Goal: Task Accomplishment & Management: Use online tool/utility

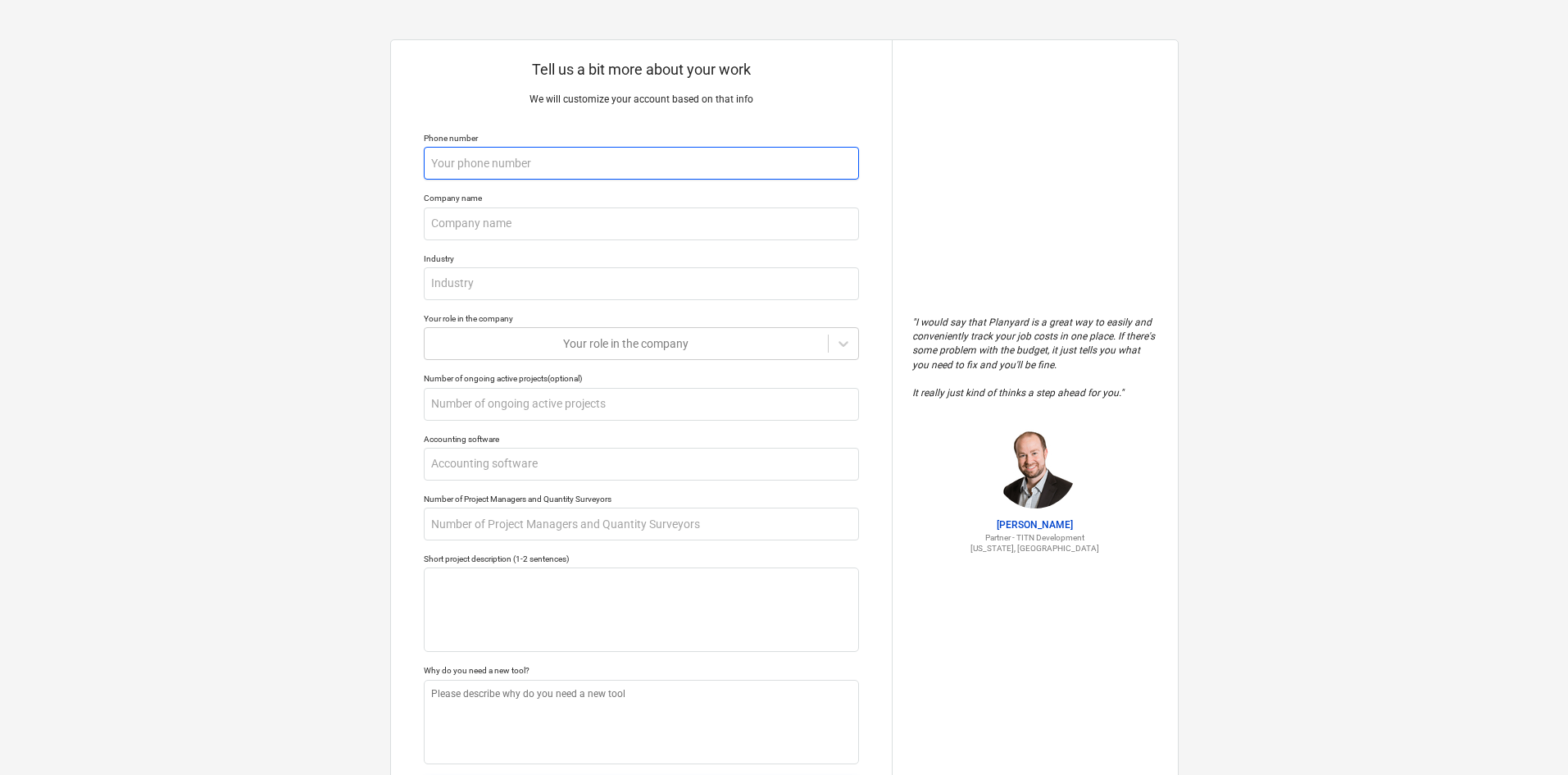
click at [504, 151] on input "text" at bounding box center [641, 163] width 435 height 33
type textarea "x"
type input "6"
type textarea "x"
type input "64"
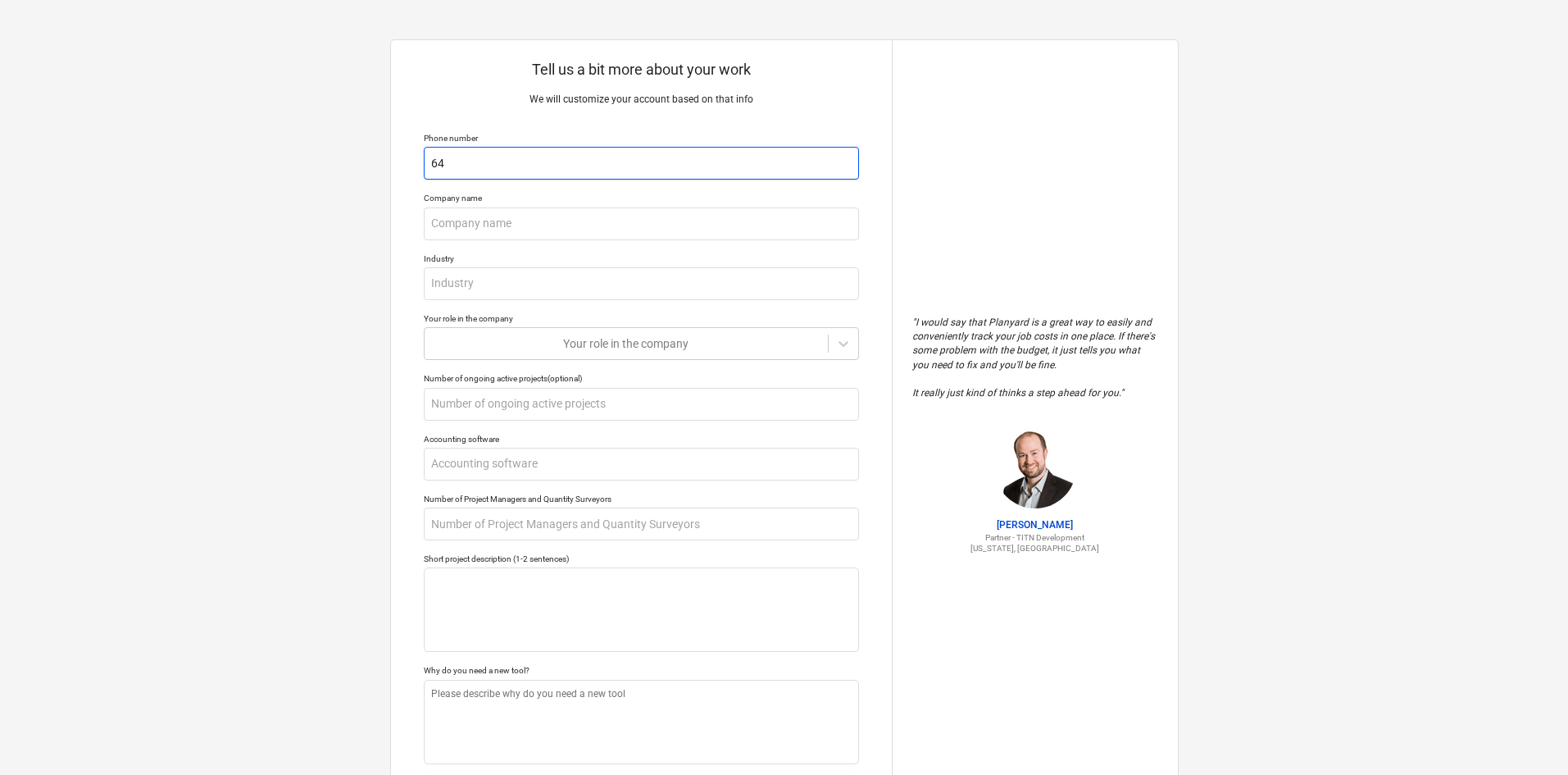
type textarea "x"
type input "647"
type textarea "x"
type input "6478"
type textarea "x"
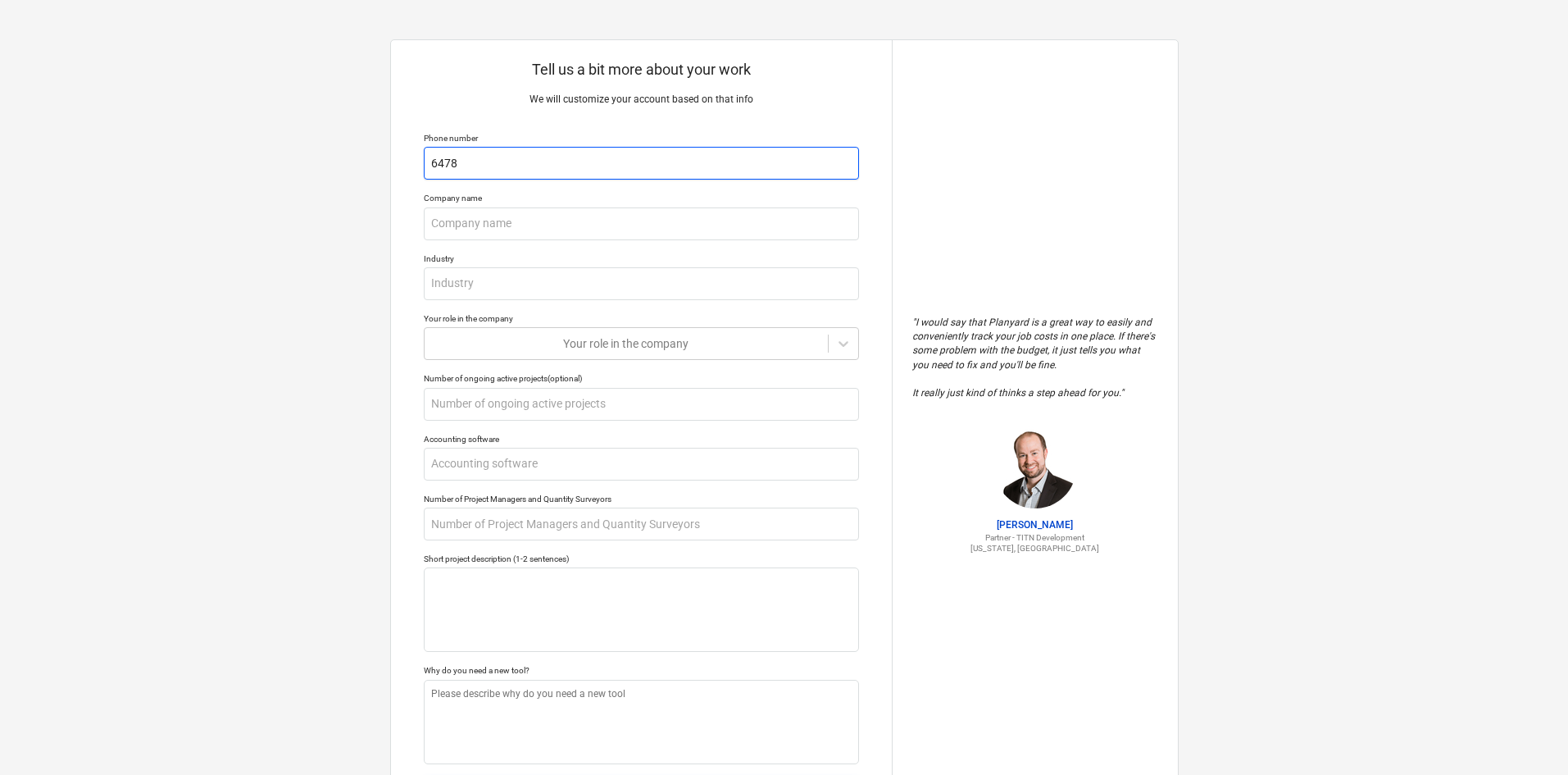
type input "64785"
type textarea "x"
type input "647850"
type textarea "x"
type input "6478504"
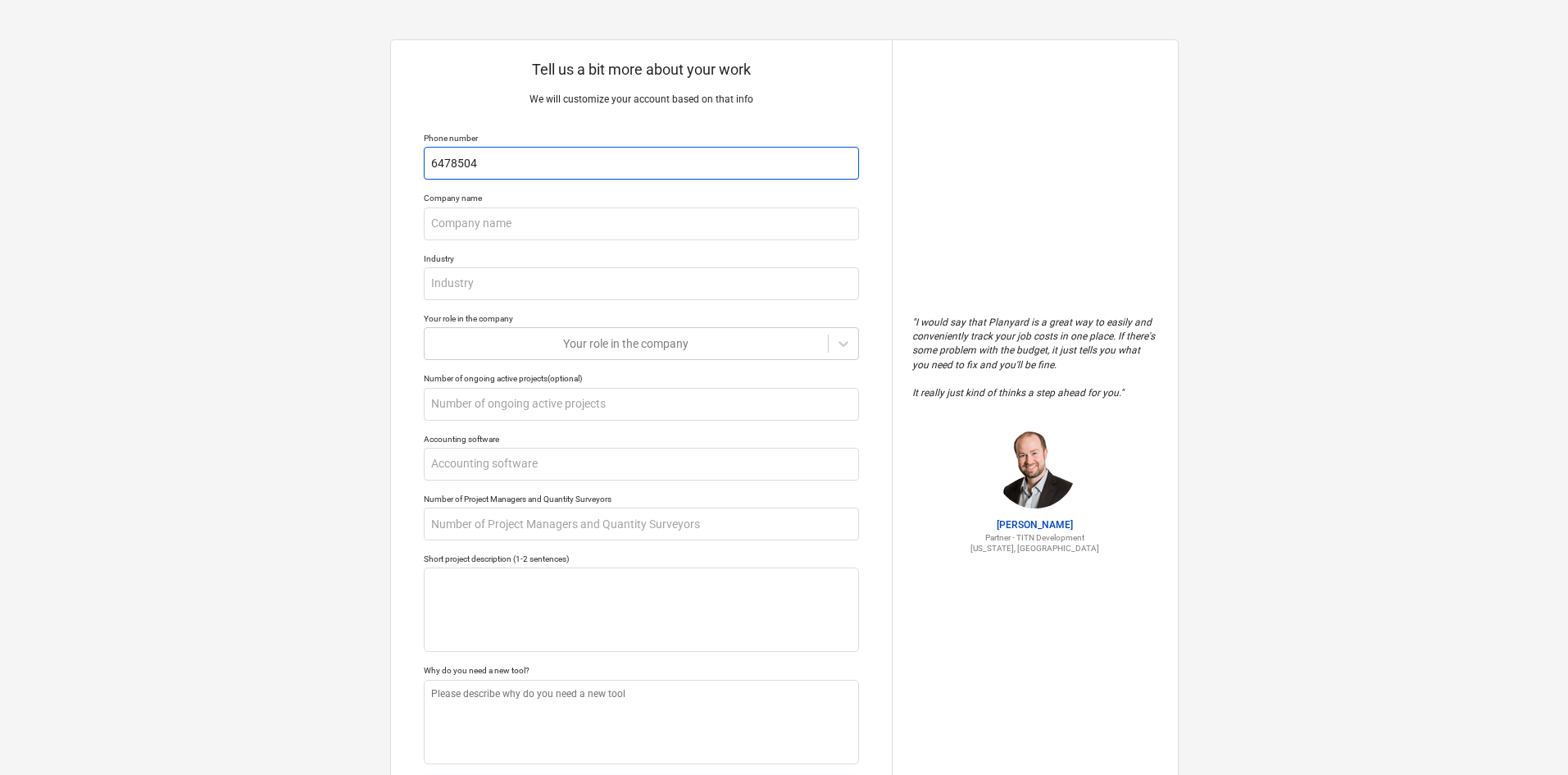
type textarea "x"
type input "64785049"
type textarea "x"
type input "647850495"
type textarea "x"
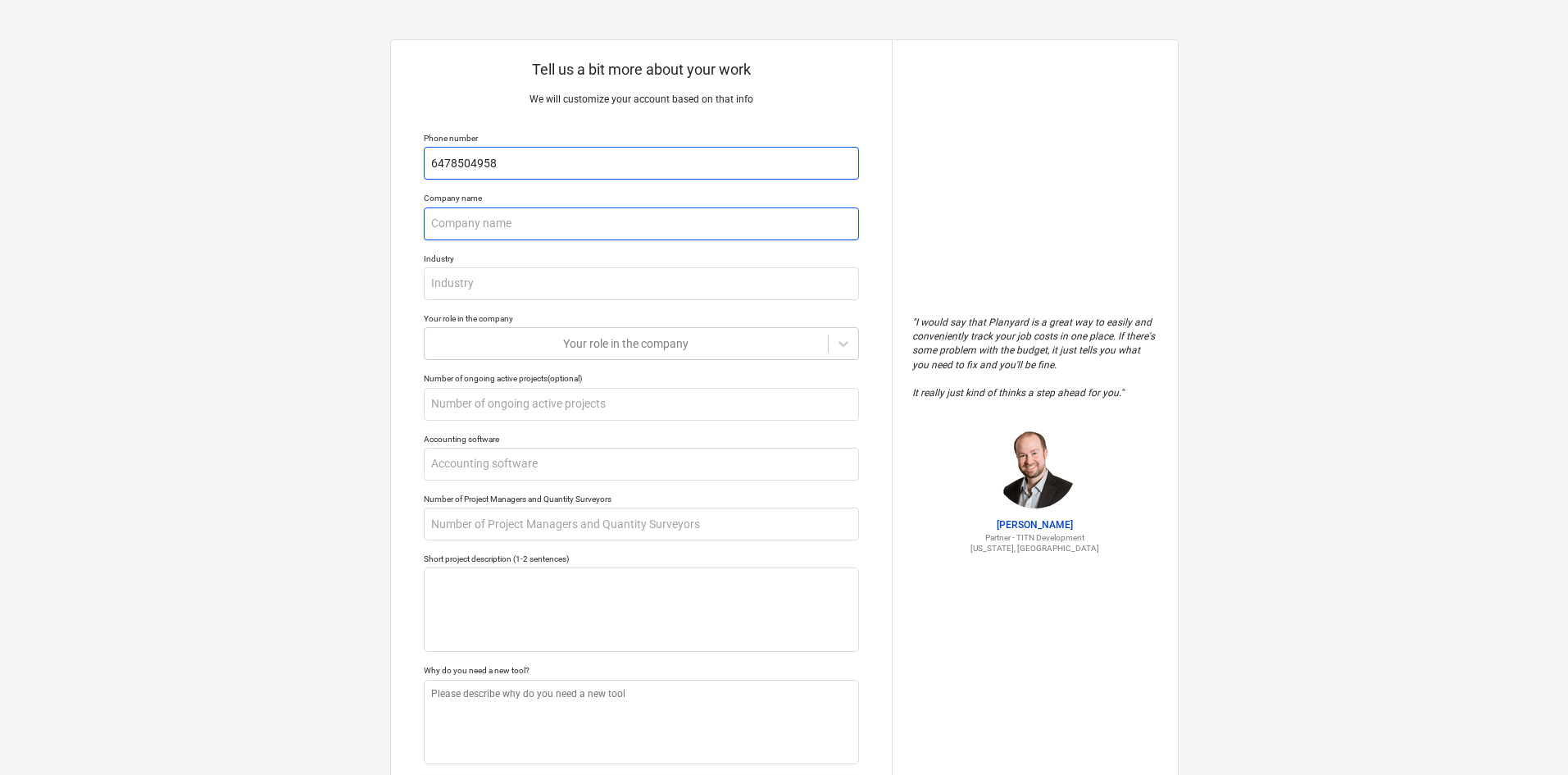
type input "6478504958"
click at [558, 217] on input "text" at bounding box center [641, 224] width 435 height 33
type textarea "x"
type input "d"
type textarea "x"
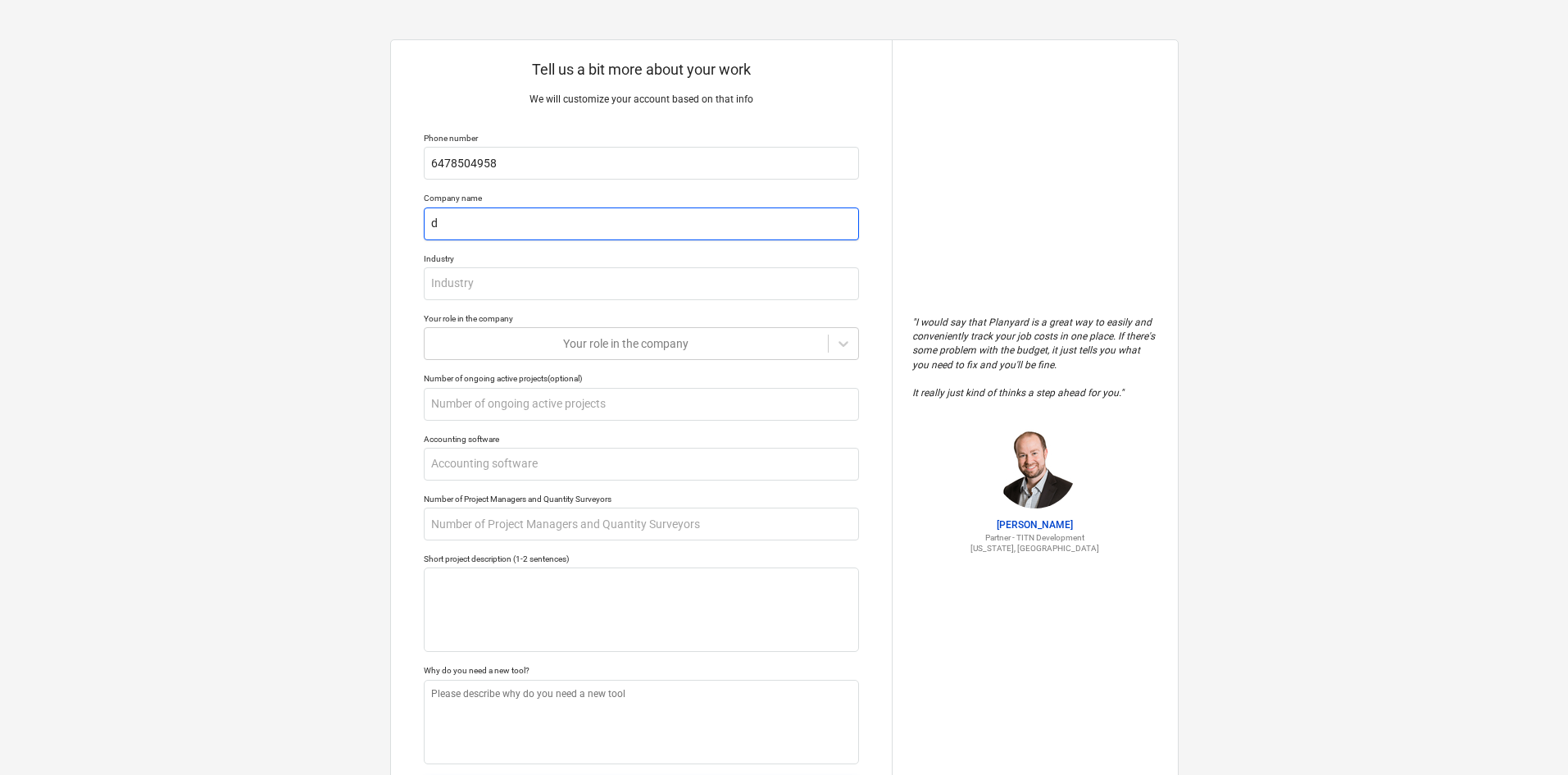
type input "da"
type textarea "x"
type input "das"
type textarea "x"
type input "dasd"
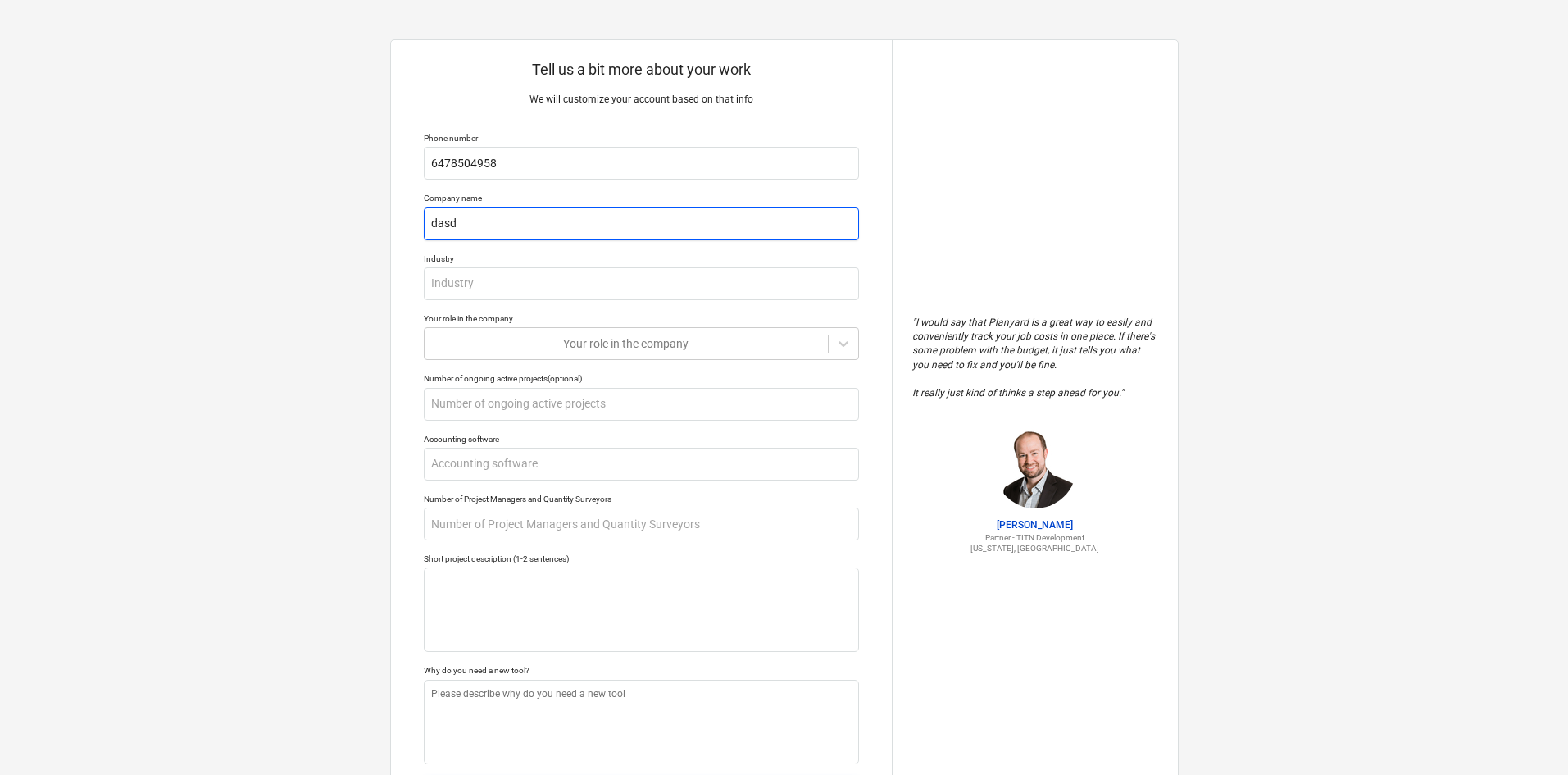
type textarea "x"
type input "dasd"
type textarea "x"
type input "dasd a"
type textarea "x"
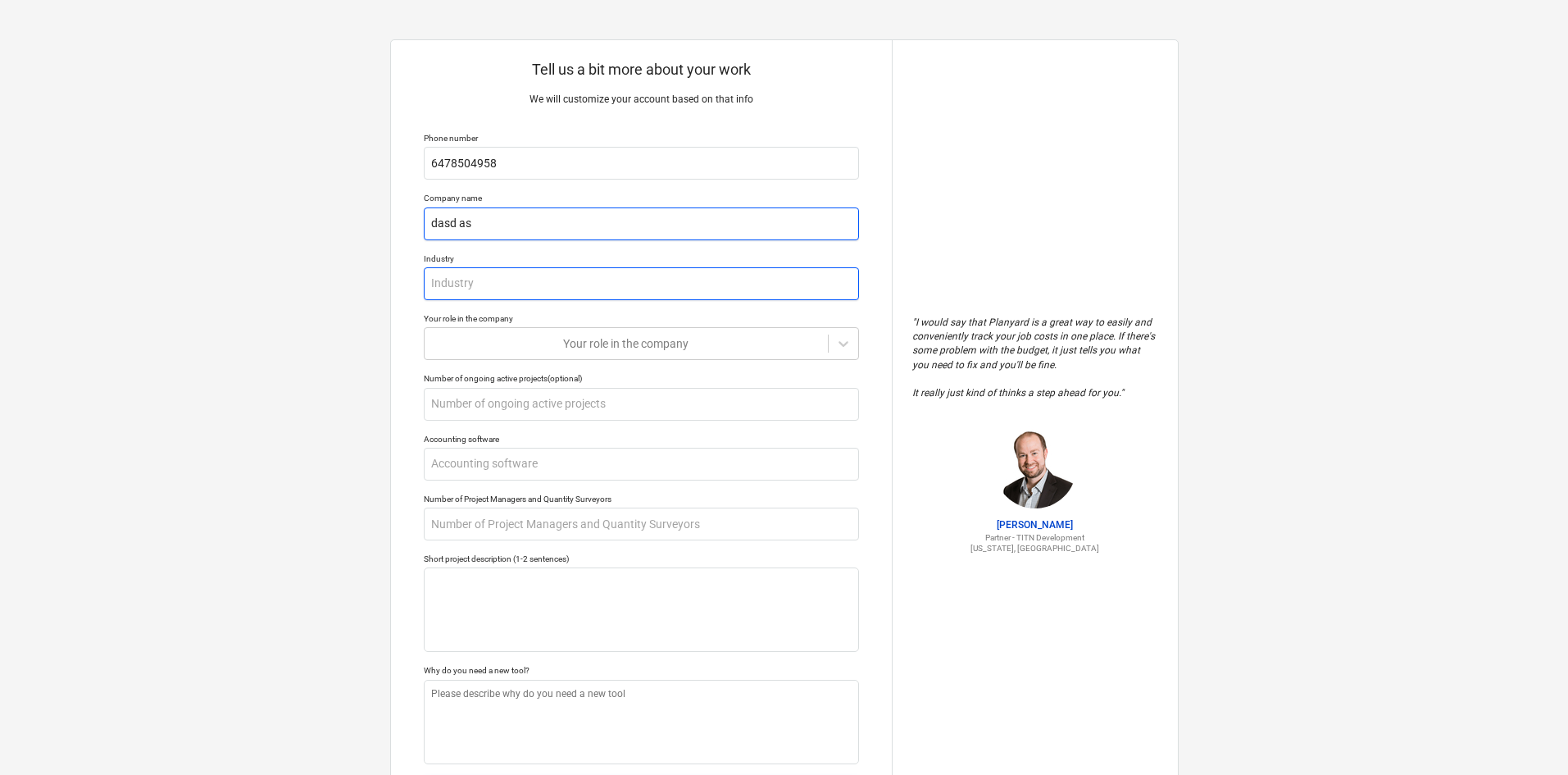
type input "dasd as"
type textarea "x"
click at [520, 286] on input "text" at bounding box center [641, 284] width 435 height 33
type input "d"
type textarea "x"
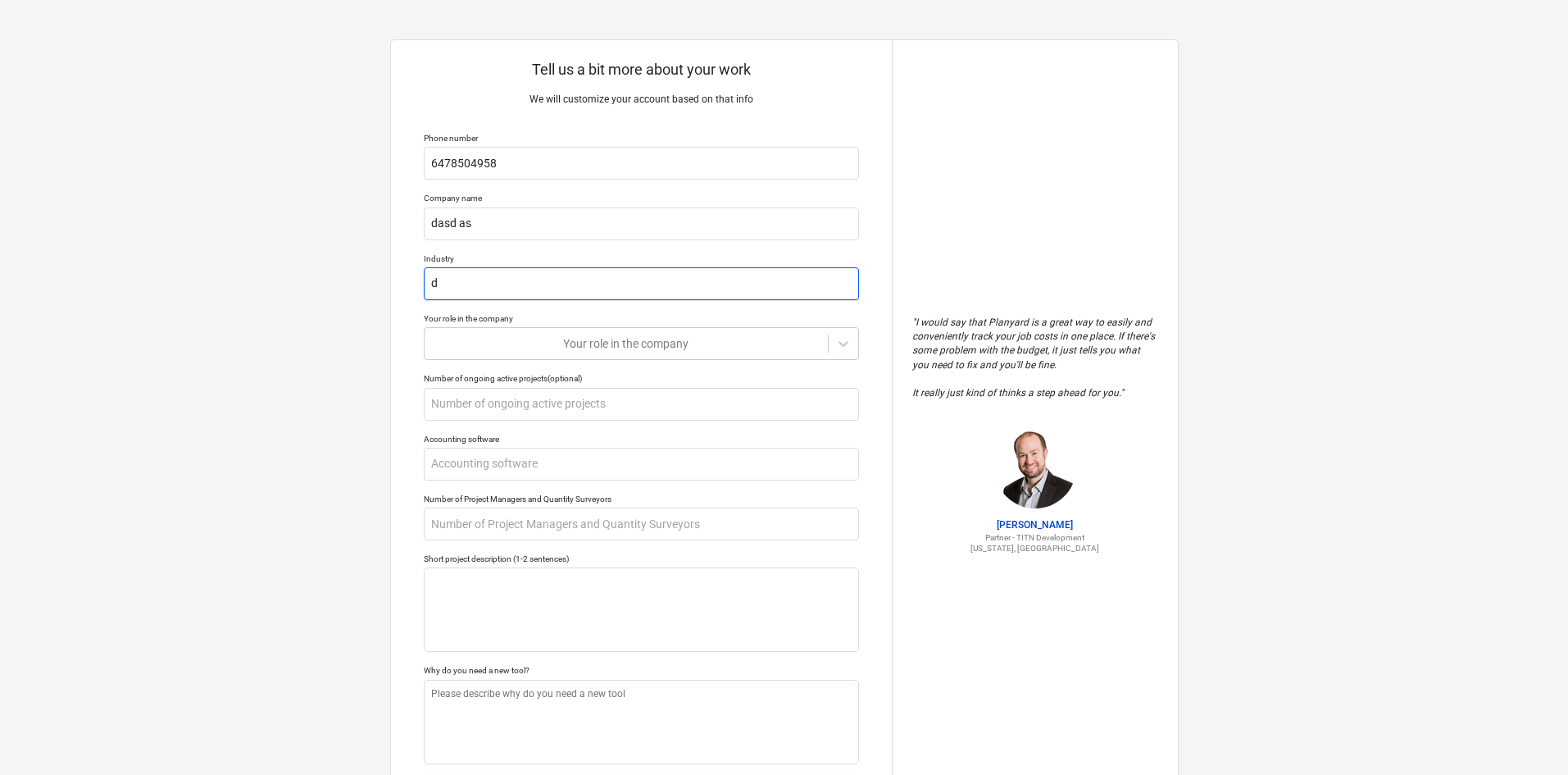
type input "df"
type textarea "x"
type input "dfs"
type textarea "x"
type input "dfsf"
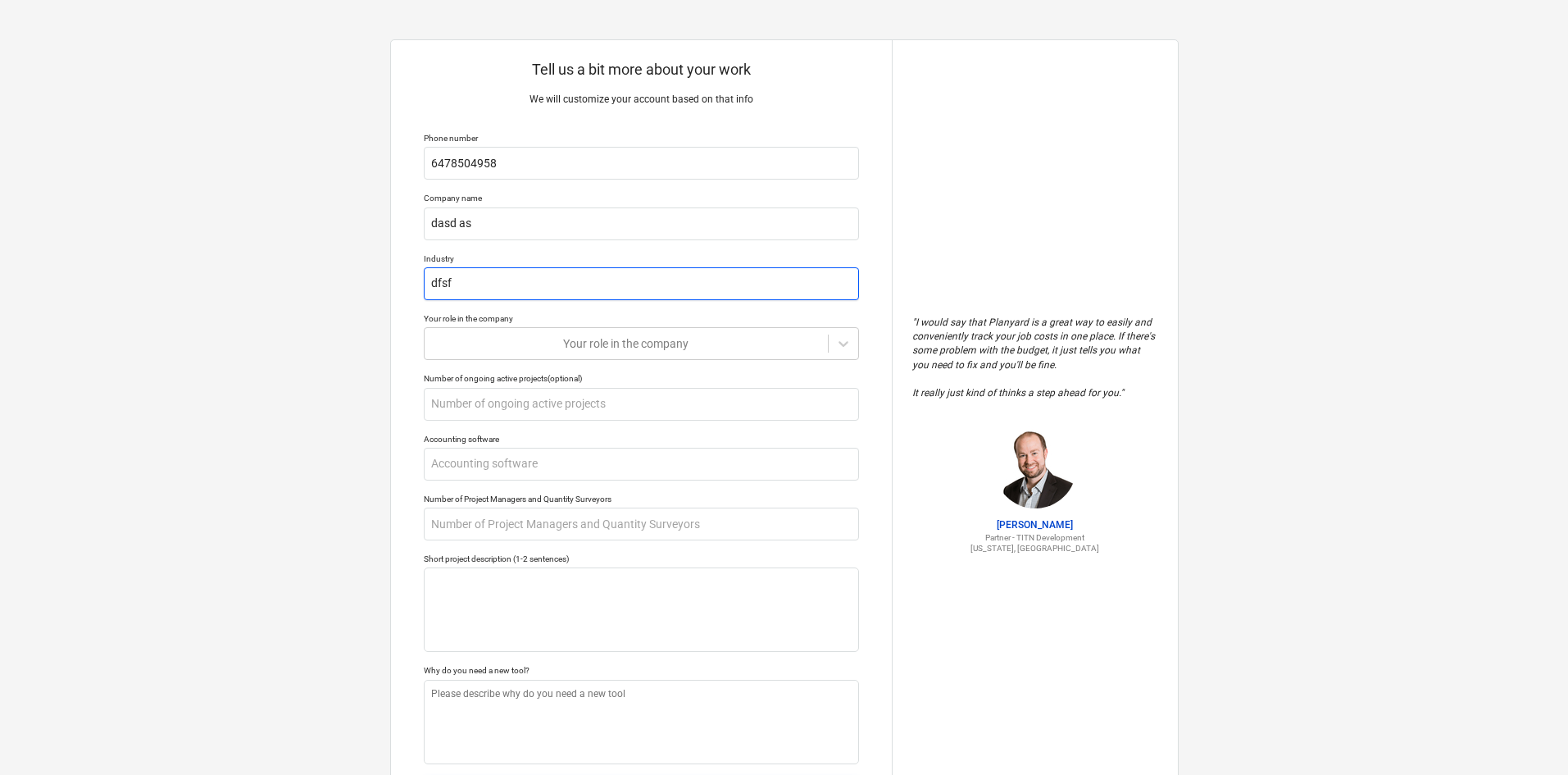
type textarea "x"
type input "dfsfs"
type textarea "x"
type input "dfsfsd"
type textarea "x"
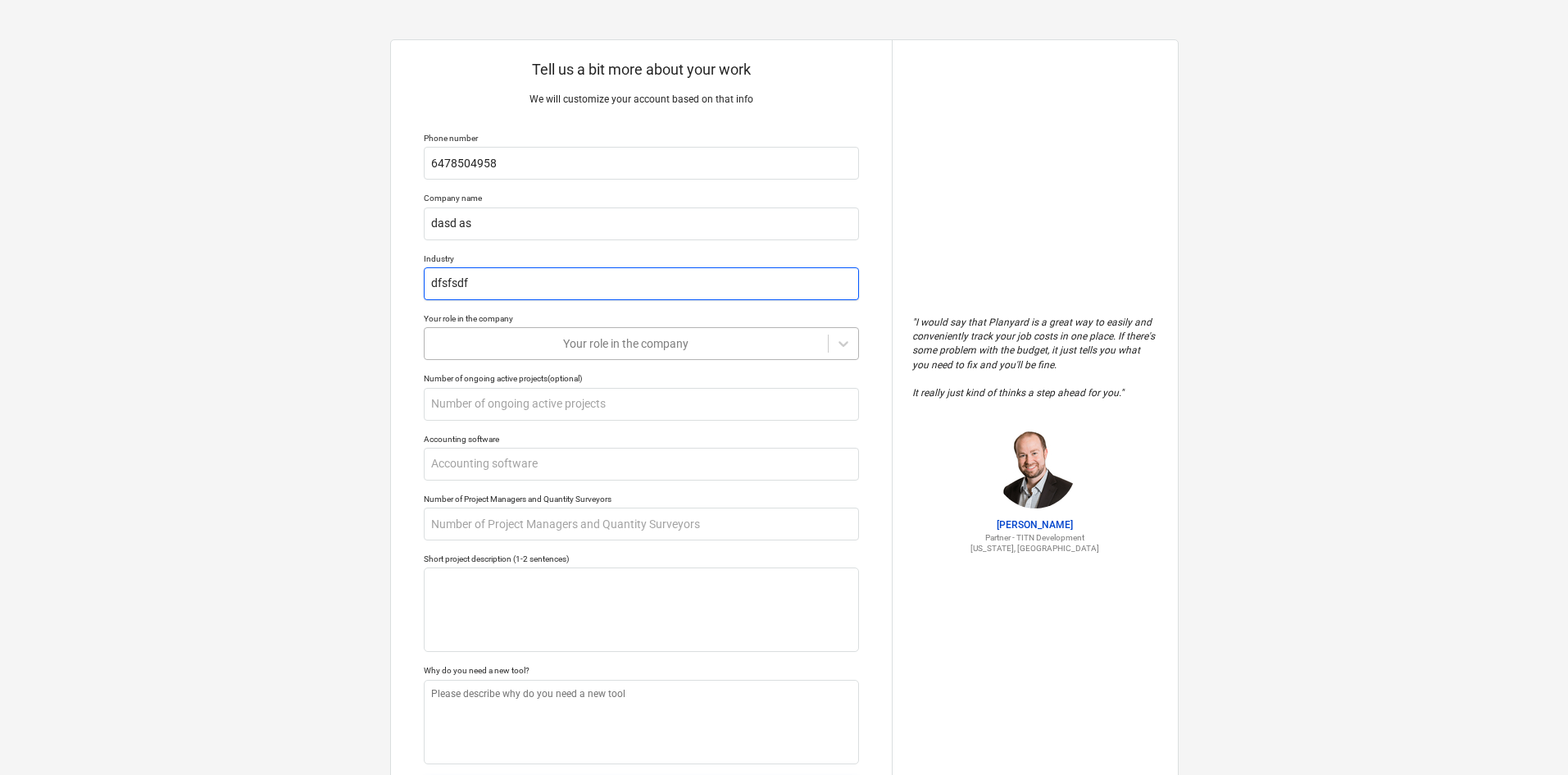
type input "dfsfsdf"
click at [515, 351] on div at bounding box center [625, 343] width 386 height 17
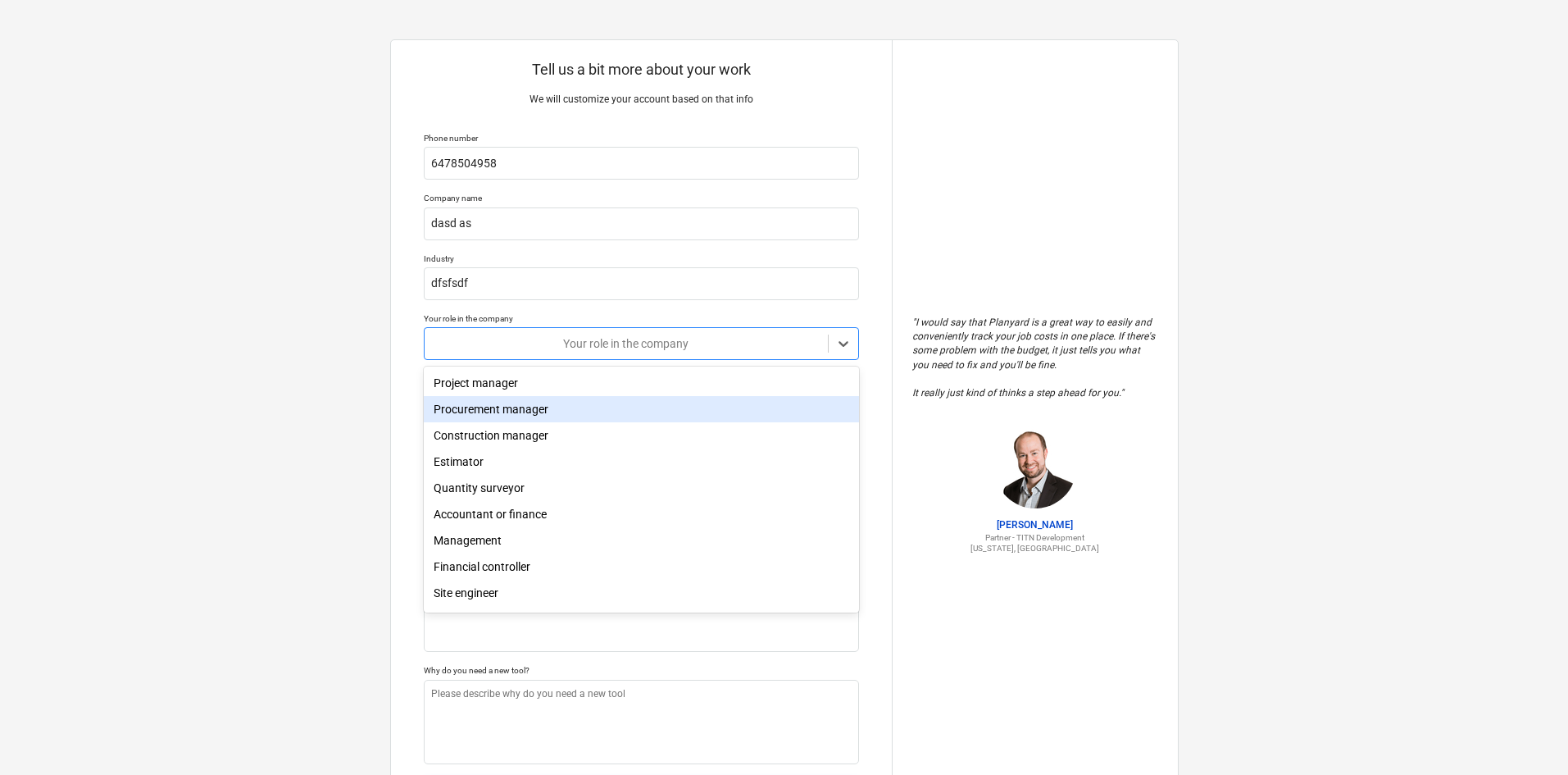
click at [538, 418] on div "Procurement manager" at bounding box center [641, 409] width 435 height 26
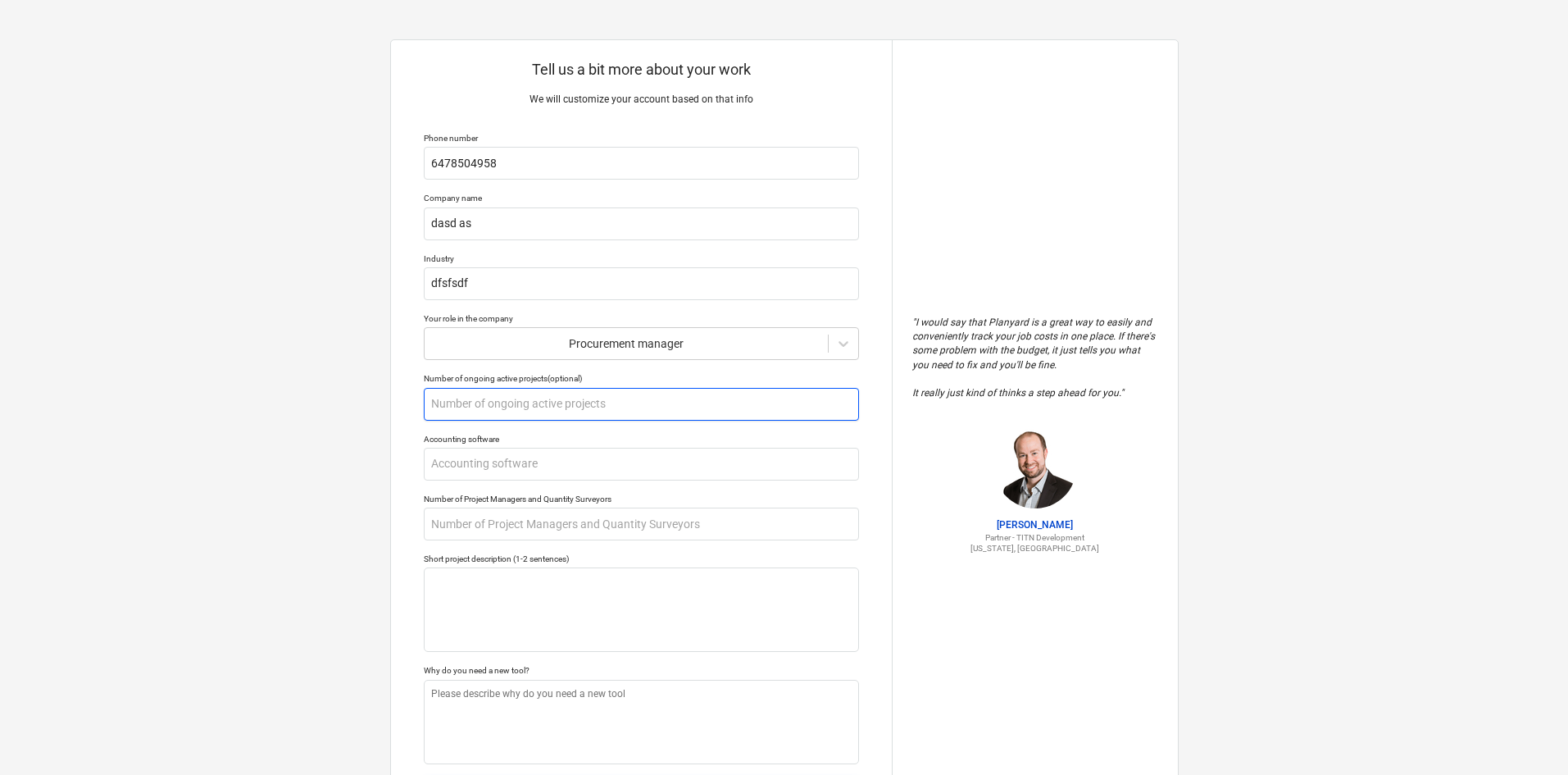
click at [532, 402] on input "text" at bounding box center [641, 404] width 435 height 33
click at [600, 470] on input "text" at bounding box center [641, 464] width 435 height 33
type textarea "x"
type input "e"
type textarea "x"
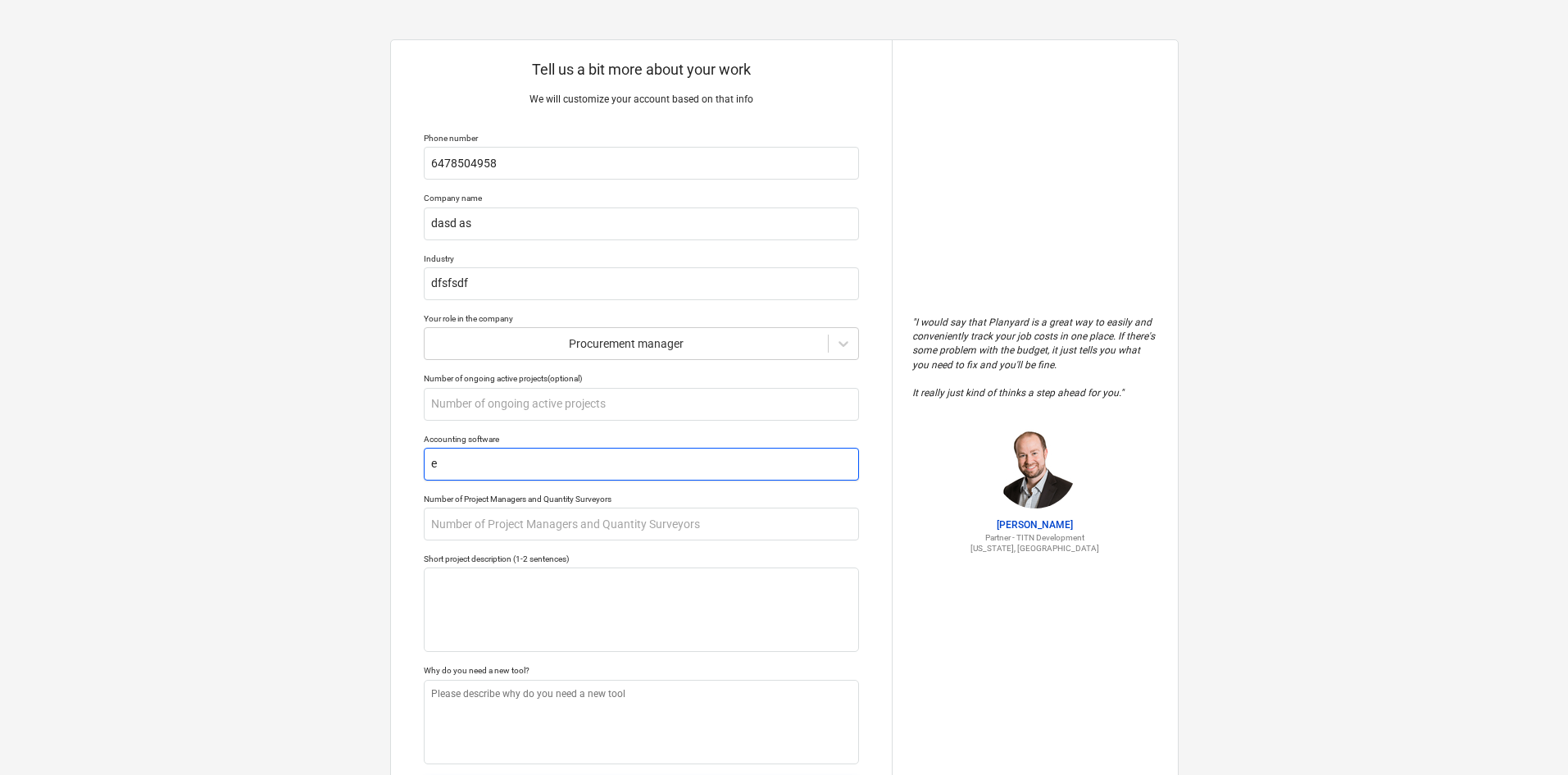
type input "ew"
type textarea "x"
type input "ewrw"
type textarea "x"
type input "ewrwe"
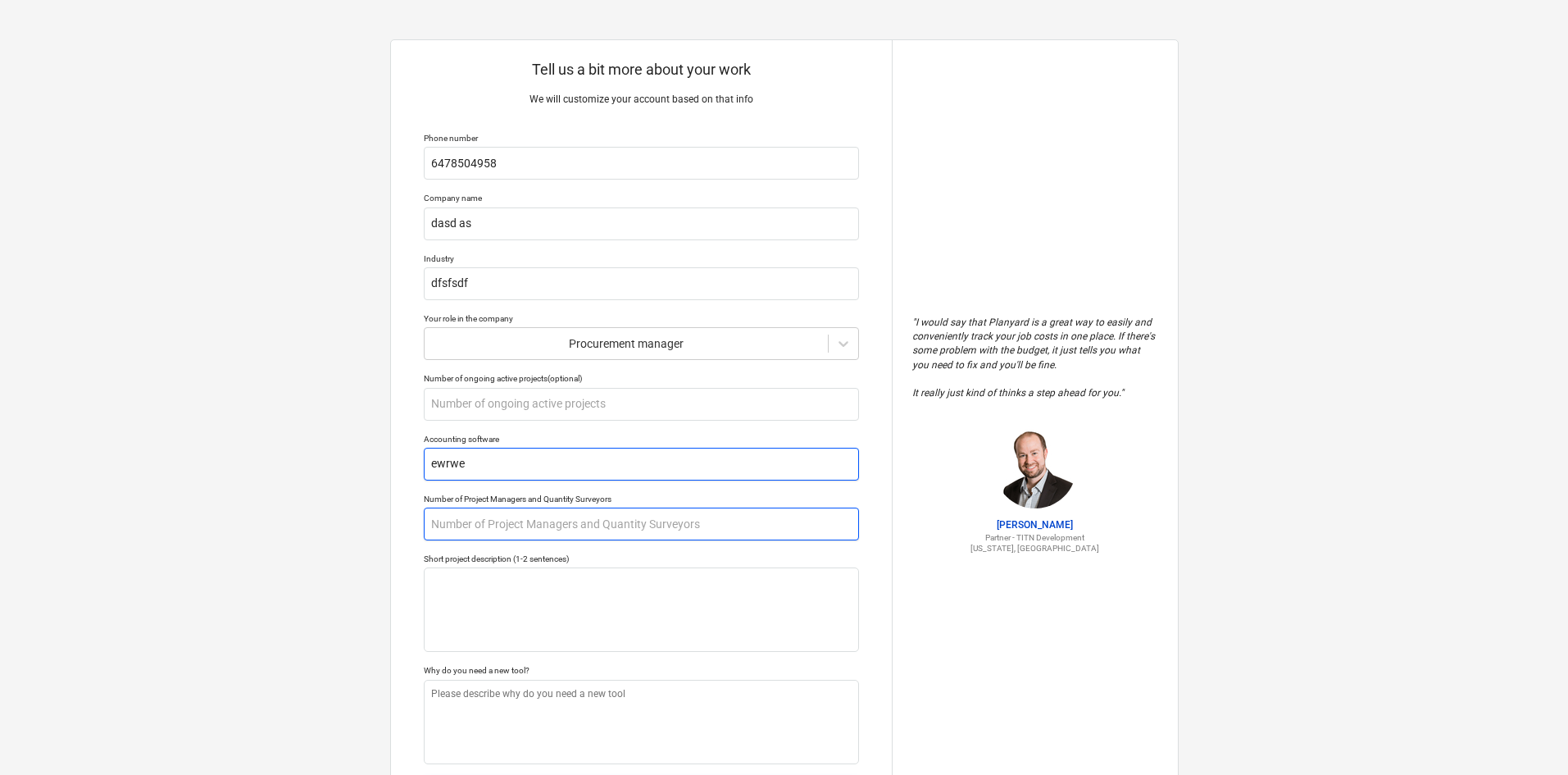
type textarea "x"
type input "ewrwer"
click at [535, 529] on input "text" at bounding box center [641, 524] width 435 height 33
type textarea "x"
type input "f"
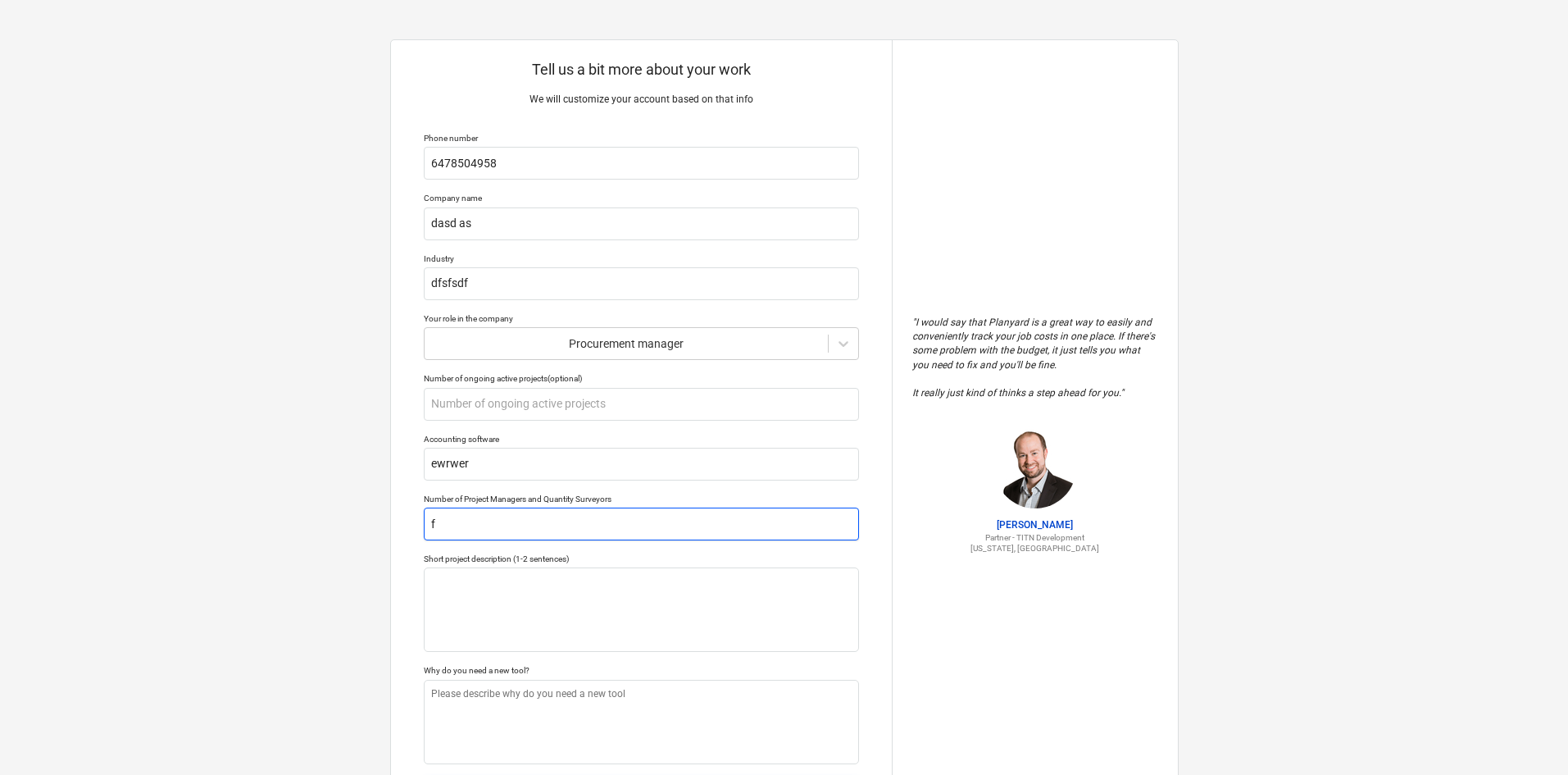
type textarea "x"
type input "fds"
type textarea "x"
type input "fdsd"
type textarea "x"
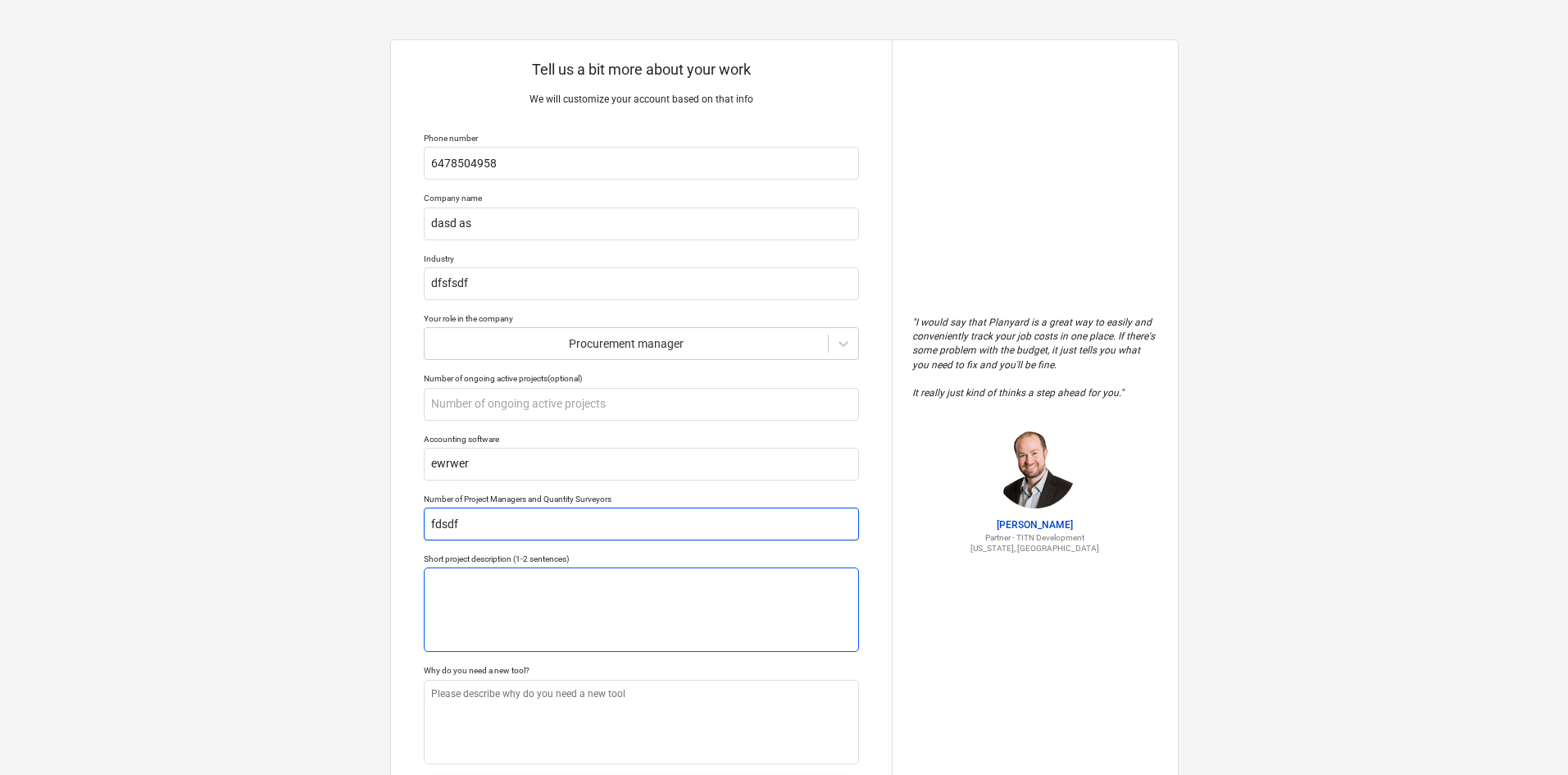
type input "fdsdfs"
type textarea "x"
type input "fdsdfsd"
type textarea "x"
type textarea "d"
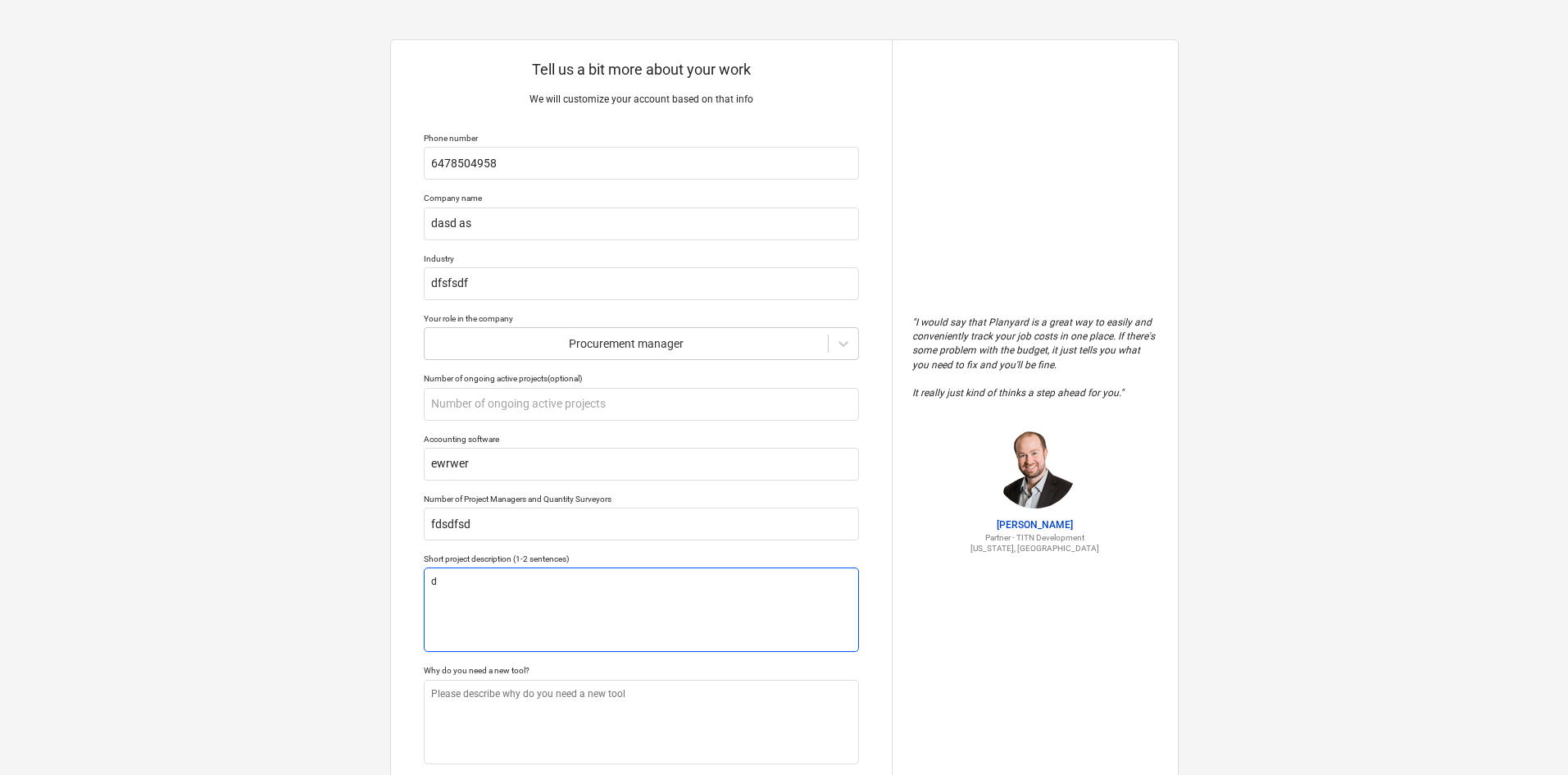
type textarea "x"
type textarea "dsf"
type textarea "x"
type textarea "dsfs"
type textarea "x"
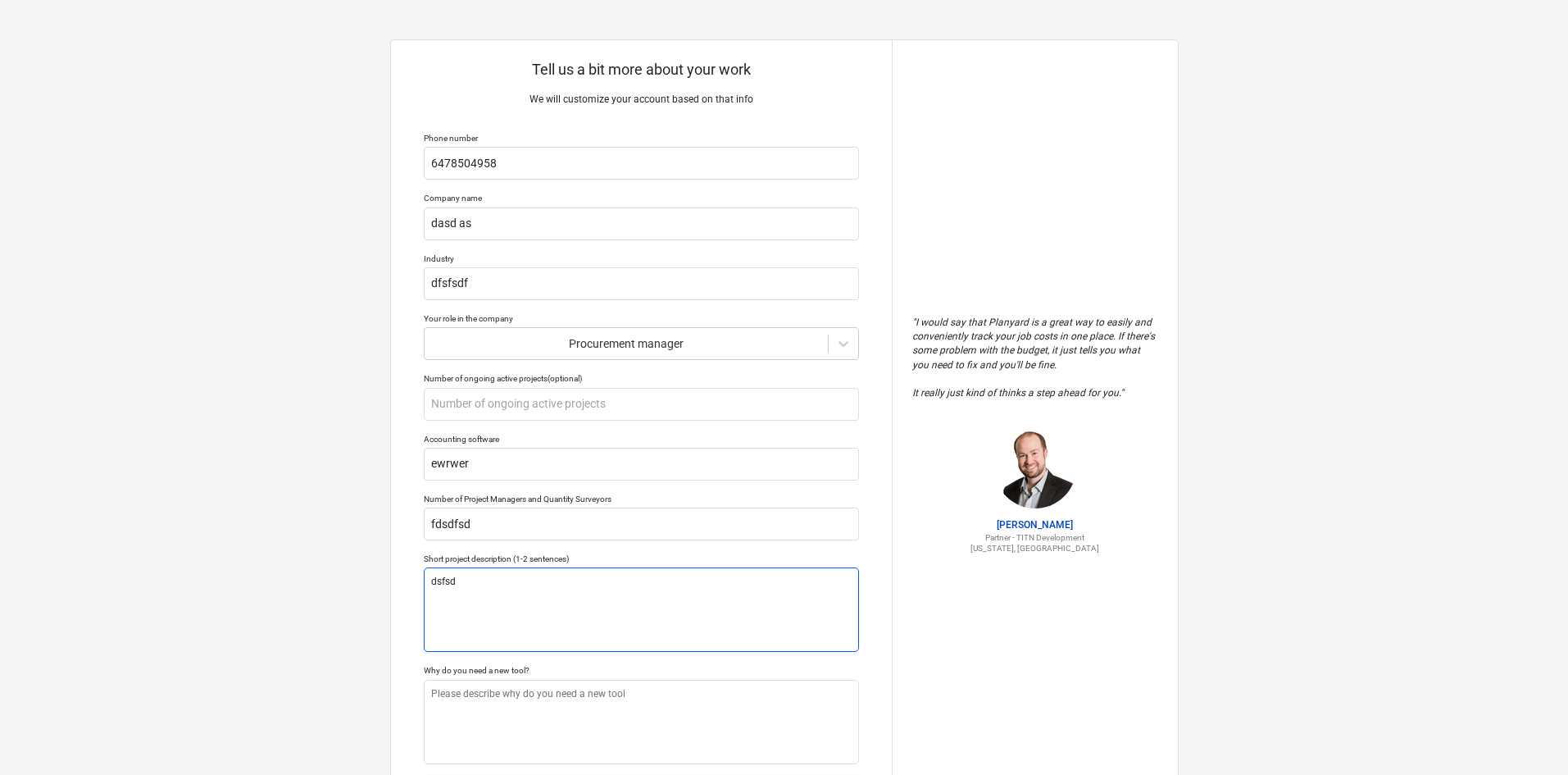
type textarea "dsfsdf"
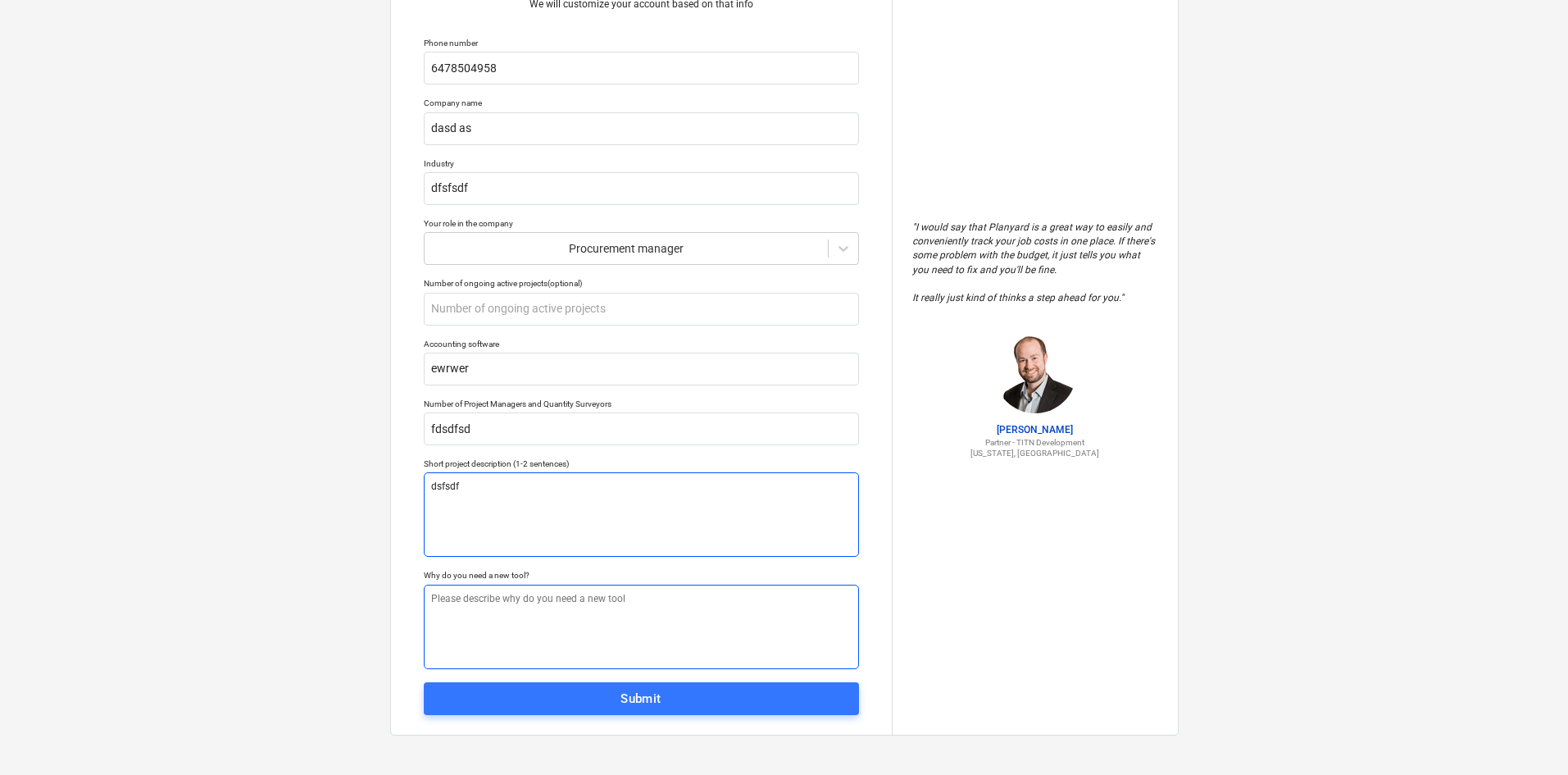
type textarea "x"
type textarea "dsfsdfs"
type textarea "x"
type textarea "dsfsdfsd"
type textarea "x"
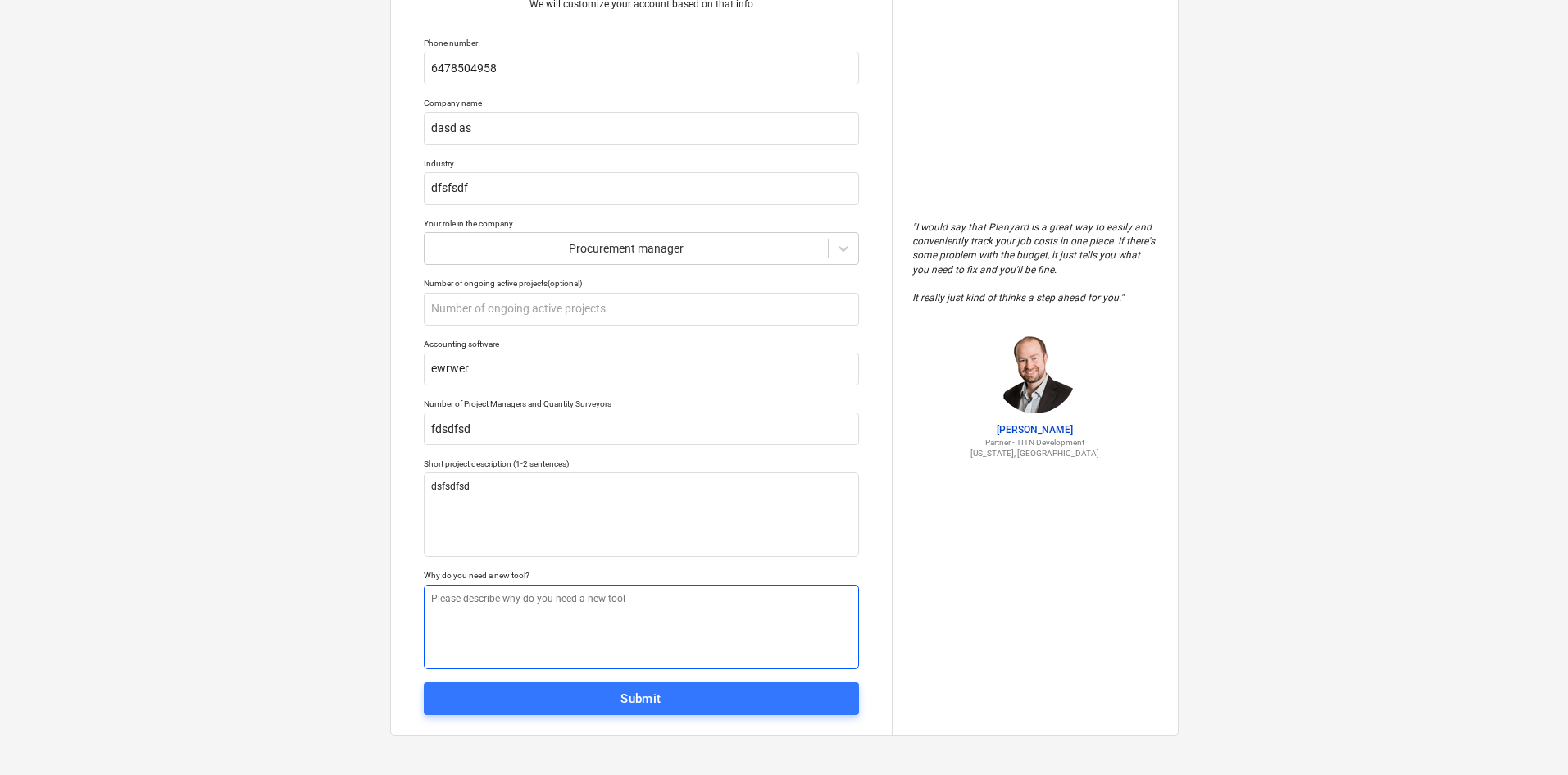
click at [540, 607] on textarea at bounding box center [641, 626] width 435 height 84
type textarea "f"
type textarea "x"
type textarea "fs"
type textarea "x"
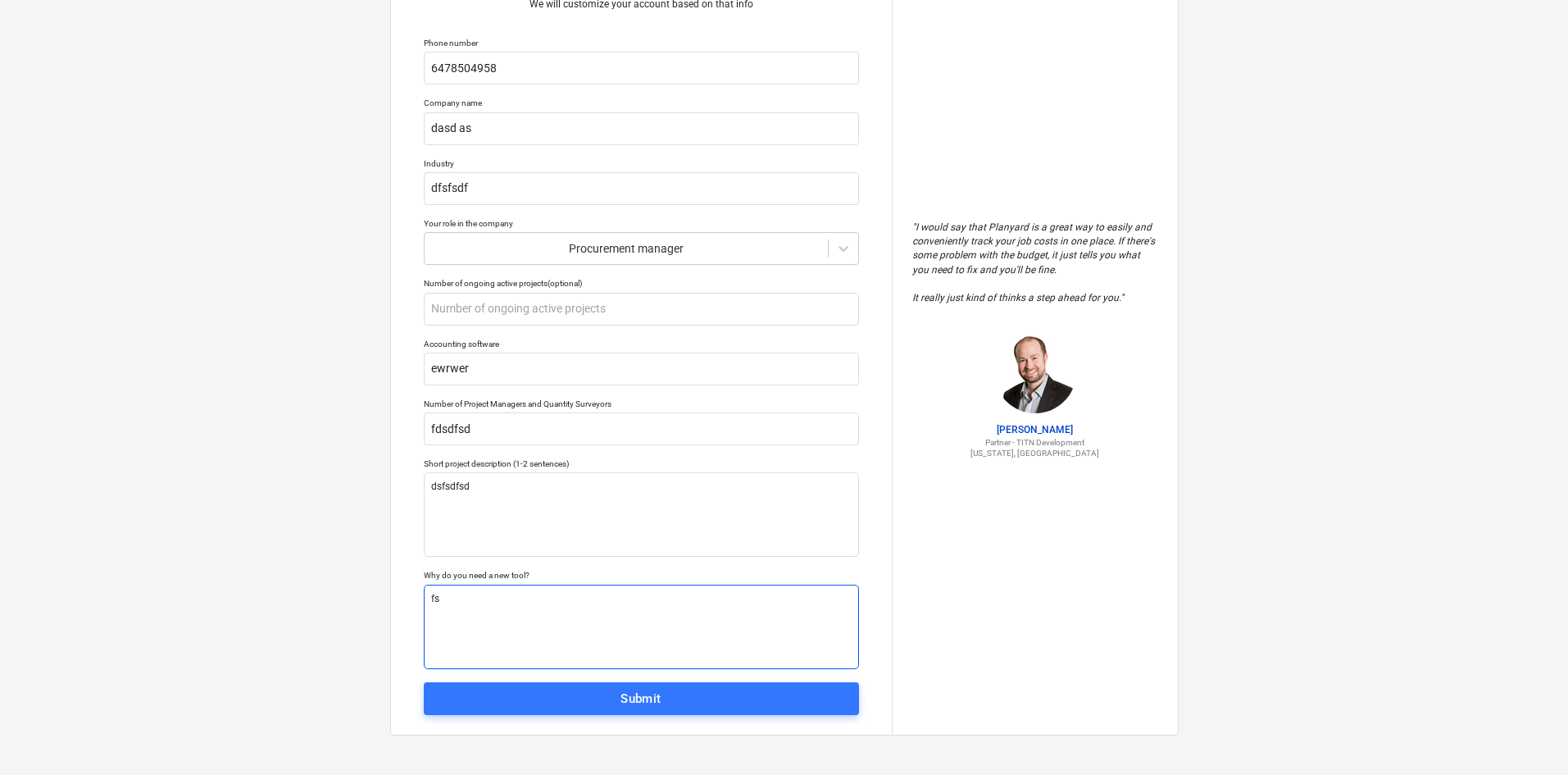
type textarea "fsd"
drag, startPoint x: 540, startPoint y: 627, endPoint x: 548, endPoint y: 643, distance: 17.9
type textarea "x"
type textarea "fsdfs"
type textarea "x"
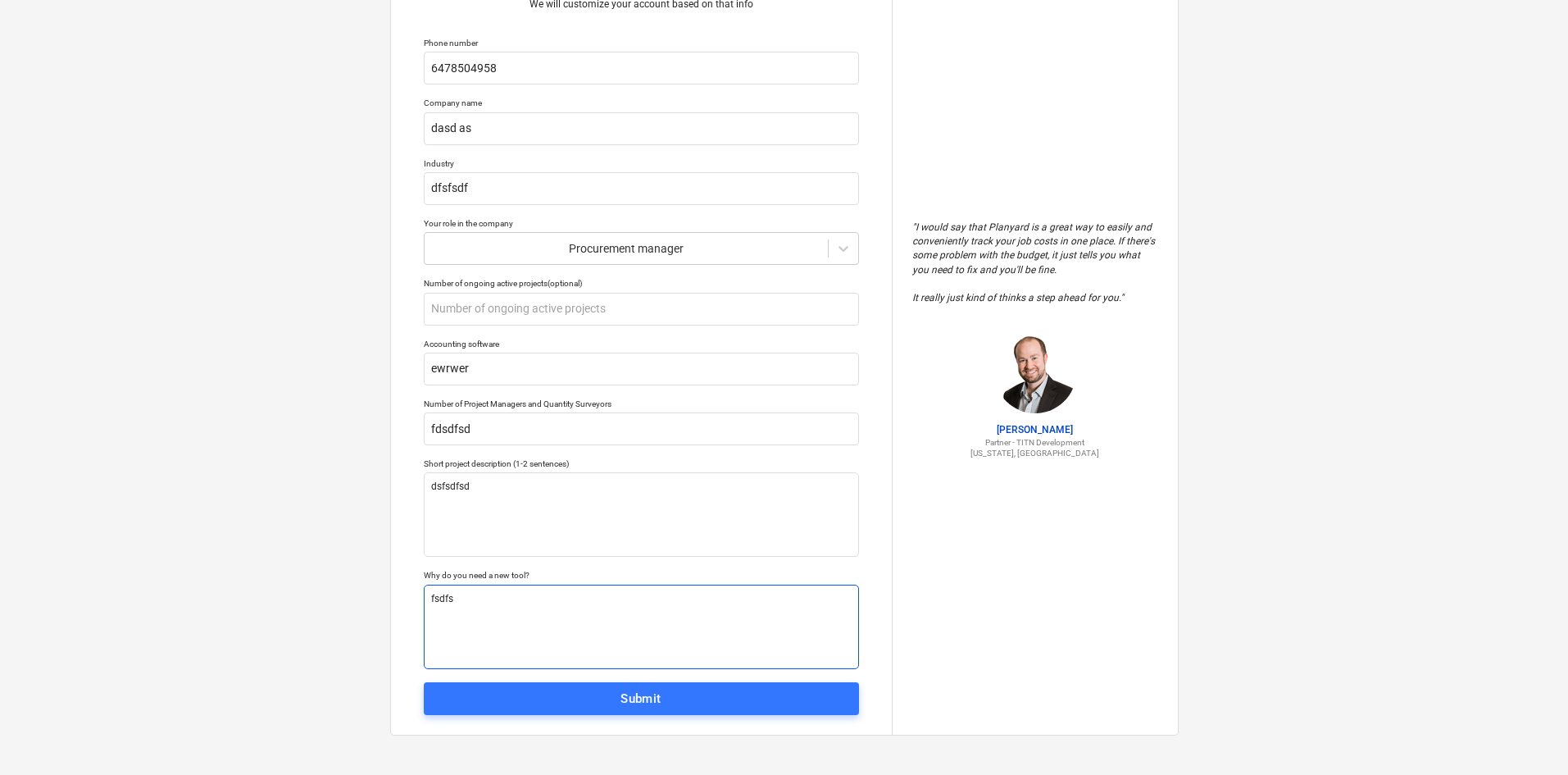
type textarea "fsdfsd"
type textarea "x"
type textarea "fsdfsdfs"
type textarea "x"
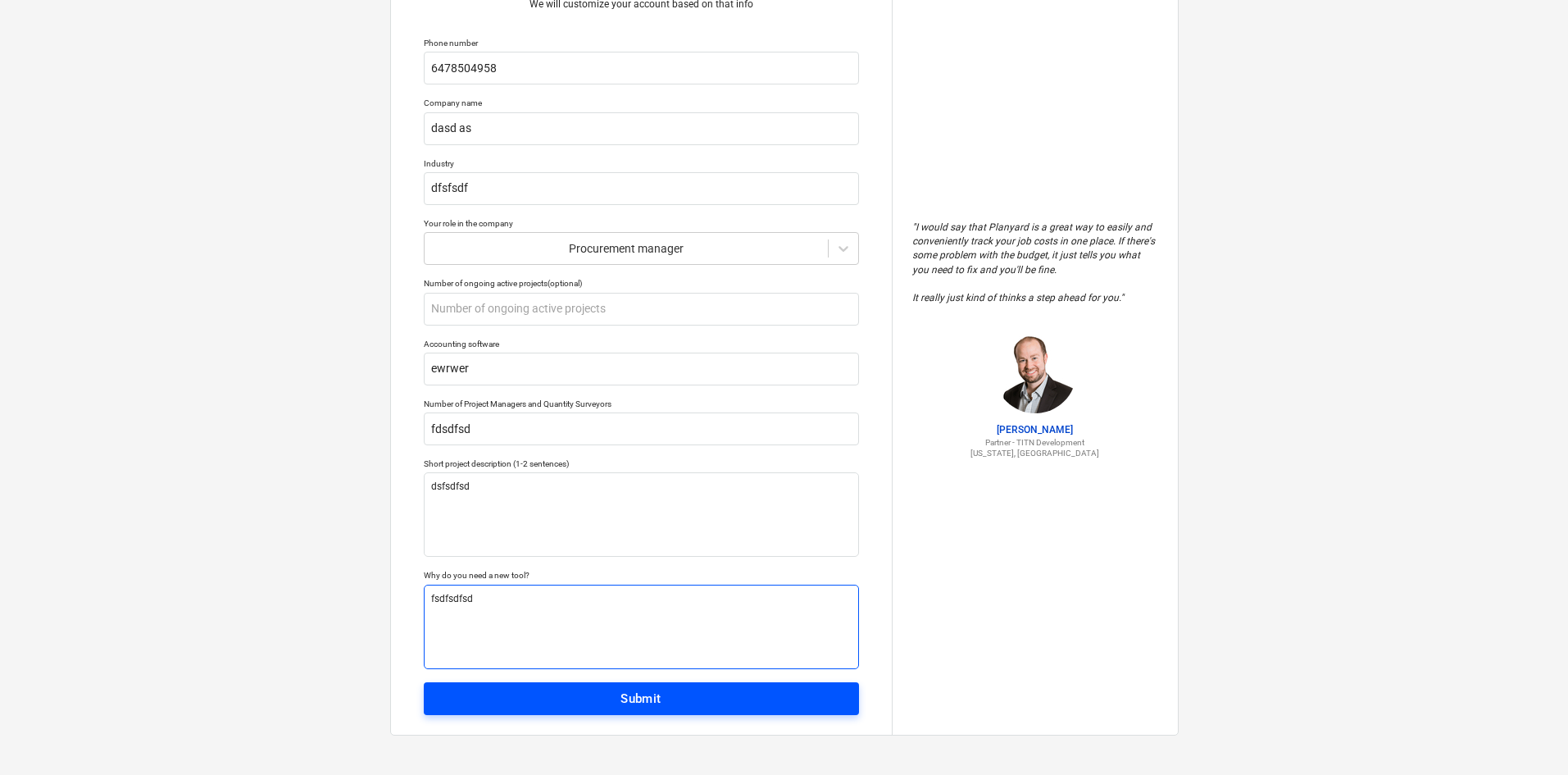
type textarea "fsdfsdfsd"
click at [692, 707] on span "Submit" at bounding box center [642, 699] width 399 height 22
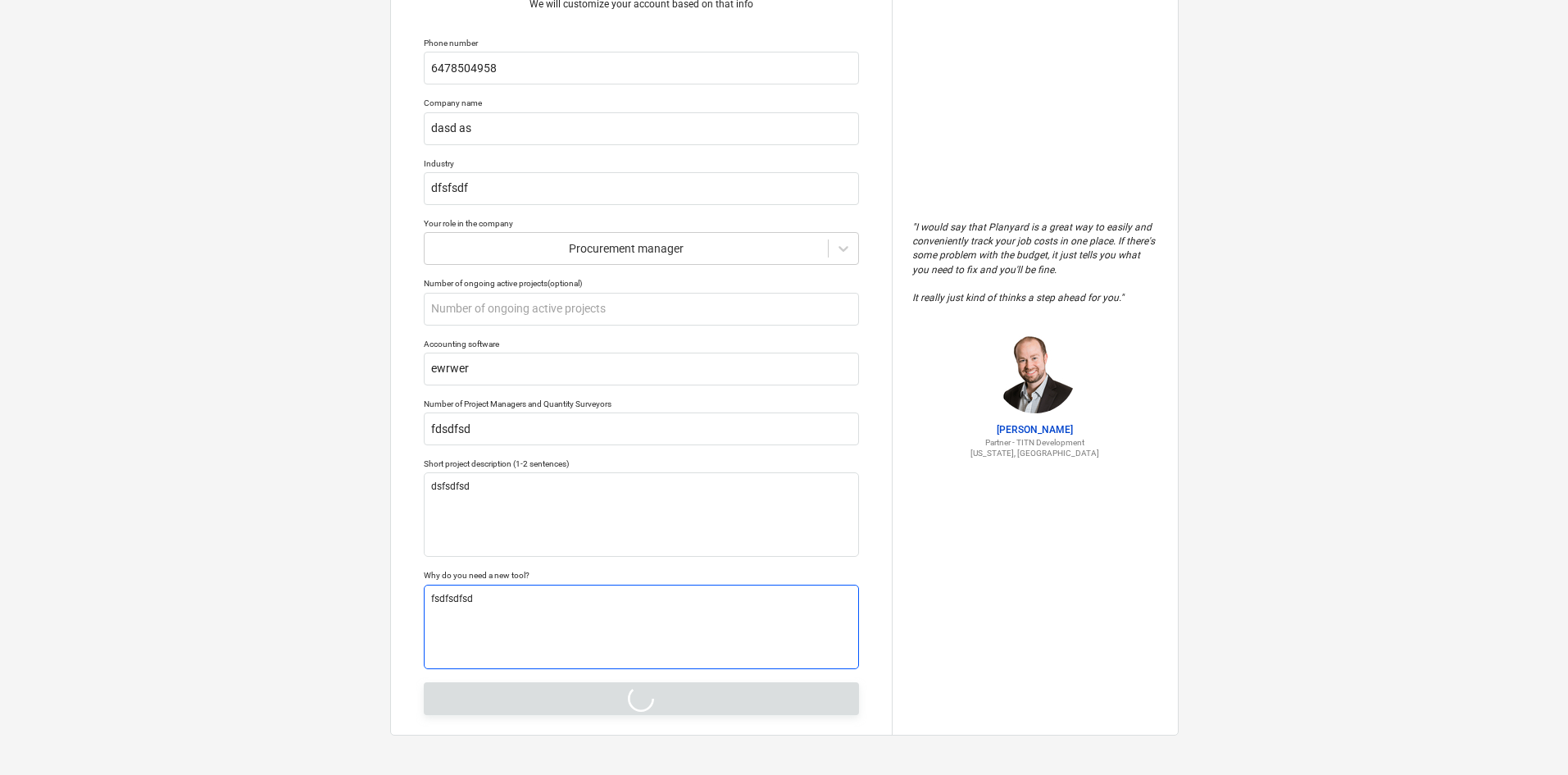
type textarea "x"
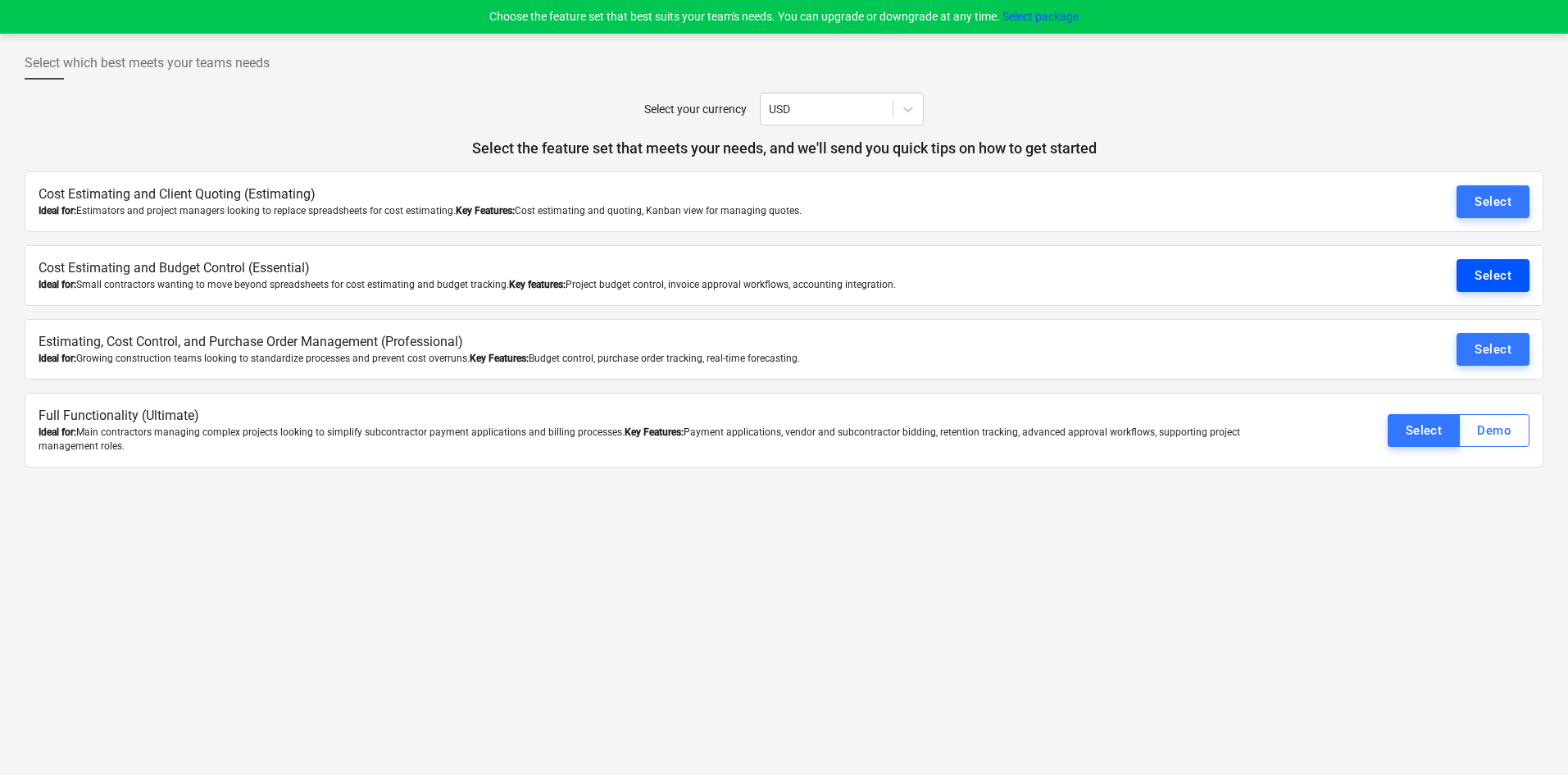
click at [1480, 272] on div "Select" at bounding box center [1493, 276] width 37 height 22
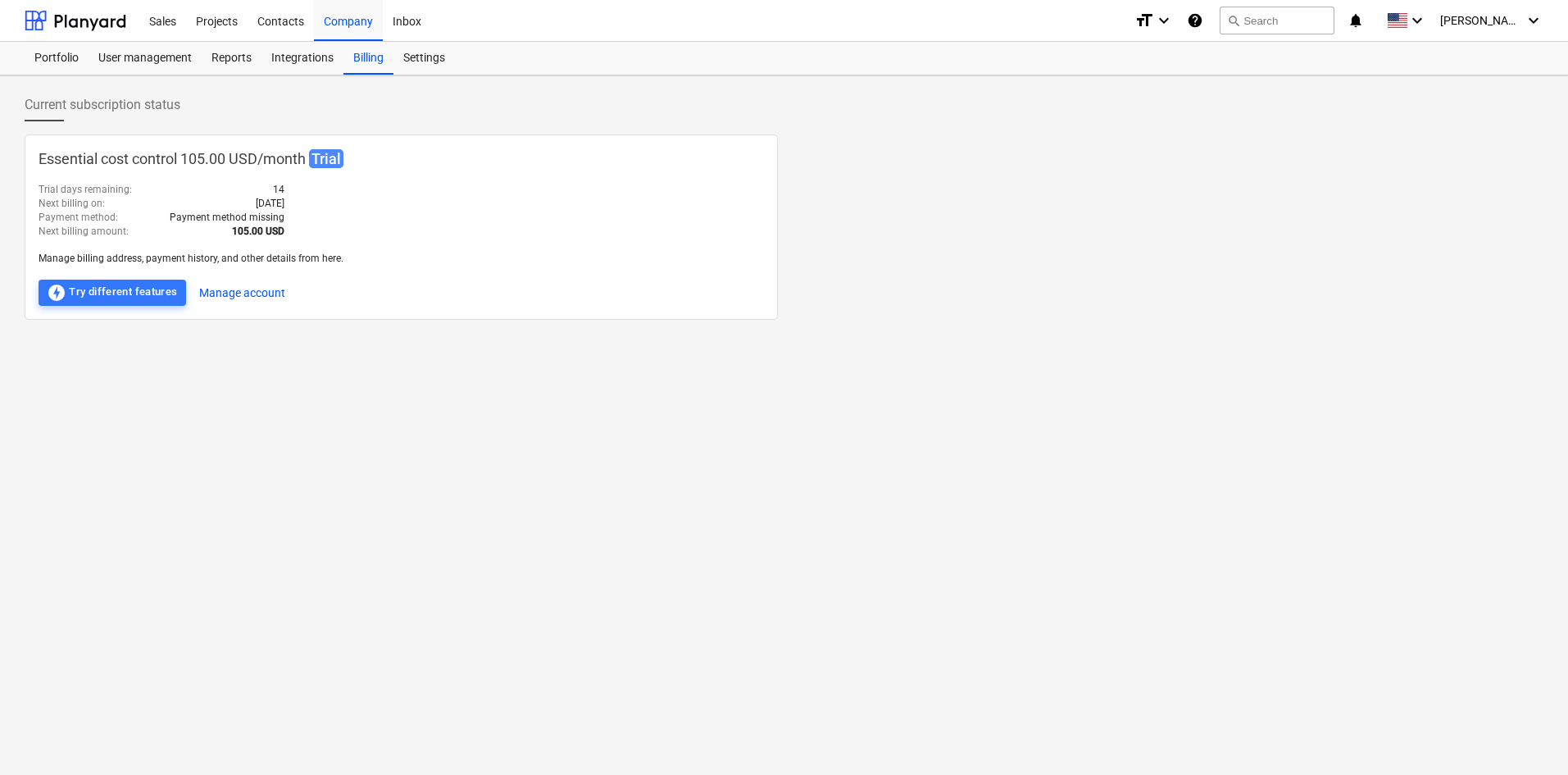
drag, startPoint x: 325, startPoint y: 484, endPoint x: 293, endPoint y: 397, distance: 92.7
click at [325, 477] on div "Current subscription status Essential cost control 105.00 USD / month Trial Tri…" at bounding box center [784, 425] width 1568 height 700
click at [216, 55] on div "Reports" at bounding box center [231, 59] width 60 height 33
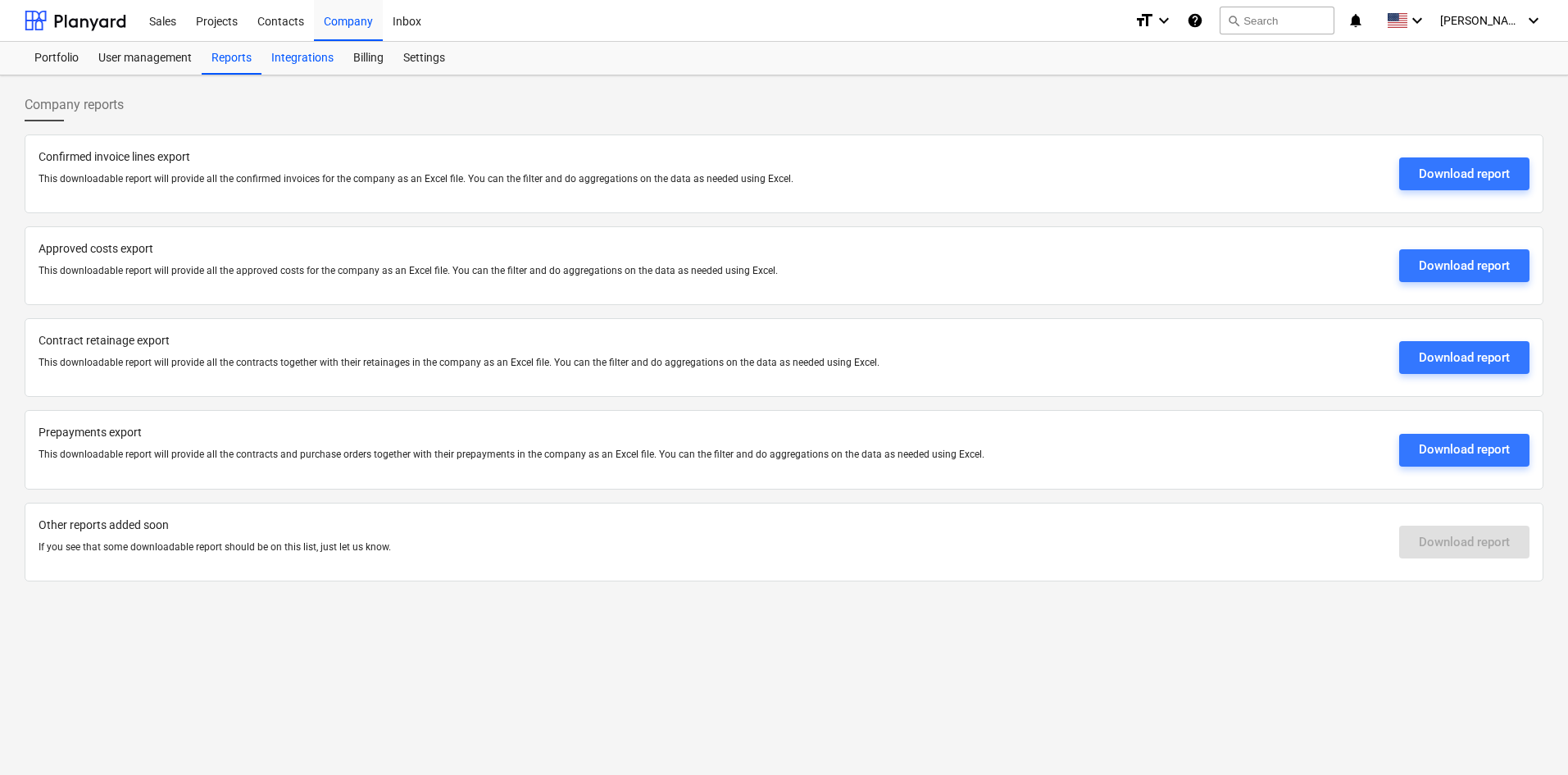
click at [286, 59] on div "Integrations" at bounding box center [302, 59] width 82 height 33
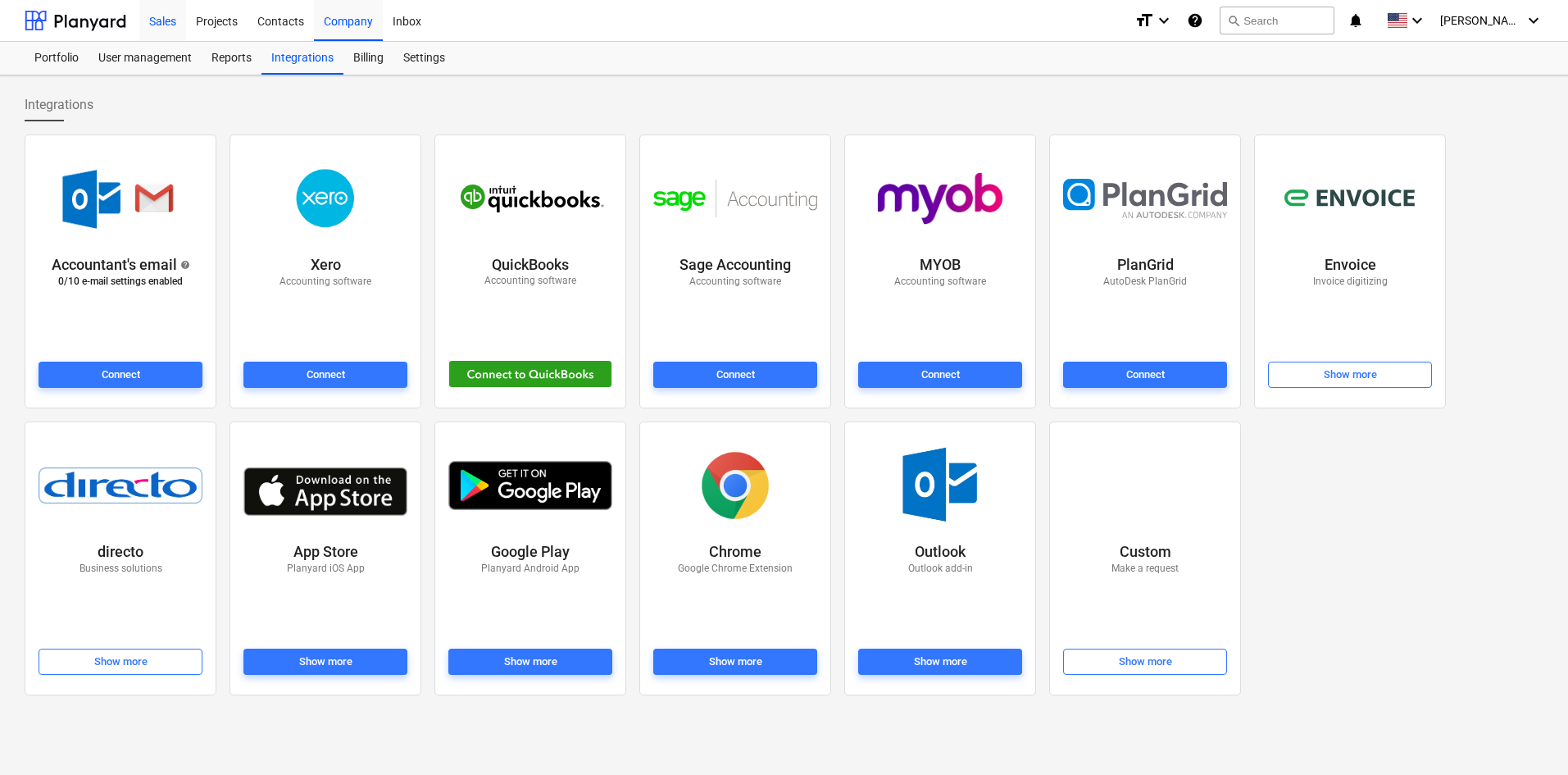
click at [159, 19] on div "Sales" at bounding box center [162, 20] width 47 height 42
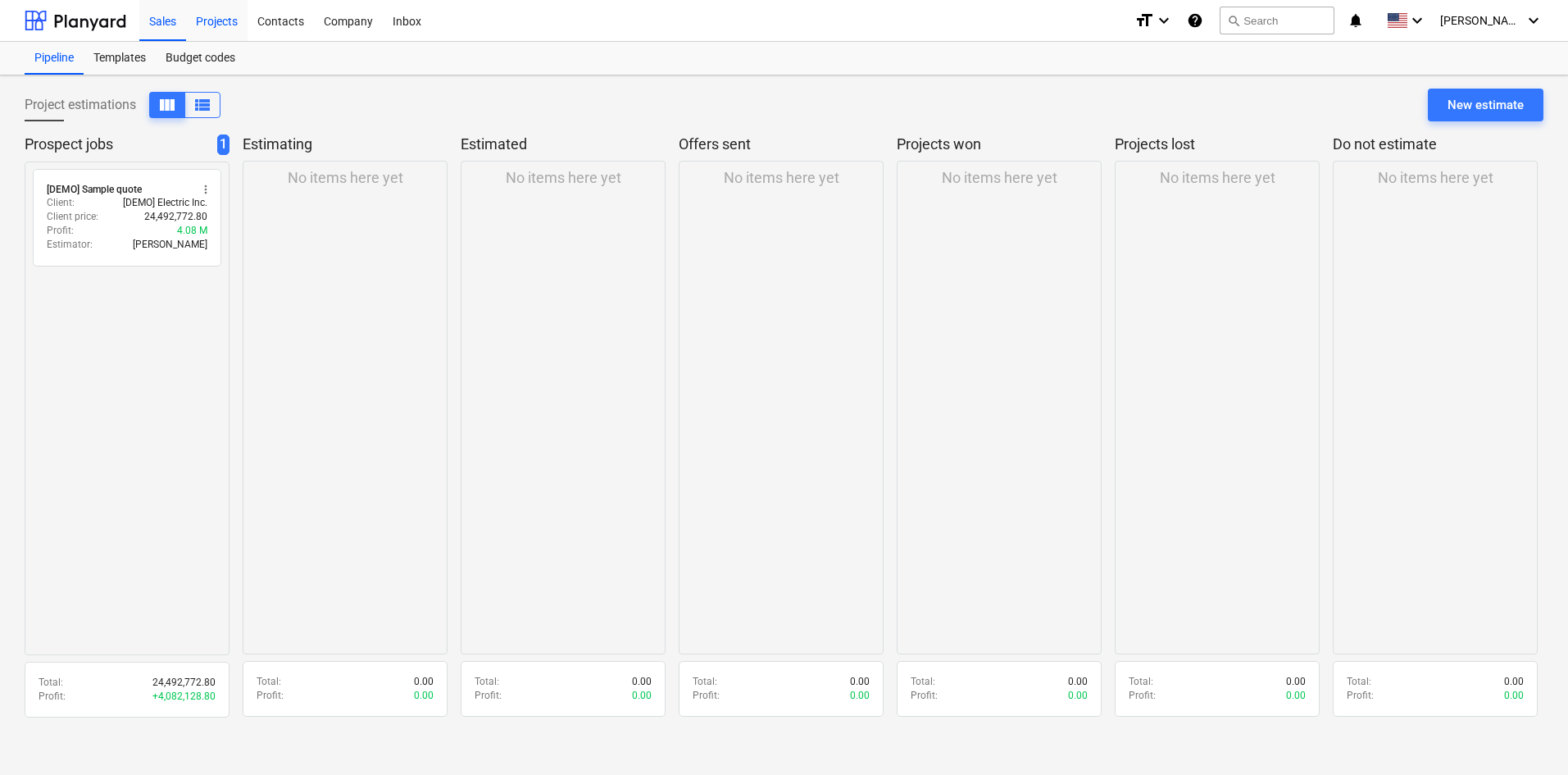
click at [220, 23] on div "Projects" at bounding box center [216, 20] width 62 height 42
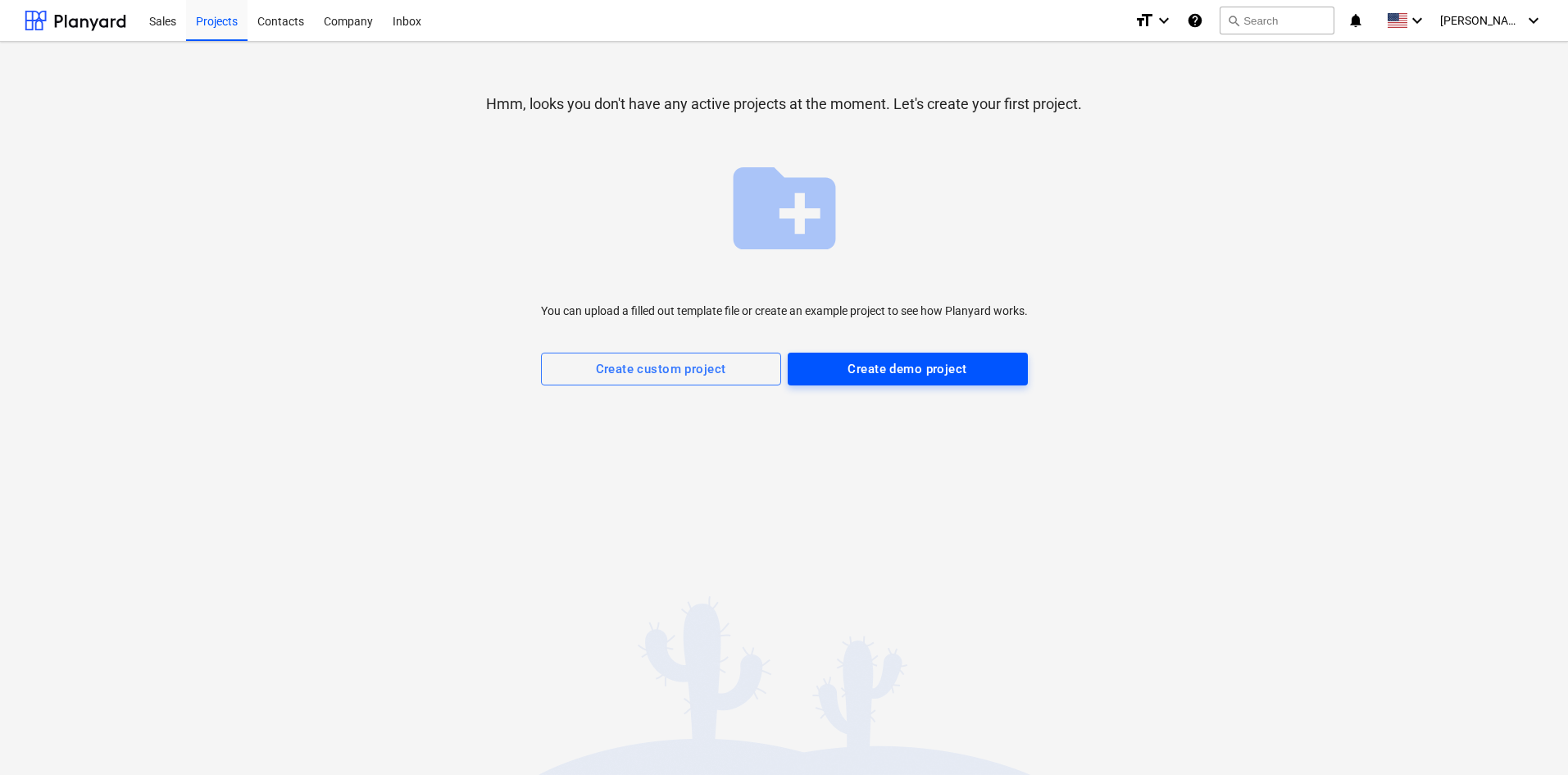
click at [887, 369] on div "Create demo project" at bounding box center [906, 369] width 118 height 22
click at [782, 462] on div "Hmm, looks you don't have any active projects at the moment. Let's create your …" at bounding box center [784, 408] width 1568 height 733
click at [892, 367] on div "Create demo project" at bounding box center [906, 369] width 118 height 22
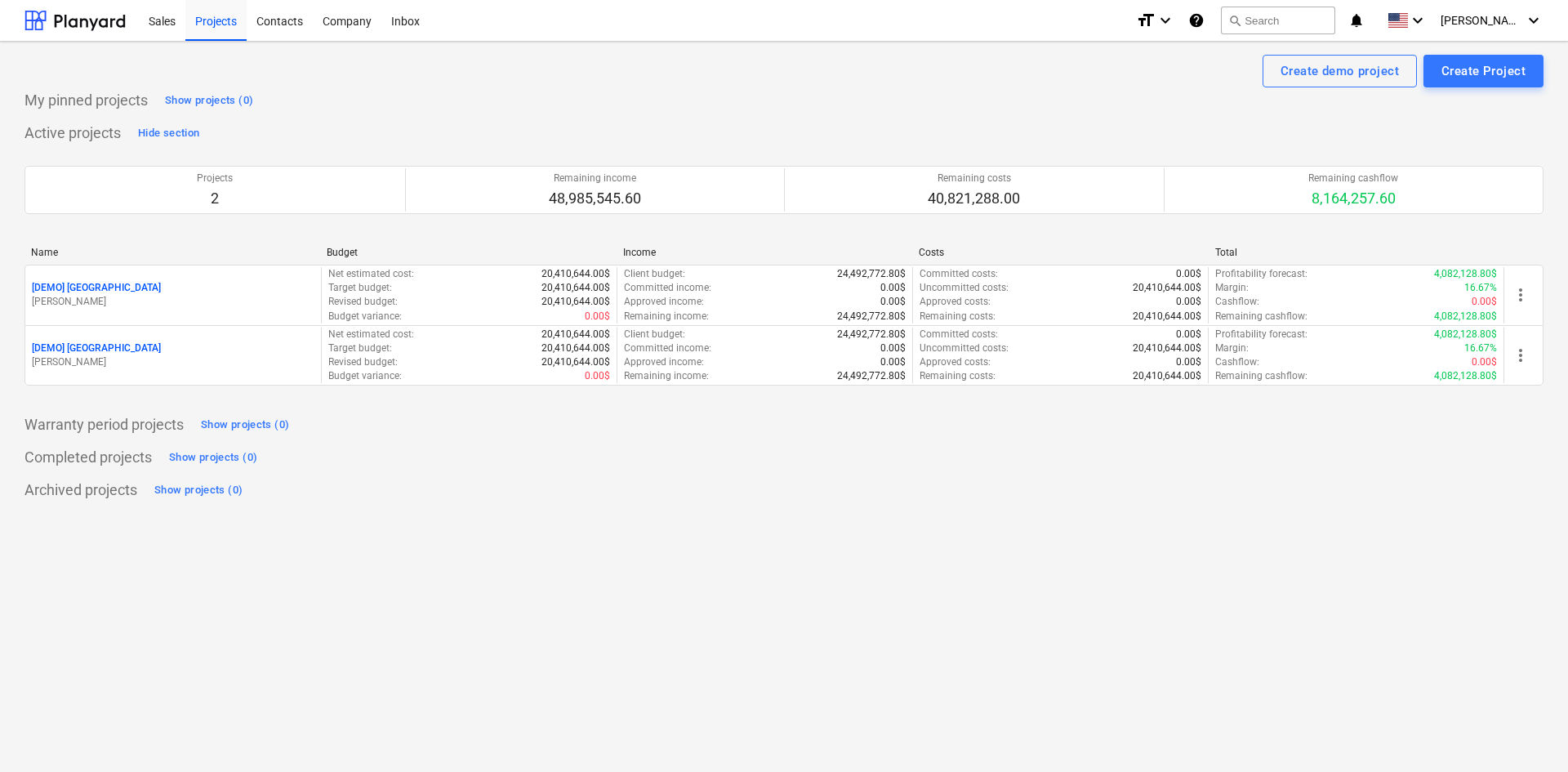
click at [542, 448] on div "Completed projects Show projects (0)" at bounding box center [784, 457] width 1518 height 26
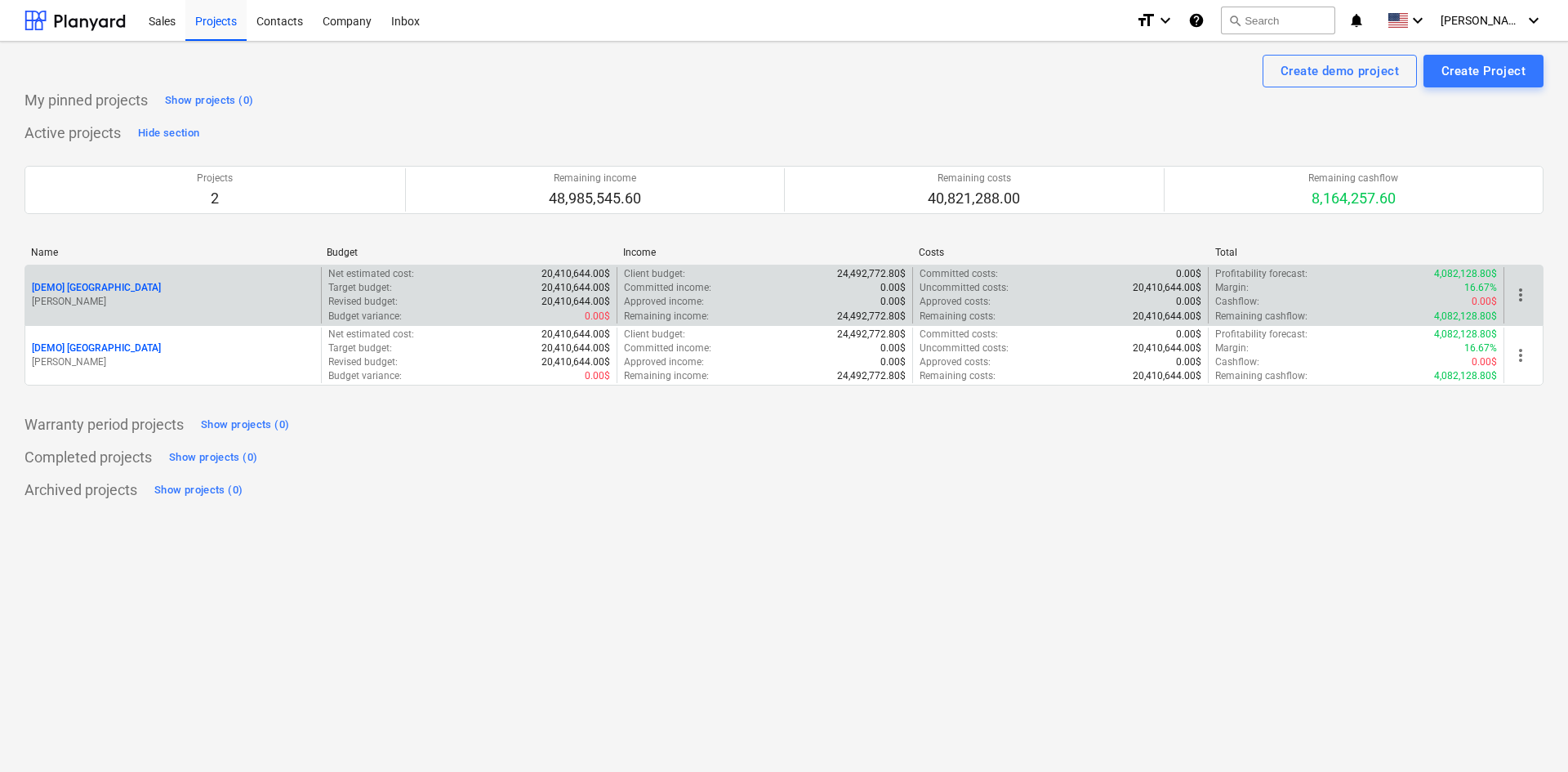
click at [121, 290] on p "[DEMO] [GEOGRAPHIC_DATA]" at bounding box center [96, 288] width 129 height 14
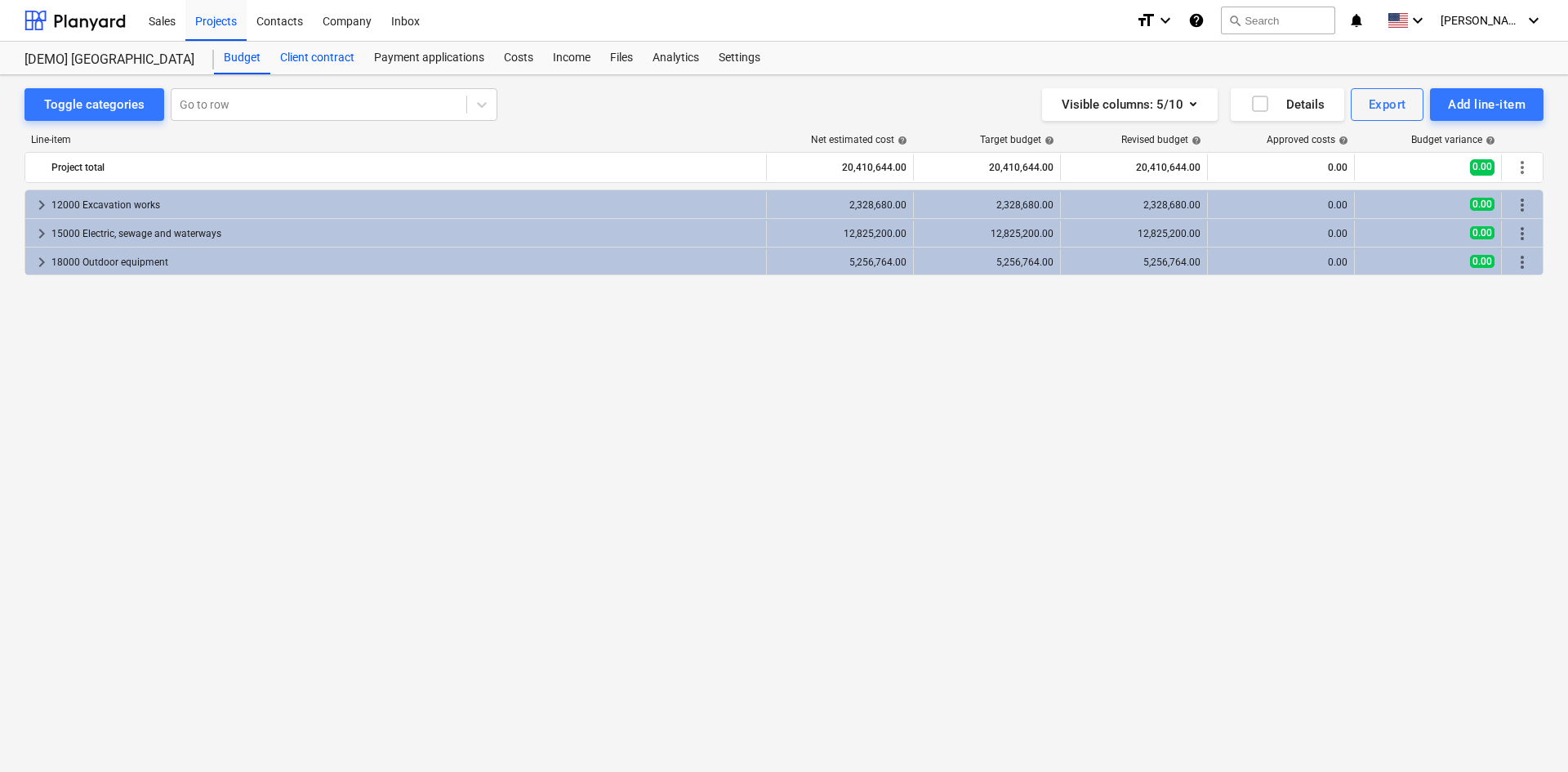
click at [311, 53] on div "Client contract" at bounding box center [317, 58] width 94 height 33
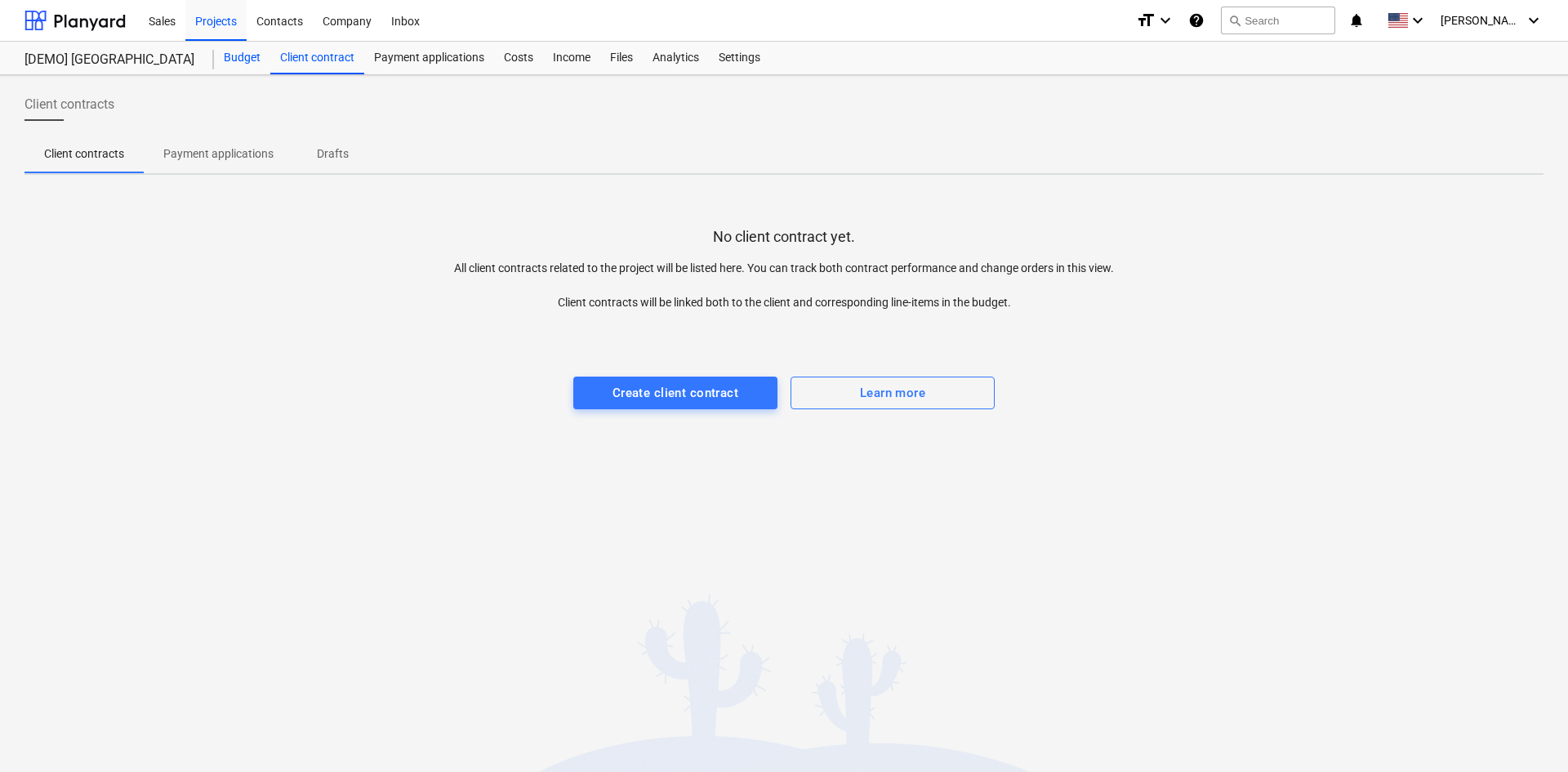
click at [227, 57] on div "Budget" at bounding box center [243, 58] width 57 height 33
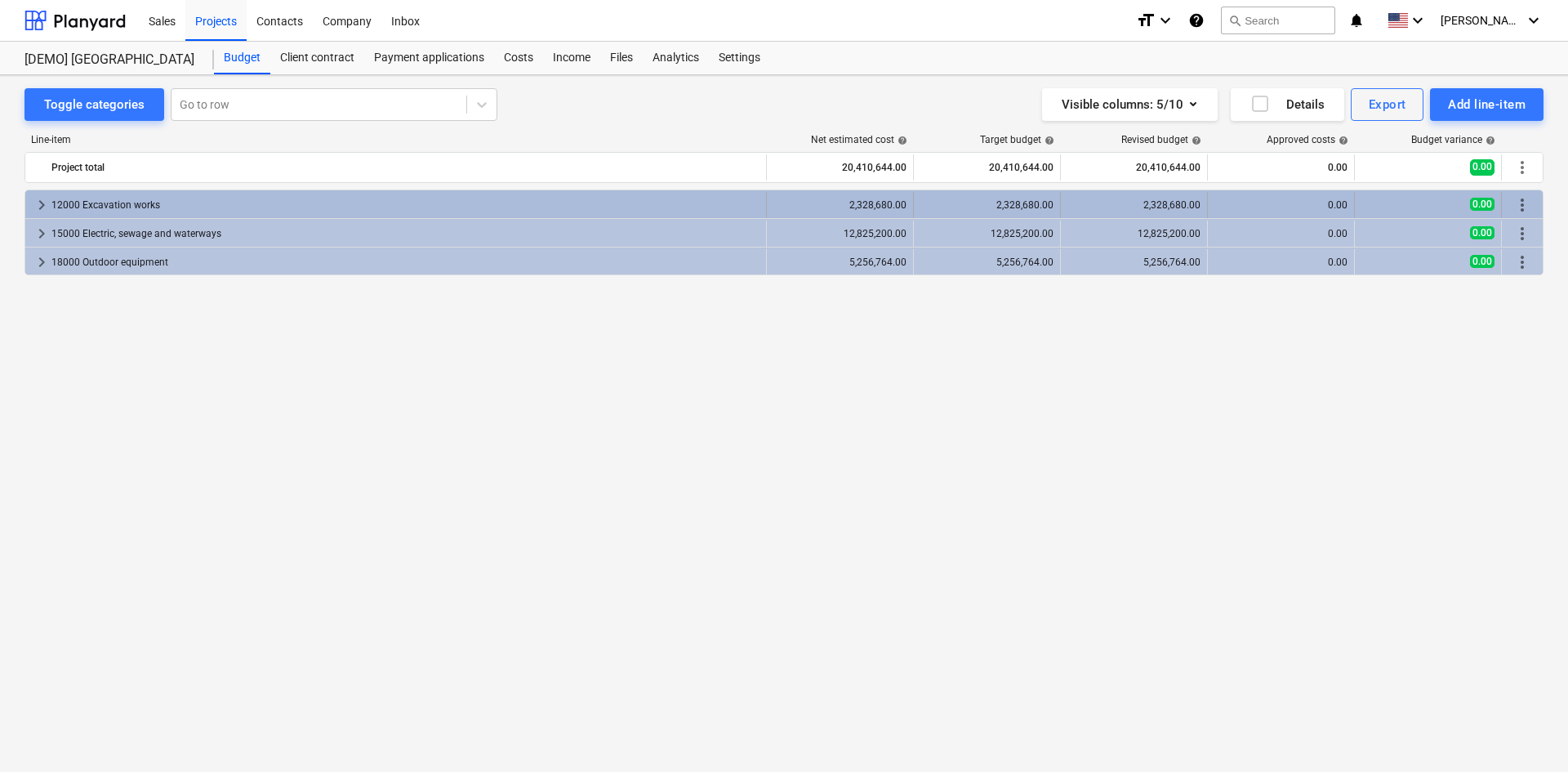
click at [48, 201] on span "keyboard_arrow_right" at bounding box center [42, 205] width 19 height 19
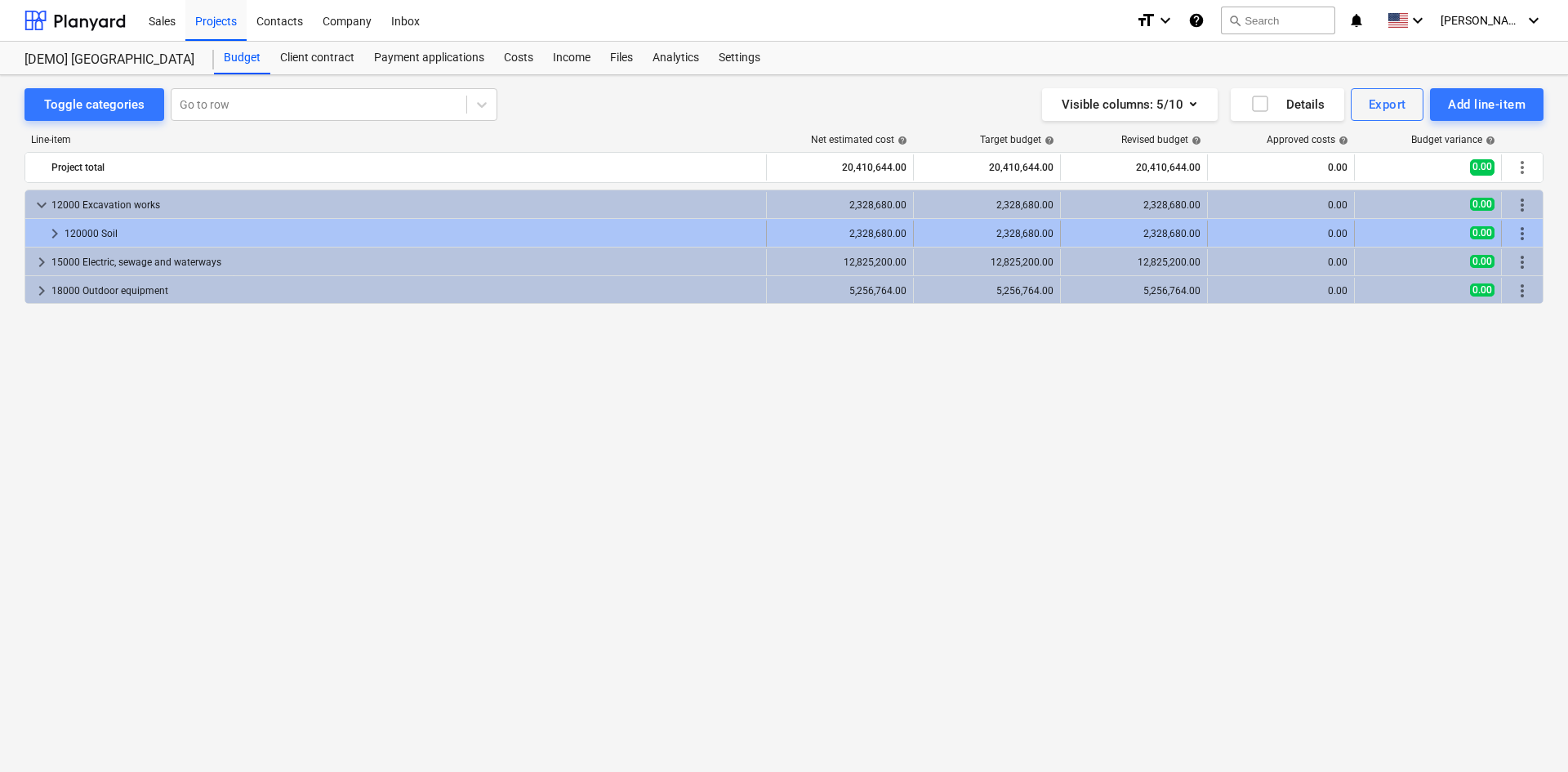
click at [57, 241] on span "keyboard_arrow_right" at bounding box center [55, 234] width 19 height 19
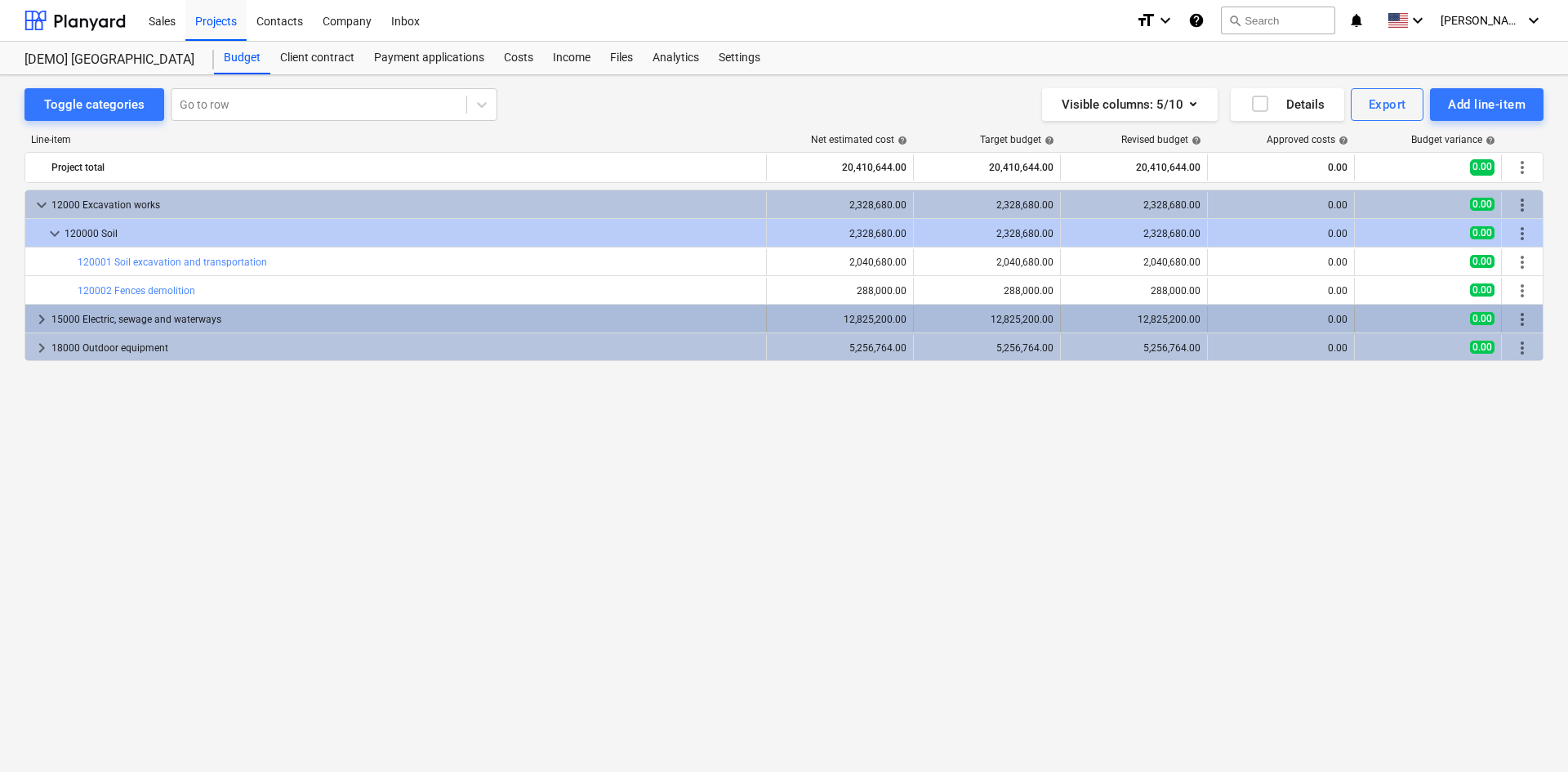
click at [91, 326] on div "15000 Electric, sewage and waterways" at bounding box center [405, 319] width 708 height 26
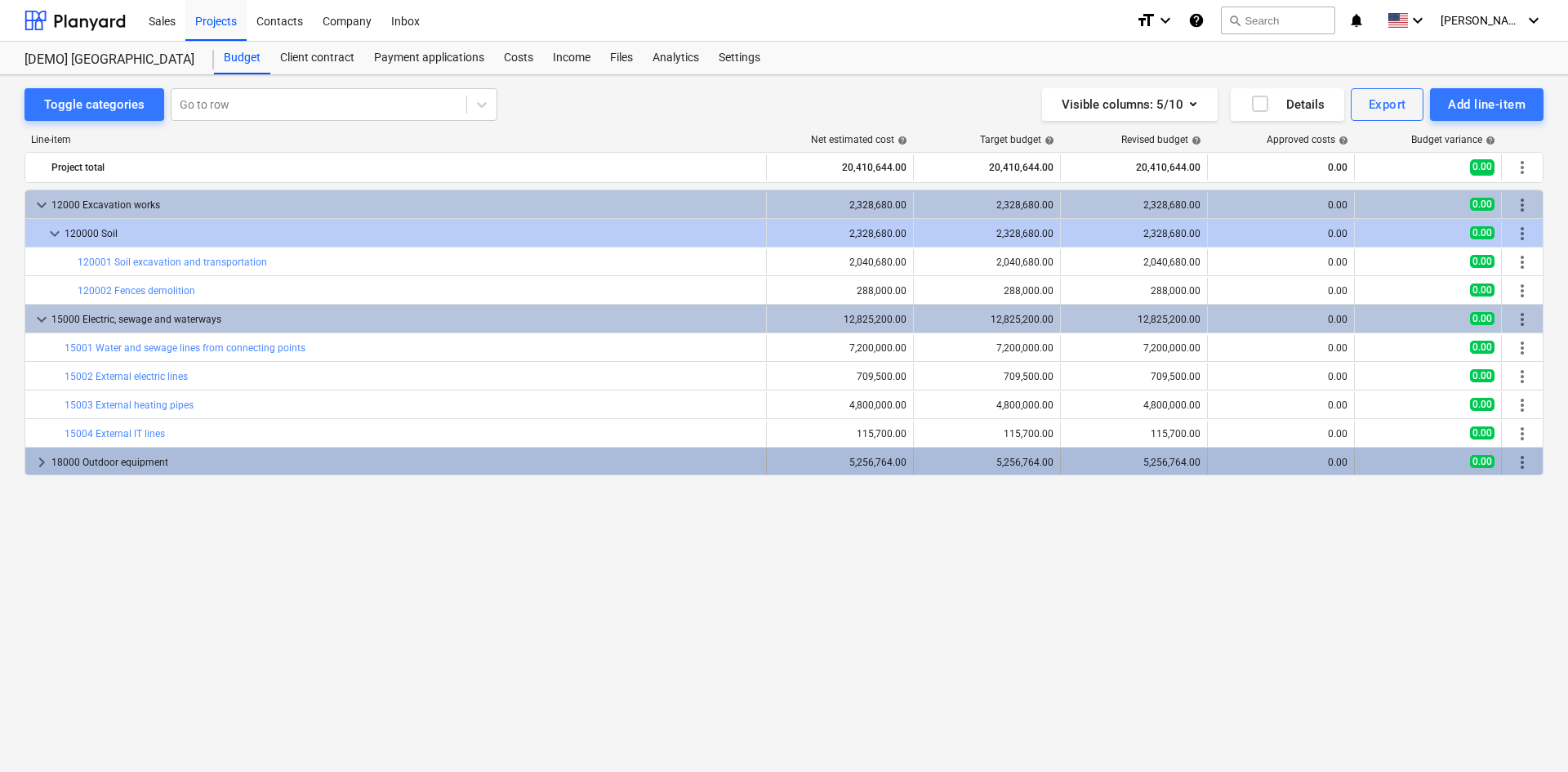
click at [101, 470] on div "18000 Outdoor equipment" at bounding box center [405, 462] width 708 height 26
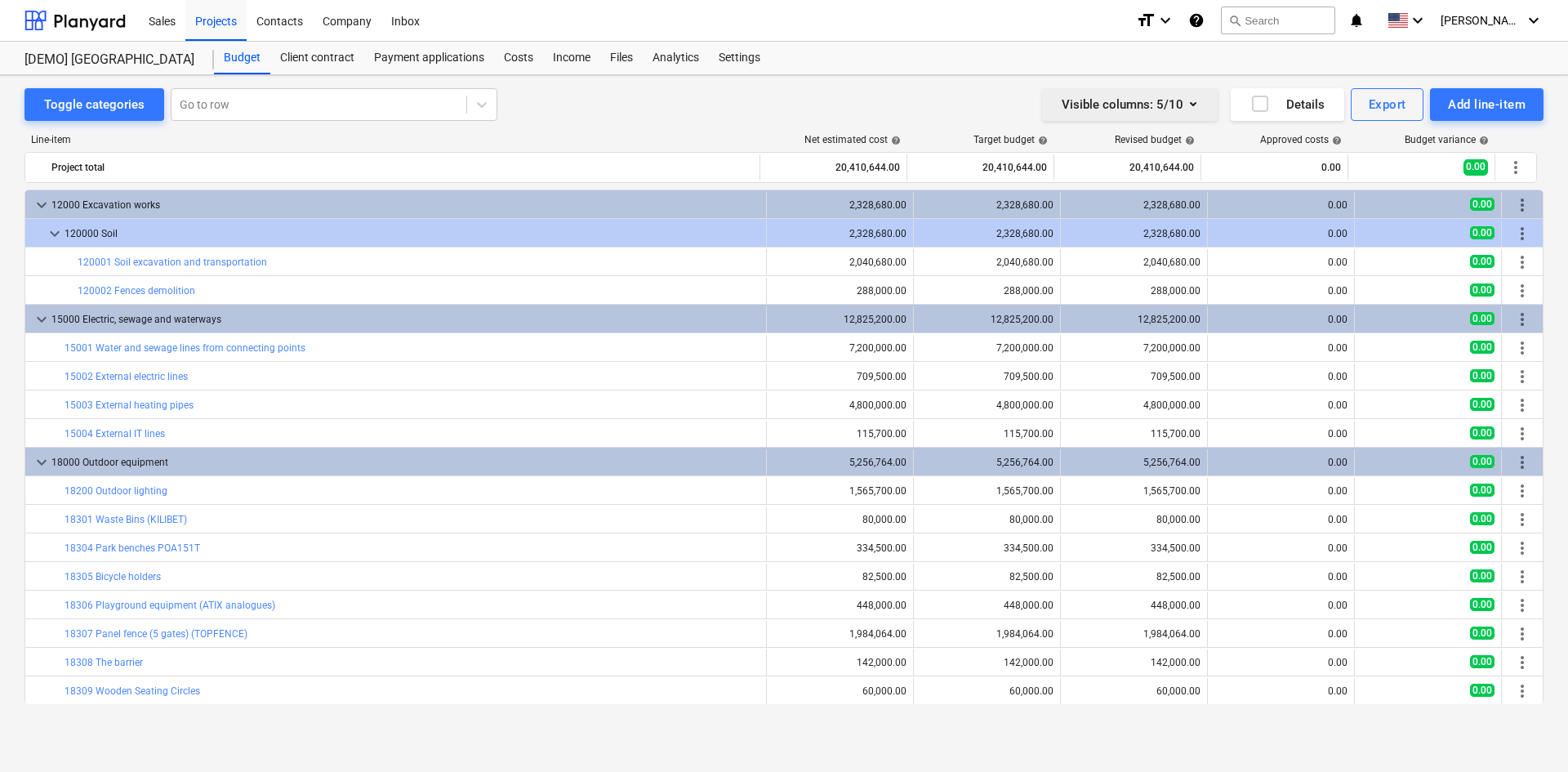
click at [1131, 109] on div "Visible columns : 5/10" at bounding box center [1129, 104] width 136 height 21
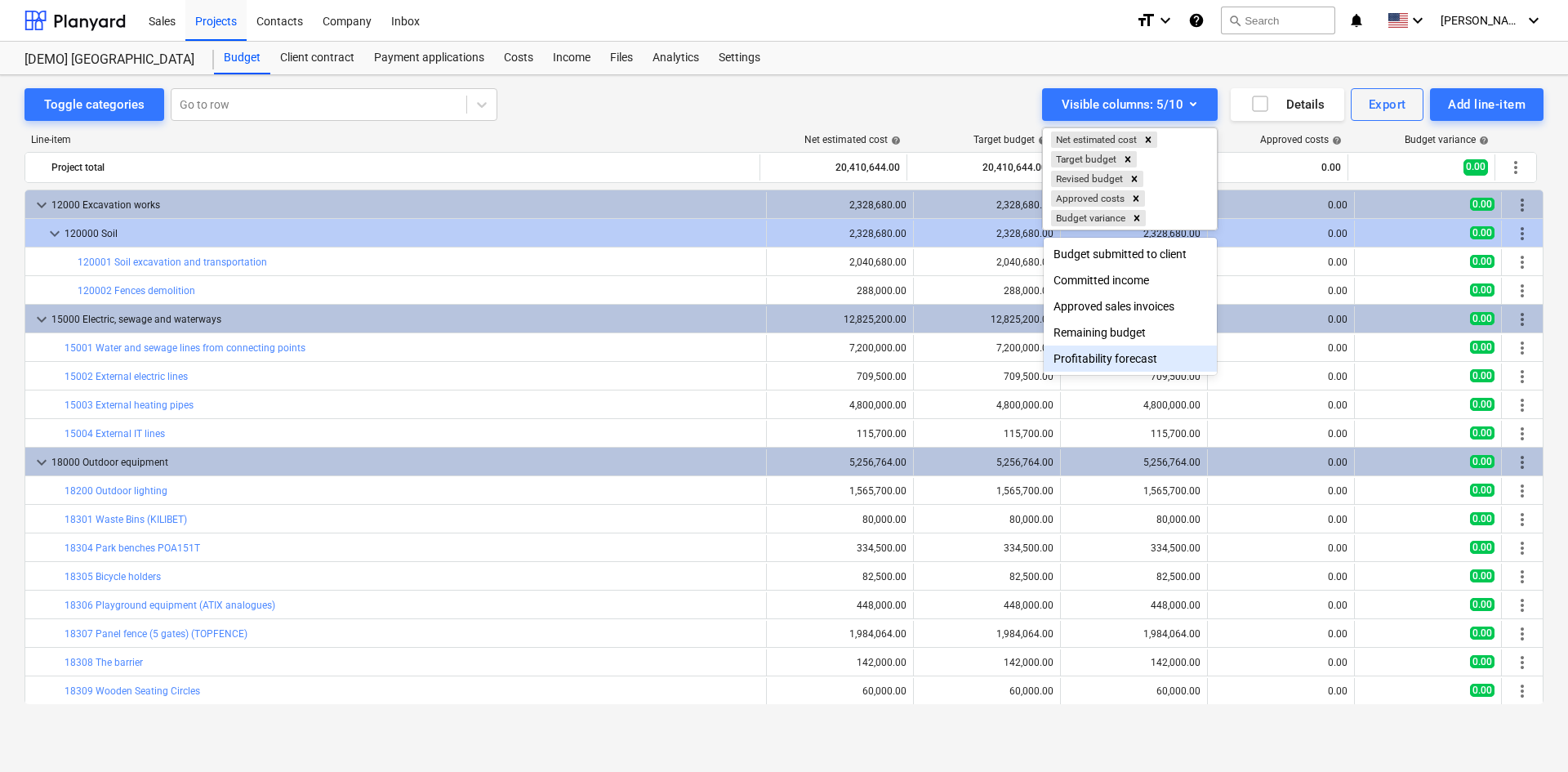
click at [1300, 108] on div at bounding box center [784, 386] width 1568 height 772
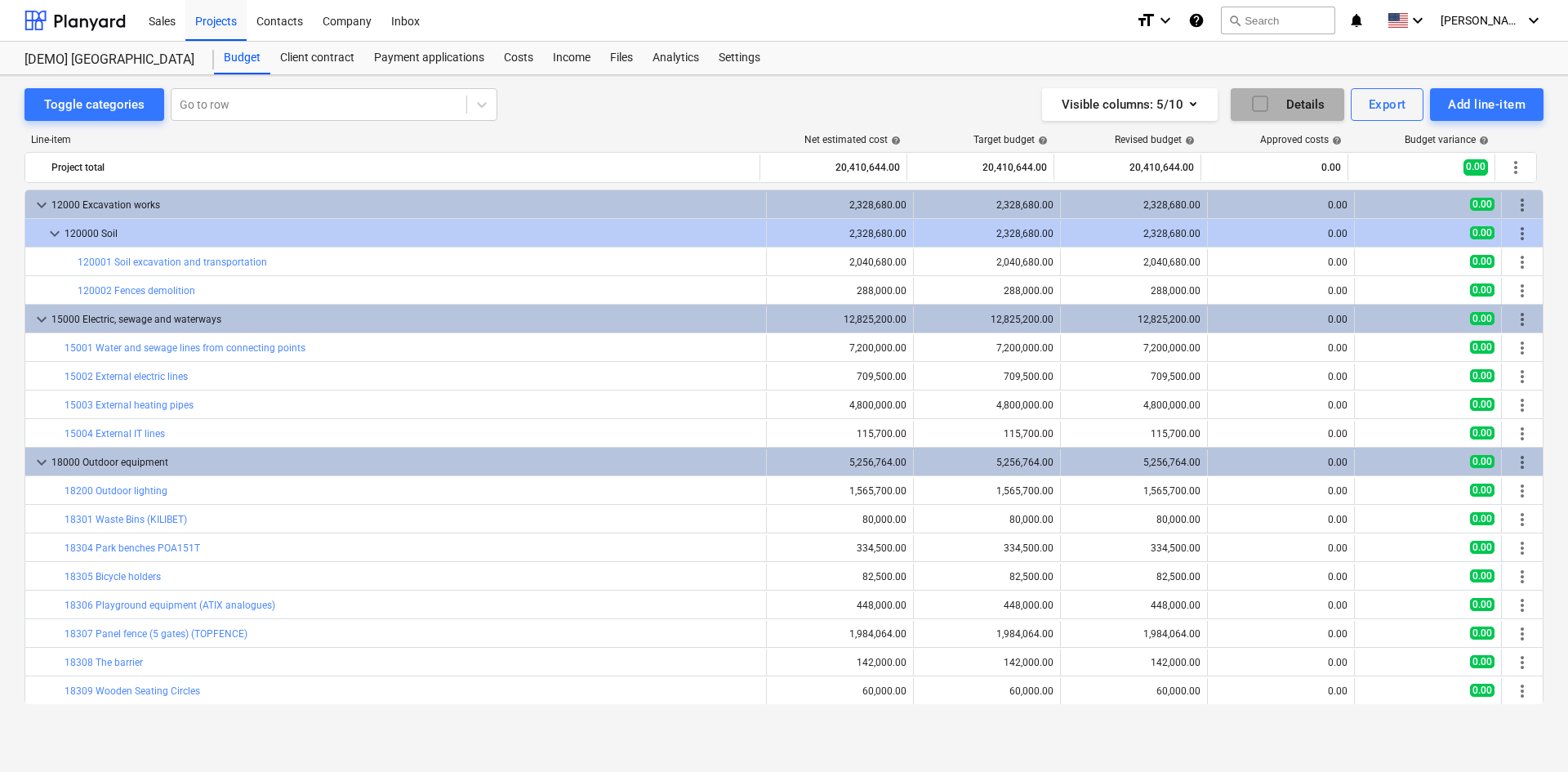
click at [1276, 104] on div "Details" at bounding box center [1287, 104] width 74 height 21
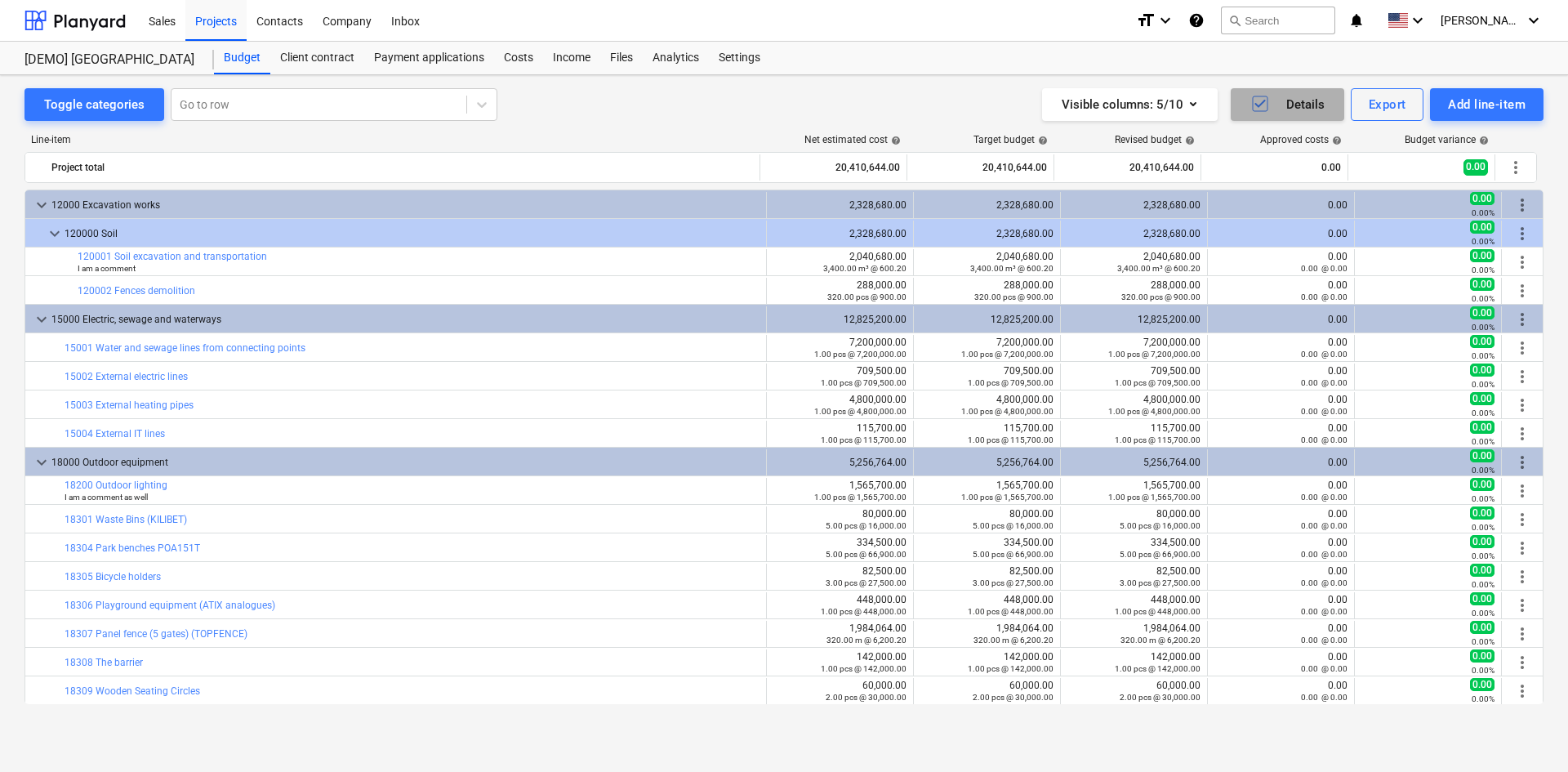
click at [1276, 104] on div "Details" at bounding box center [1287, 104] width 74 height 21
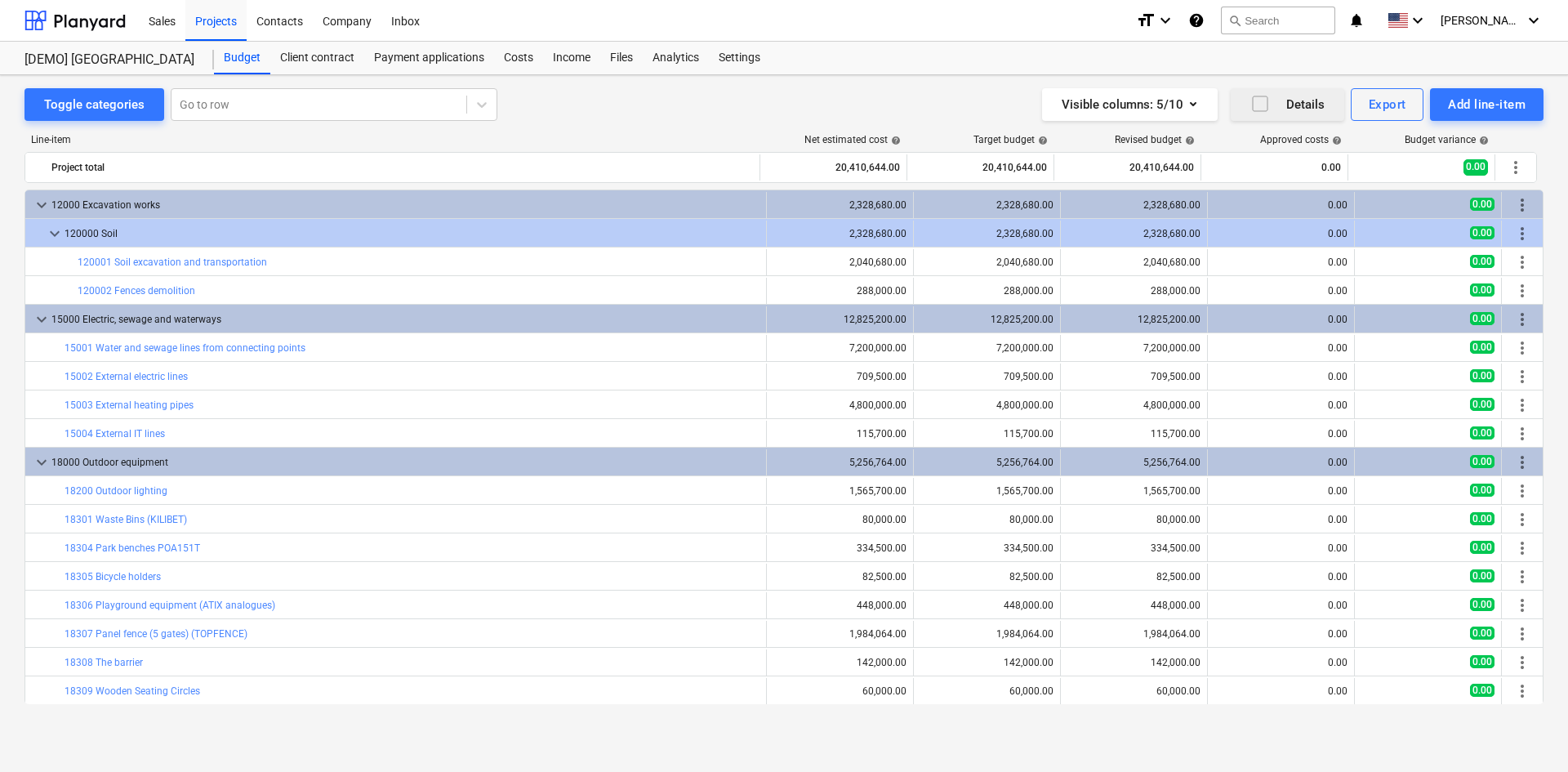
click at [1276, 104] on div "Details" at bounding box center [1287, 104] width 74 height 21
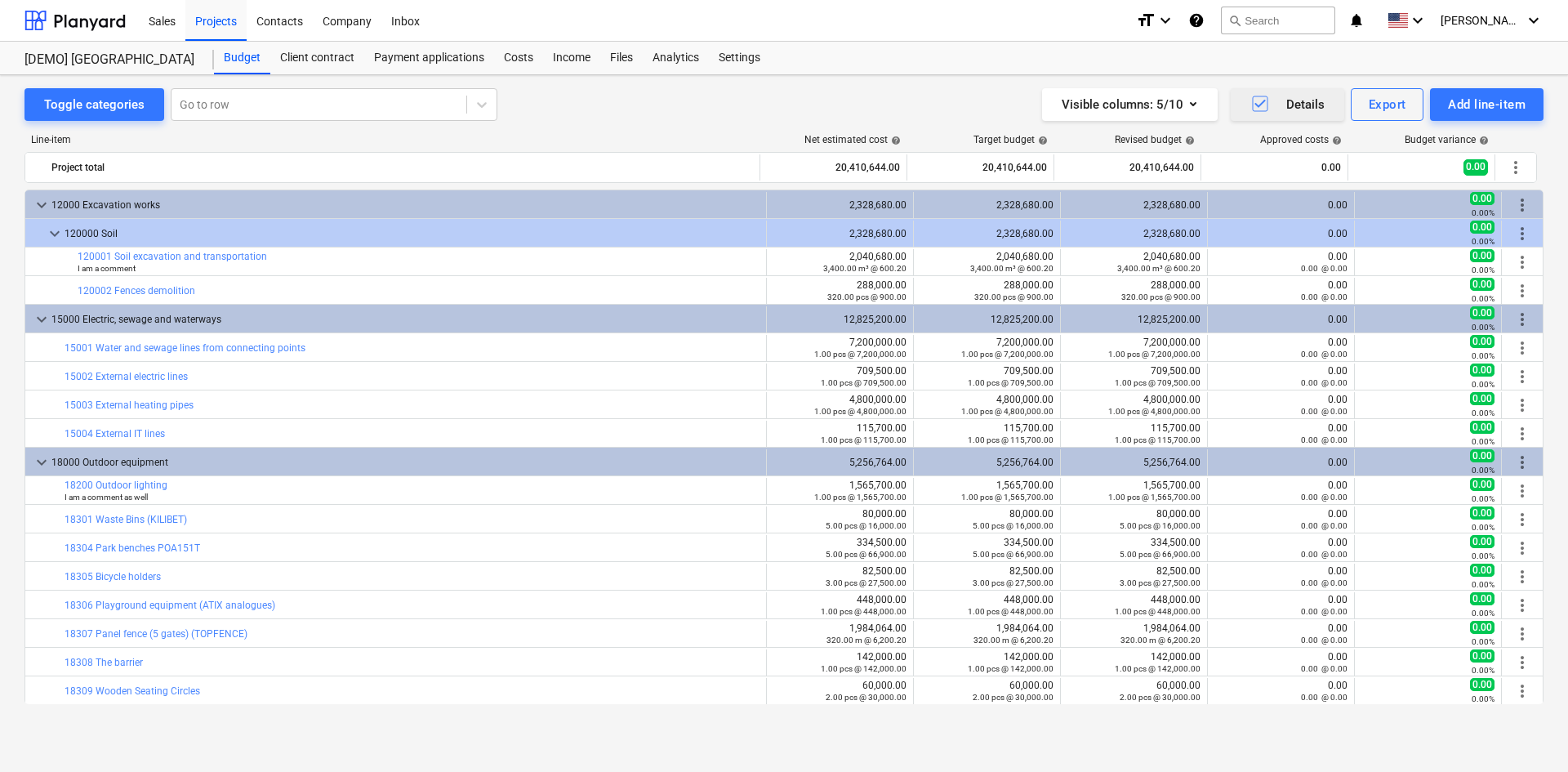
click at [1282, 106] on div "Details" at bounding box center [1287, 104] width 74 height 21
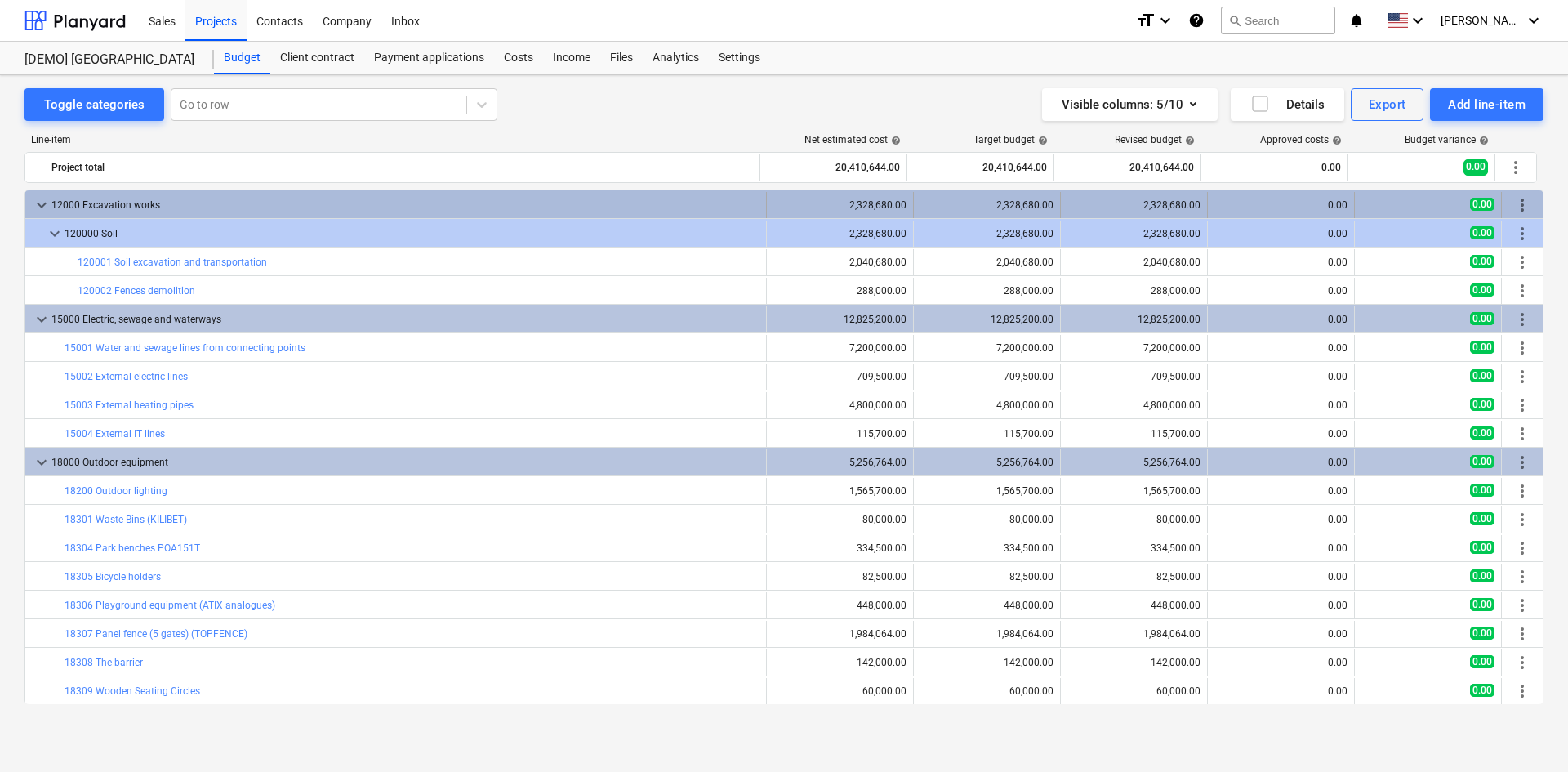
click at [1517, 210] on span "more_vert" at bounding box center [1522, 205] width 19 height 19
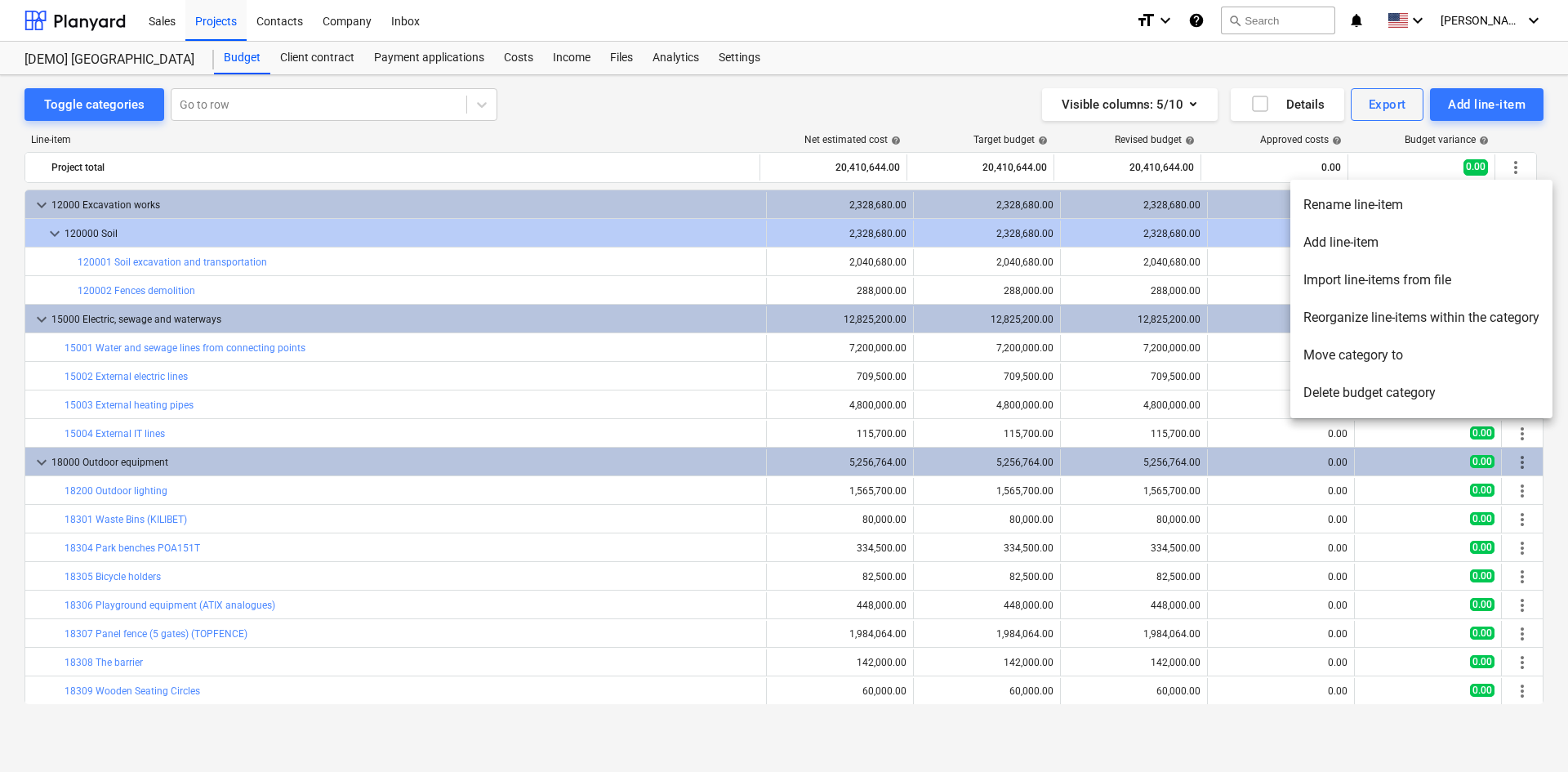
click at [929, 101] on div at bounding box center [784, 386] width 1568 height 772
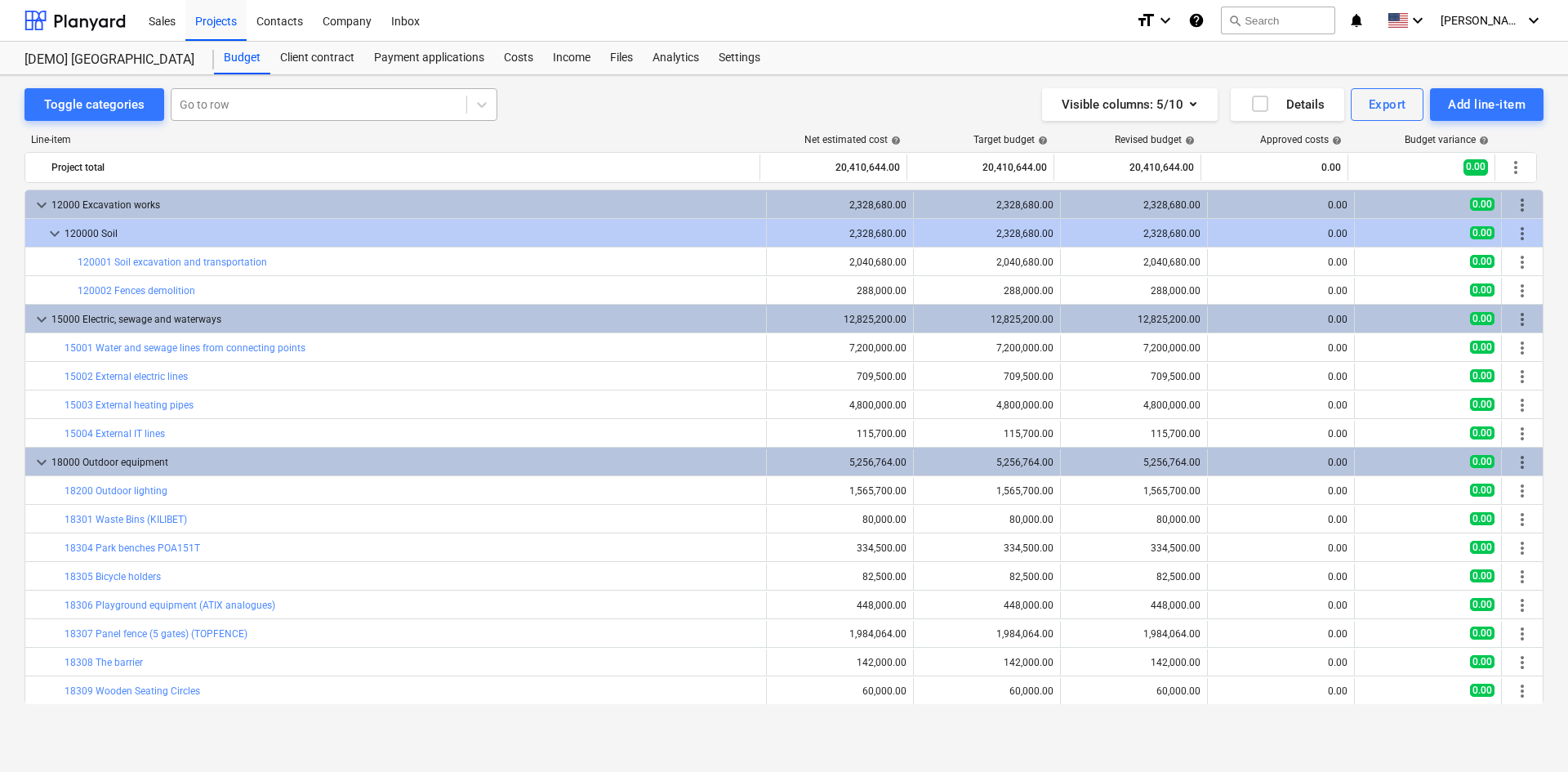
click at [445, 104] on div at bounding box center [319, 104] width 279 height 17
click at [596, 129] on div "Line-item Net estimated cost help Target budget help Revised budget help Approv…" at bounding box center [784, 422] width 1518 height 602
click at [249, 97] on div at bounding box center [319, 104] width 279 height 17
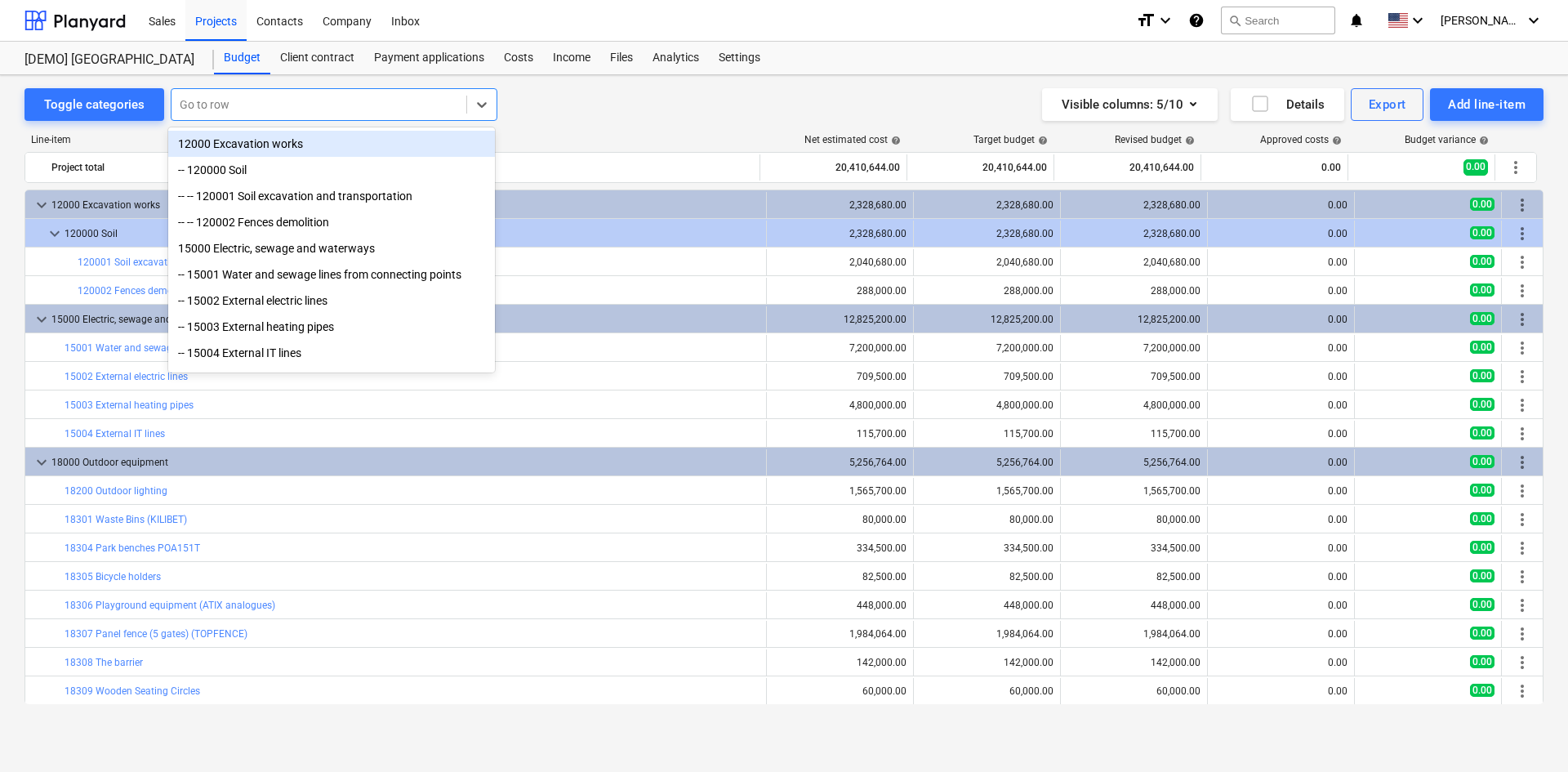
click at [249, 97] on div at bounding box center [319, 104] width 279 height 17
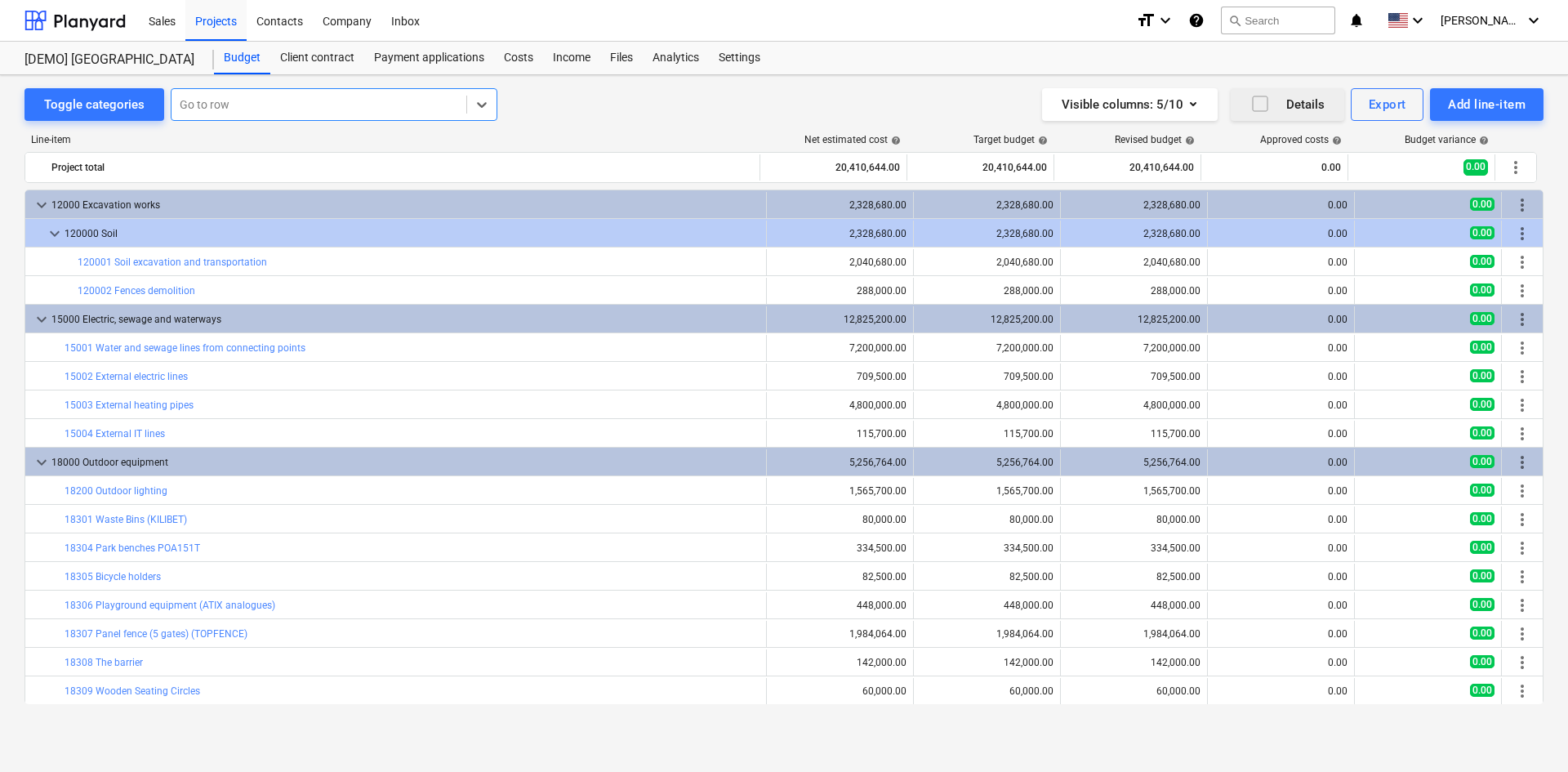
click at [1293, 102] on div "Details" at bounding box center [1287, 104] width 74 height 21
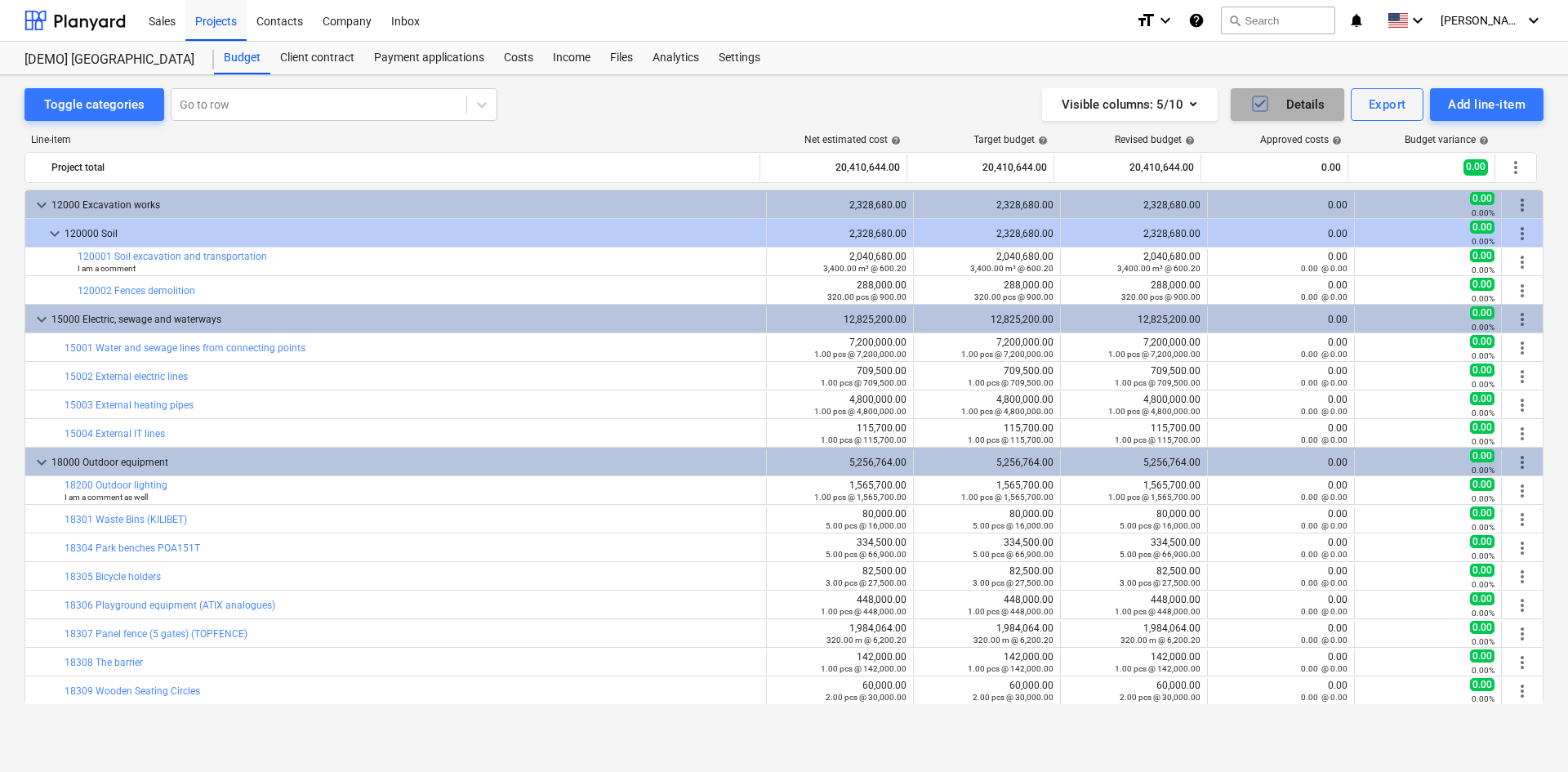
click at [1274, 108] on div "Details" at bounding box center [1287, 104] width 74 height 21
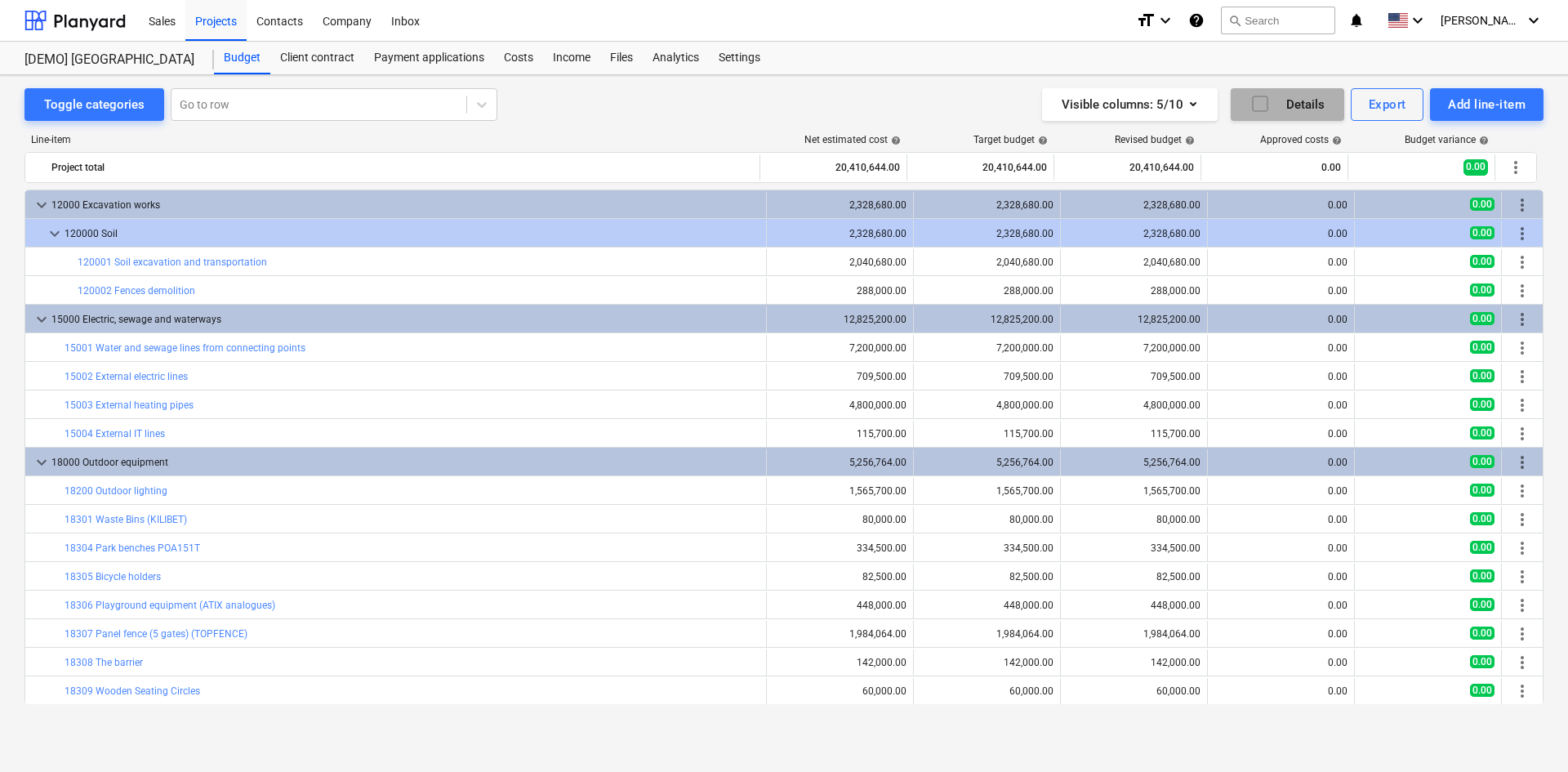
click at [1255, 101] on icon "button" at bounding box center [1260, 103] width 19 height 19
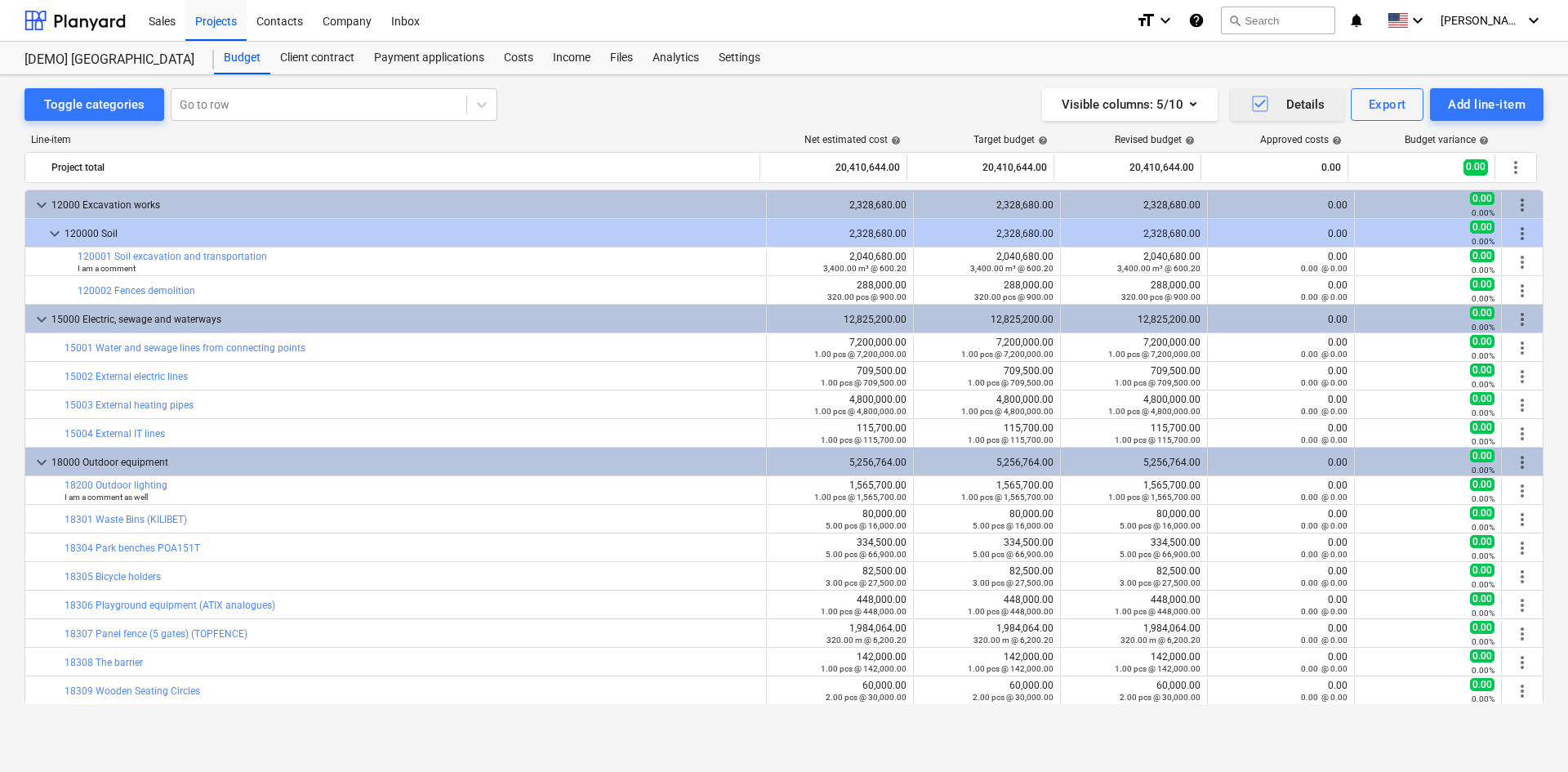
click at [1255, 101] on icon "button" at bounding box center [1260, 103] width 19 height 19
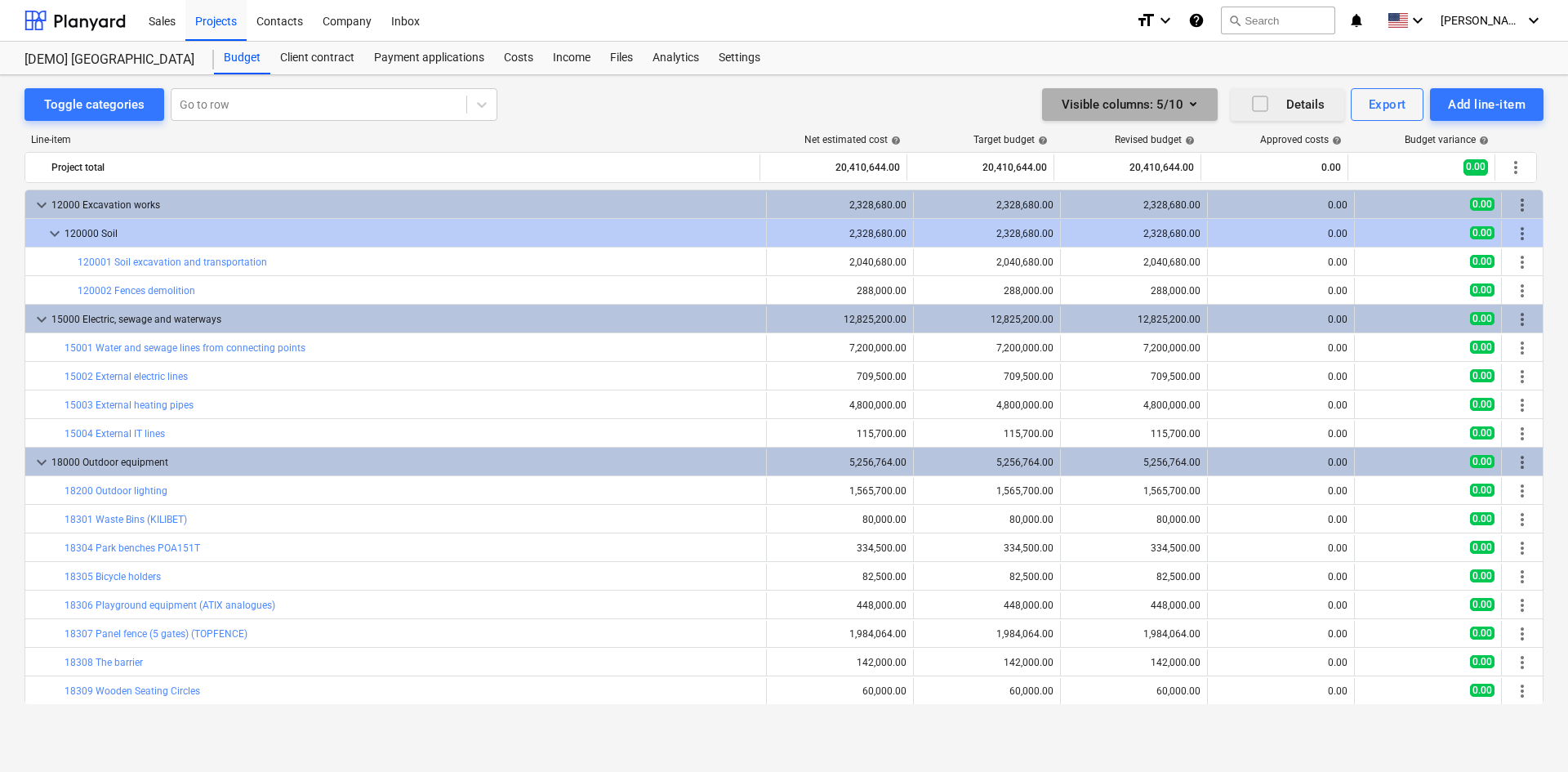
click at [1171, 105] on div "Visible columns : 5/10" at bounding box center [1129, 104] width 136 height 21
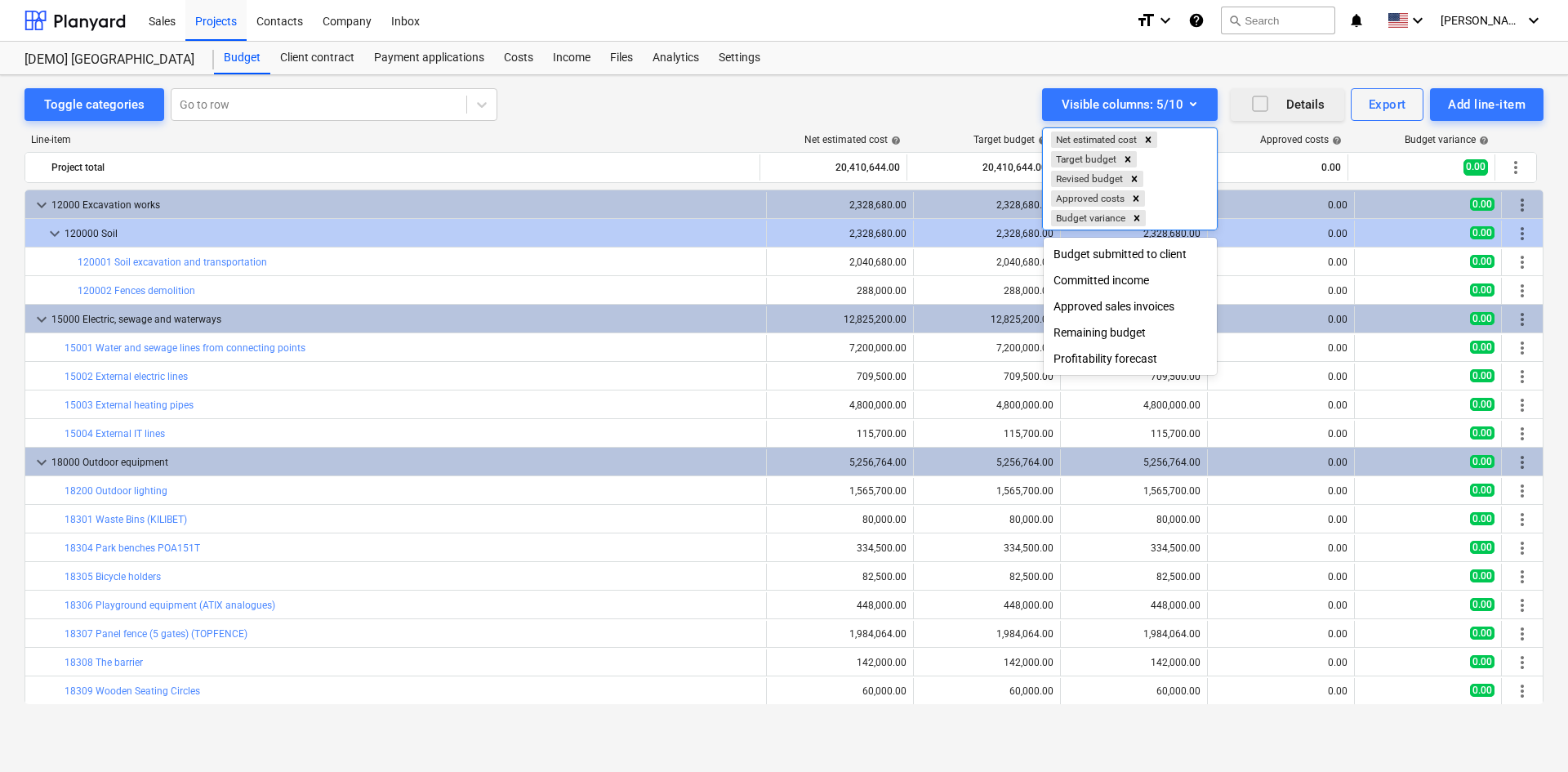
click at [1170, 102] on div at bounding box center [784, 386] width 1568 height 772
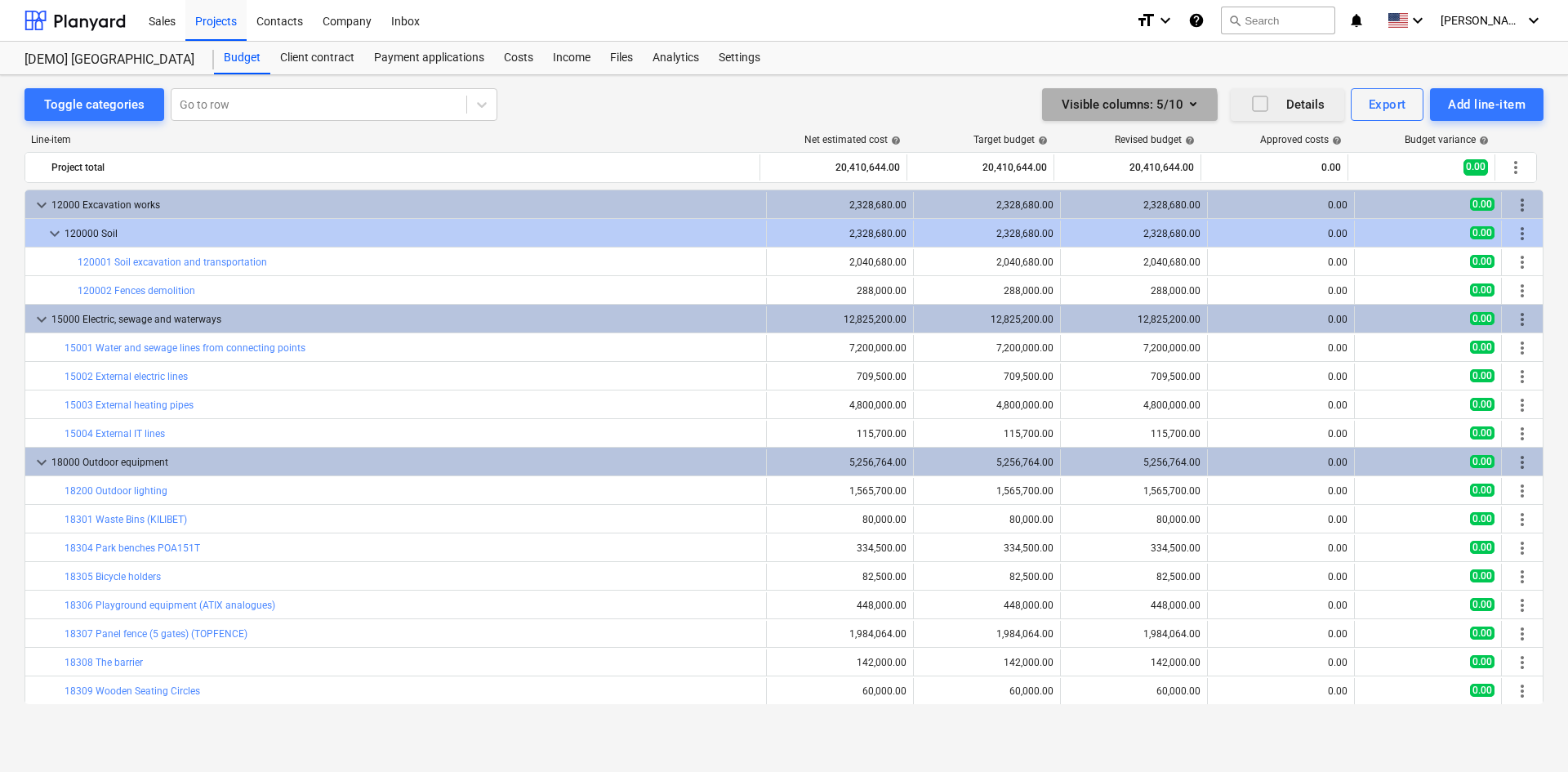
click at [1125, 108] on div "Visible columns : 5/10" at bounding box center [1129, 104] width 136 height 21
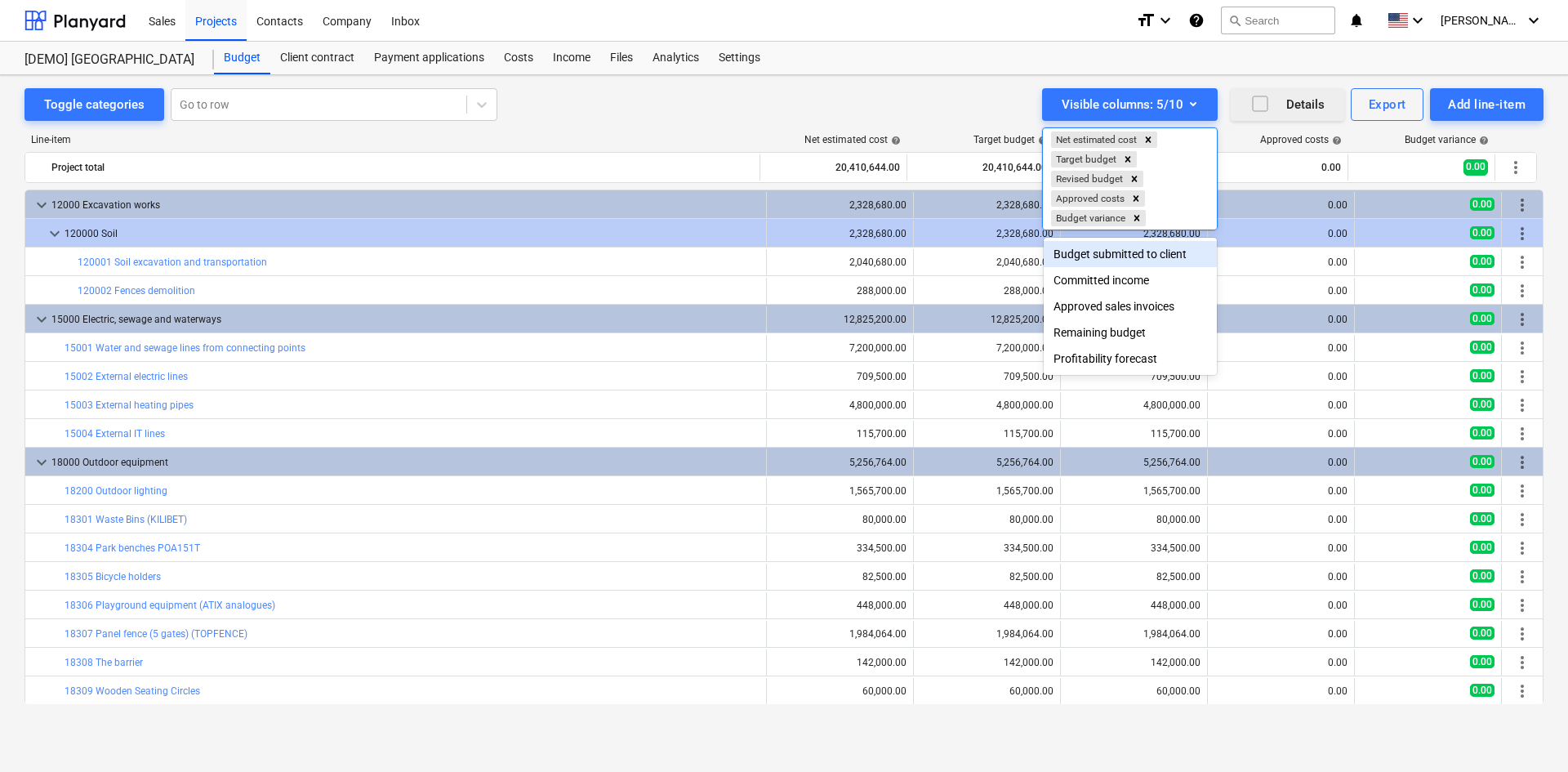
click at [820, 103] on div at bounding box center [784, 386] width 1568 height 772
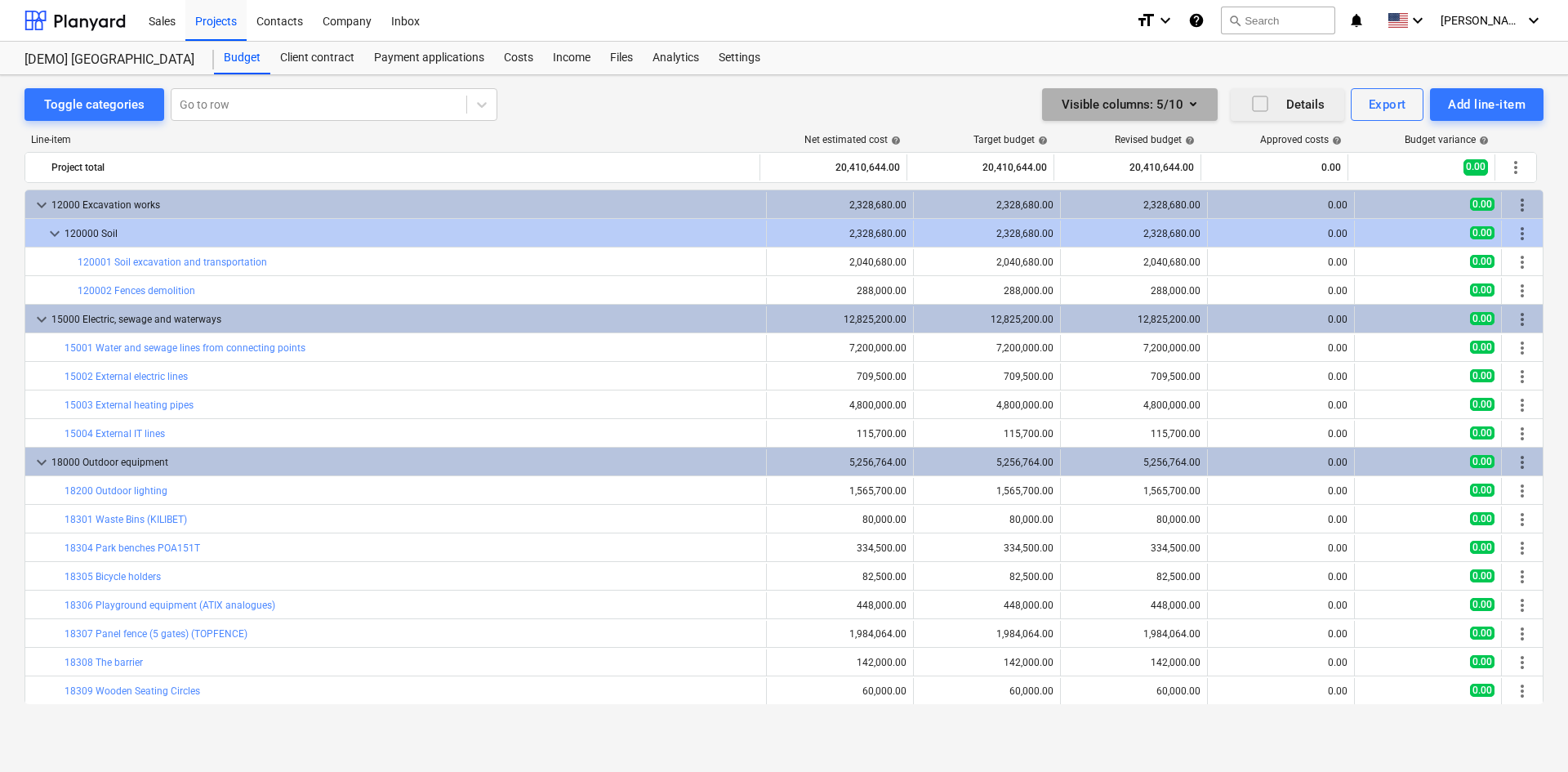
click at [1152, 115] on div "Visible columns : 5/10" at bounding box center [1129, 104] width 136 height 21
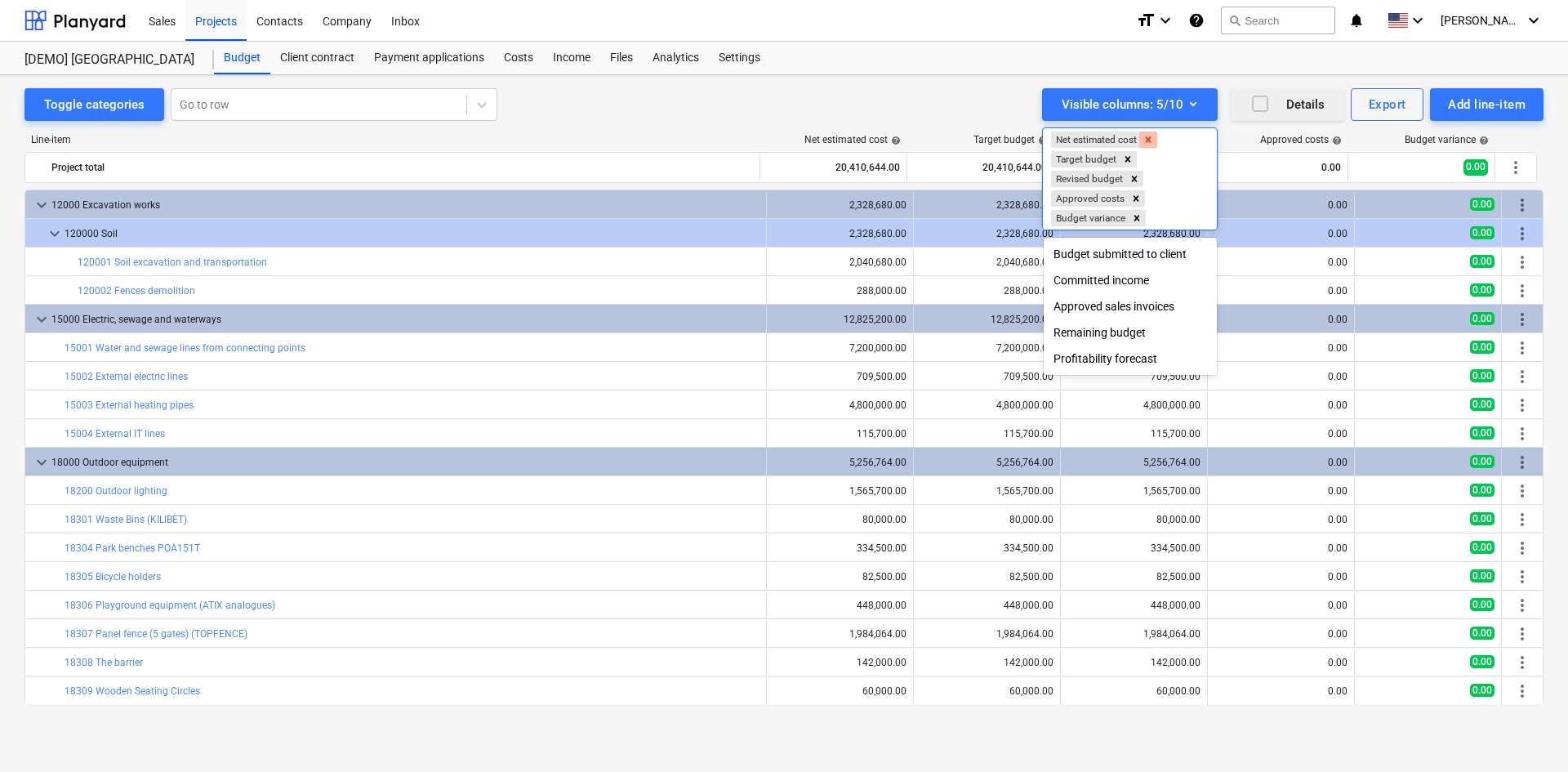
click at [1150, 142] on icon "Remove Net estimated cost" at bounding box center [1149, 139] width 6 height 6
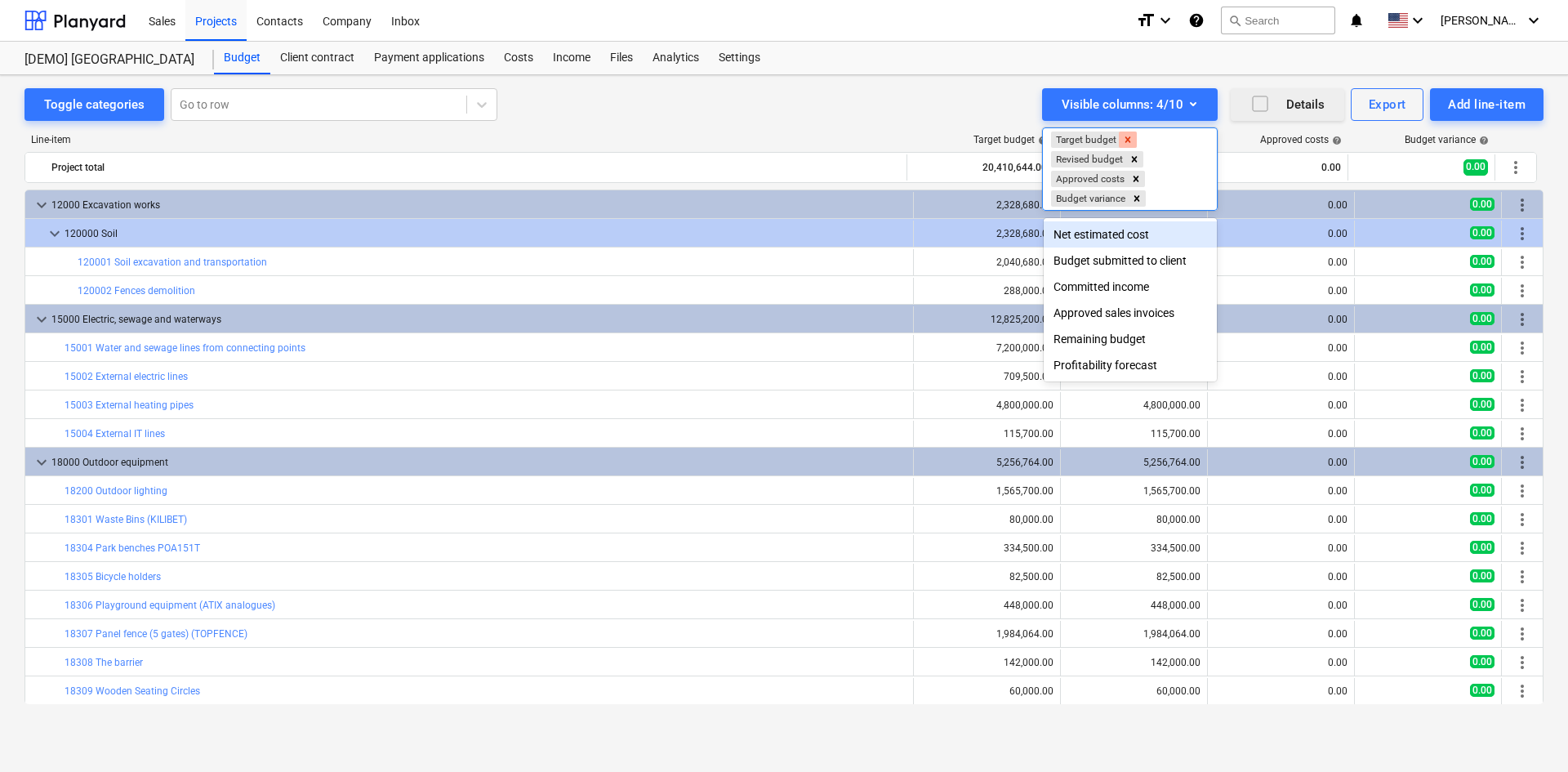
click at [1130, 142] on icon "Remove Target budget" at bounding box center [1128, 139] width 6 height 6
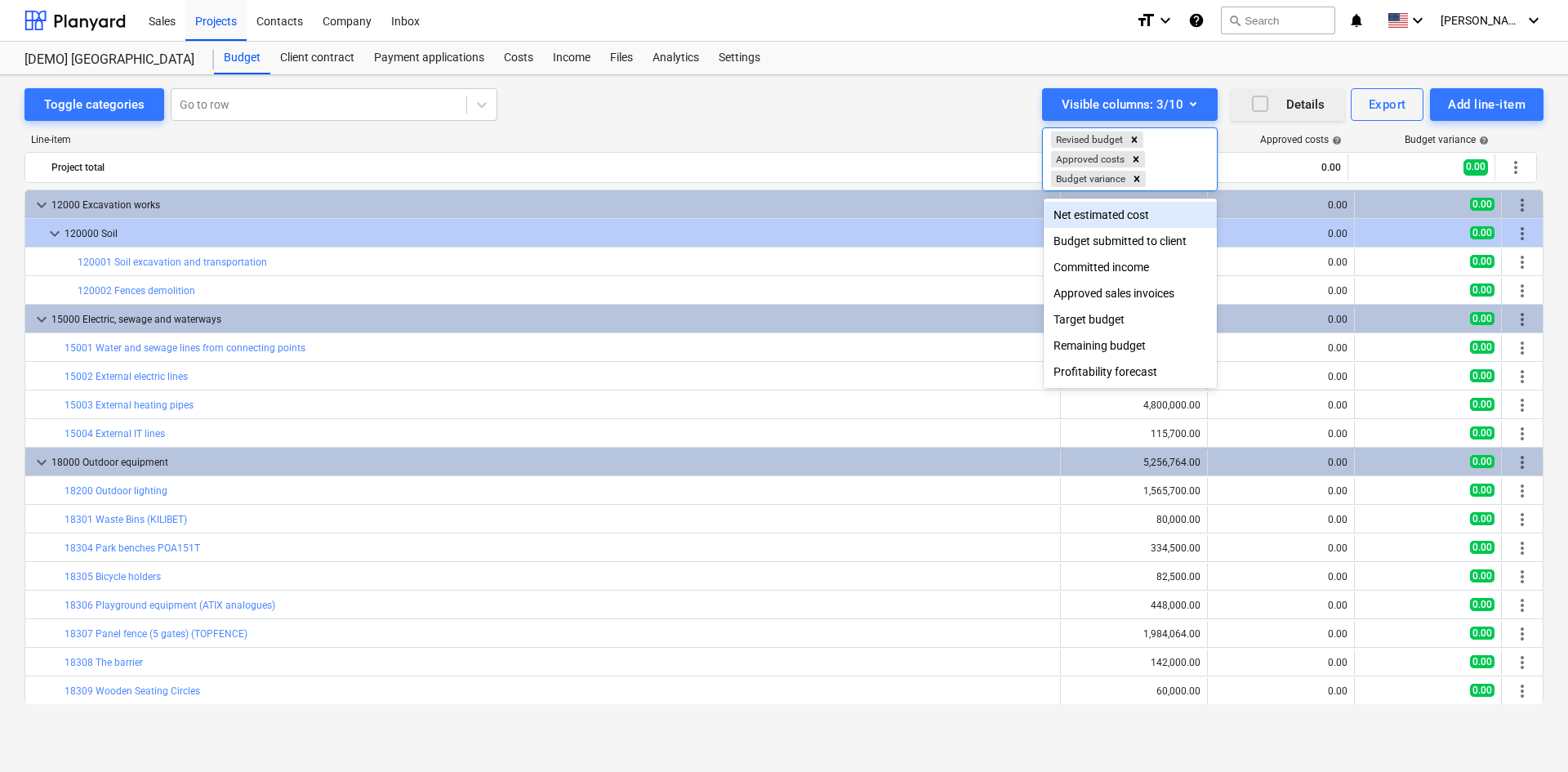
click at [1121, 216] on div "Net estimated cost" at bounding box center [1130, 214] width 173 height 26
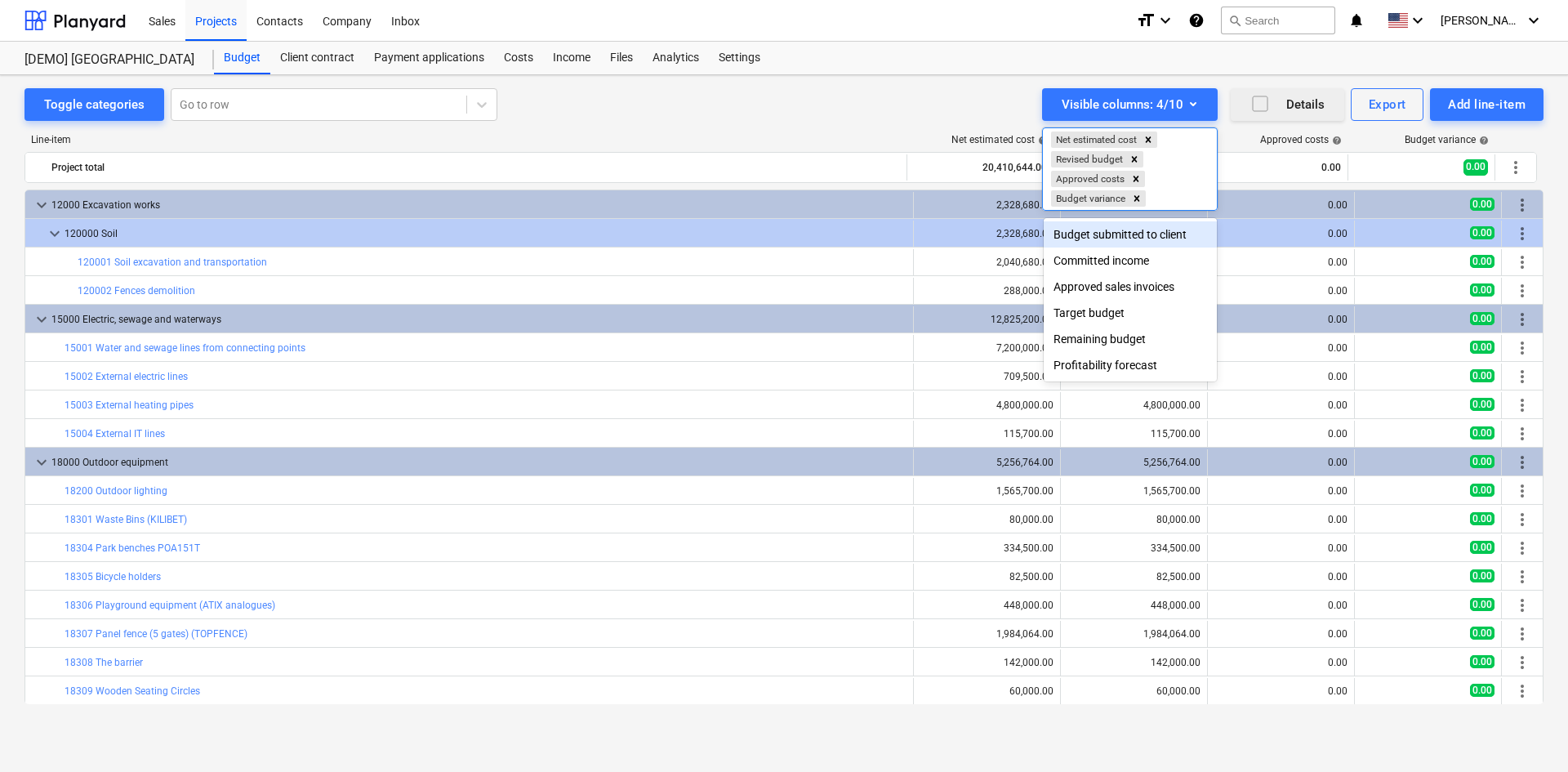
click at [1112, 241] on div "Budget submitted to client" at bounding box center [1130, 234] width 173 height 26
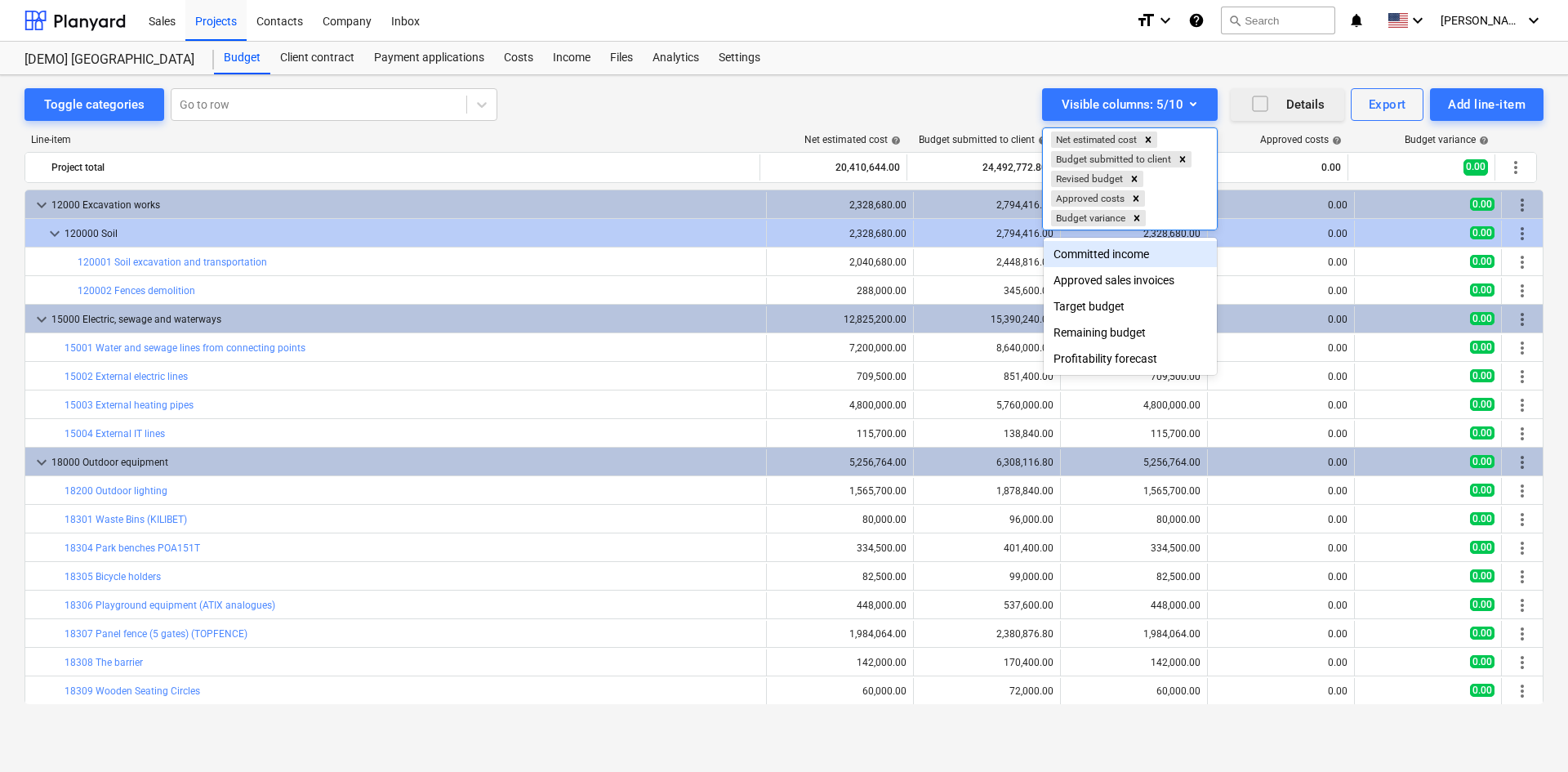
click at [1116, 262] on div "Committed income" at bounding box center [1130, 253] width 173 height 26
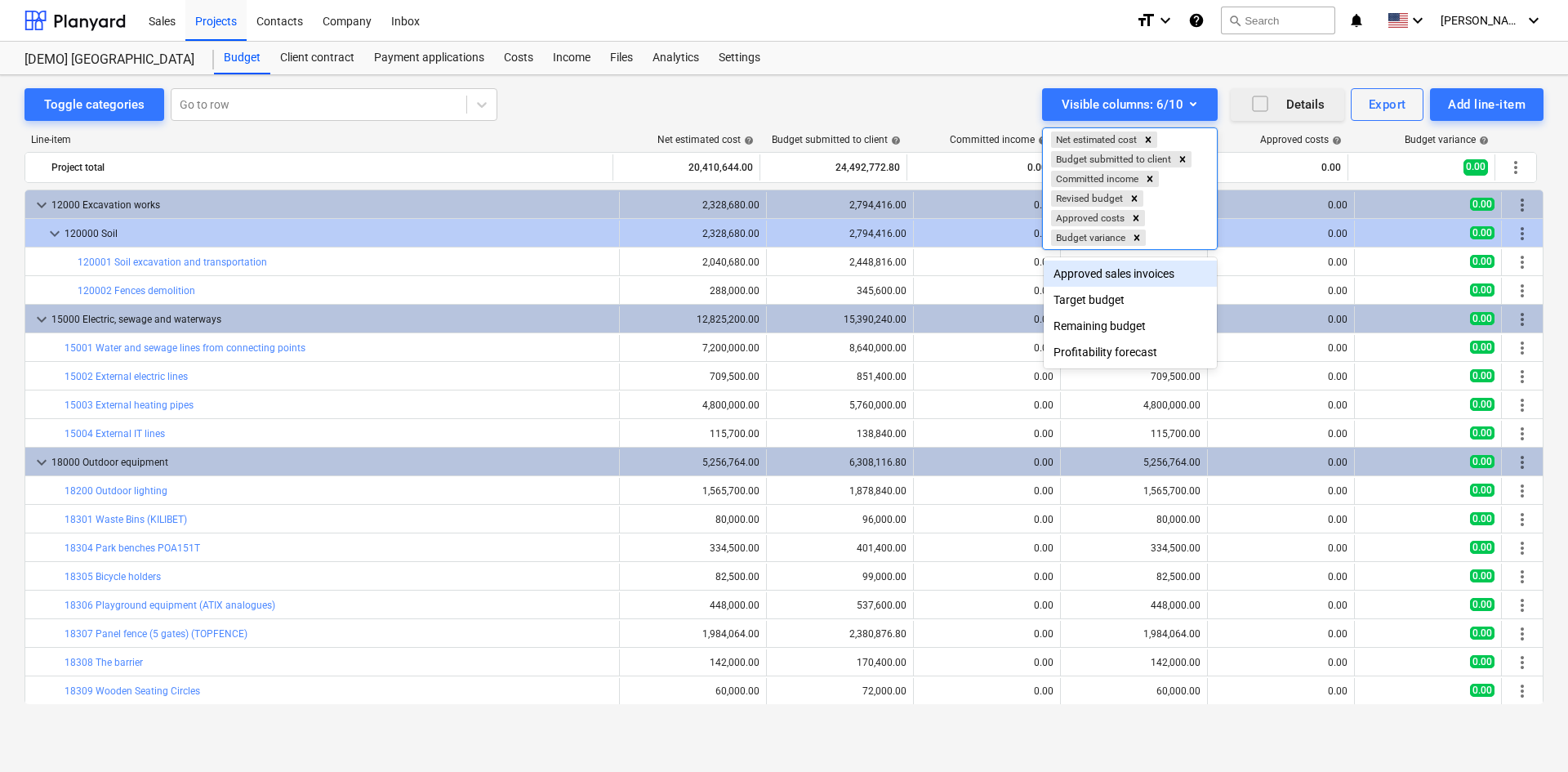
click at [1116, 263] on div "Approved sales invoices" at bounding box center [1130, 273] width 173 height 26
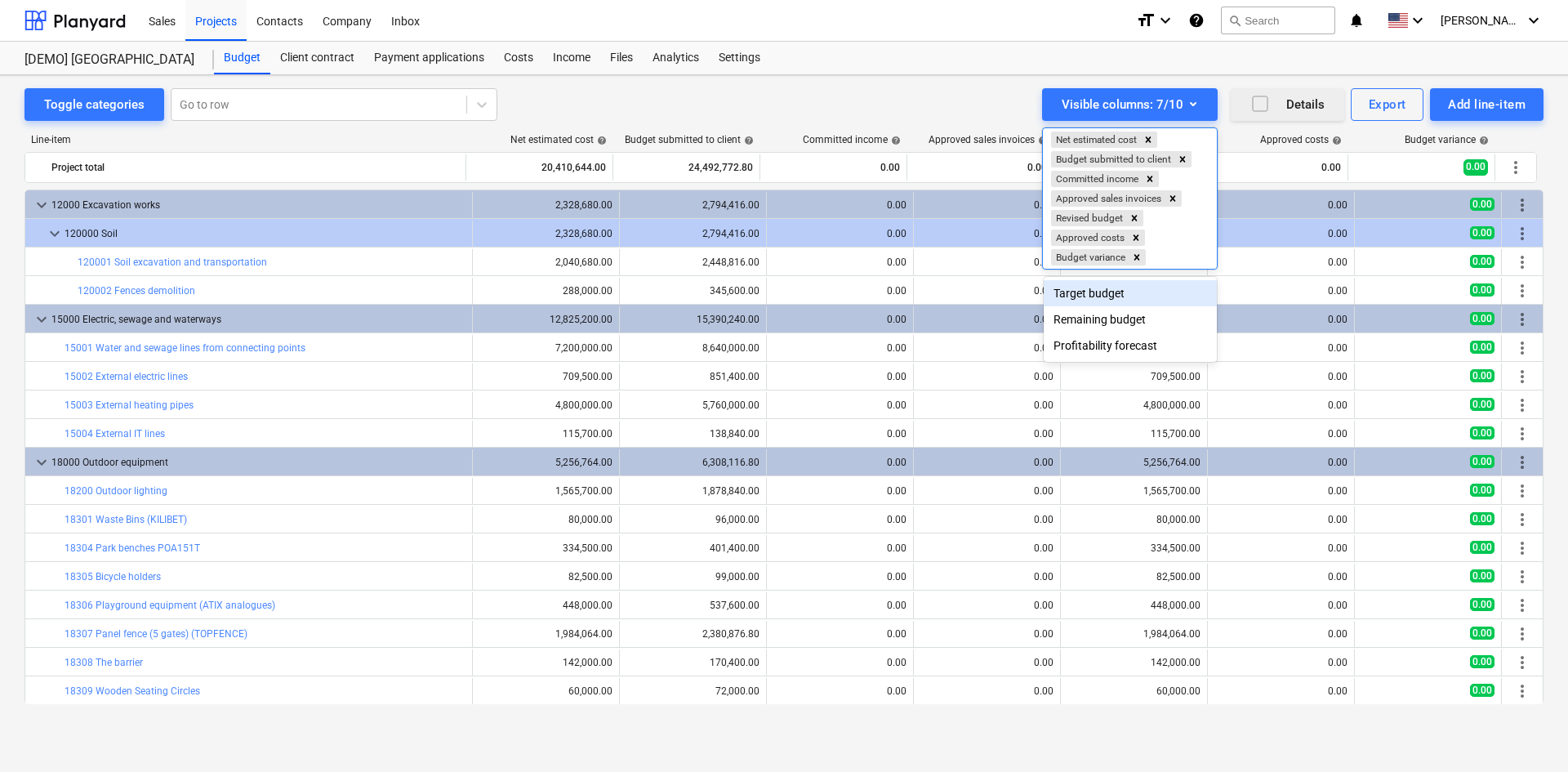
click at [1119, 289] on div "Target budget" at bounding box center [1130, 292] width 173 height 26
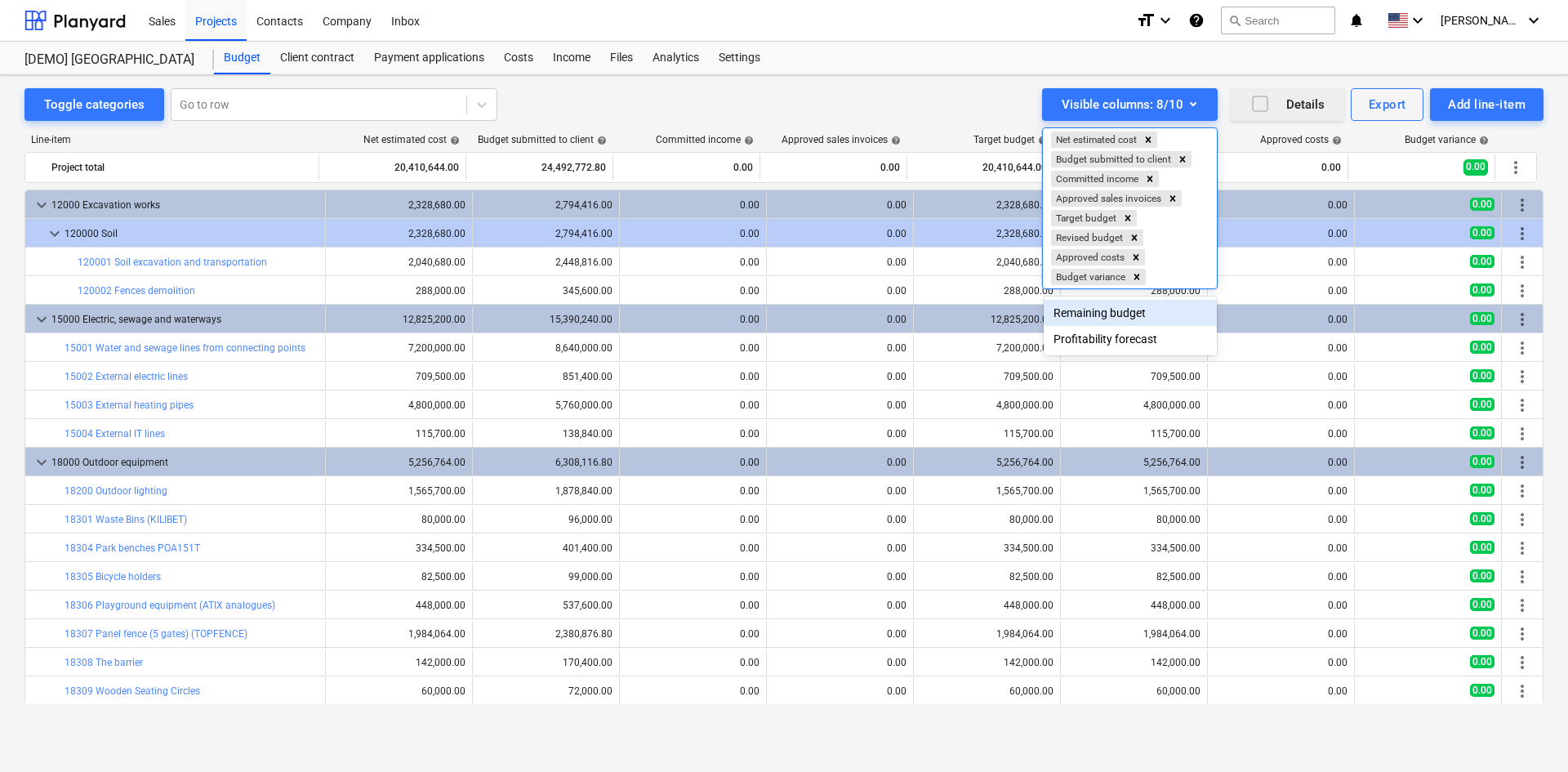
click at [1116, 319] on div "Remaining budget" at bounding box center [1130, 313] width 173 height 26
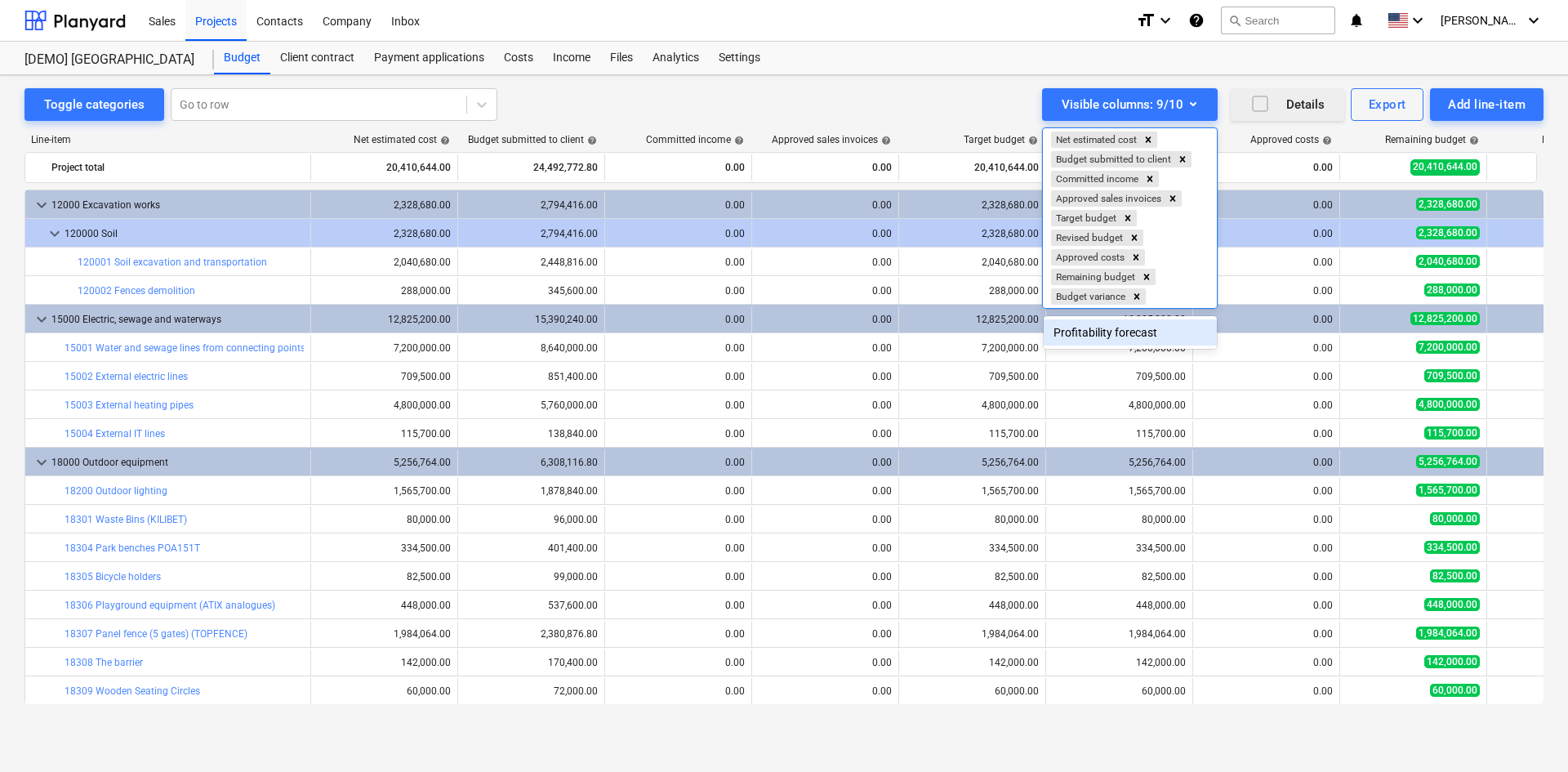
click at [1118, 334] on div "Profitability forecast" at bounding box center [1130, 332] width 173 height 26
click at [914, 77] on div at bounding box center [784, 386] width 1568 height 772
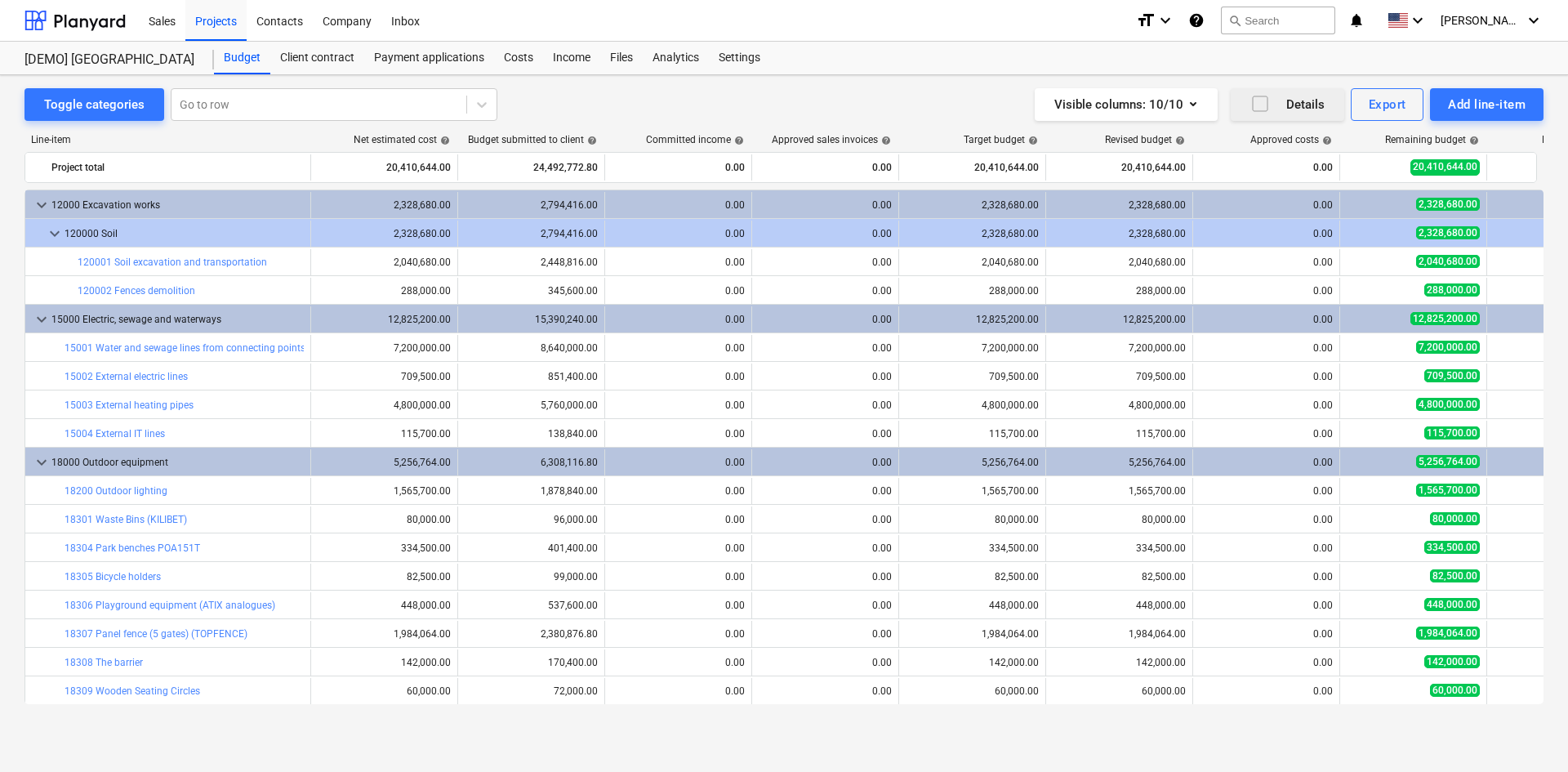
scroll to position [28, 0]
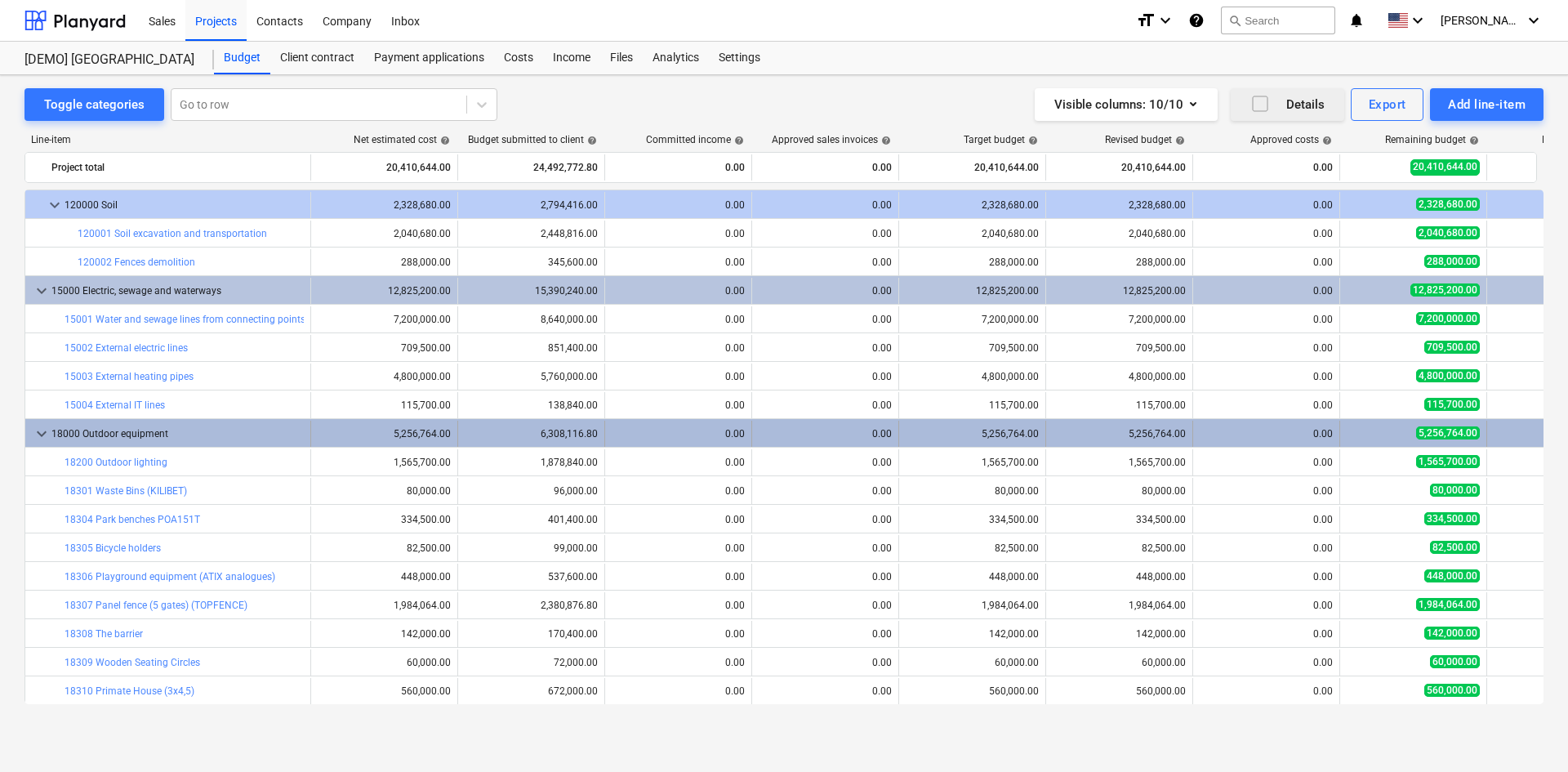
click at [57, 434] on div "18000 Outdoor equipment" at bounding box center [177, 434] width 252 height 26
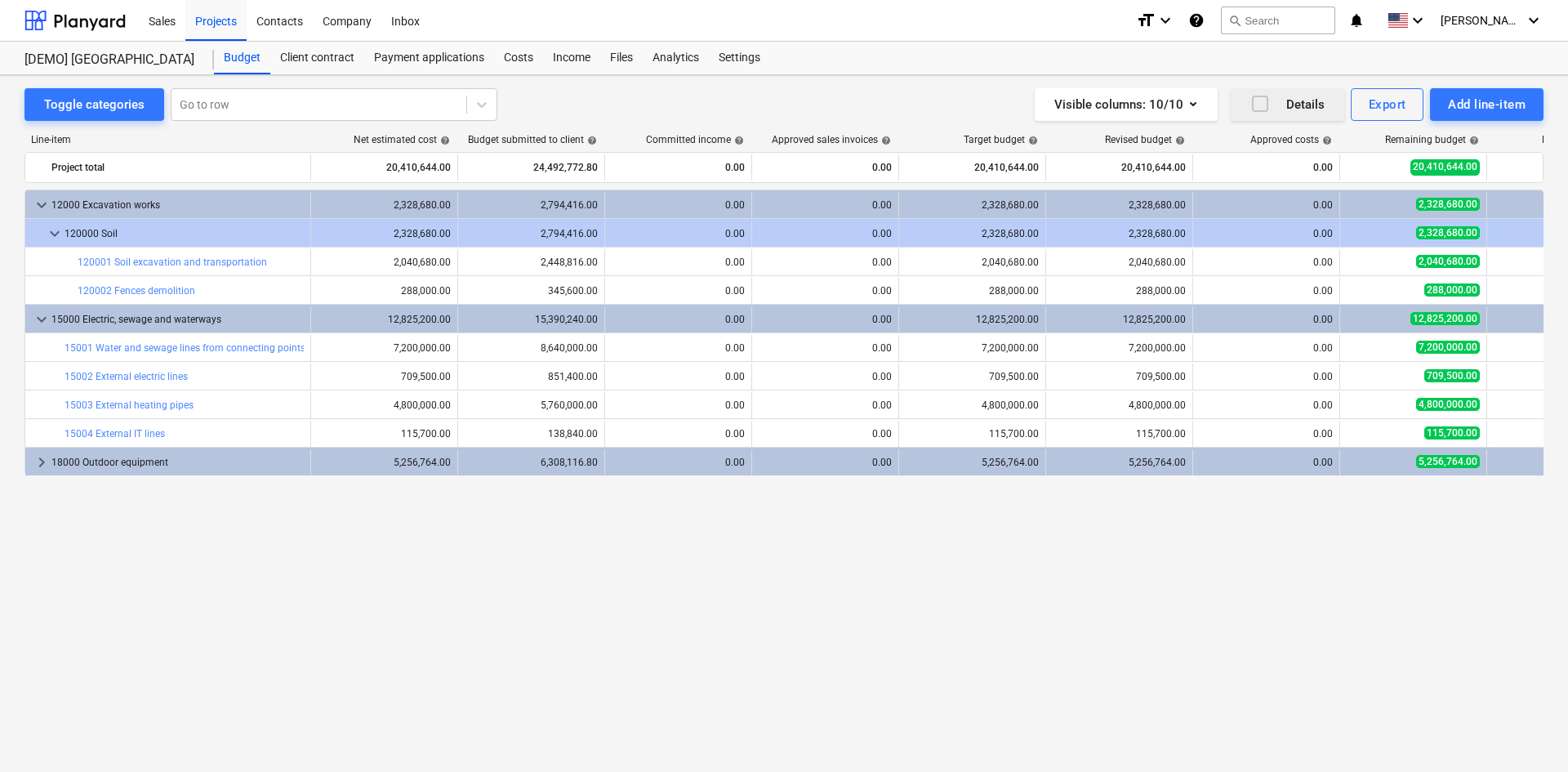
scroll to position [0, 0]
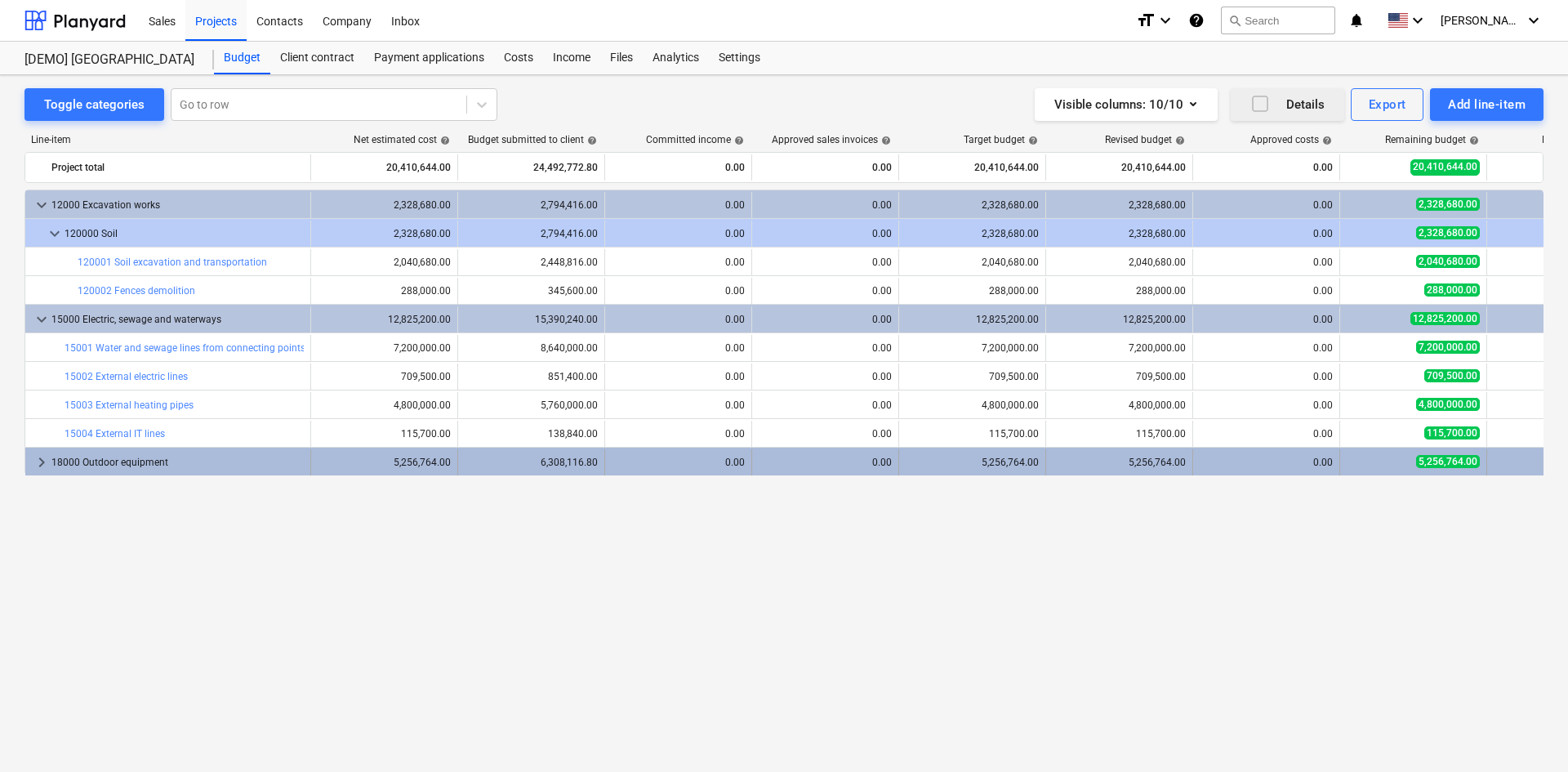
click at [44, 459] on span "keyboard_arrow_right" at bounding box center [42, 462] width 19 height 19
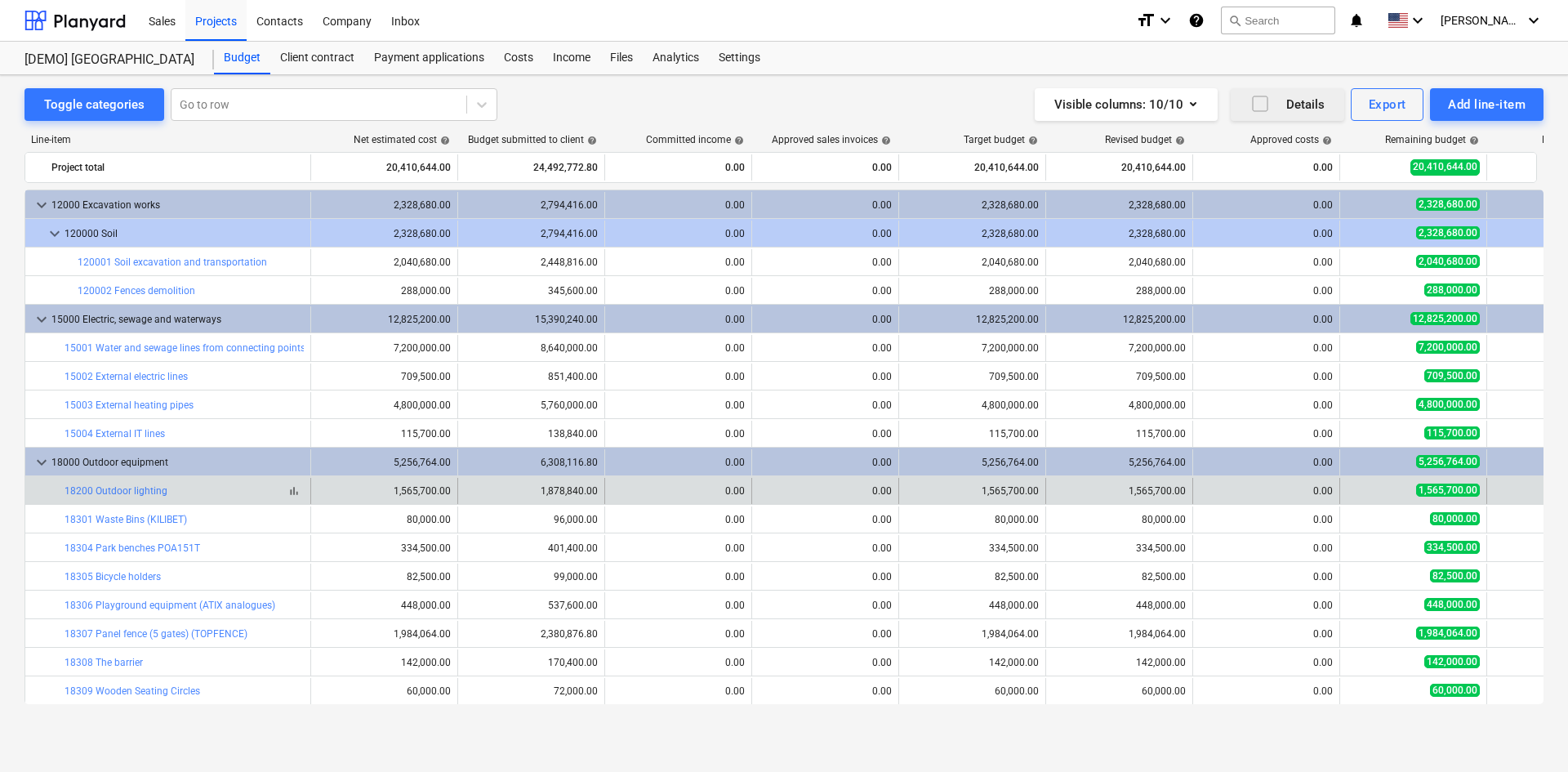
click at [295, 491] on span "bar_chart" at bounding box center [293, 490] width 13 height 13
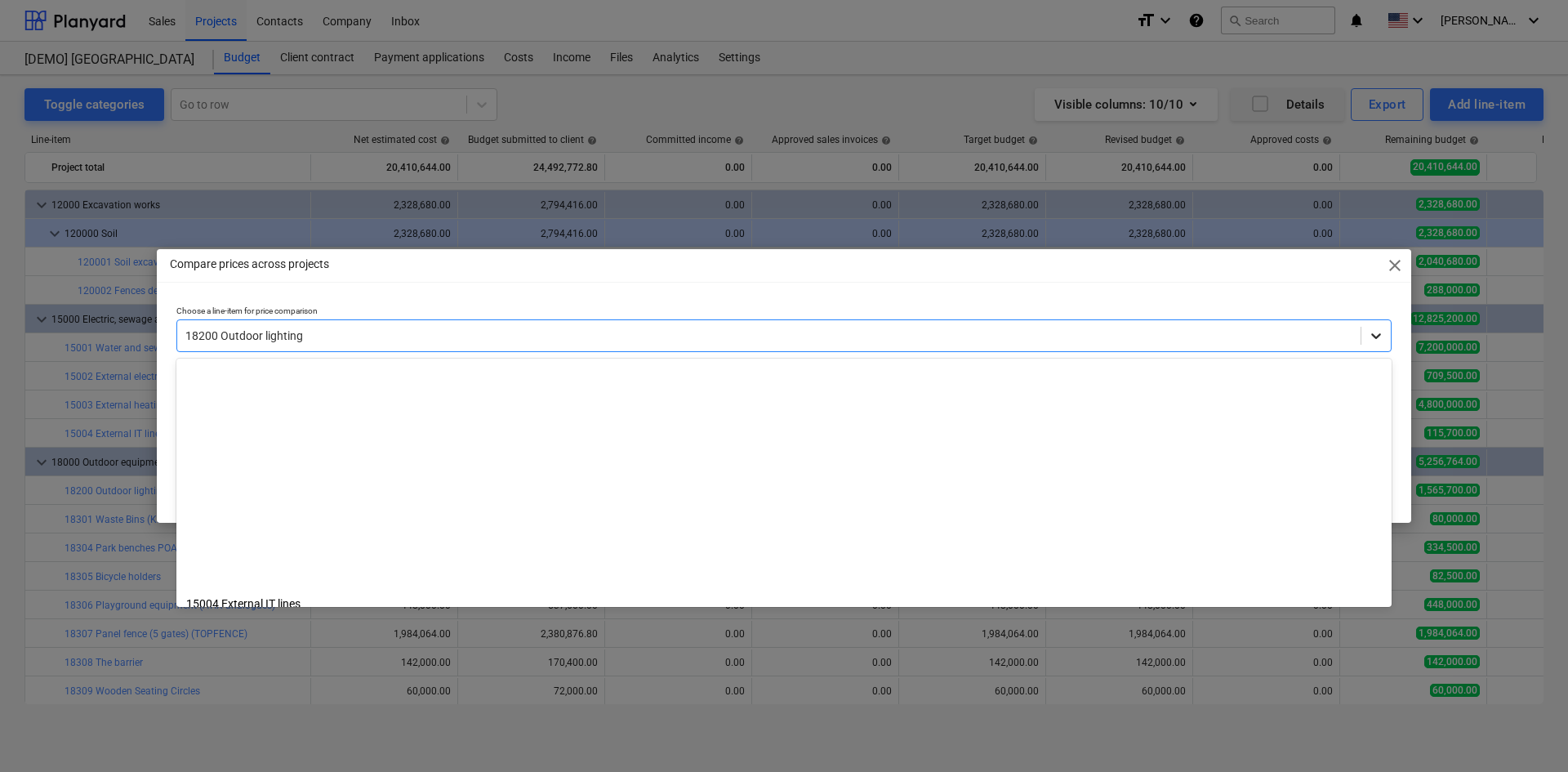
click at [1370, 326] on div at bounding box center [1376, 335] width 29 height 29
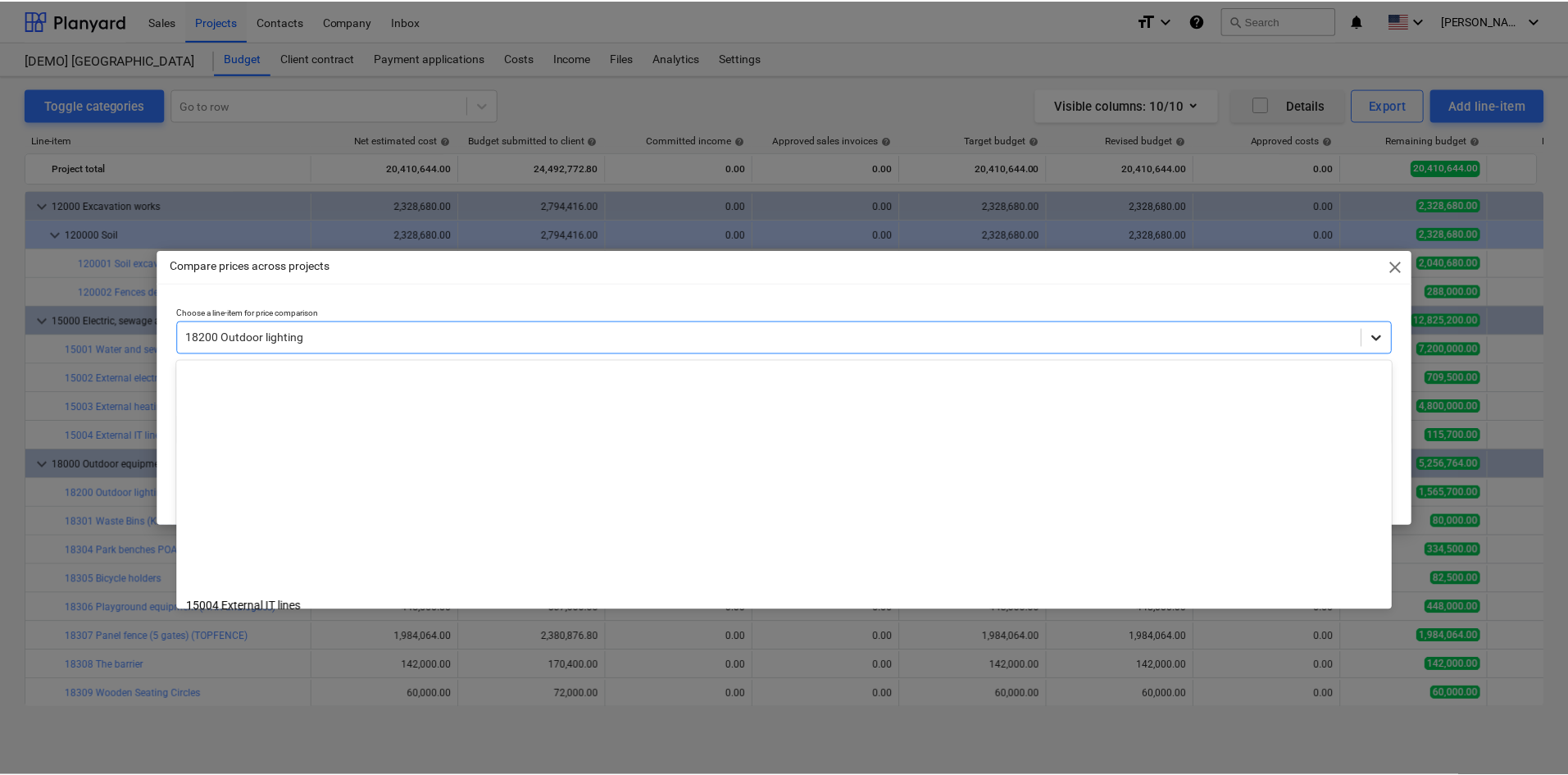
scroll to position [287, 0]
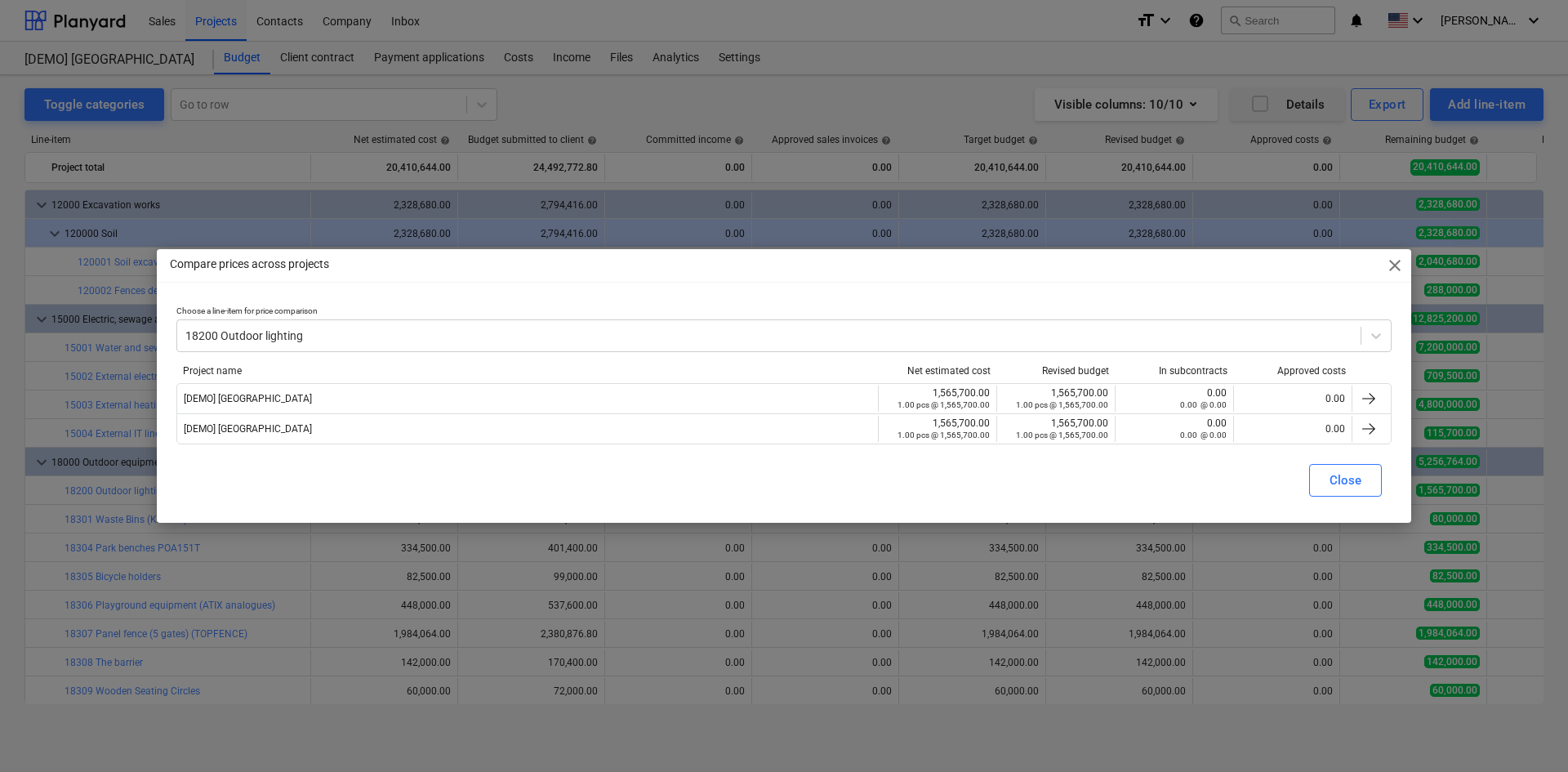
click at [1175, 275] on div "Compare prices across projects close" at bounding box center [784, 266] width 1254 height 33
click at [1393, 259] on span "close" at bounding box center [1395, 265] width 19 height 19
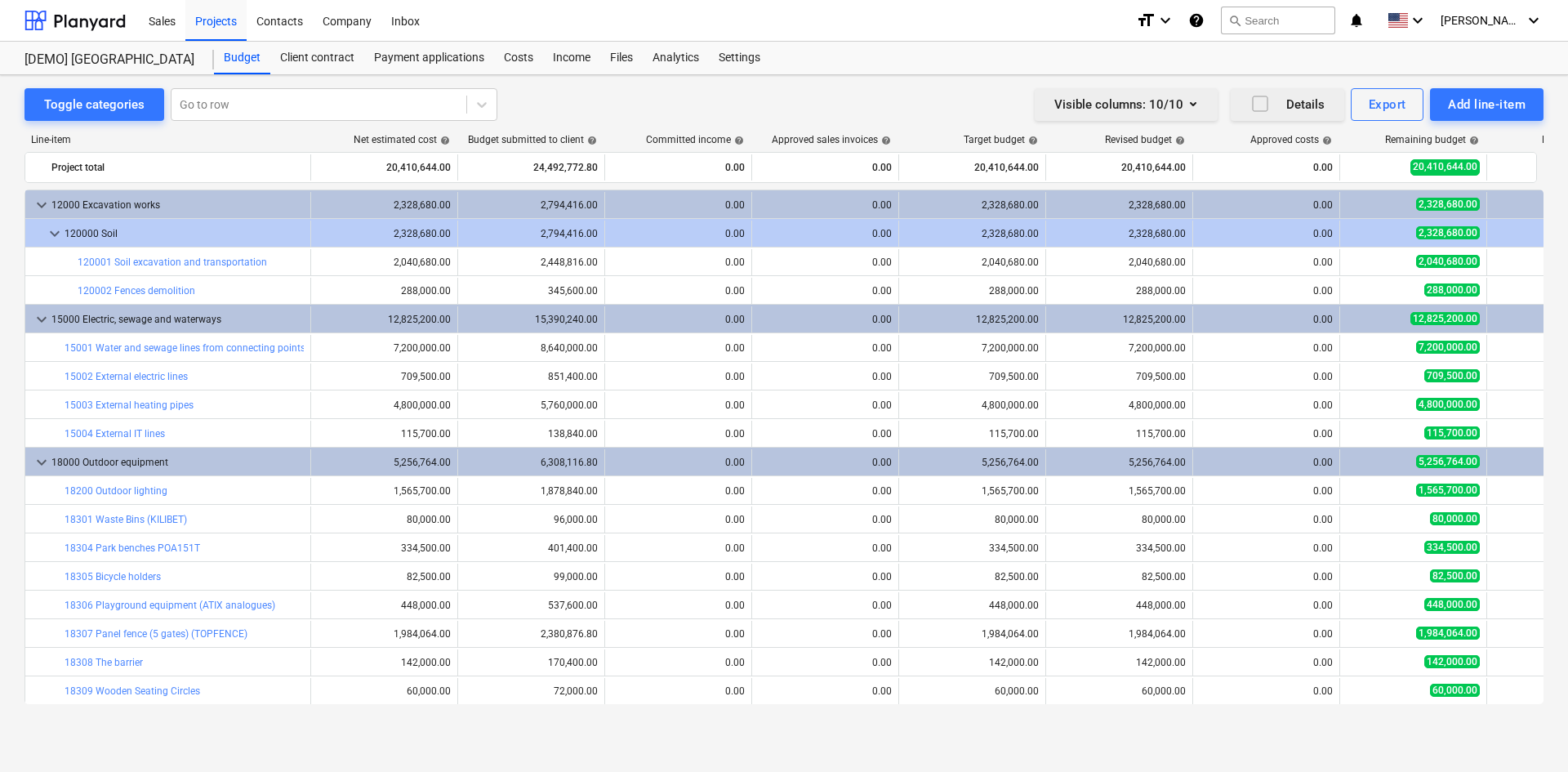
click at [1072, 103] on div "Visible columns : 10/10" at bounding box center [1126, 104] width 143 height 21
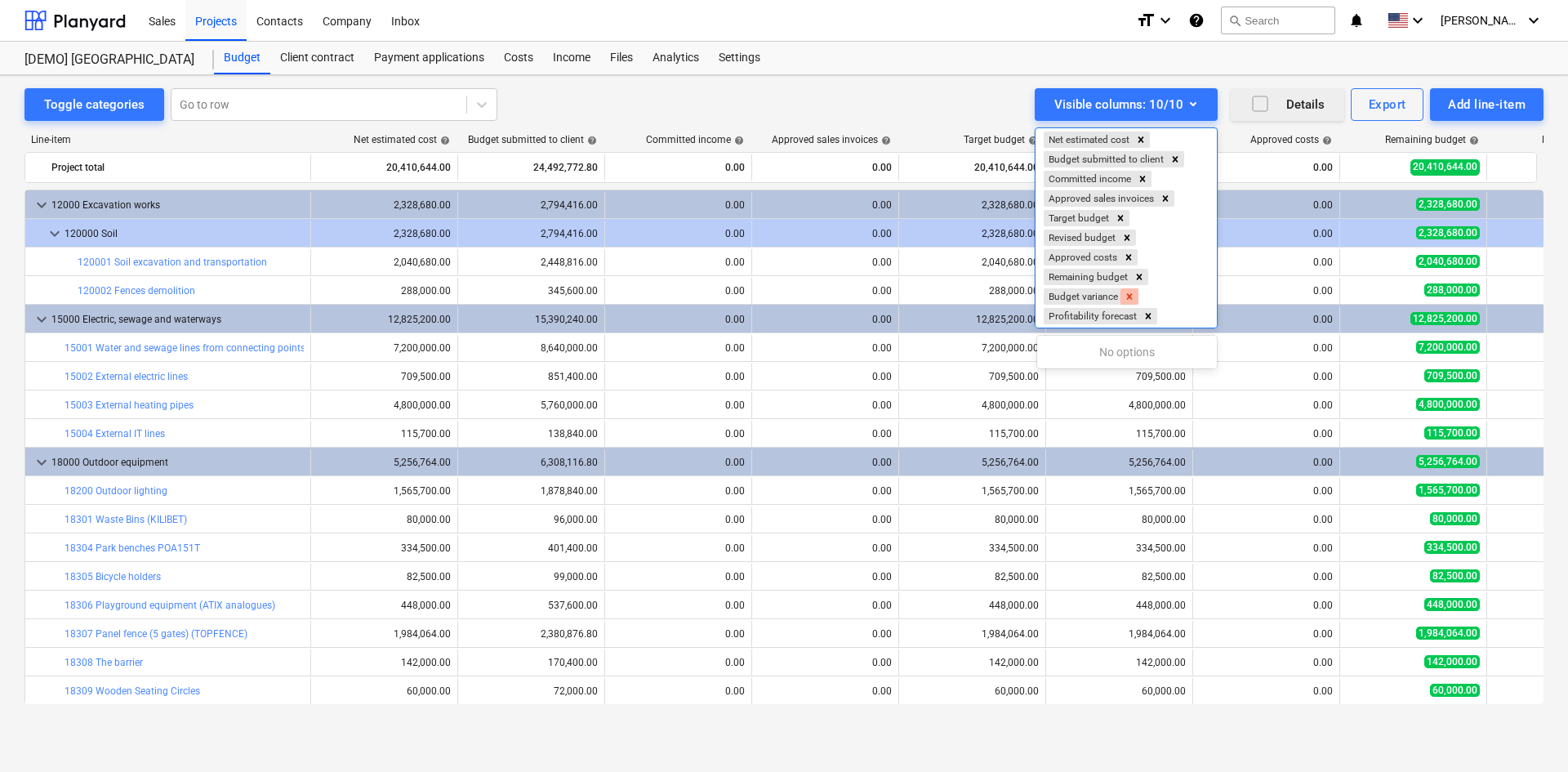
click at [1135, 294] on icon "Remove Budget variance" at bounding box center [1129, 296] width 12 height 12
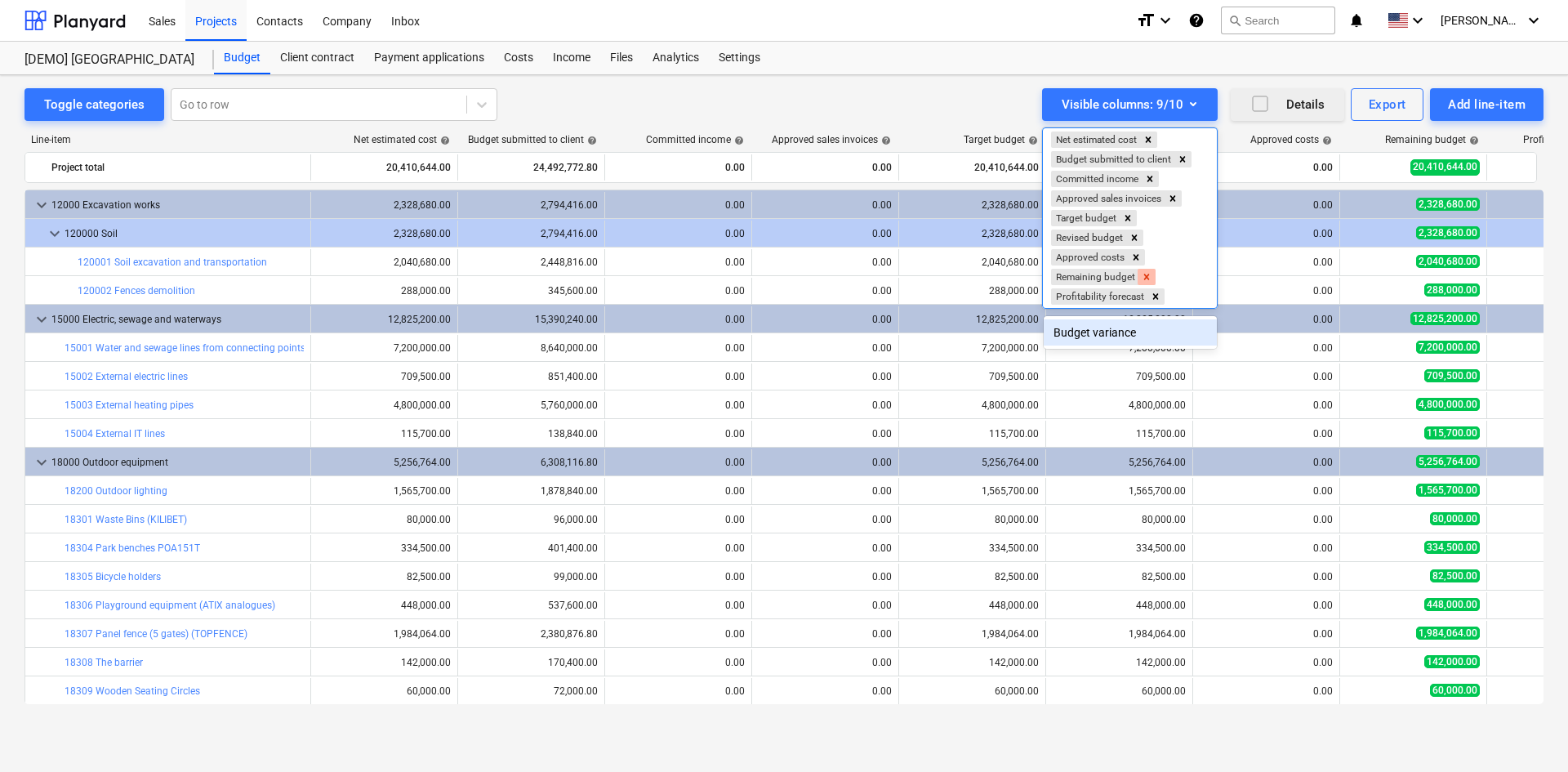
click at [1146, 276] on icon "Remove Remaining budget" at bounding box center [1147, 277] width 12 height 12
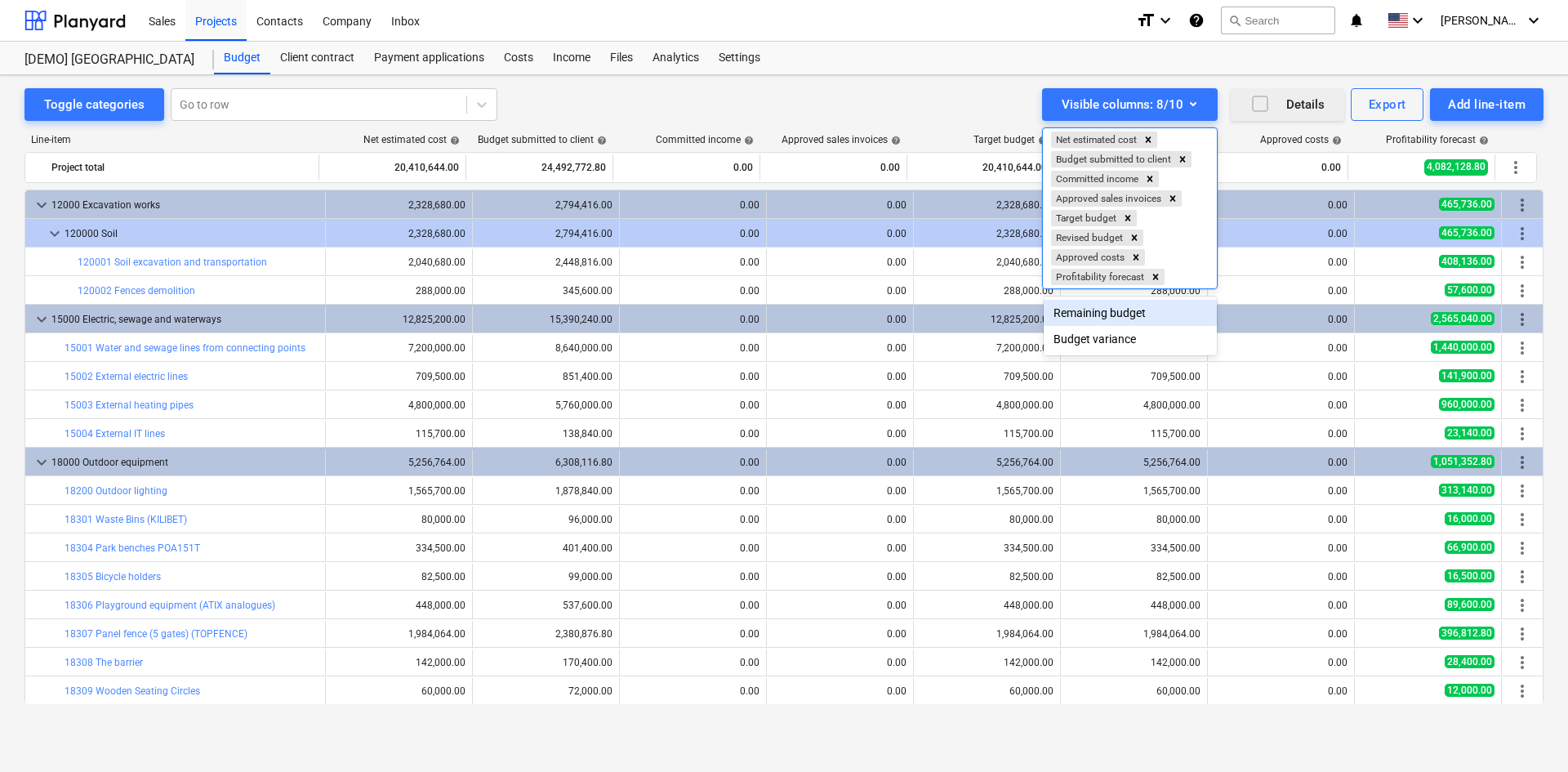
click at [1258, 106] on div at bounding box center [784, 386] width 1568 height 772
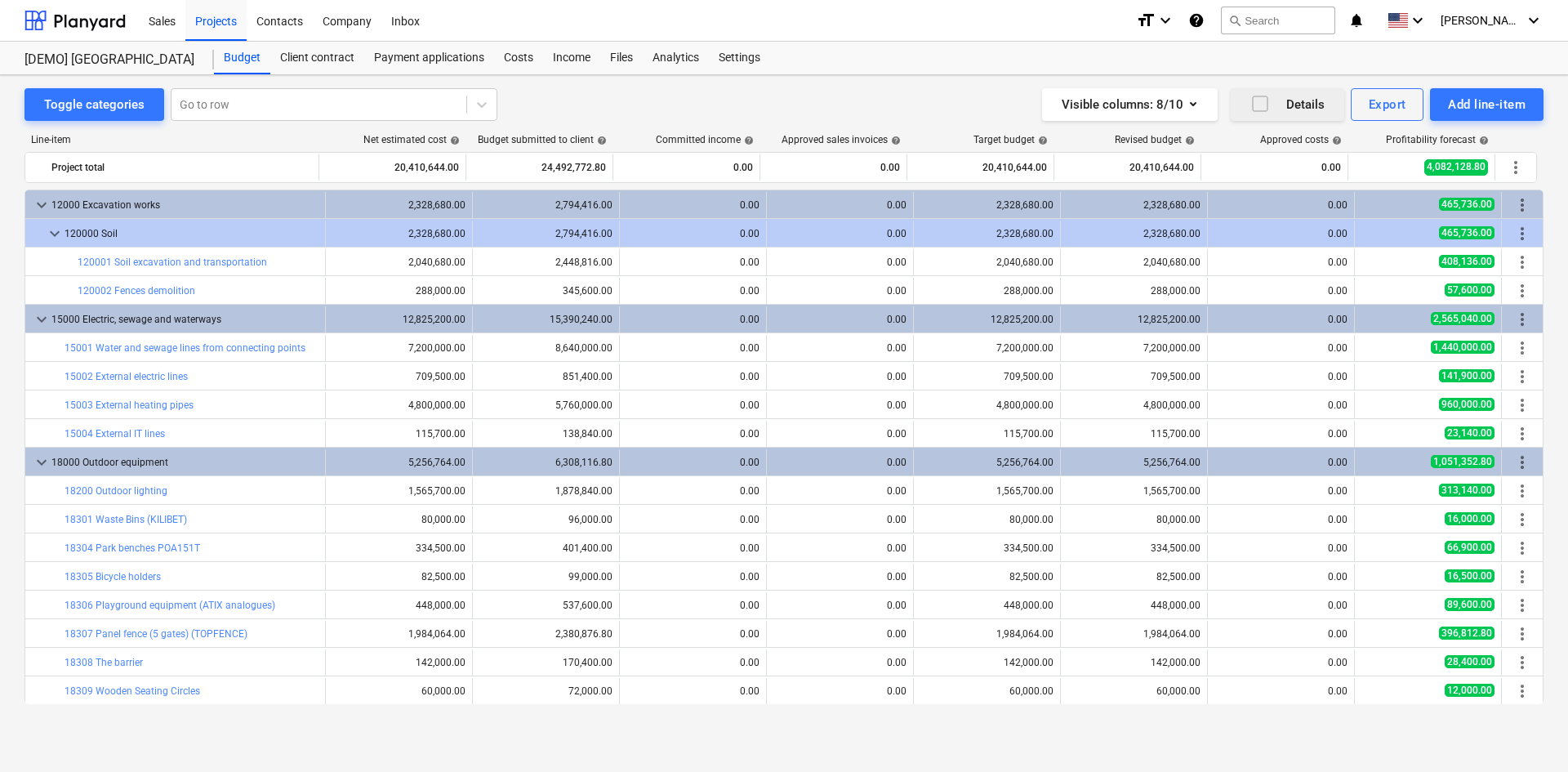
click at [1262, 104] on icon "button" at bounding box center [1260, 103] width 19 height 19
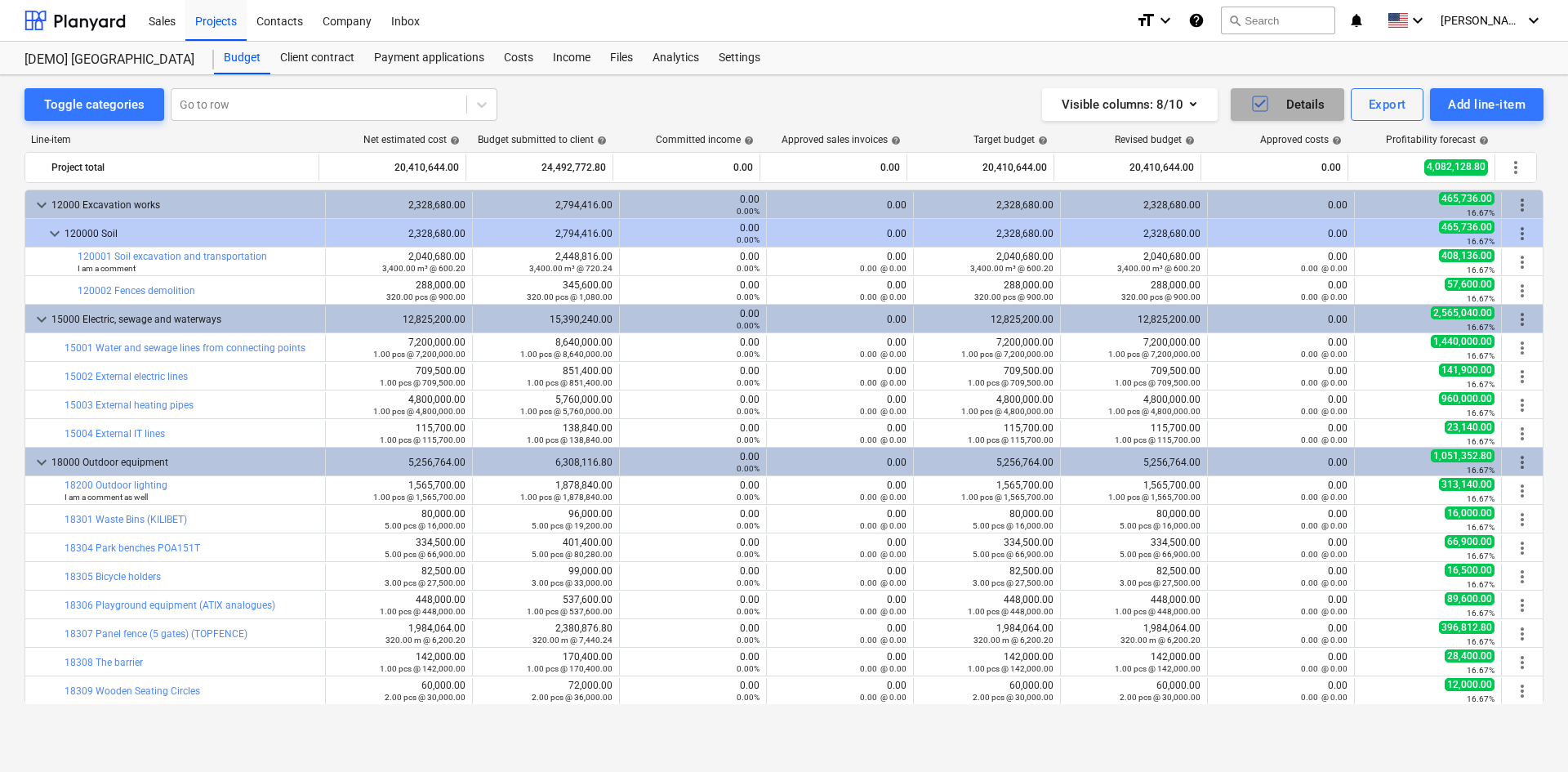
click at [1251, 106] on icon "button" at bounding box center [1260, 103] width 19 height 19
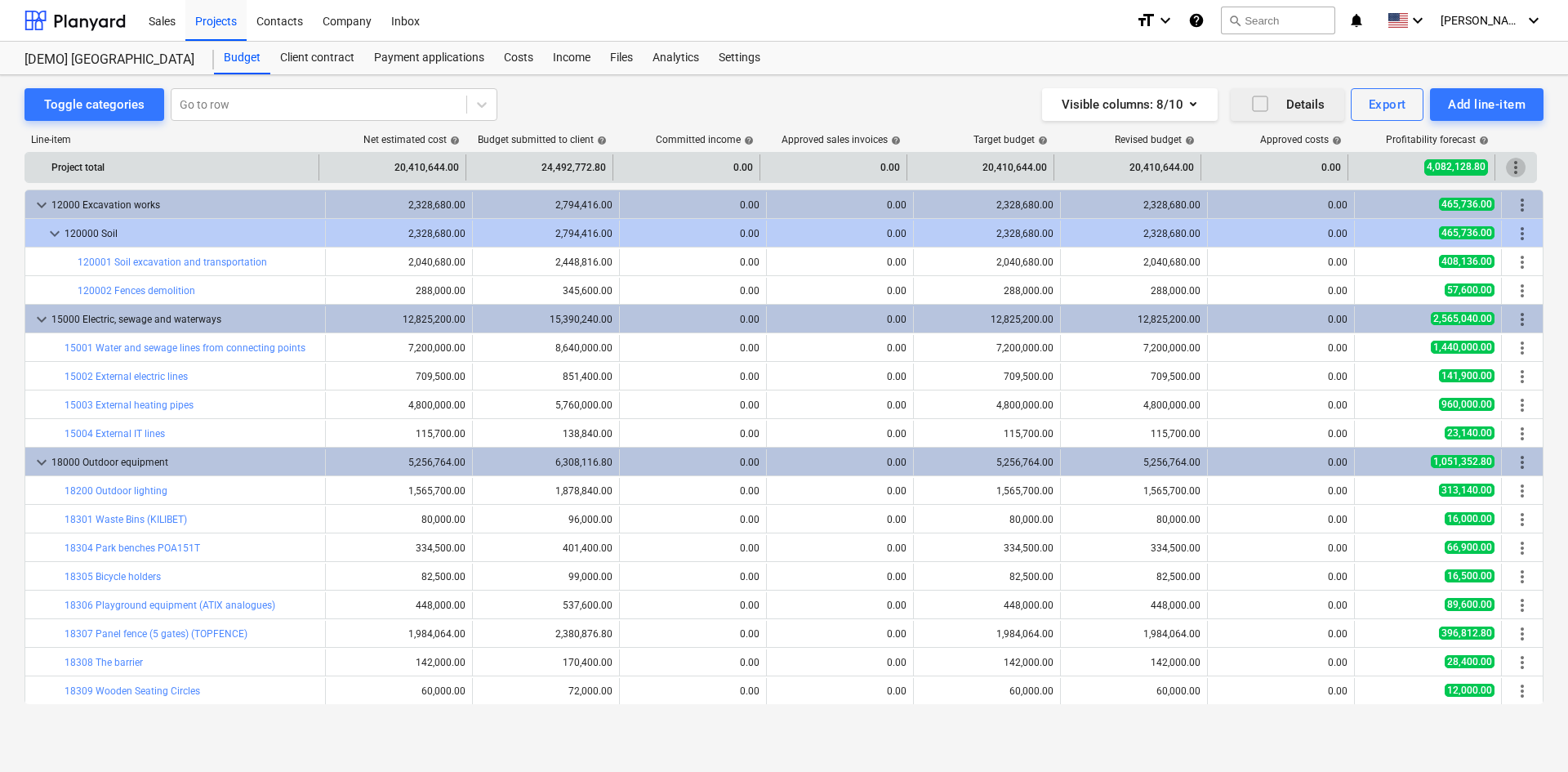
click at [1511, 163] on span "more_vert" at bounding box center [1515, 168] width 19 height 19
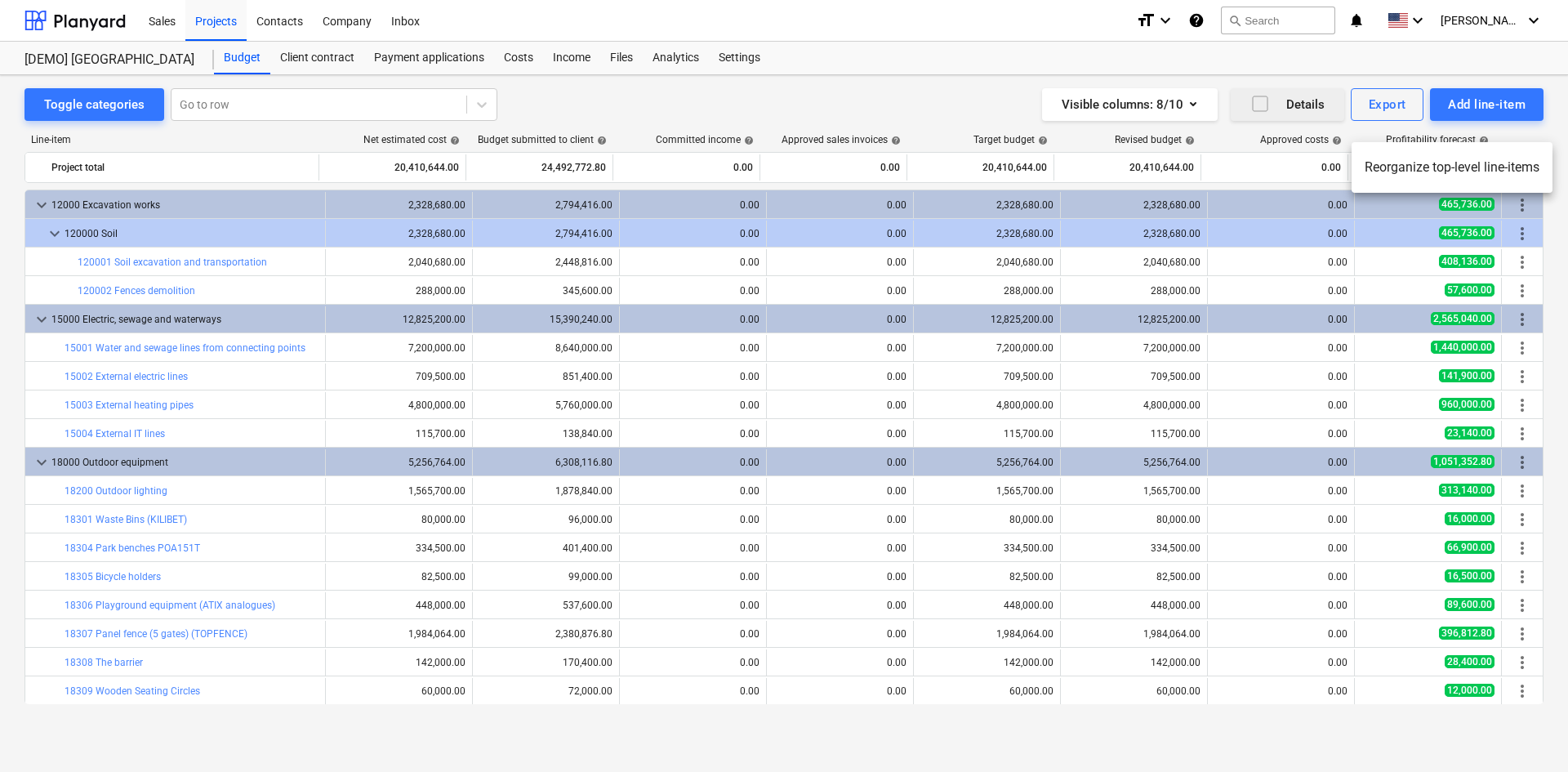
click at [1514, 128] on div at bounding box center [784, 386] width 1568 height 772
click at [1384, 107] on div "Export" at bounding box center [1387, 104] width 38 height 21
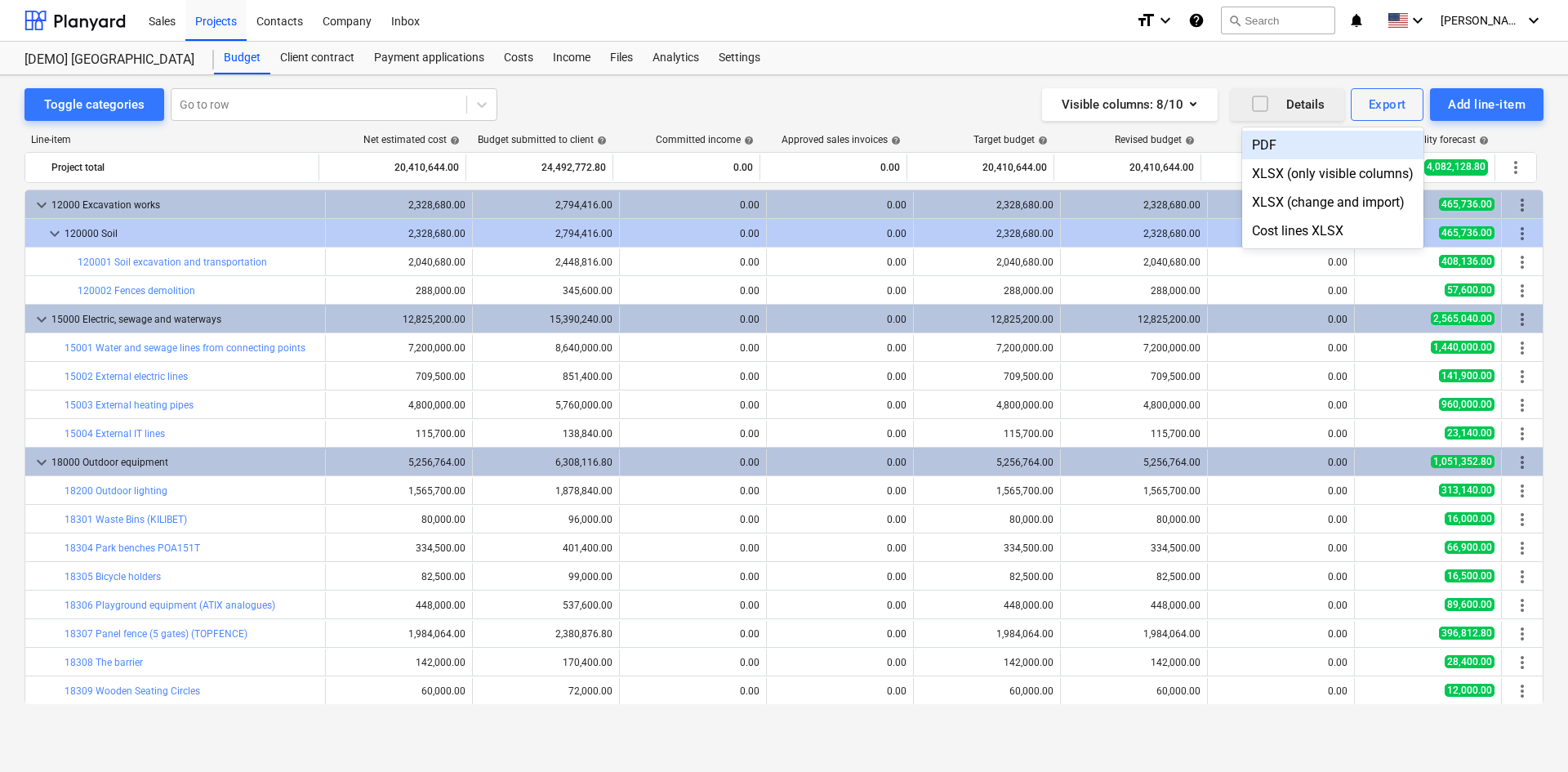
click at [1228, 88] on div at bounding box center [784, 386] width 1568 height 772
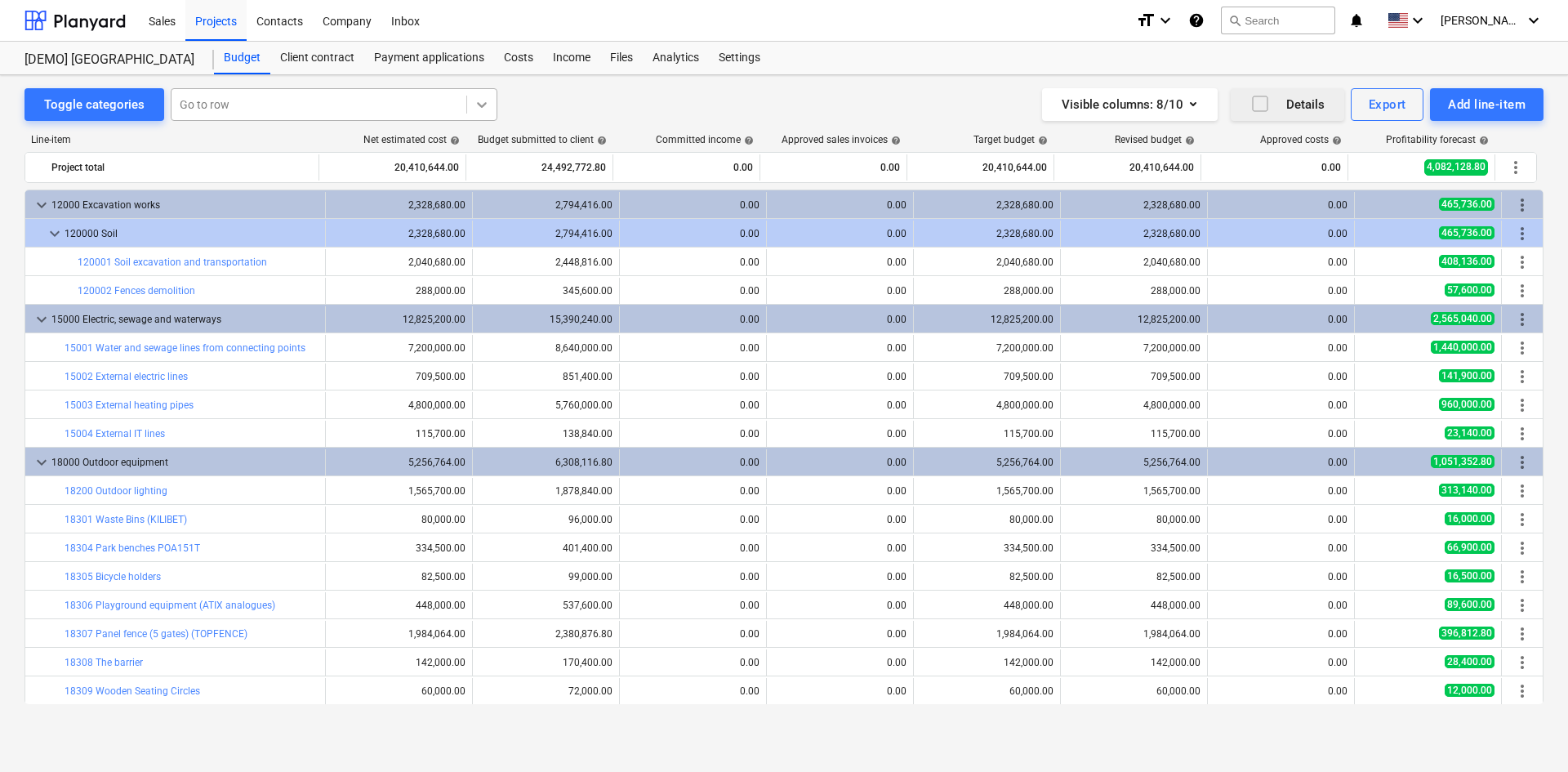
click at [490, 104] on div at bounding box center [481, 104] width 29 height 29
click at [490, 103] on div at bounding box center [481, 104] width 29 height 29
click at [111, 106] on div "Toggle categories" at bounding box center [94, 104] width 100 height 21
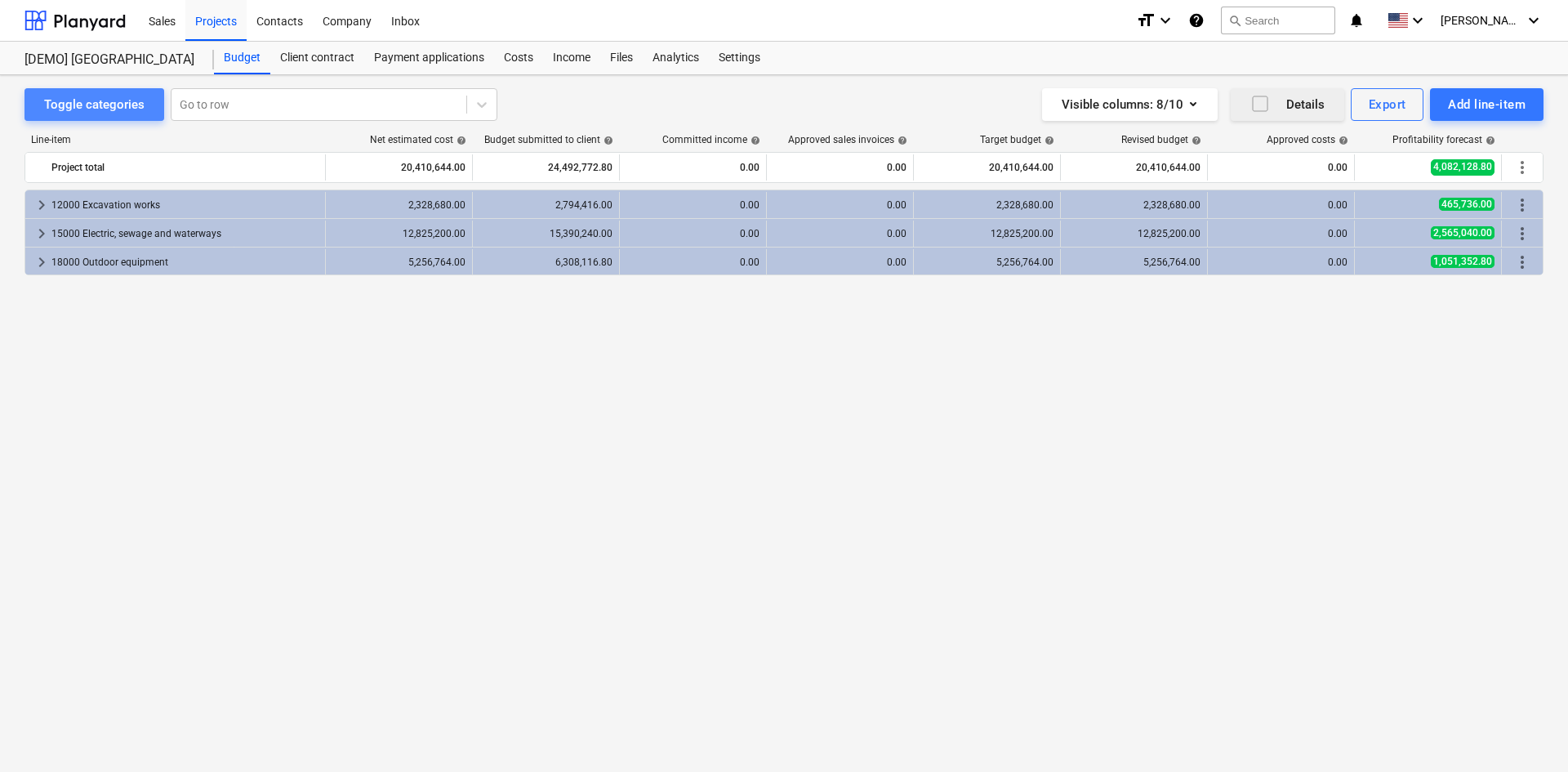
click at [116, 104] on div "Toggle categories" at bounding box center [94, 104] width 100 height 21
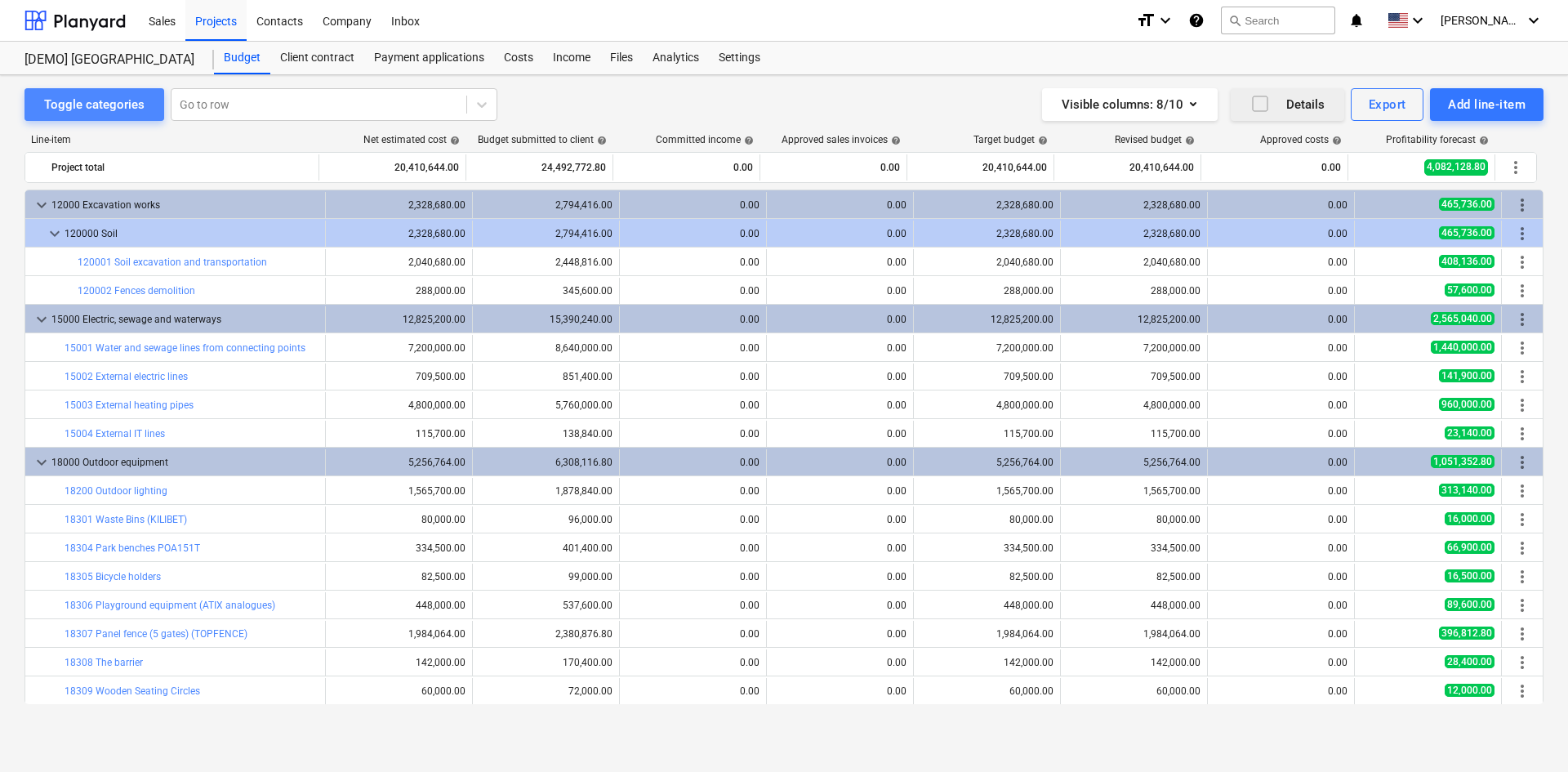
click at [116, 104] on div "Toggle categories" at bounding box center [94, 104] width 100 height 21
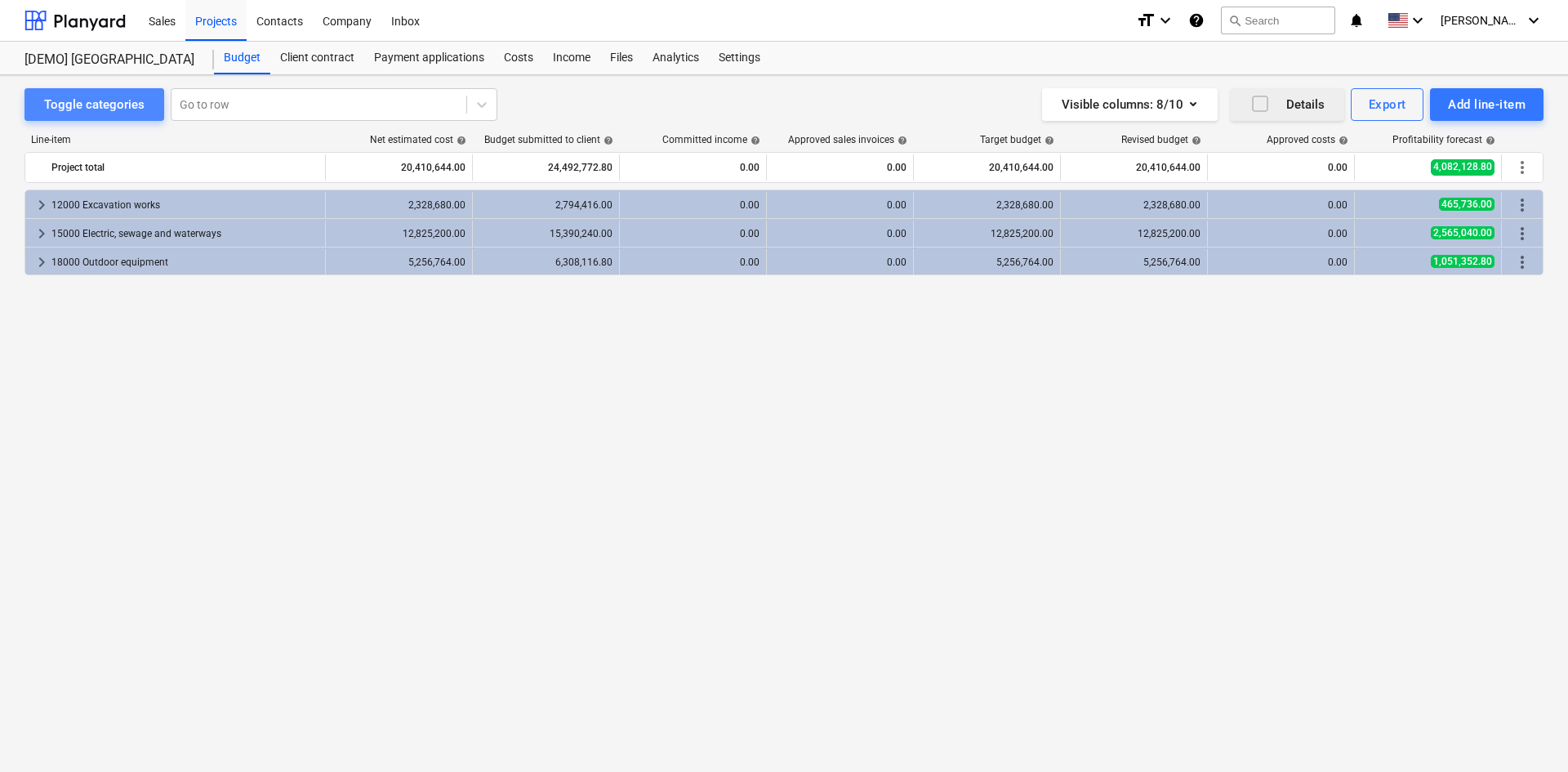
click at [116, 104] on div "Toggle categories" at bounding box center [94, 104] width 100 height 21
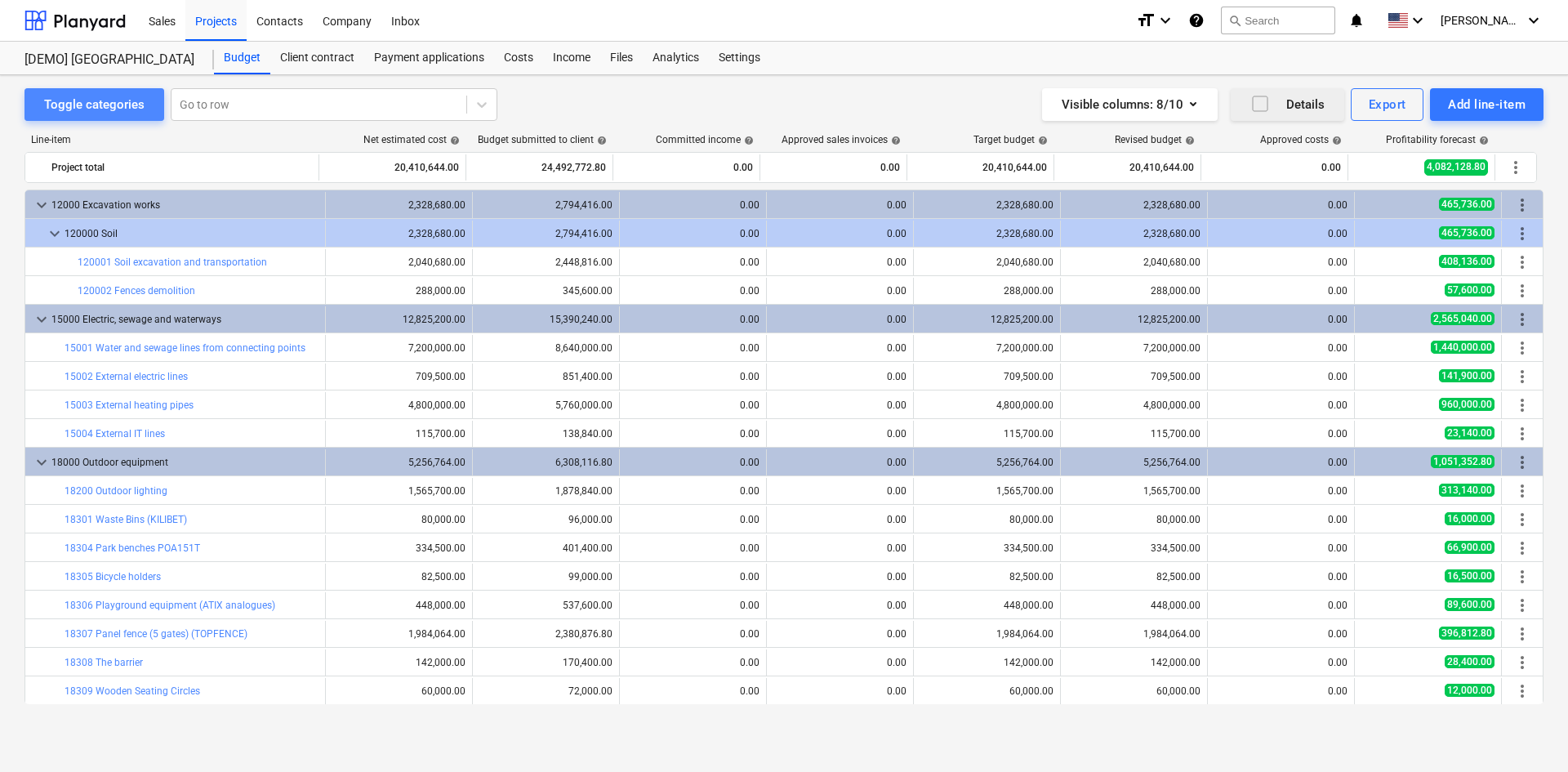
click at [117, 104] on div "Toggle categories" at bounding box center [94, 104] width 100 height 21
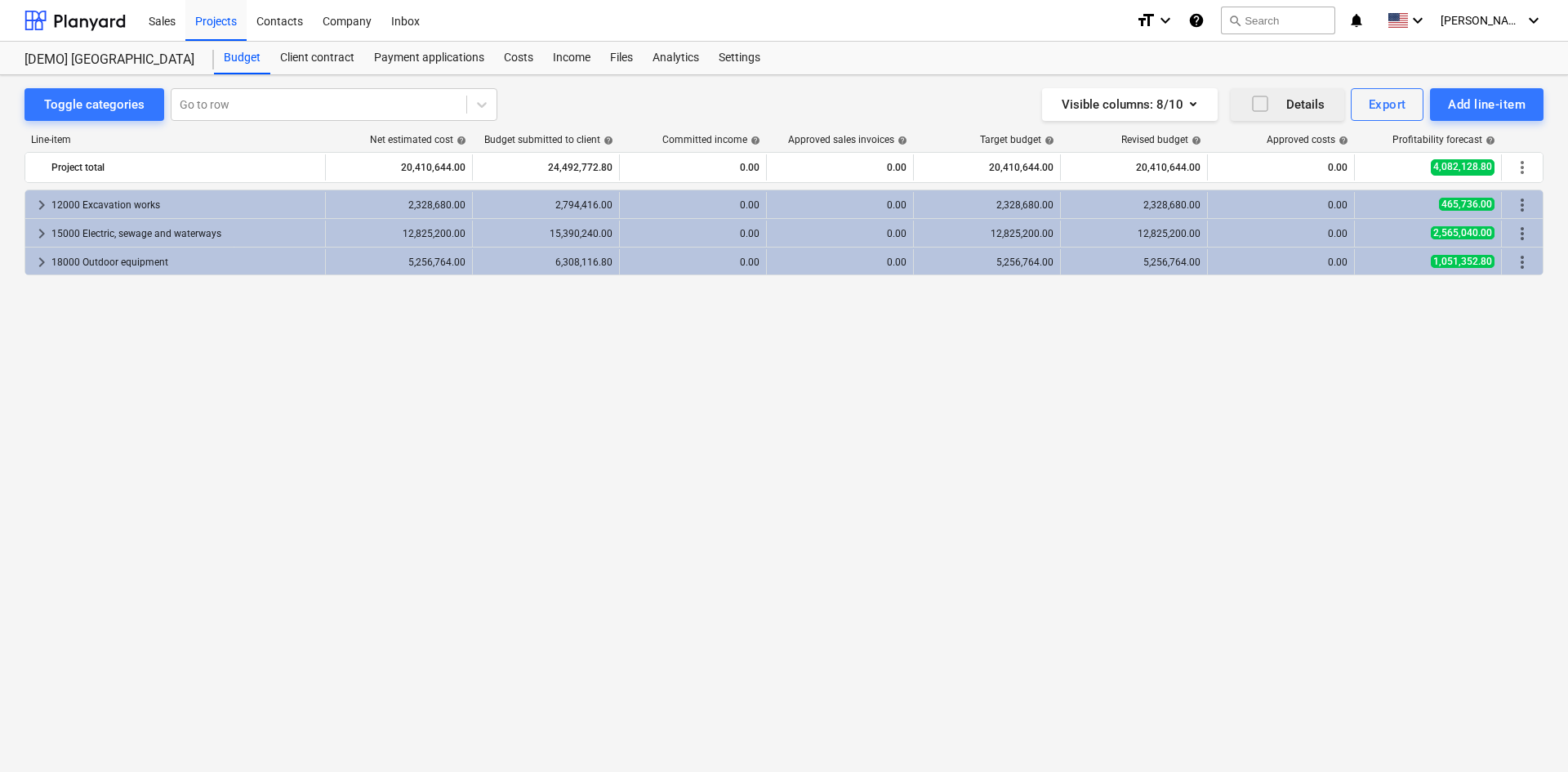
click at [90, 401] on div "keyboard_arrow_right 12000 Excavation works 2,328,680.00 2,794,416.00 0.00 0.00…" at bounding box center [784, 446] width 1518 height 515
click at [1390, 101] on div "Export" at bounding box center [1387, 104] width 38 height 21
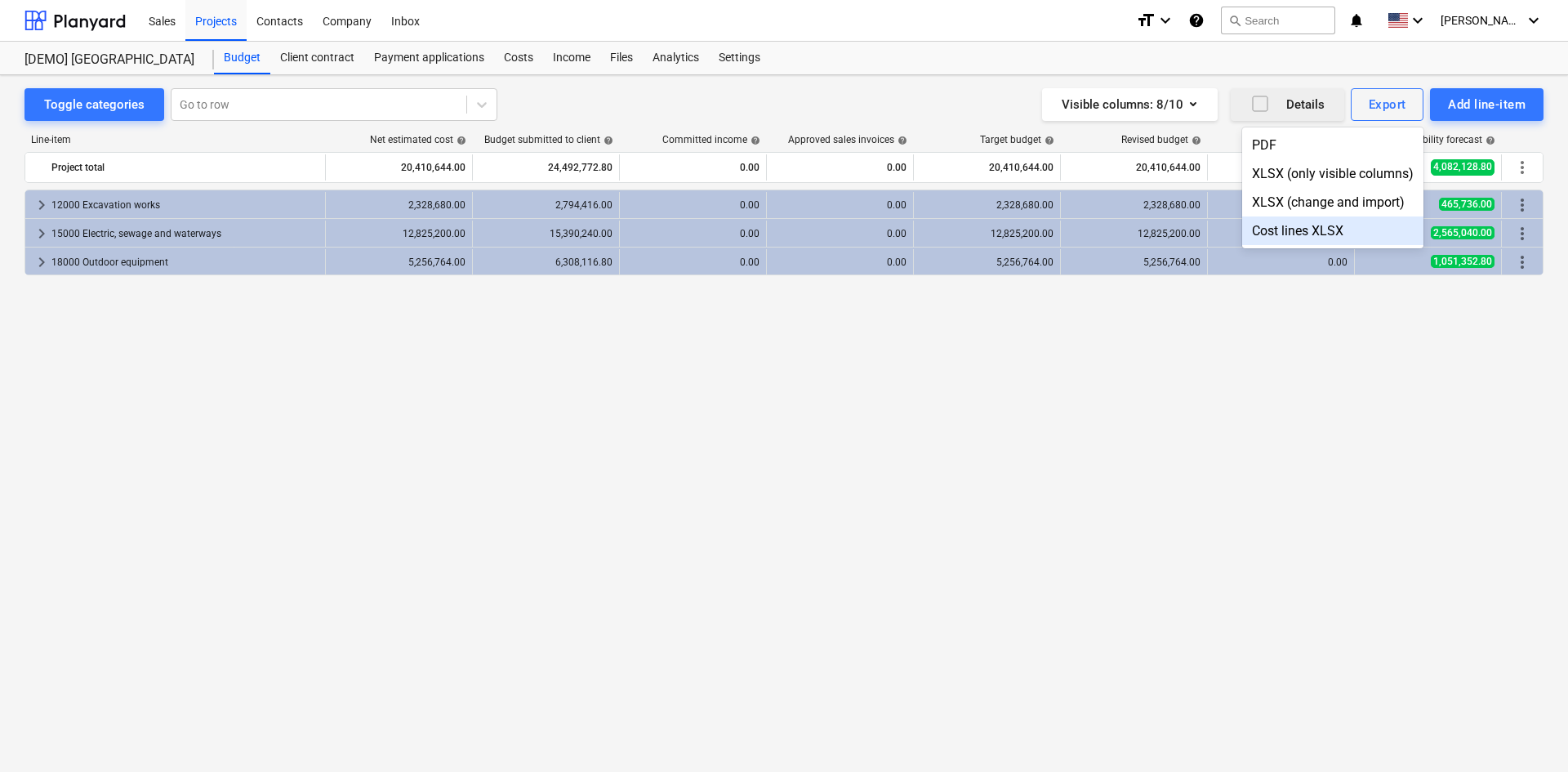
click at [1300, 406] on div at bounding box center [784, 386] width 1568 height 772
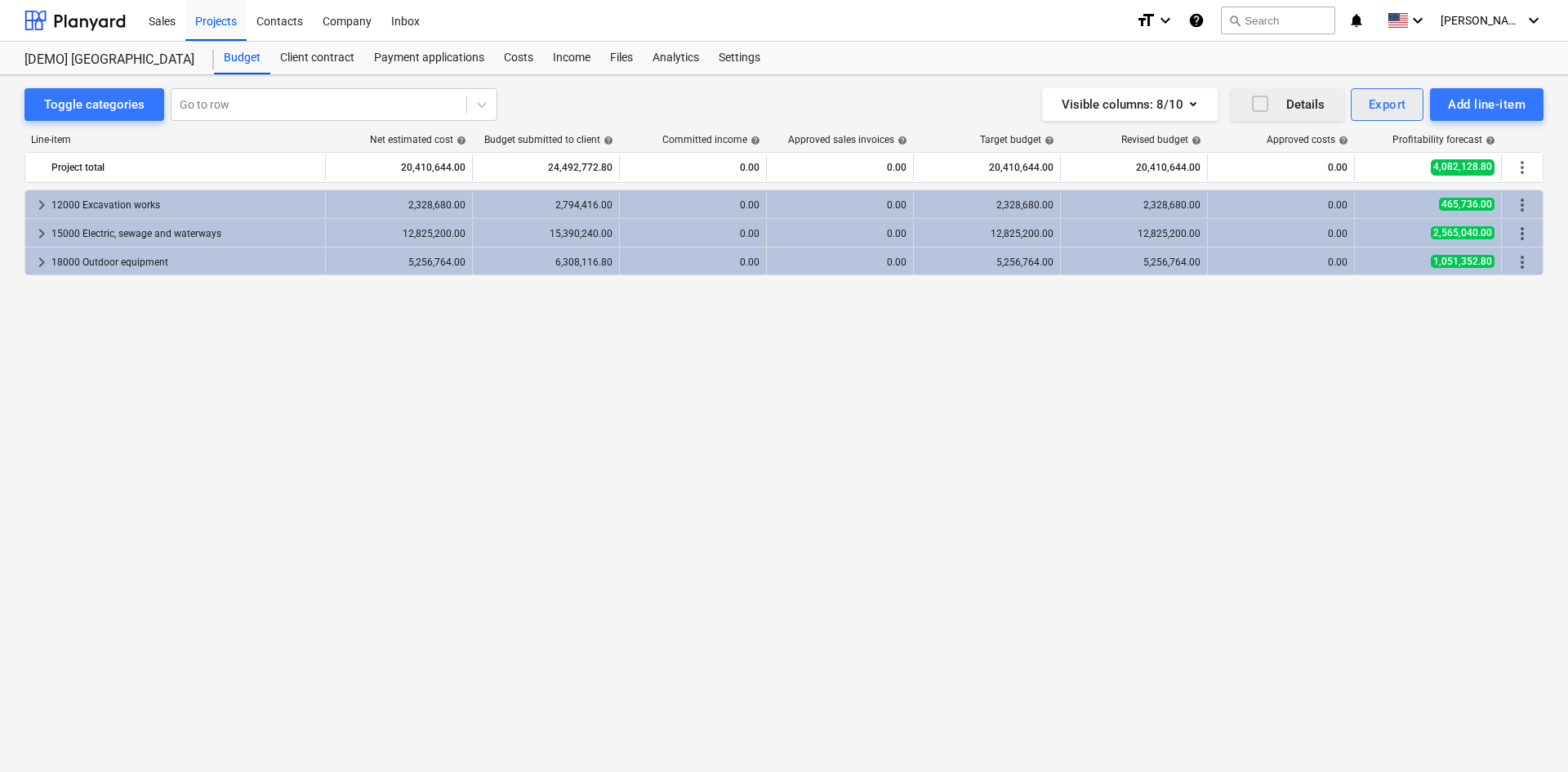
click at [1392, 104] on div "Export" at bounding box center [1387, 104] width 38 height 21
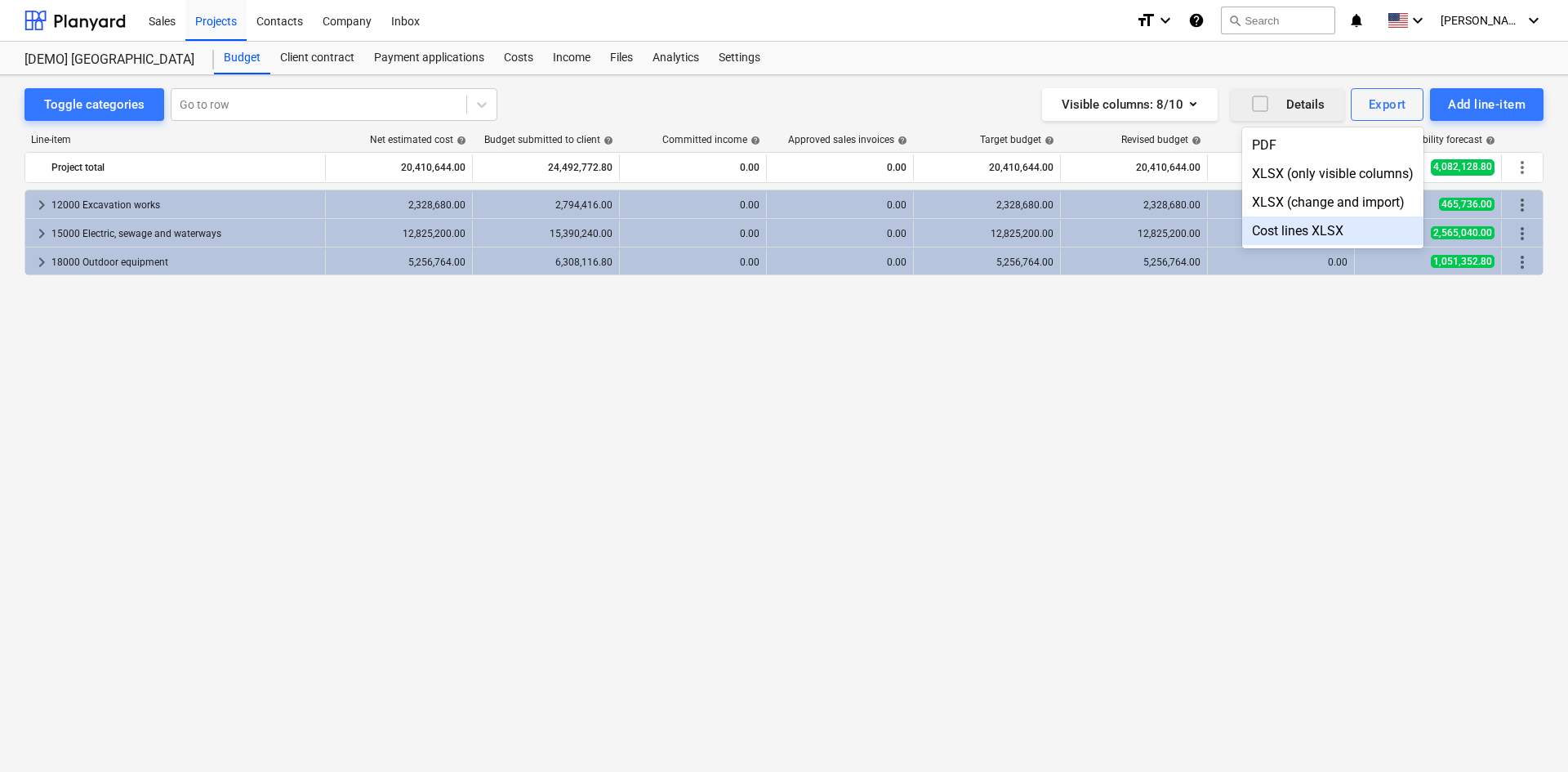
click at [1358, 387] on div at bounding box center [784, 386] width 1568 height 772
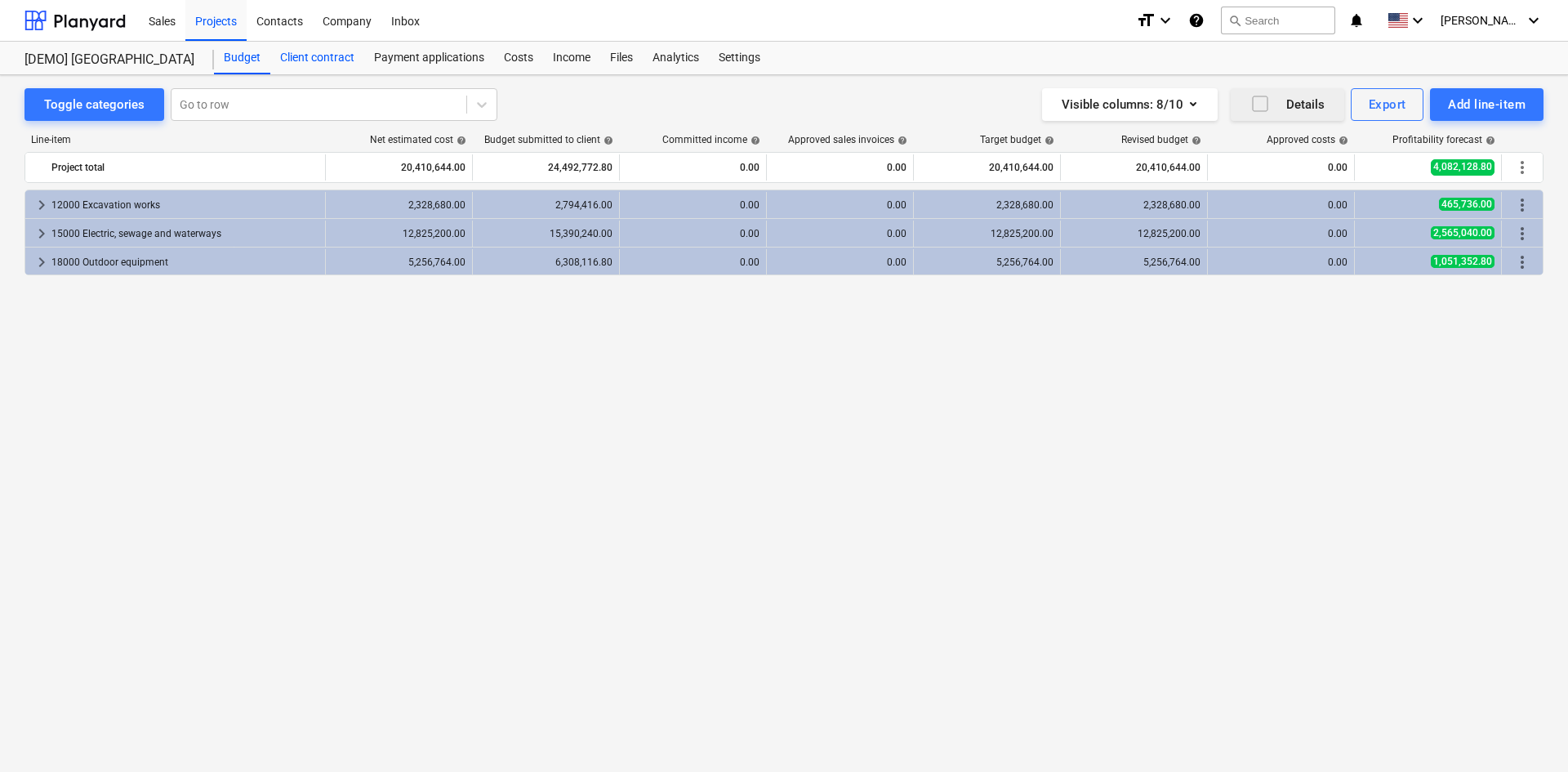
click at [283, 67] on div "Client contract" at bounding box center [317, 58] width 94 height 33
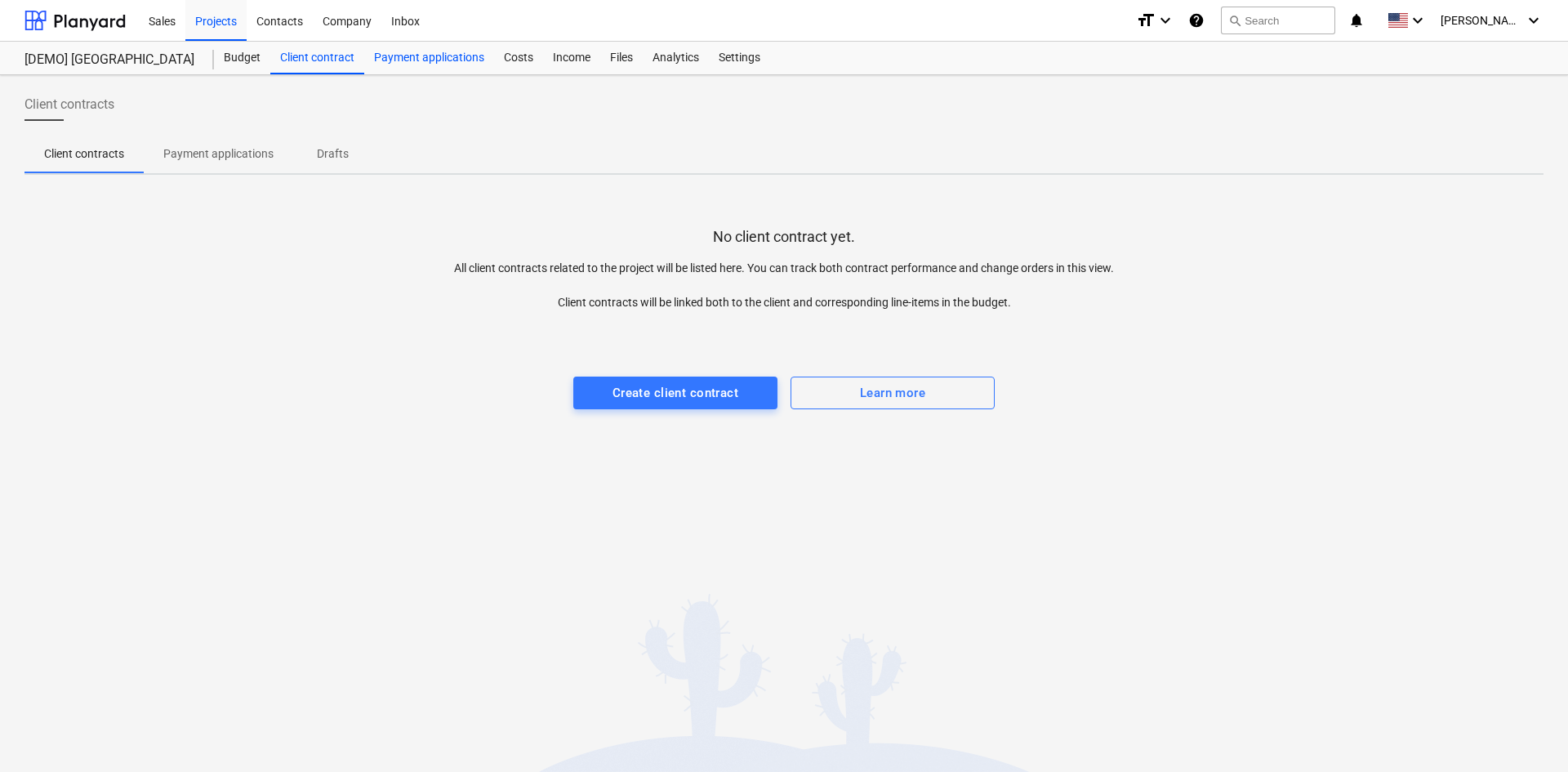
click at [402, 63] on div "Payment applications" at bounding box center [429, 58] width 130 height 33
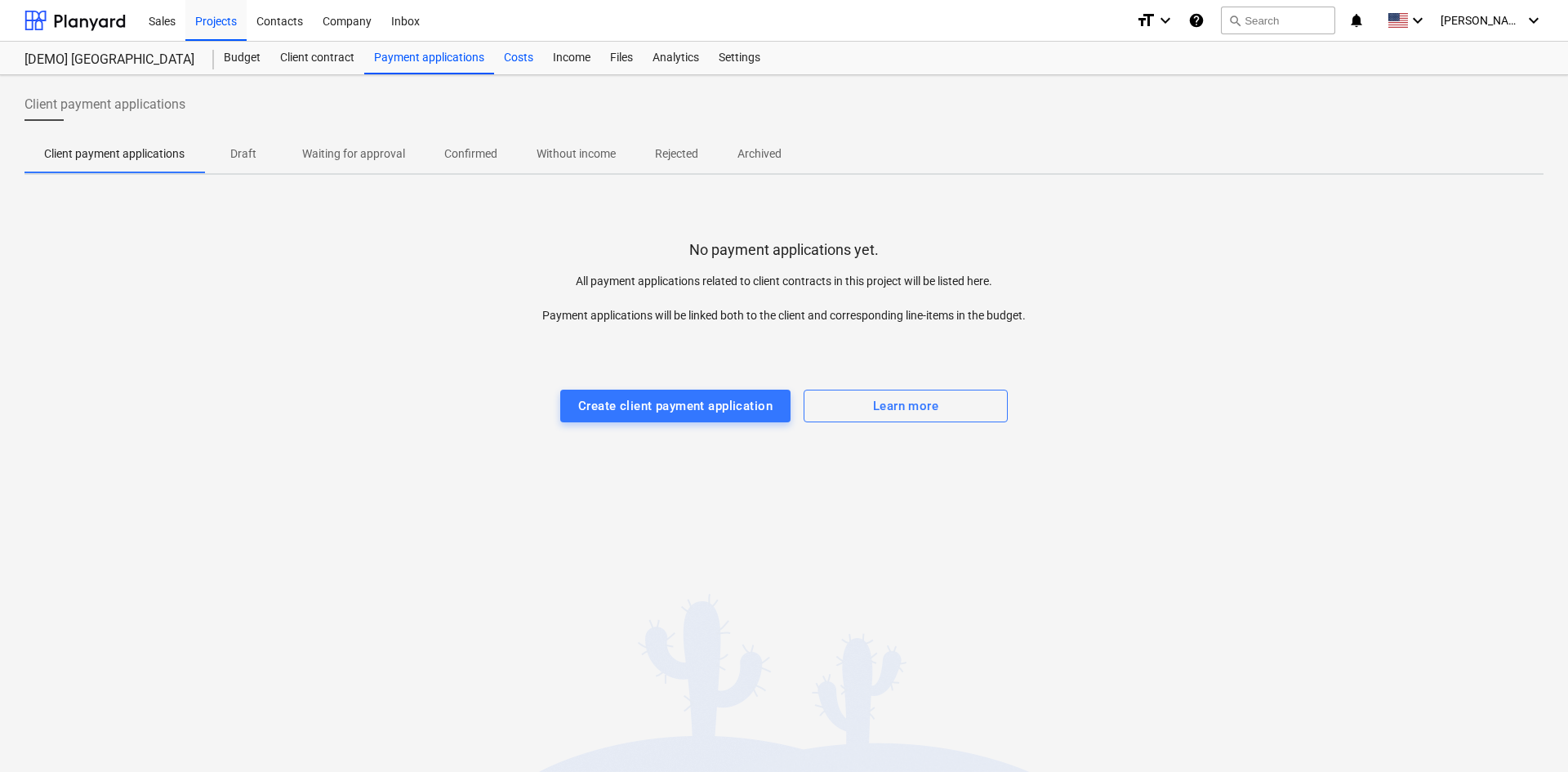
click at [521, 63] on div "Costs" at bounding box center [518, 58] width 49 height 33
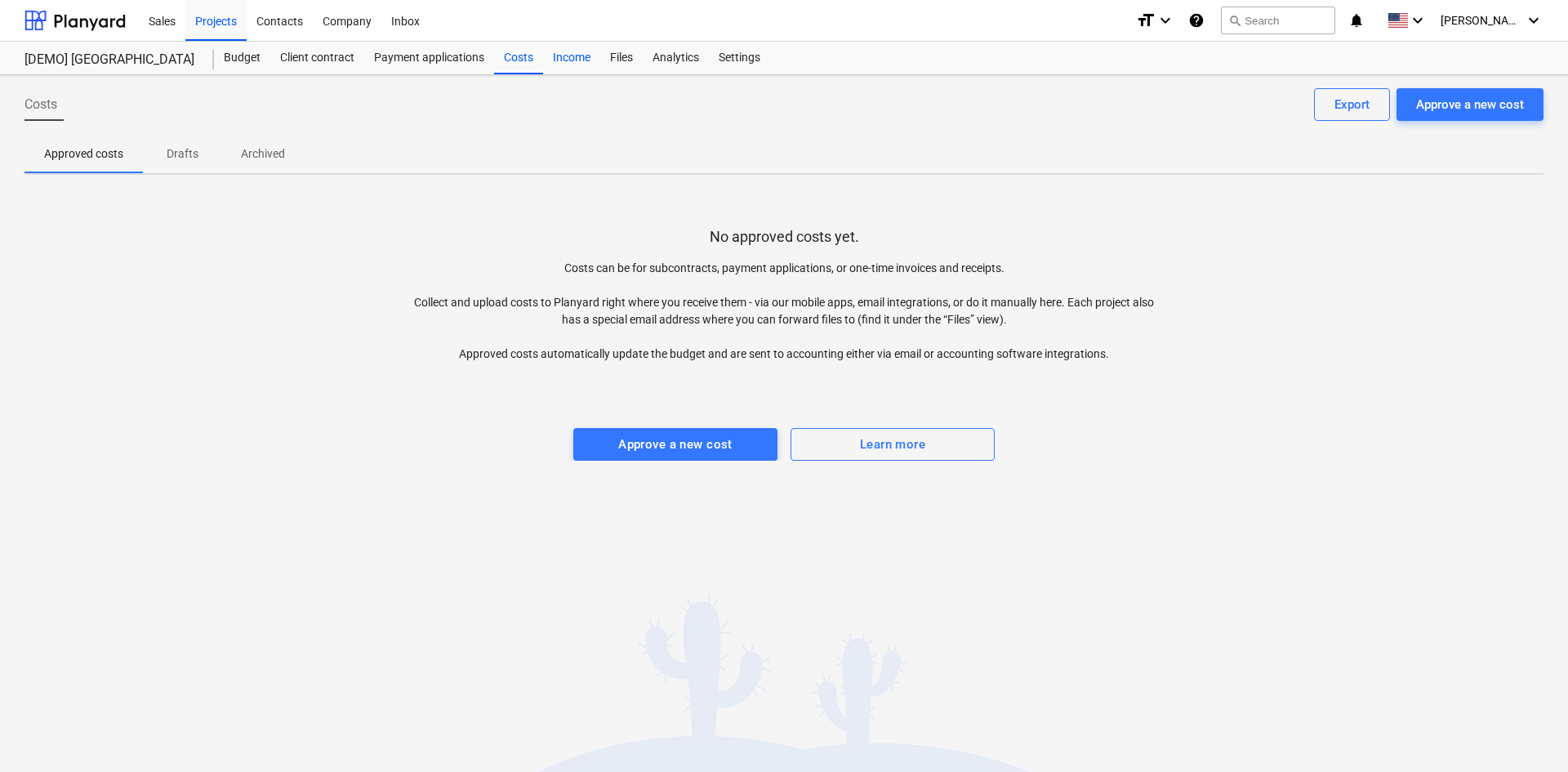
click at [567, 63] on div "Income" at bounding box center [571, 58] width 57 height 33
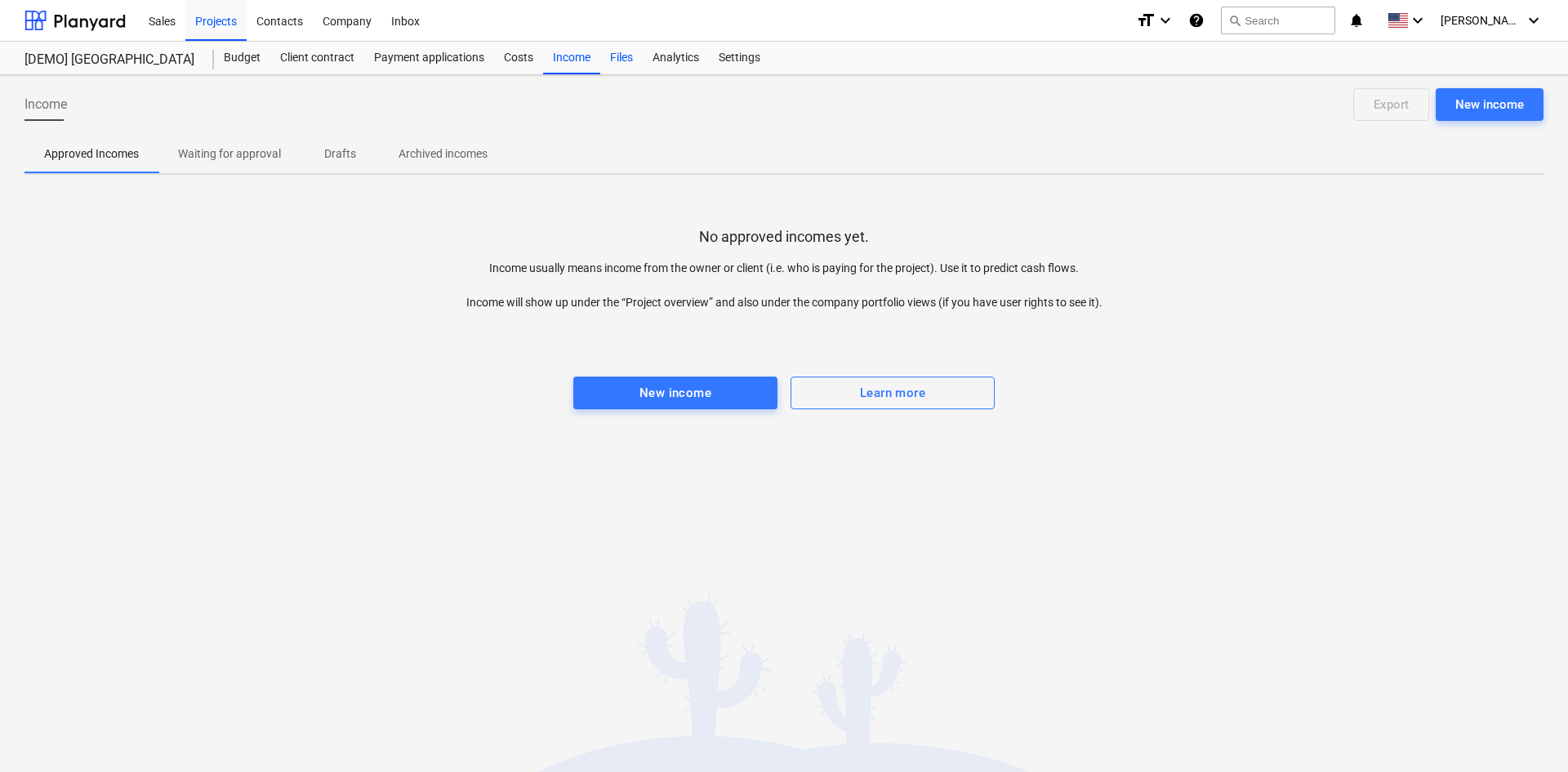
click at [637, 60] on div "Files" at bounding box center [622, 58] width 43 height 33
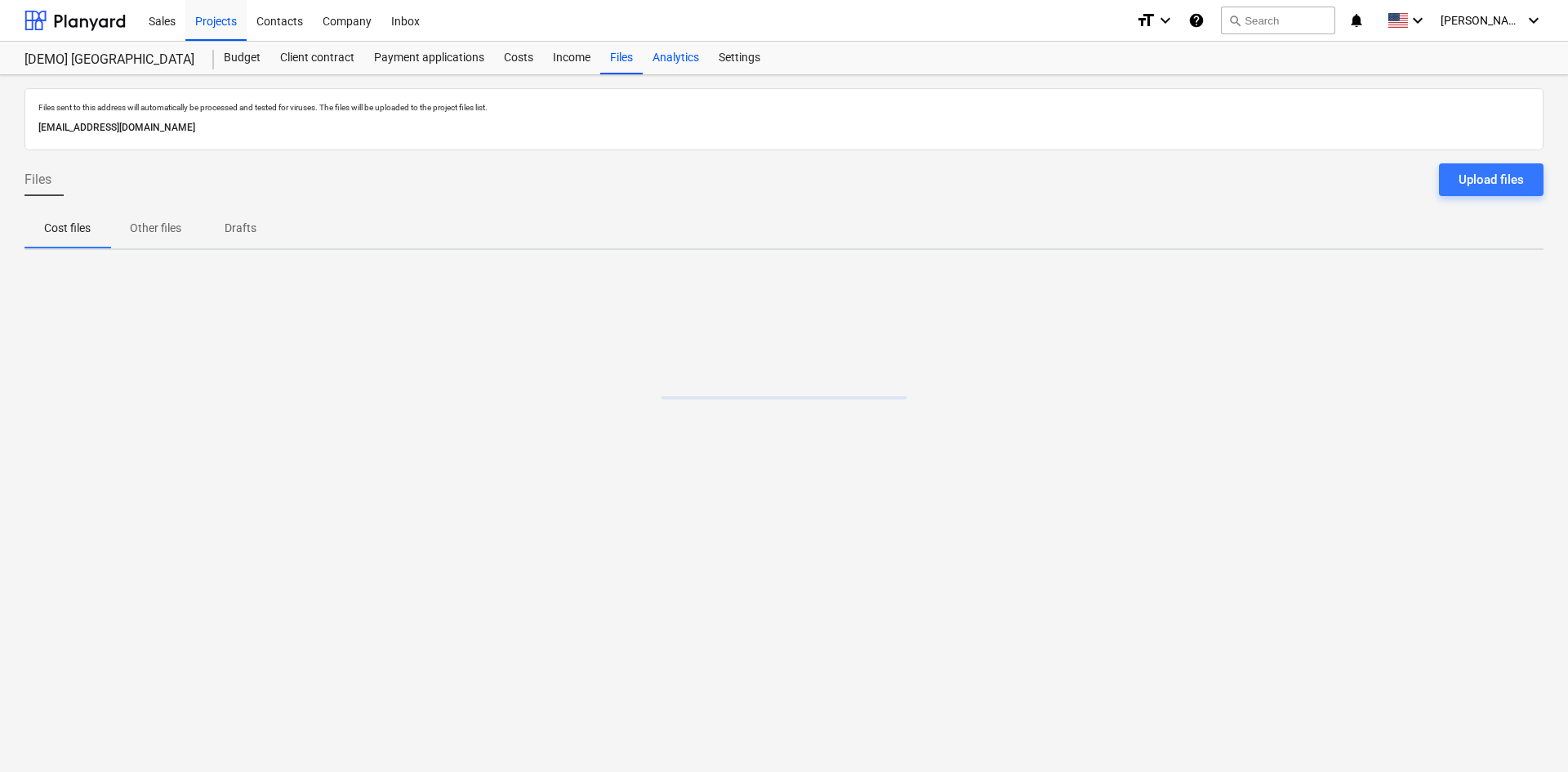
click at [665, 60] on div "Analytics" at bounding box center [675, 58] width 66 height 33
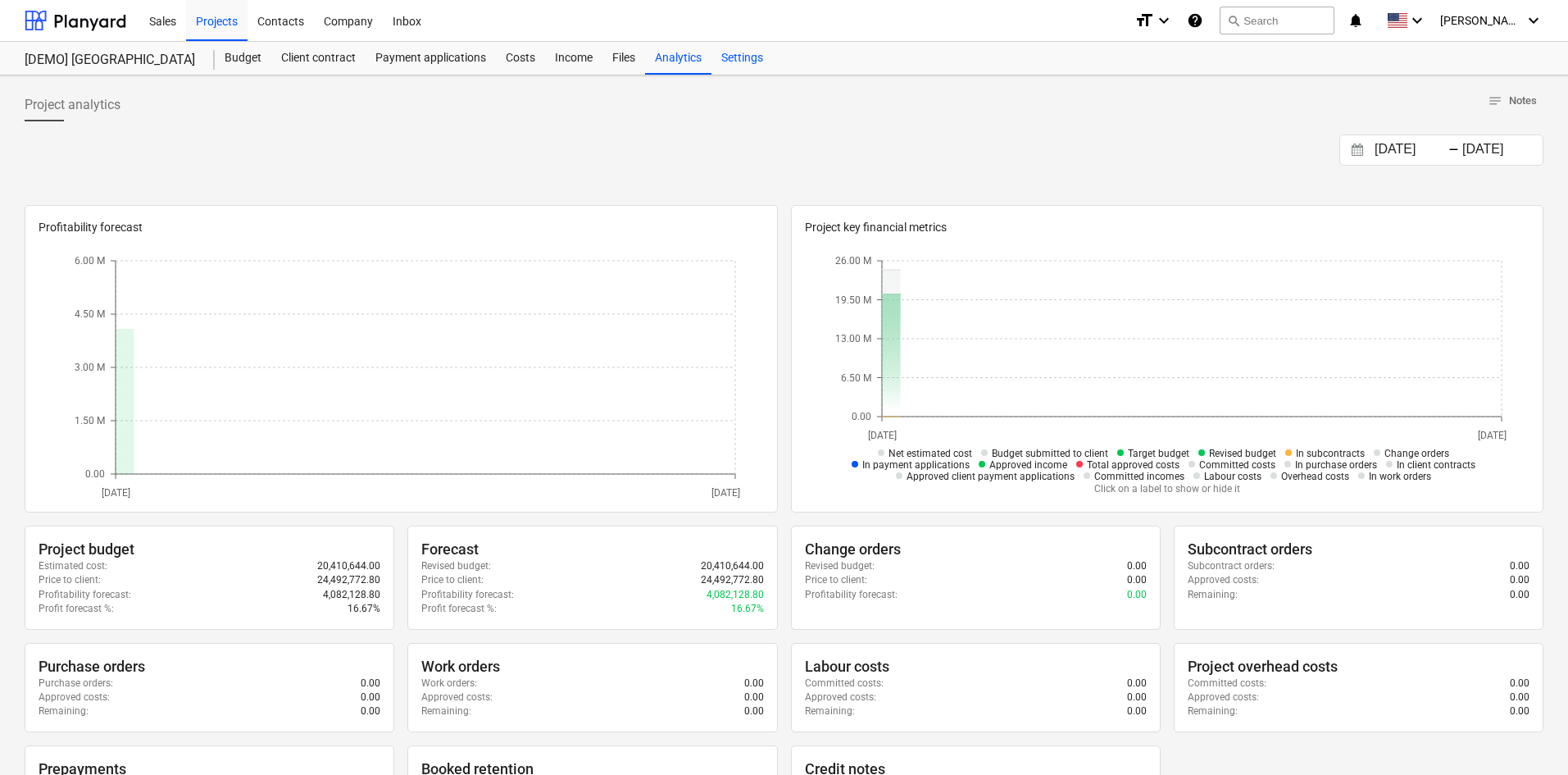
click at [746, 61] on div "Settings" at bounding box center [741, 59] width 62 height 33
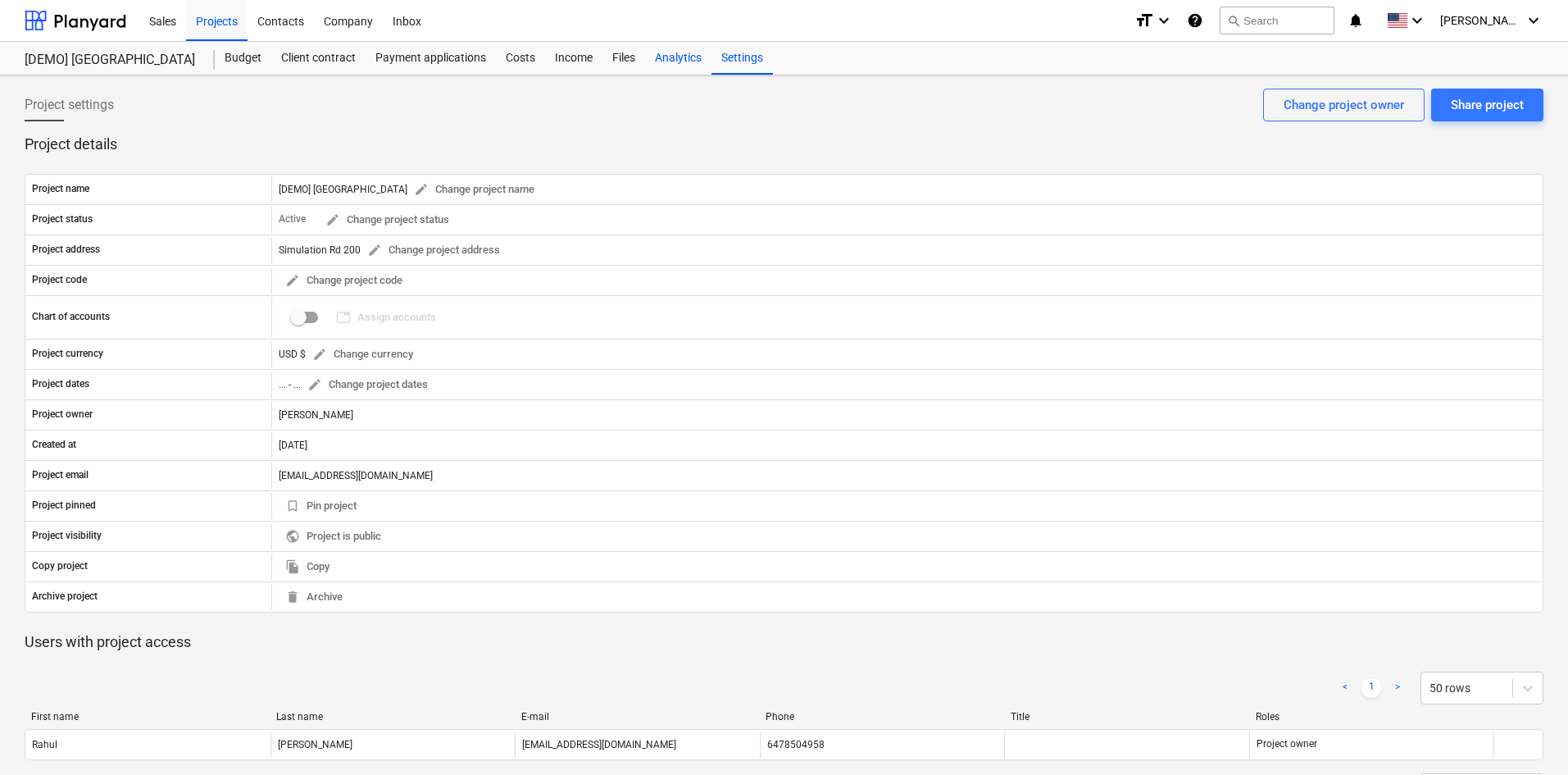
click at [675, 67] on div "Analytics" at bounding box center [678, 59] width 67 height 33
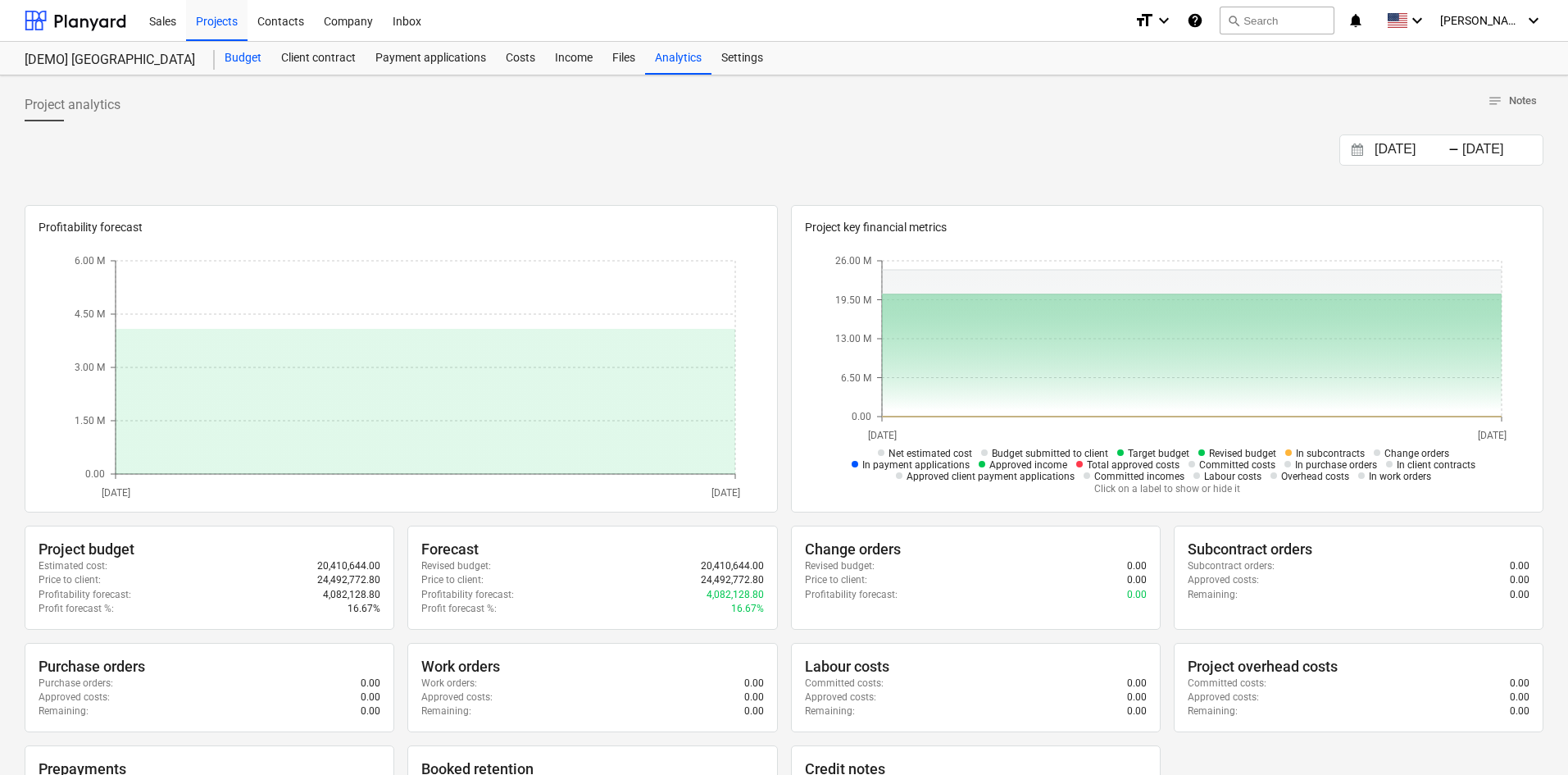
click at [230, 61] on div "Budget" at bounding box center [244, 59] width 57 height 33
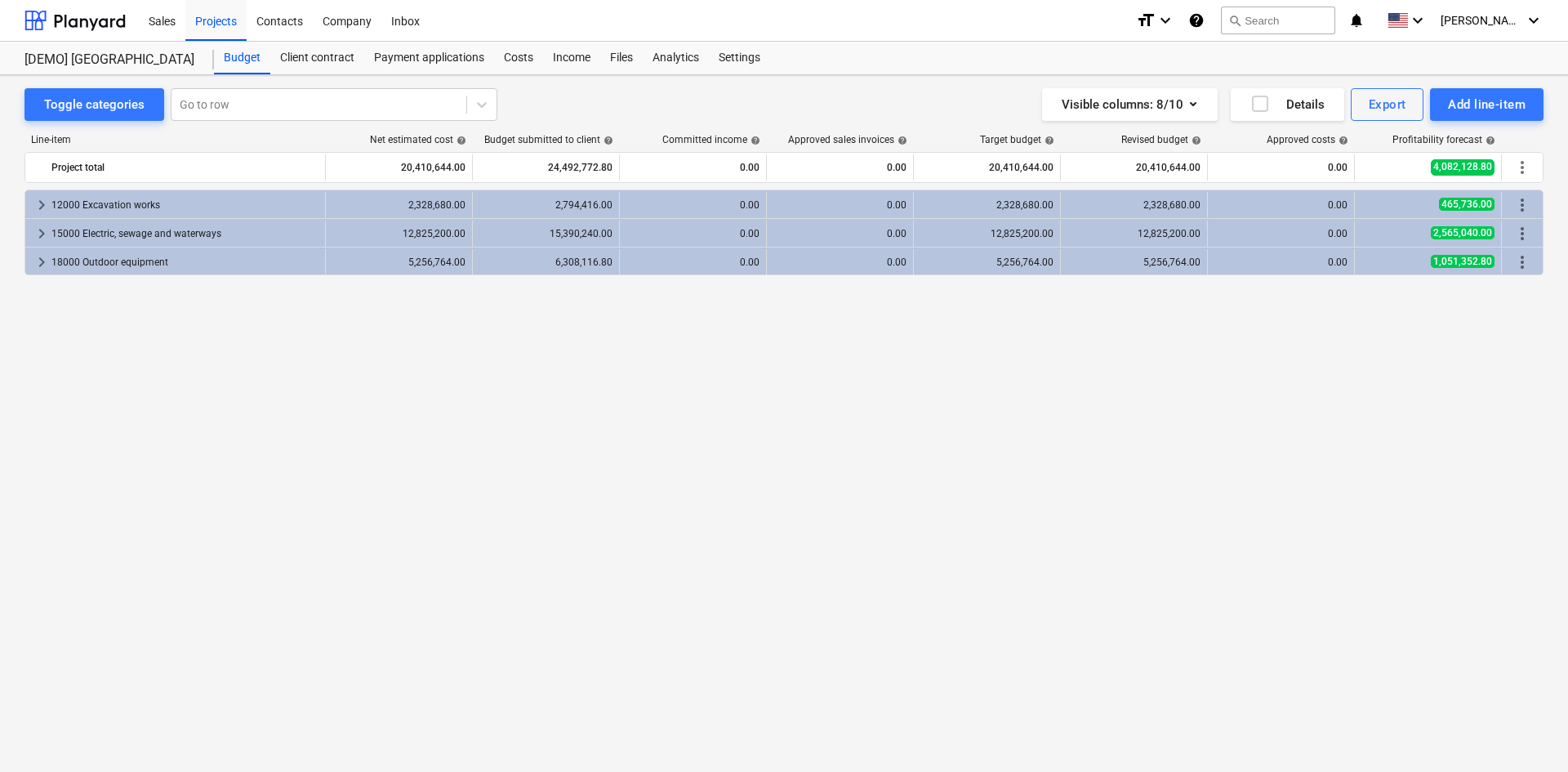
click at [572, 527] on div "keyboard_arrow_right 12000 Excavation works 2,328,680.00 2,794,416.00 0.00 0.00…" at bounding box center [784, 446] width 1518 height 515
click at [57, 107] on div "Toggle categories" at bounding box center [94, 104] width 100 height 21
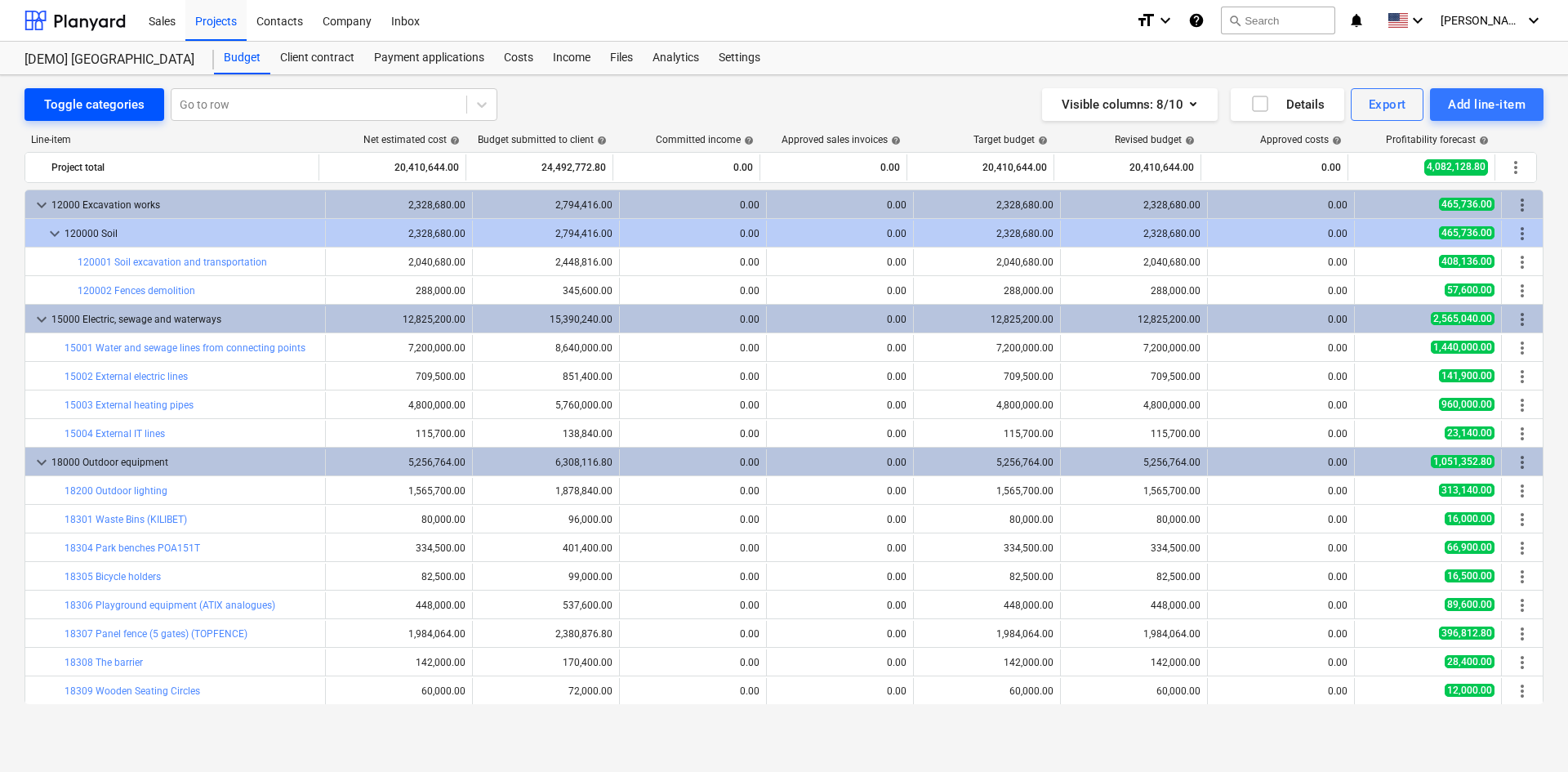
click at [51, 107] on div "Toggle categories" at bounding box center [94, 104] width 100 height 21
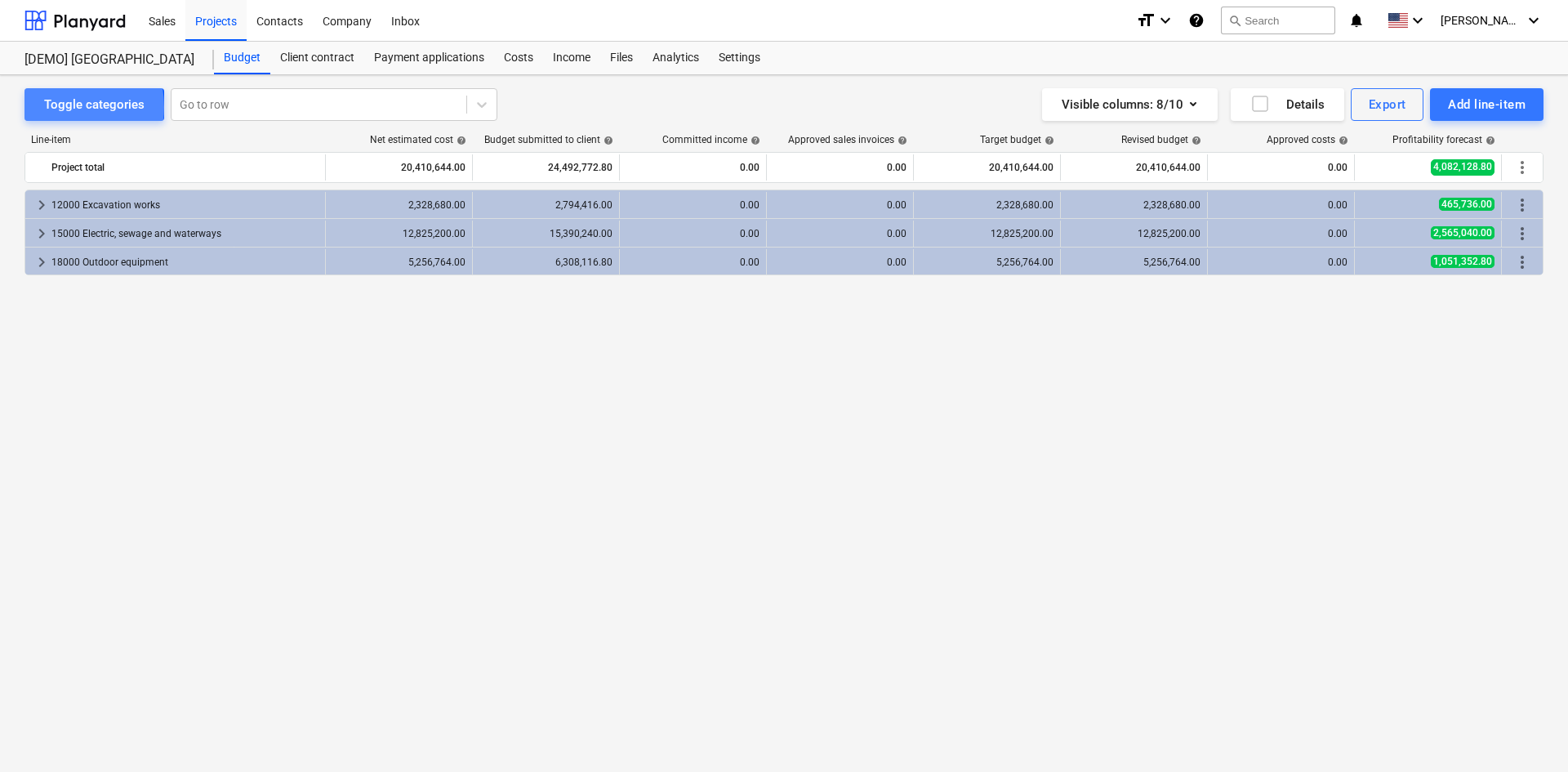
click at [51, 107] on div "Toggle categories" at bounding box center [94, 104] width 100 height 21
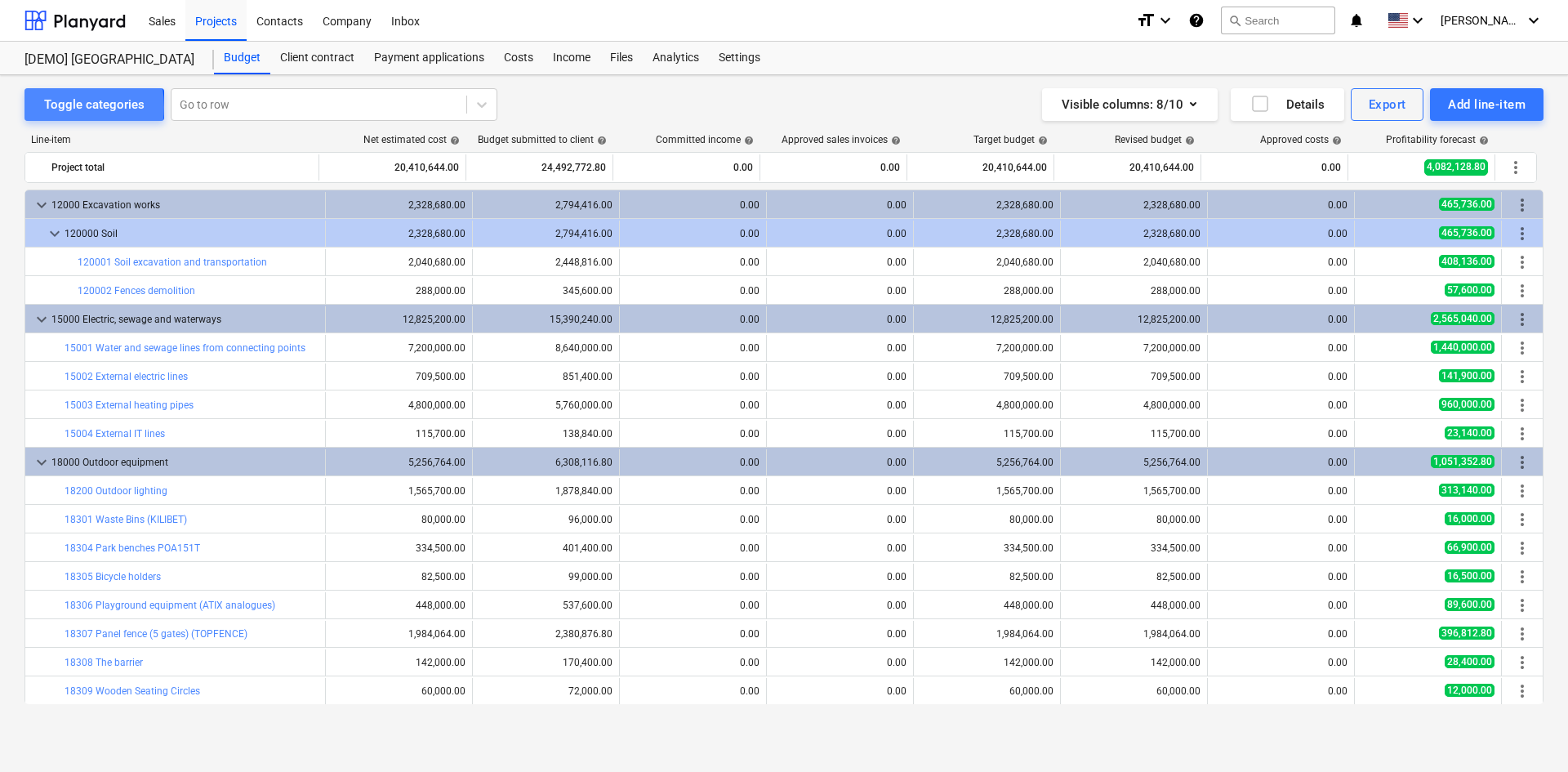
click at [51, 107] on div "Toggle categories" at bounding box center [94, 104] width 100 height 21
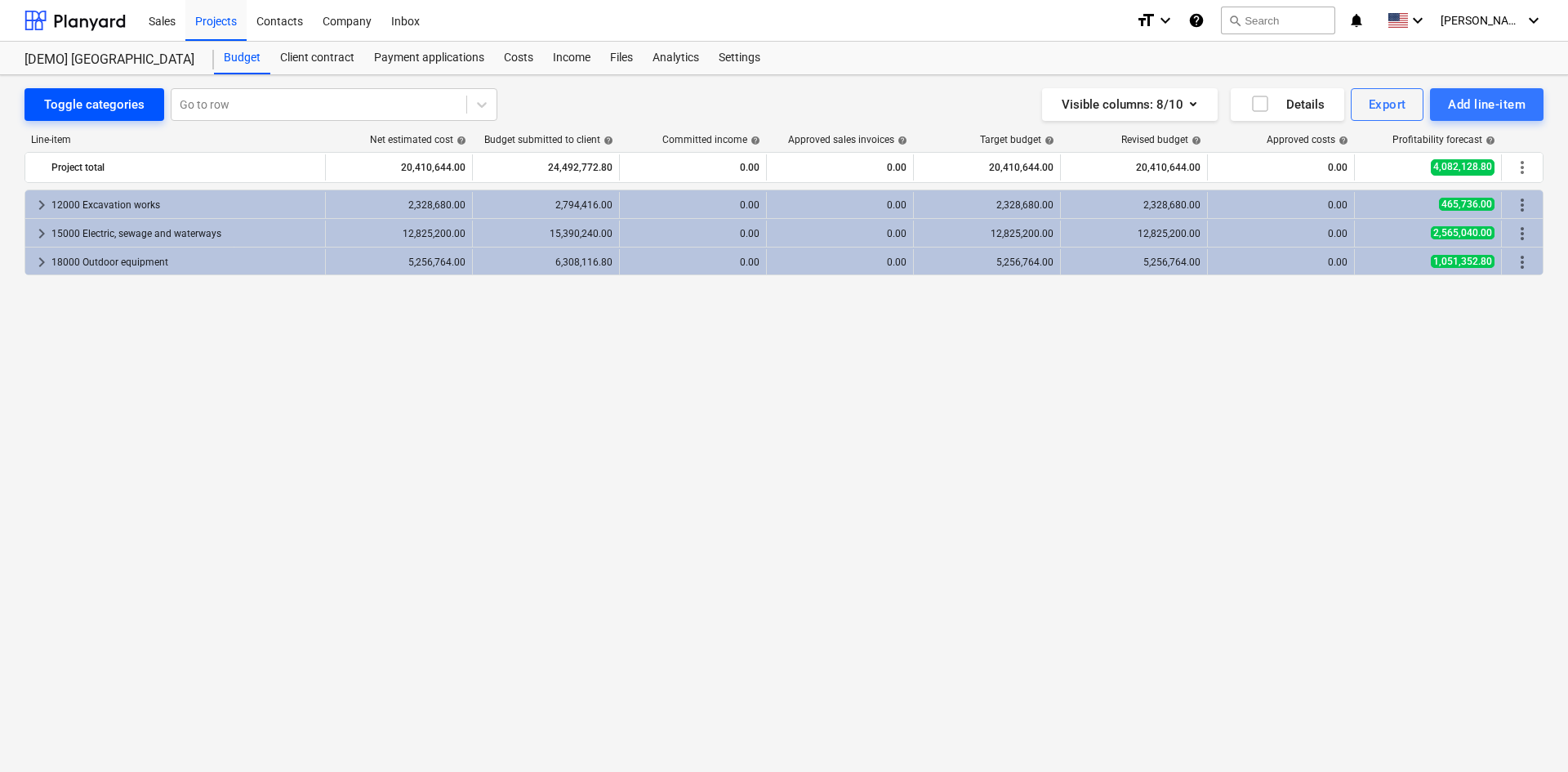
click at [51, 107] on div "Toggle categories" at bounding box center [94, 104] width 100 height 21
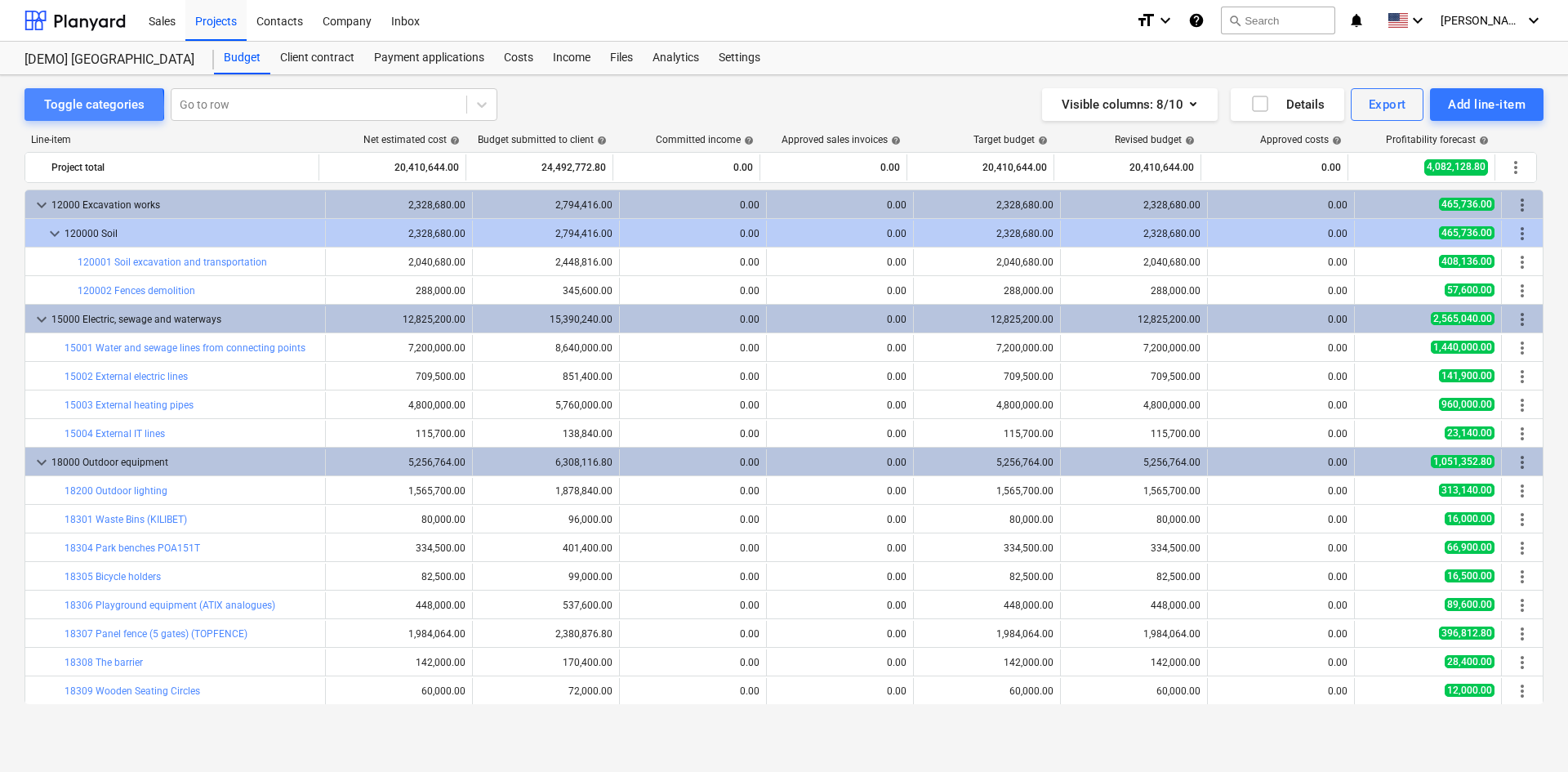
click at [51, 107] on div "Toggle categories" at bounding box center [94, 104] width 100 height 21
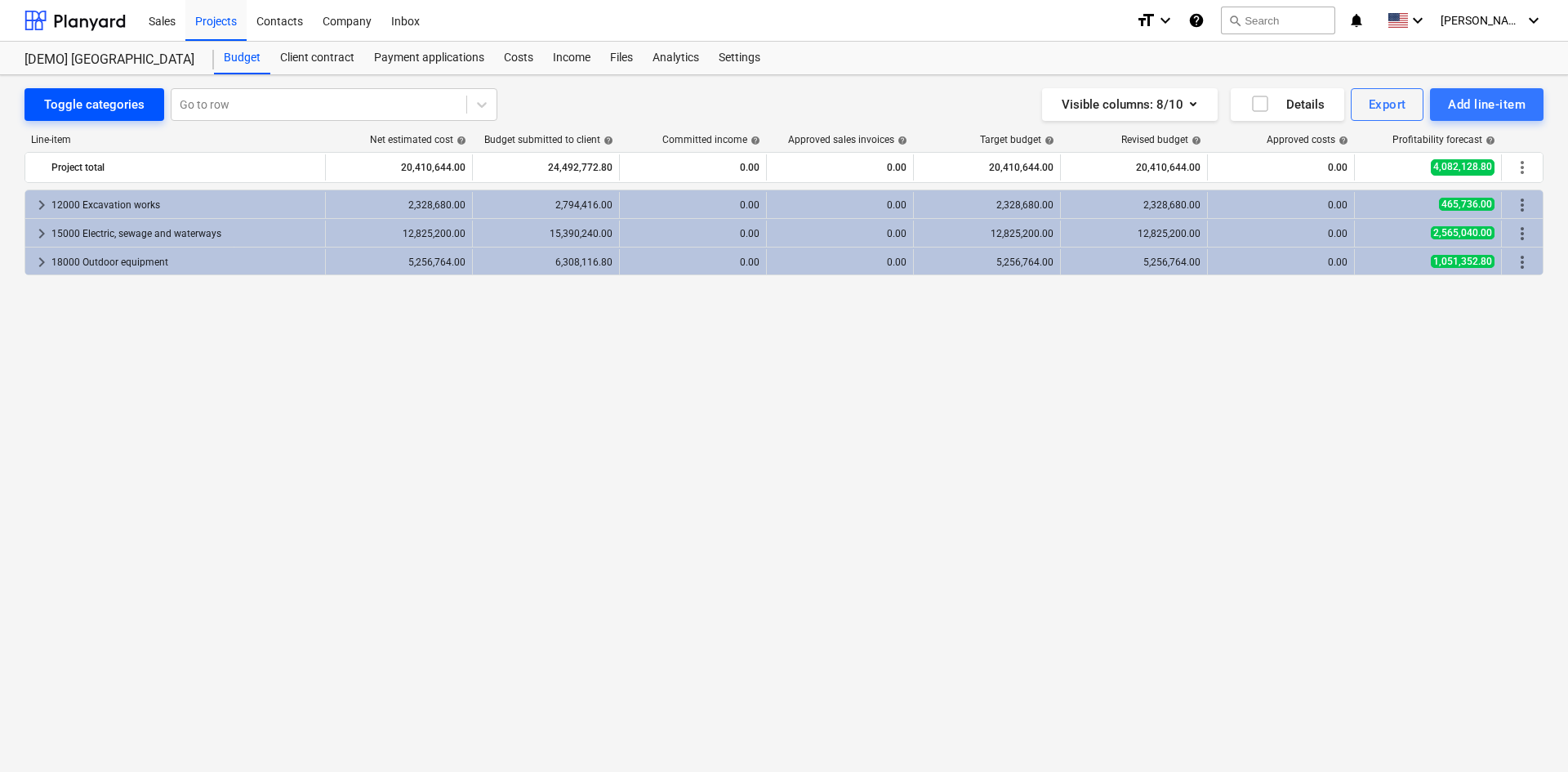
click at [80, 116] on button "Toggle categories" at bounding box center [94, 104] width 139 height 33
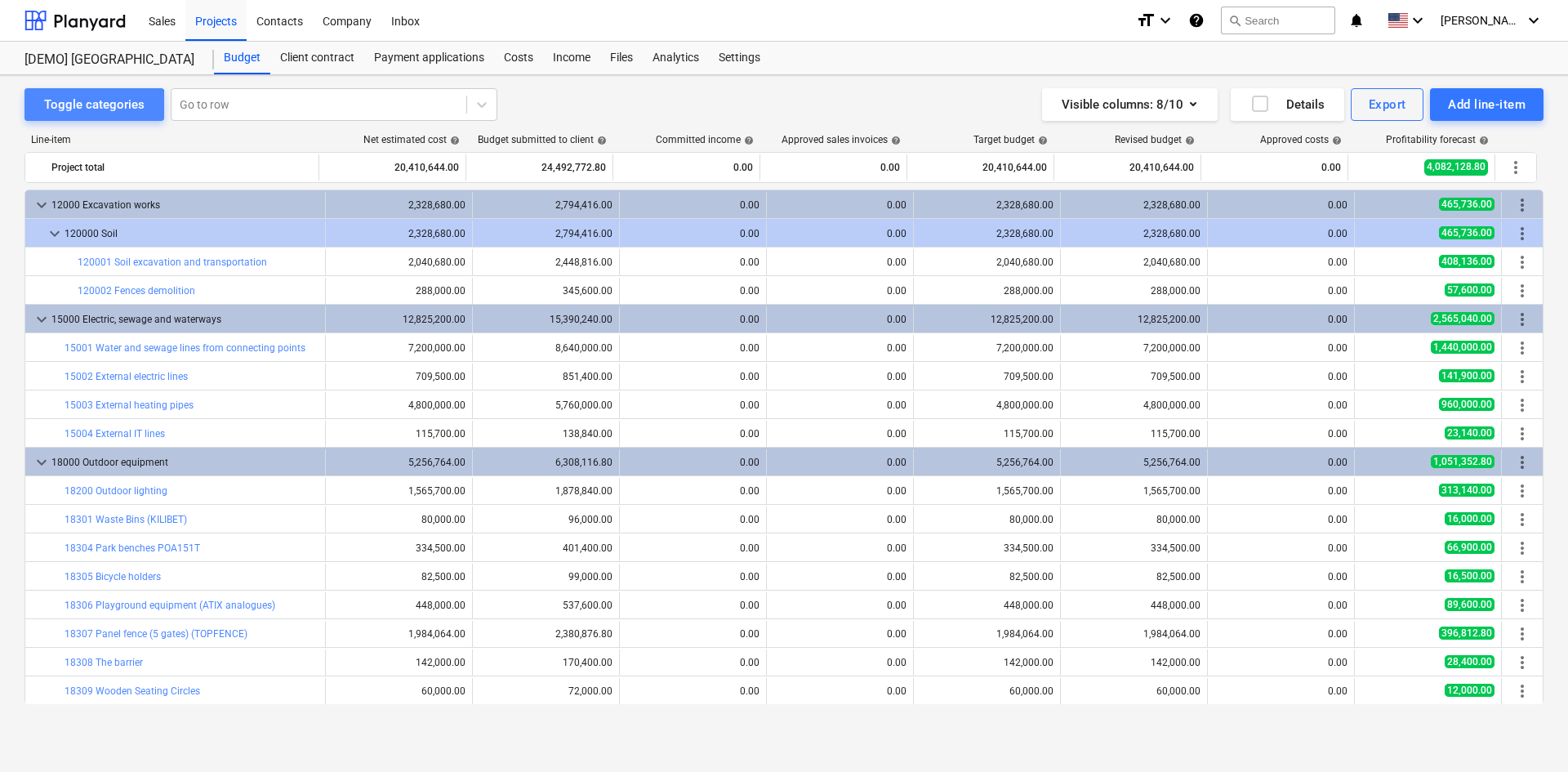
click at [80, 116] on button "Toggle categories" at bounding box center [94, 104] width 139 height 33
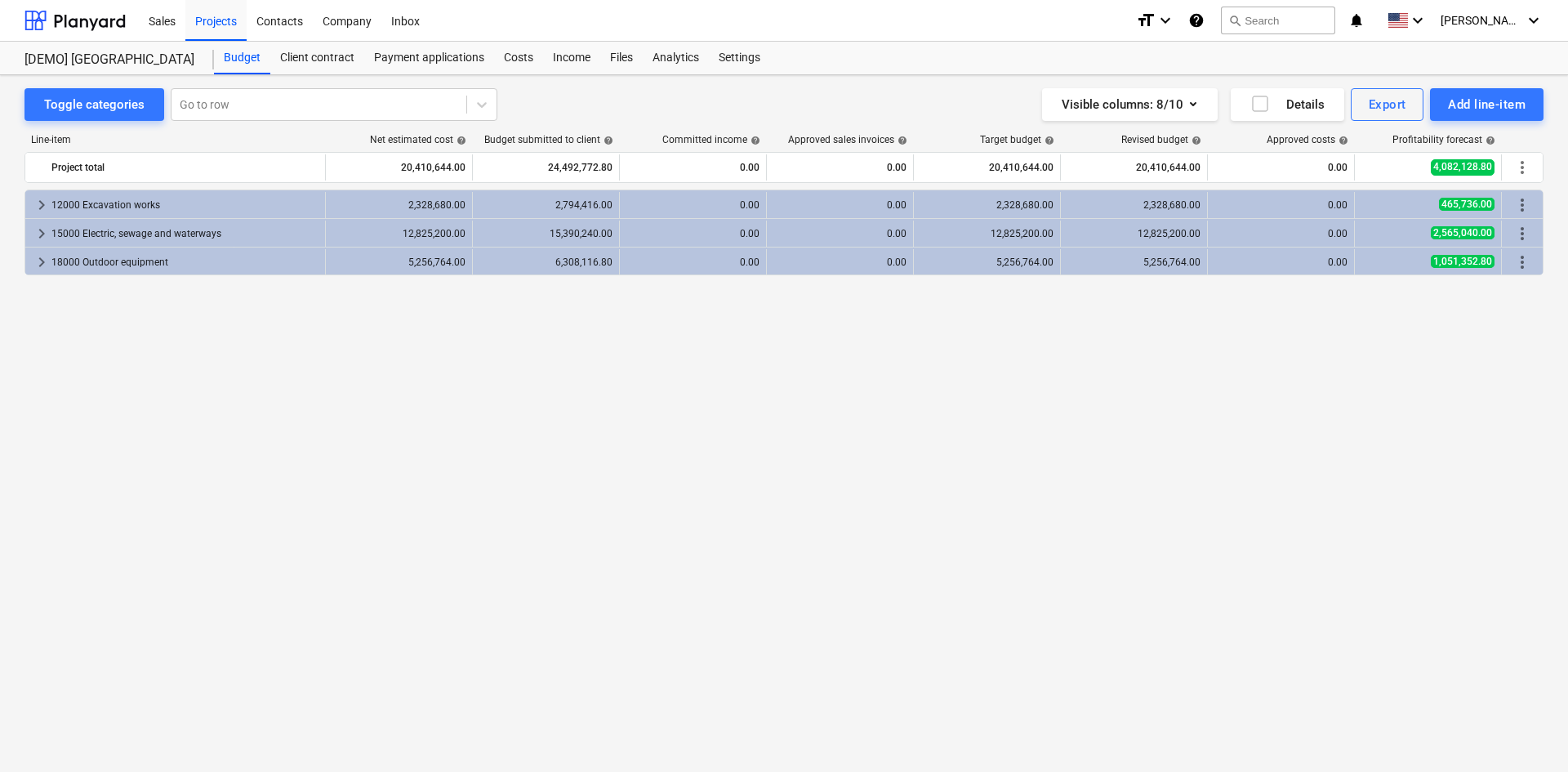
drag, startPoint x: 194, startPoint y: 340, endPoint x: 186, endPoint y: 336, distance: 8.9
click at [194, 341] on div "keyboard_arrow_right 12000 Excavation works 2,328,680.00 2,794,416.00 0.00 0.00…" at bounding box center [784, 446] width 1518 height 515
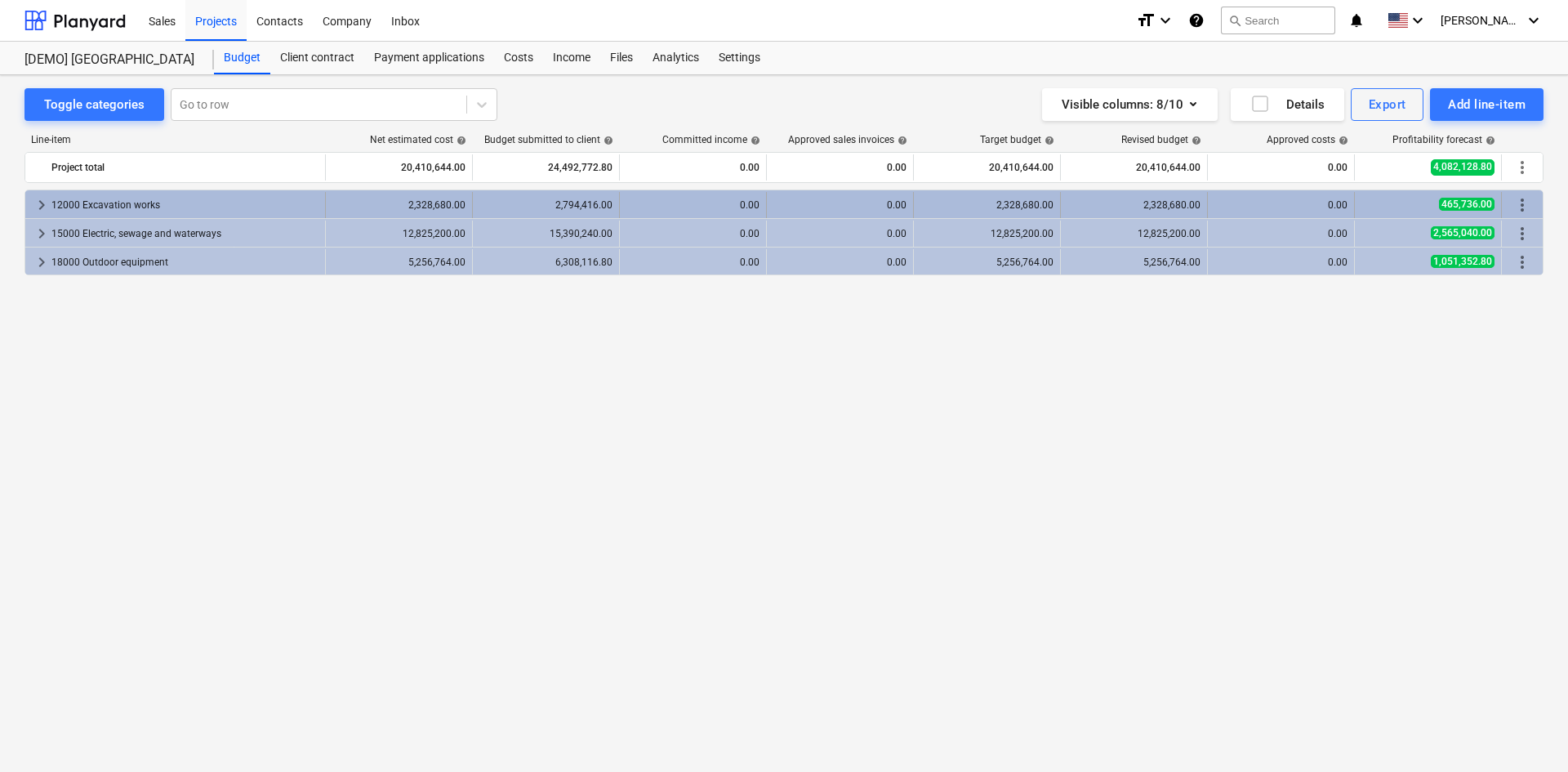
click at [33, 198] on span "keyboard_arrow_right" at bounding box center [42, 205] width 19 height 19
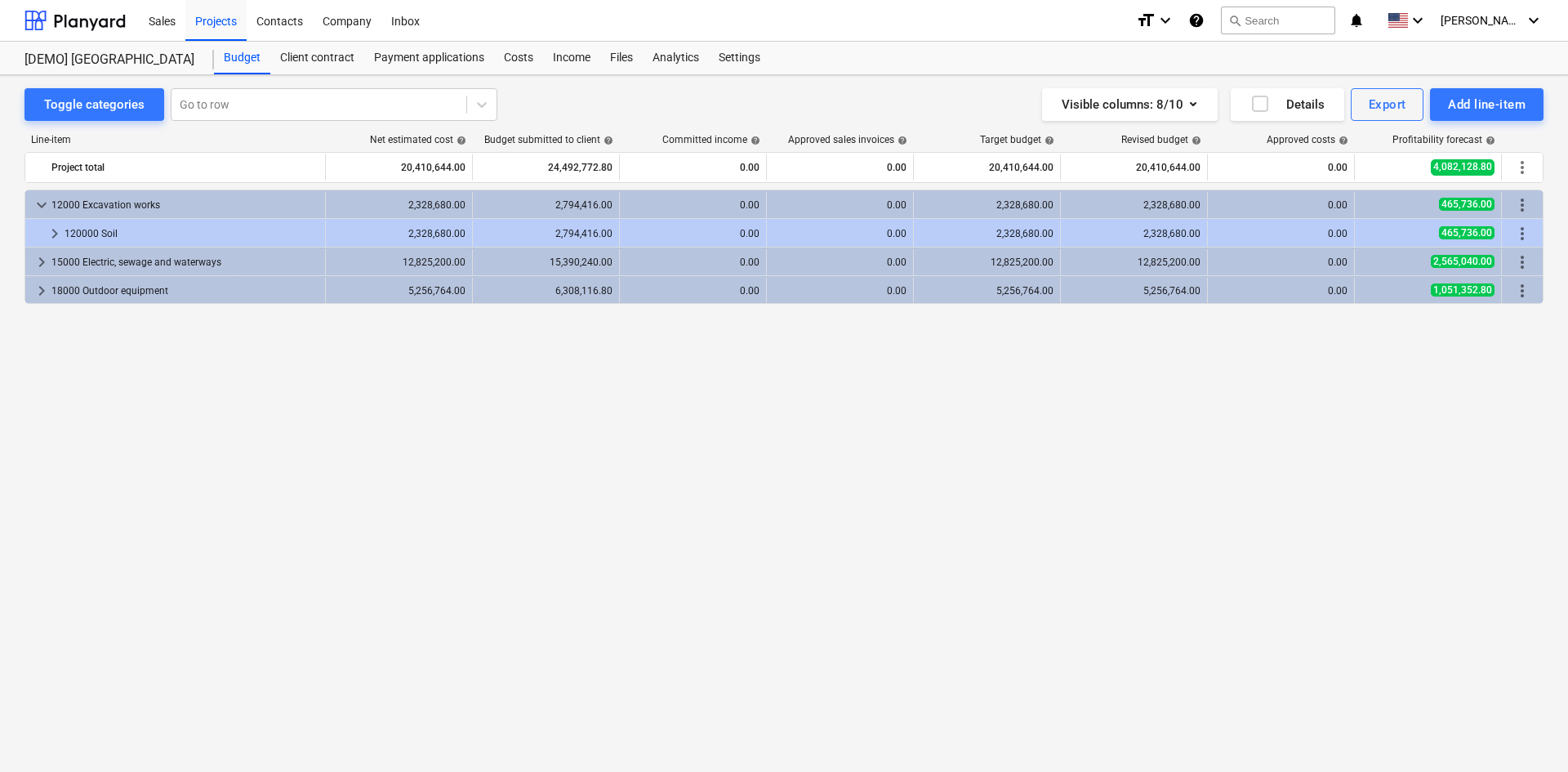
click at [33, 198] on span "keyboard_arrow_down" at bounding box center [42, 205] width 19 height 19
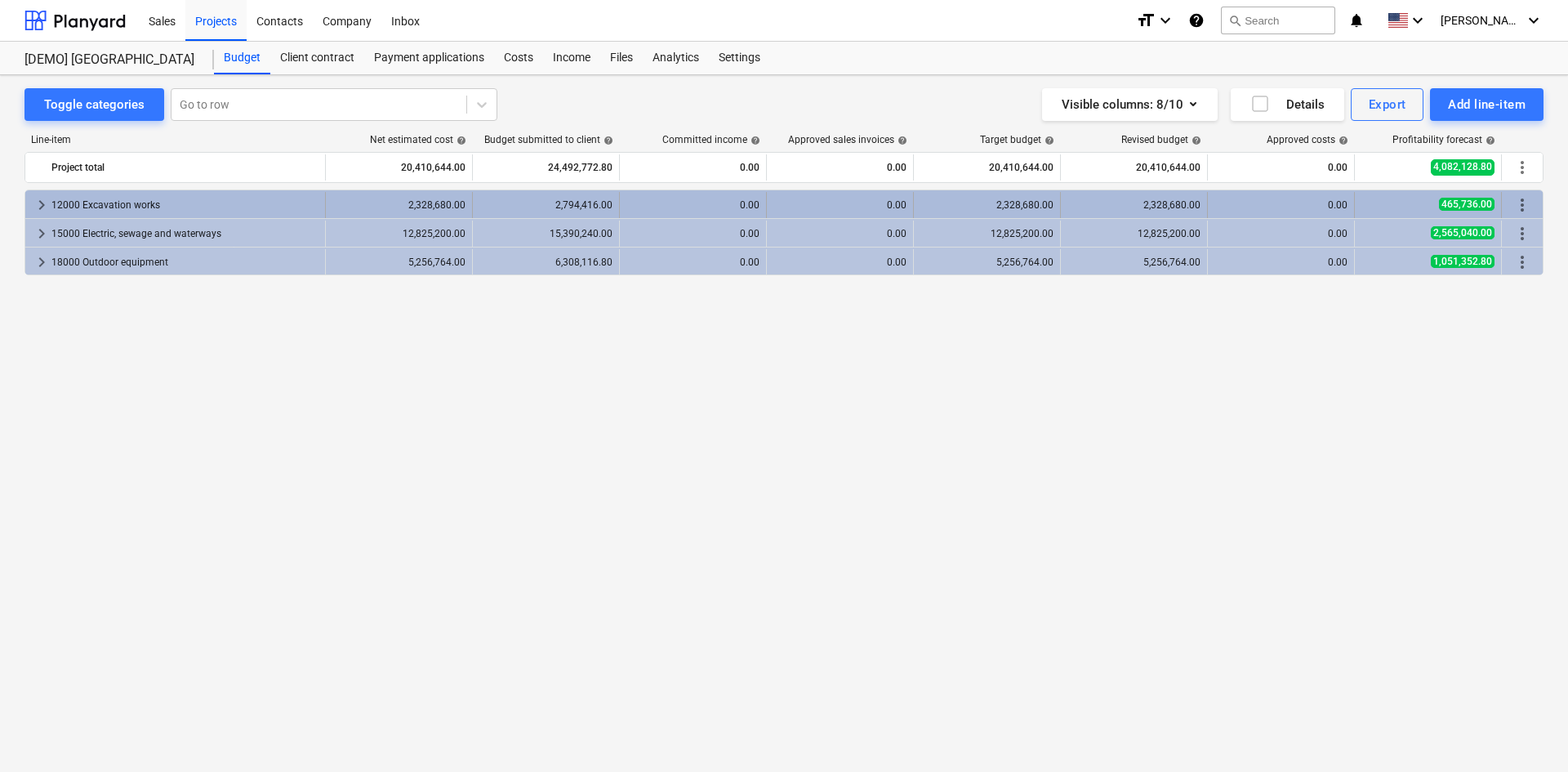
click at [41, 208] on span "keyboard_arrow_right" at bounding box center [42, 205] width 19 height 19
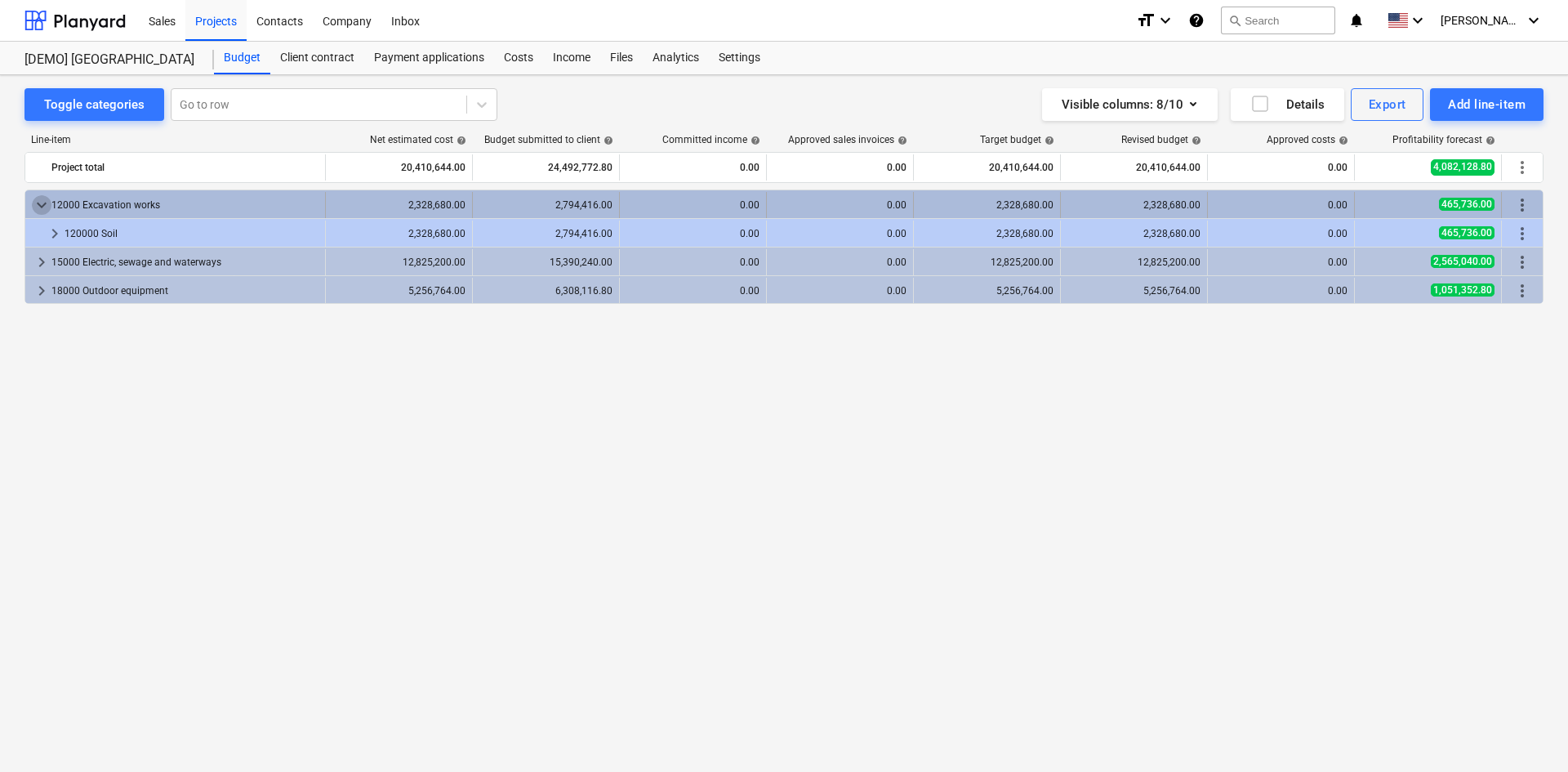
click at [44, 206] on span "keyboard_arrow_down" at bounding box center [42, 205] width 19 height 19
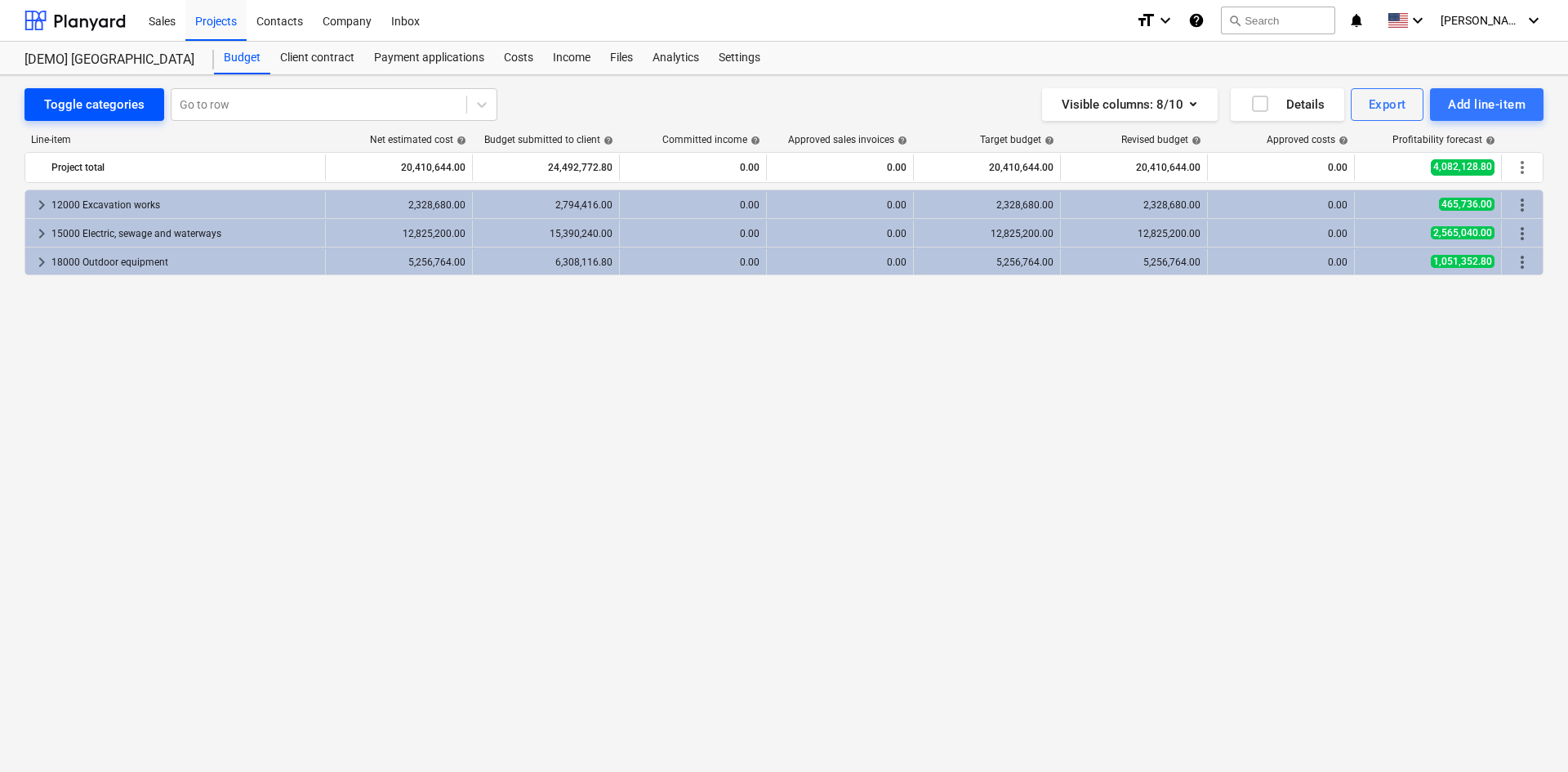
click at [76, 101] on div "Toggle categories" at bounding box center [94, 104] width 100 height 21
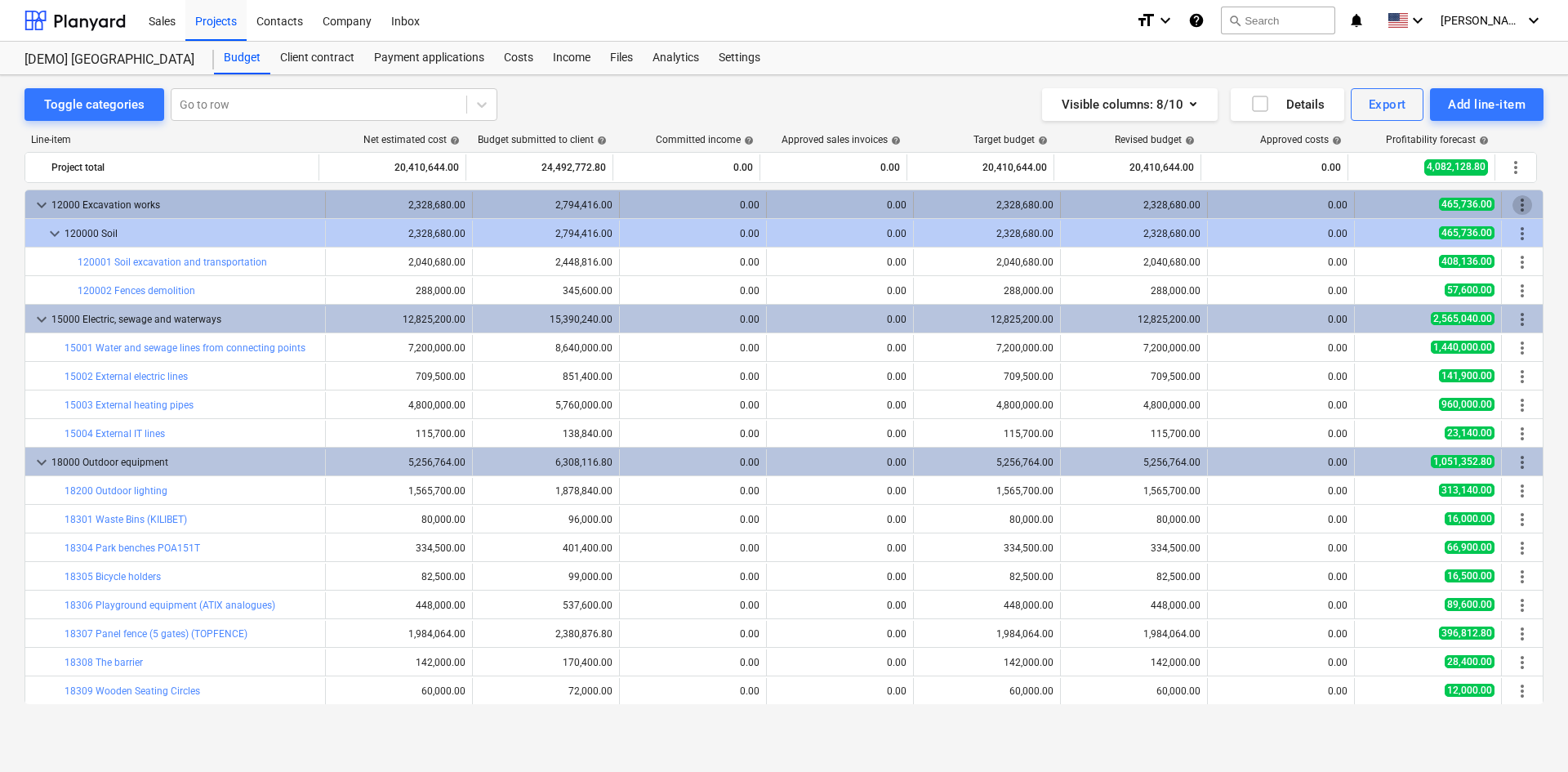
click at [1518, 197] on span "more_vert" at bounding box center [1522, 205] width 19 height 19
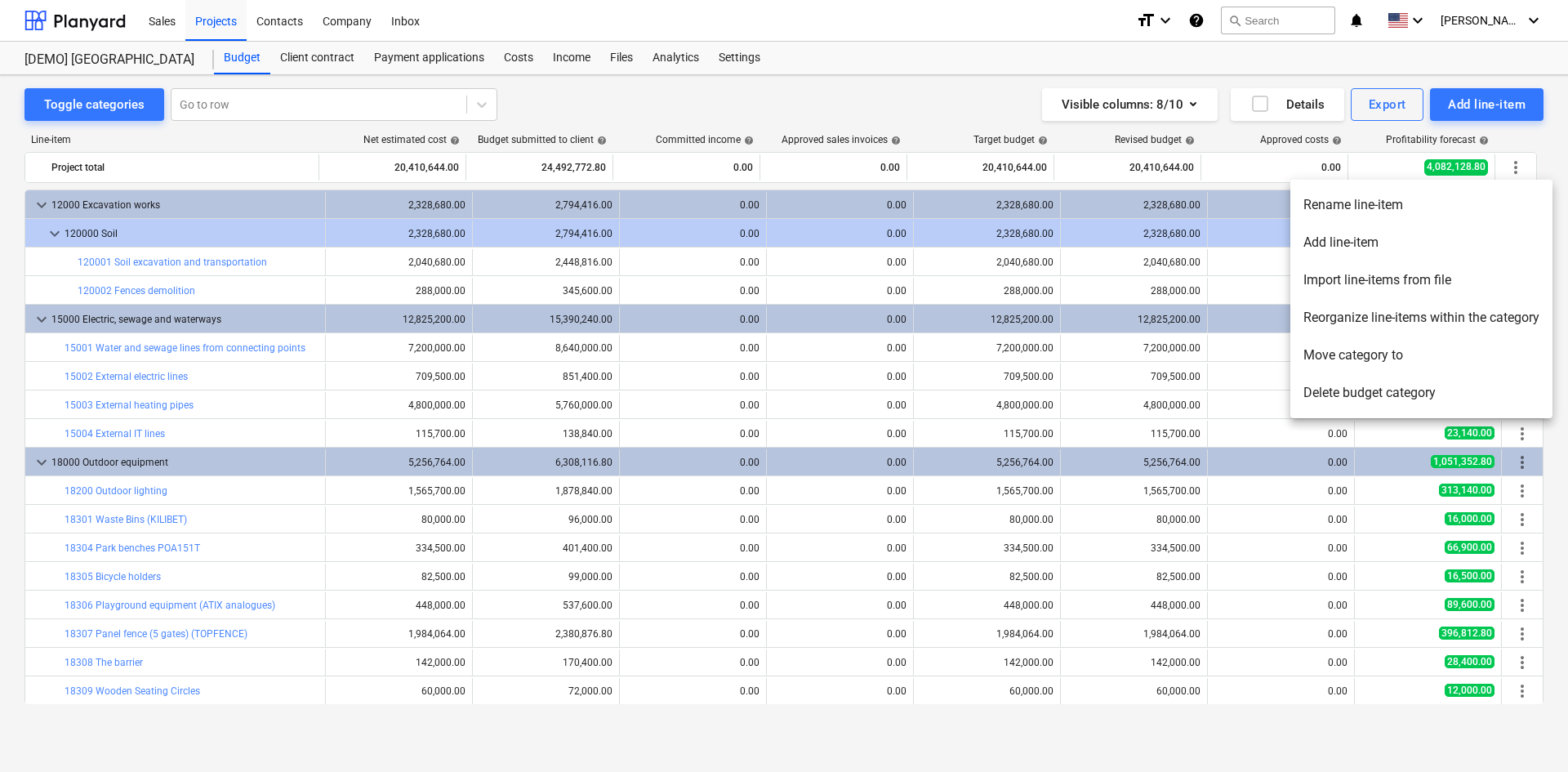
click at [957, 110] on div at bounding box center [784, 386] width 1568 height 772
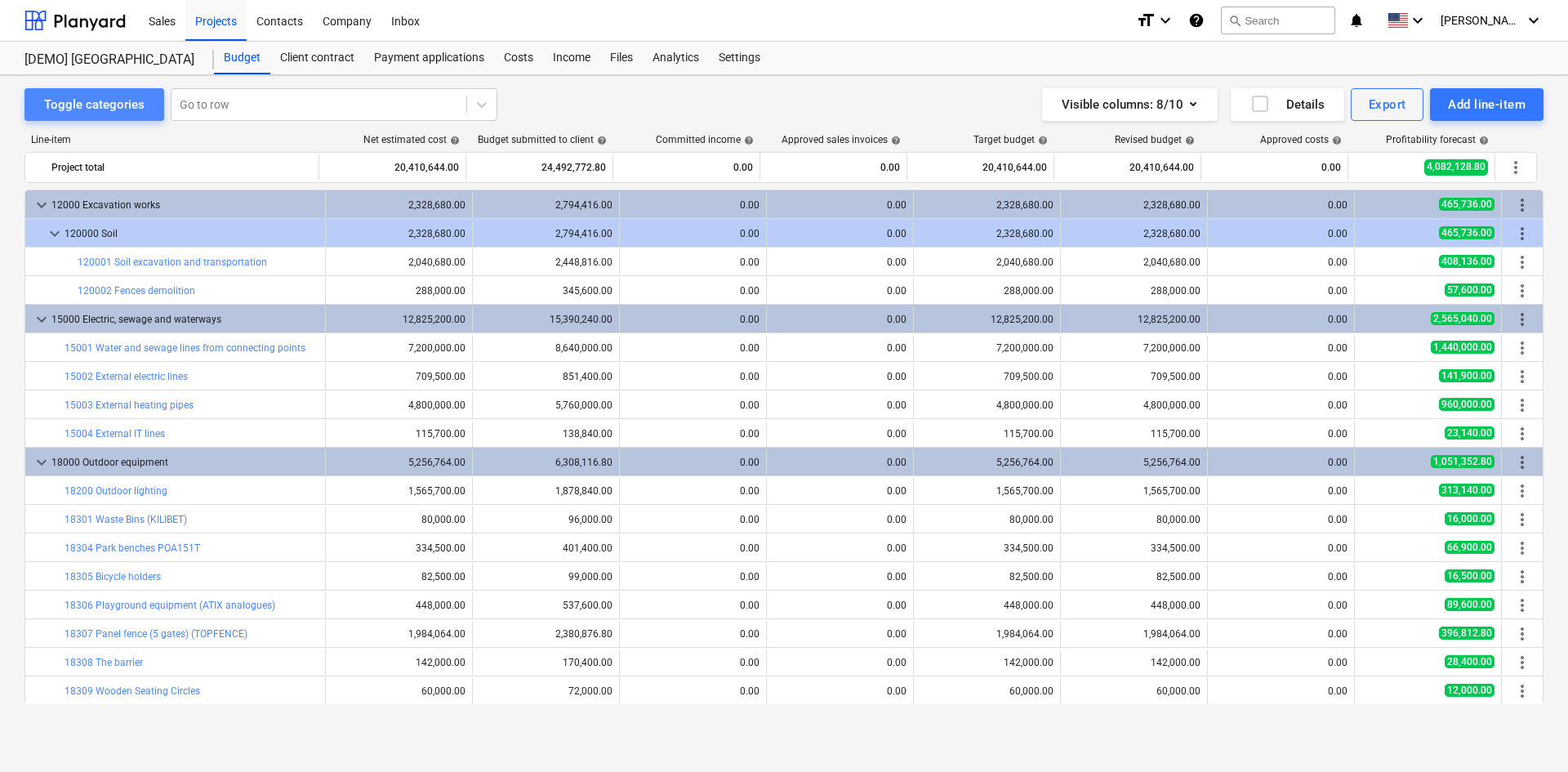
click at [140, 104] on div "Toggle categories" at bounding box center [94, 104] width 100 height 21
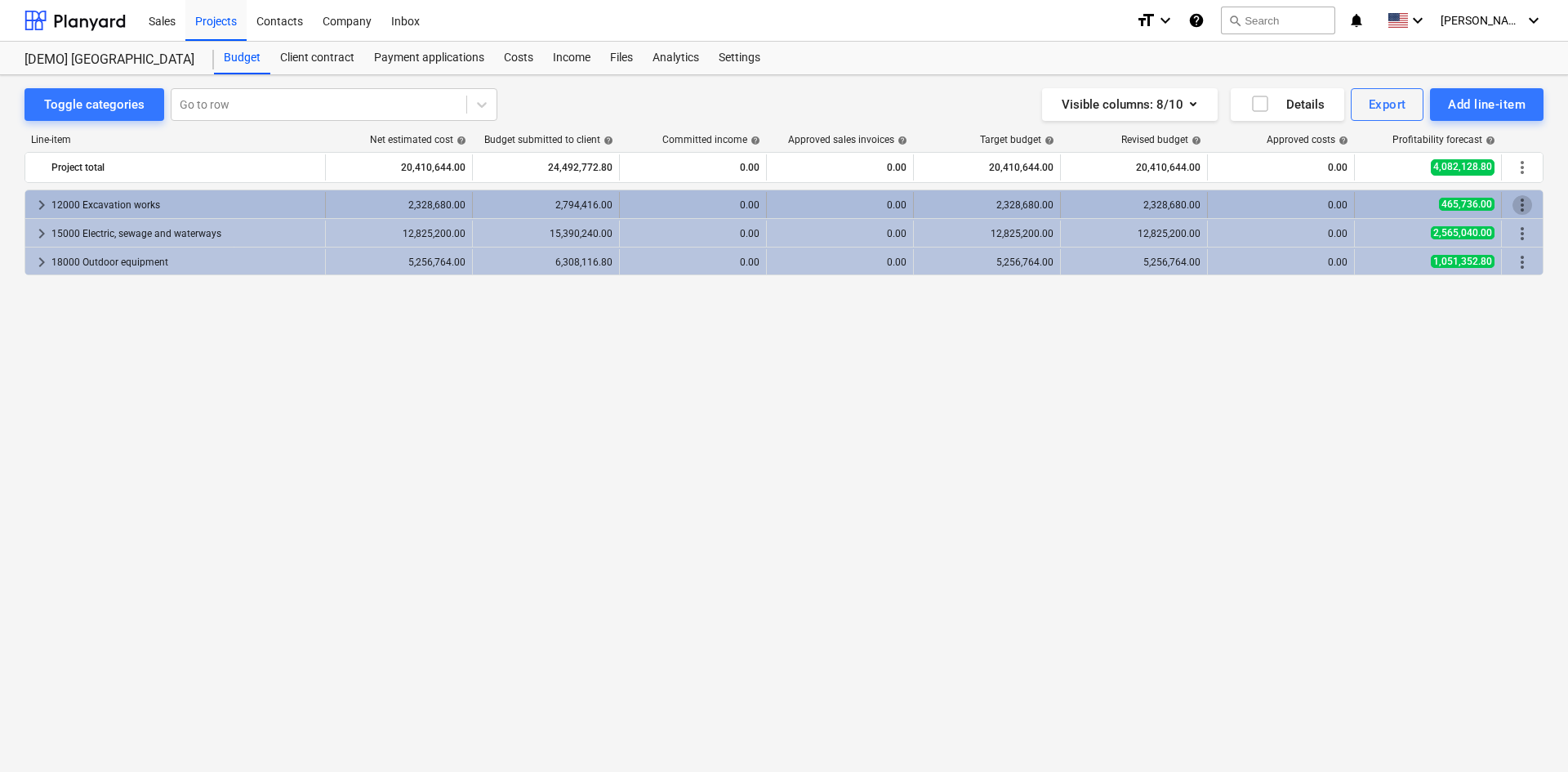
click at [1514, 199] on span "more_vert" at bounding box center [1522, 205] width 19 height 19
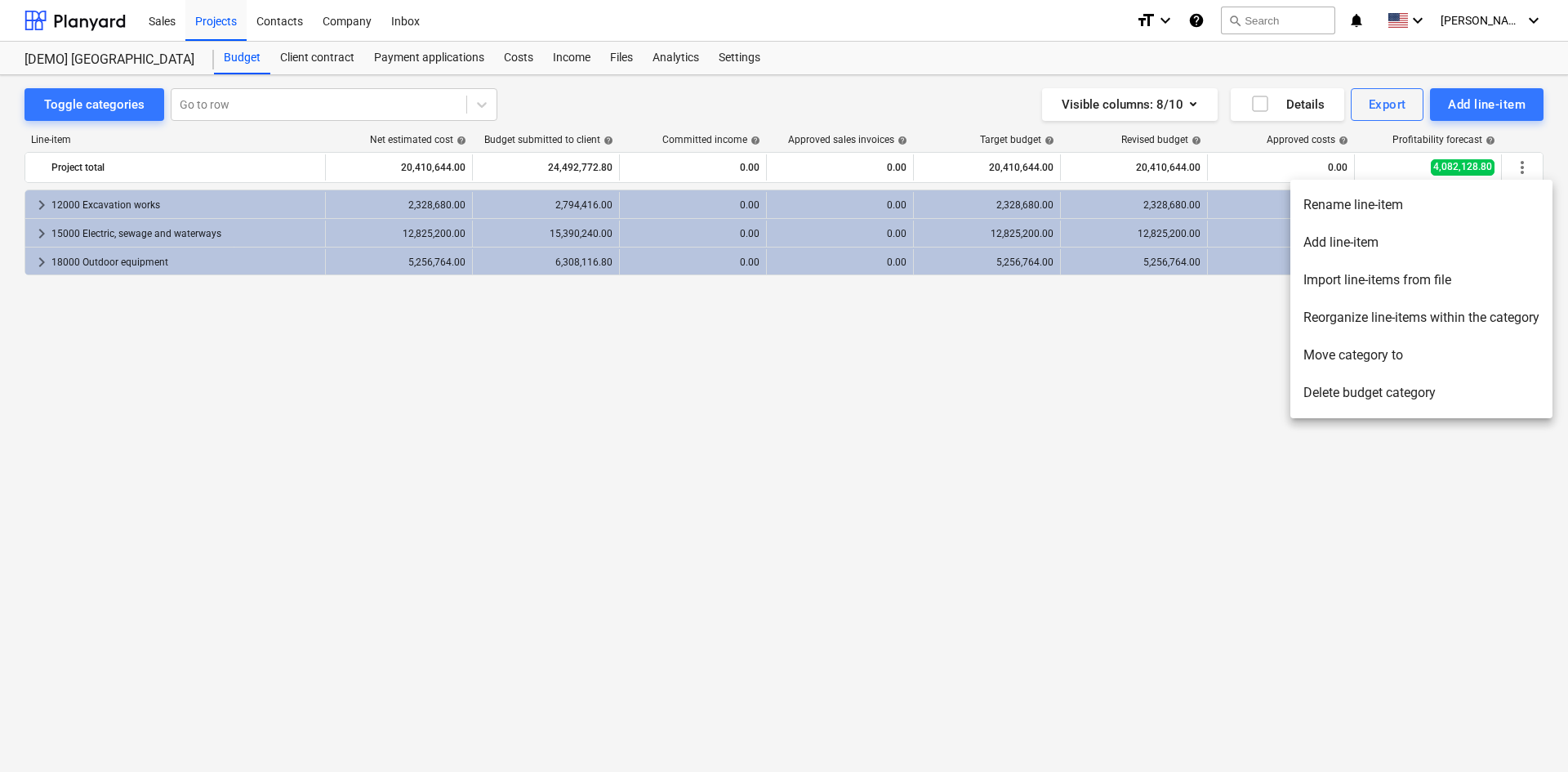
click at [1170, 467] on div at bounding box center [784, 386] width 1568 height 772
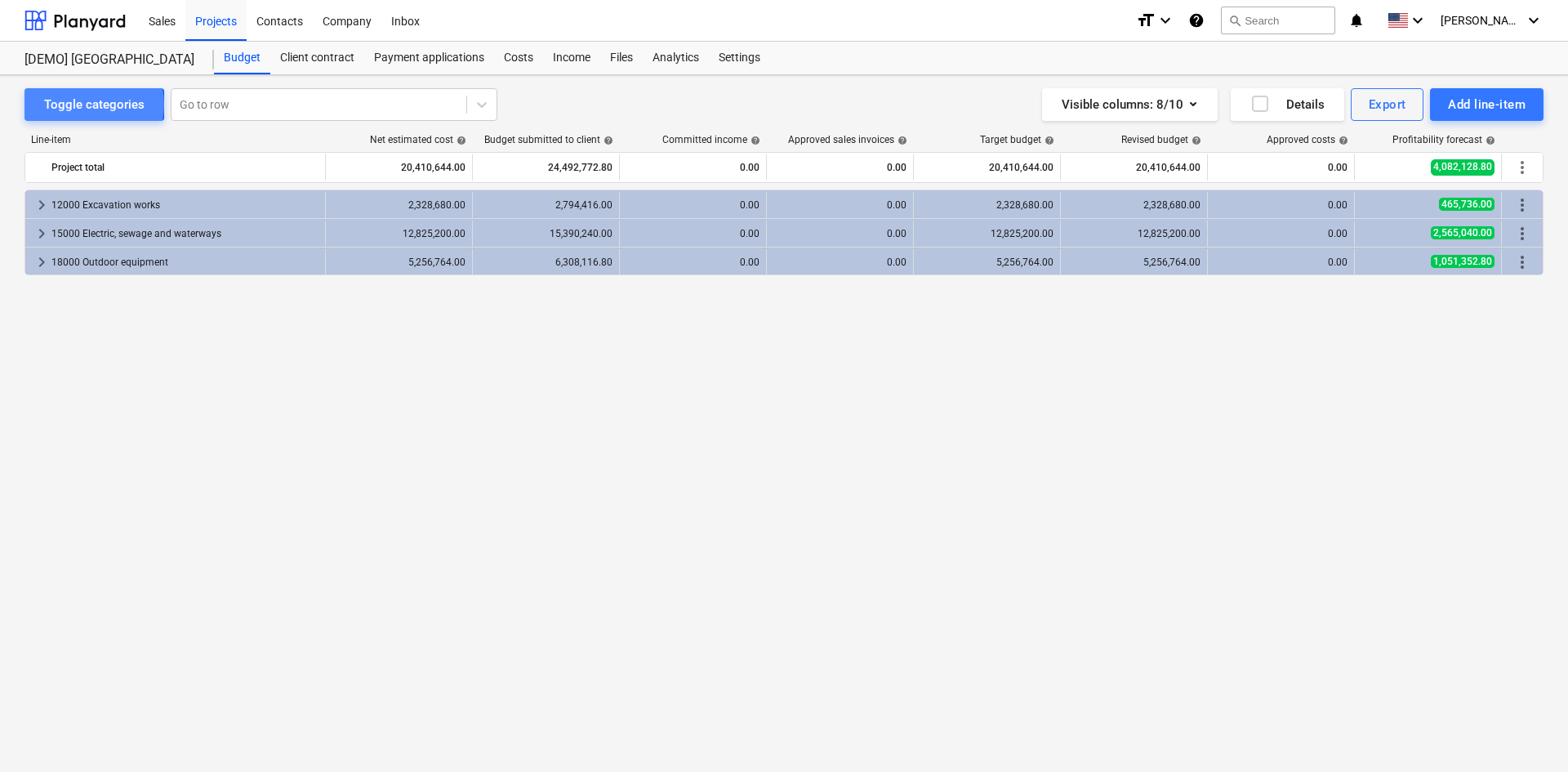
click at [83, 104] on div "Toggle categories" at bounding box center [94, 104] width 100 height 21
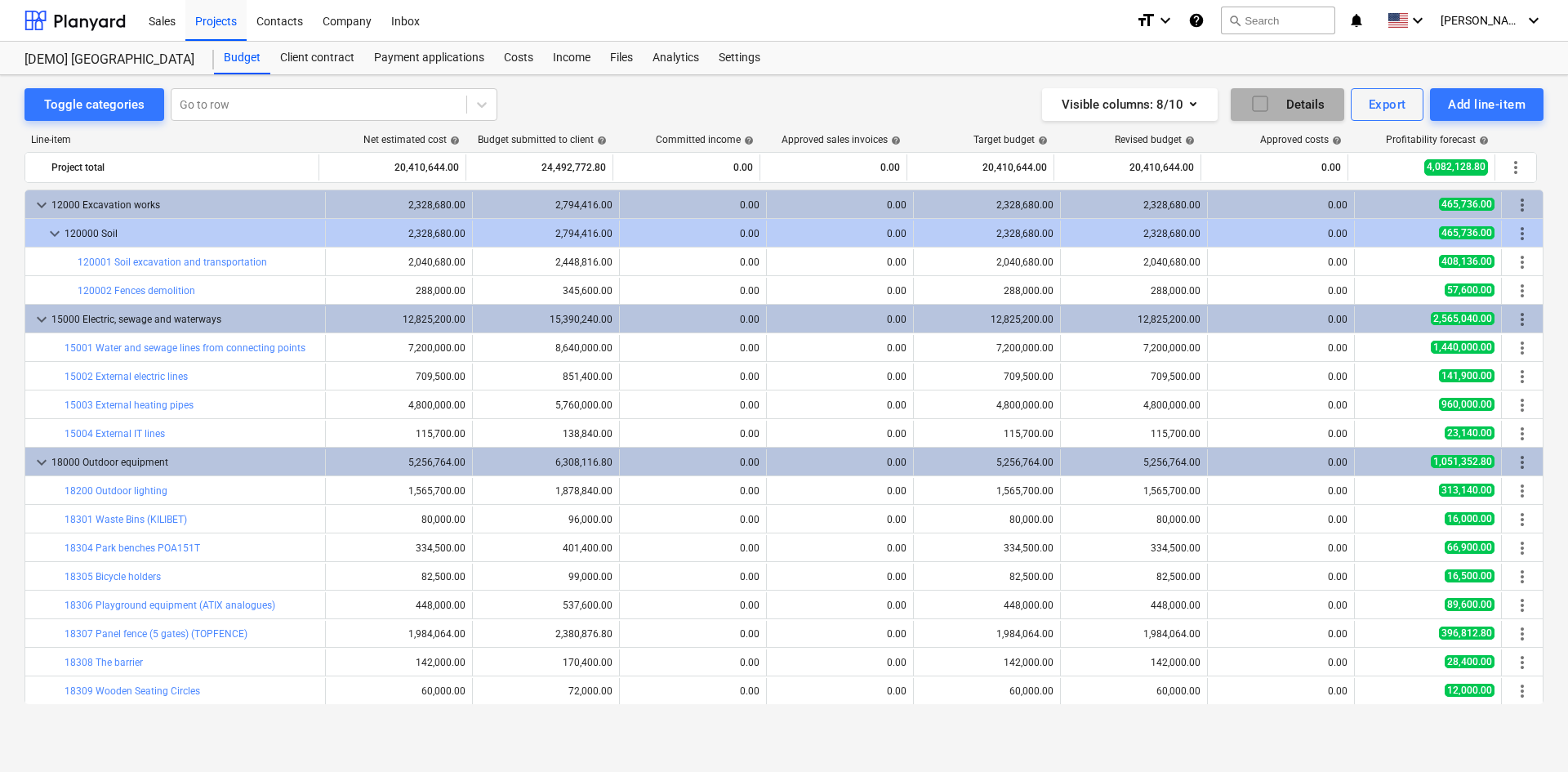
click at [1281, 107] on div "Details" at bounding box center [1287, 104] width 74 height 21
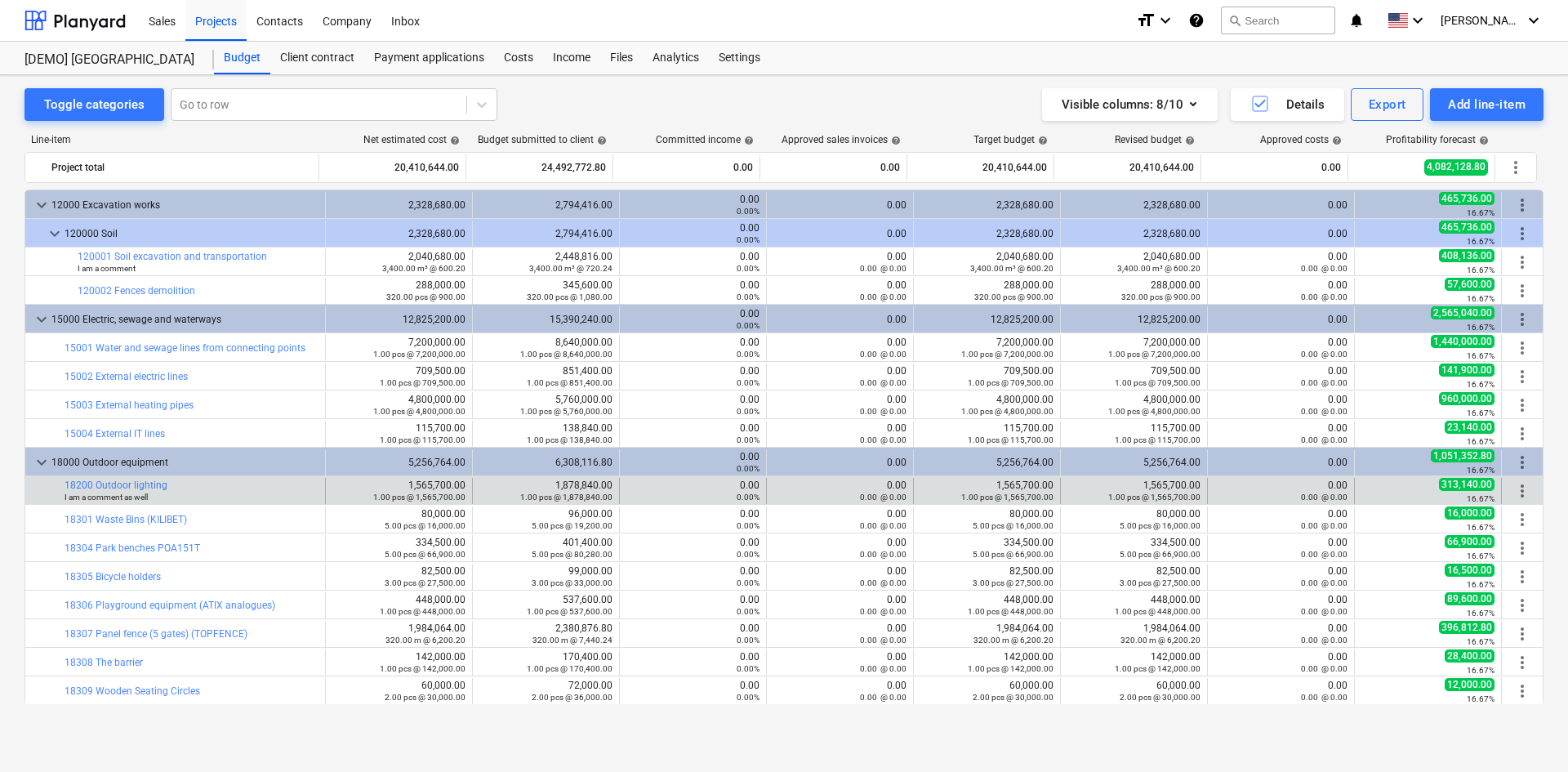
click at [63, 498] on div at bounding box center [55, 490] width 19 height 26
click at [73, 500] on small "I am a comment as well" at bounding box center [105, 496] width 83 height 9
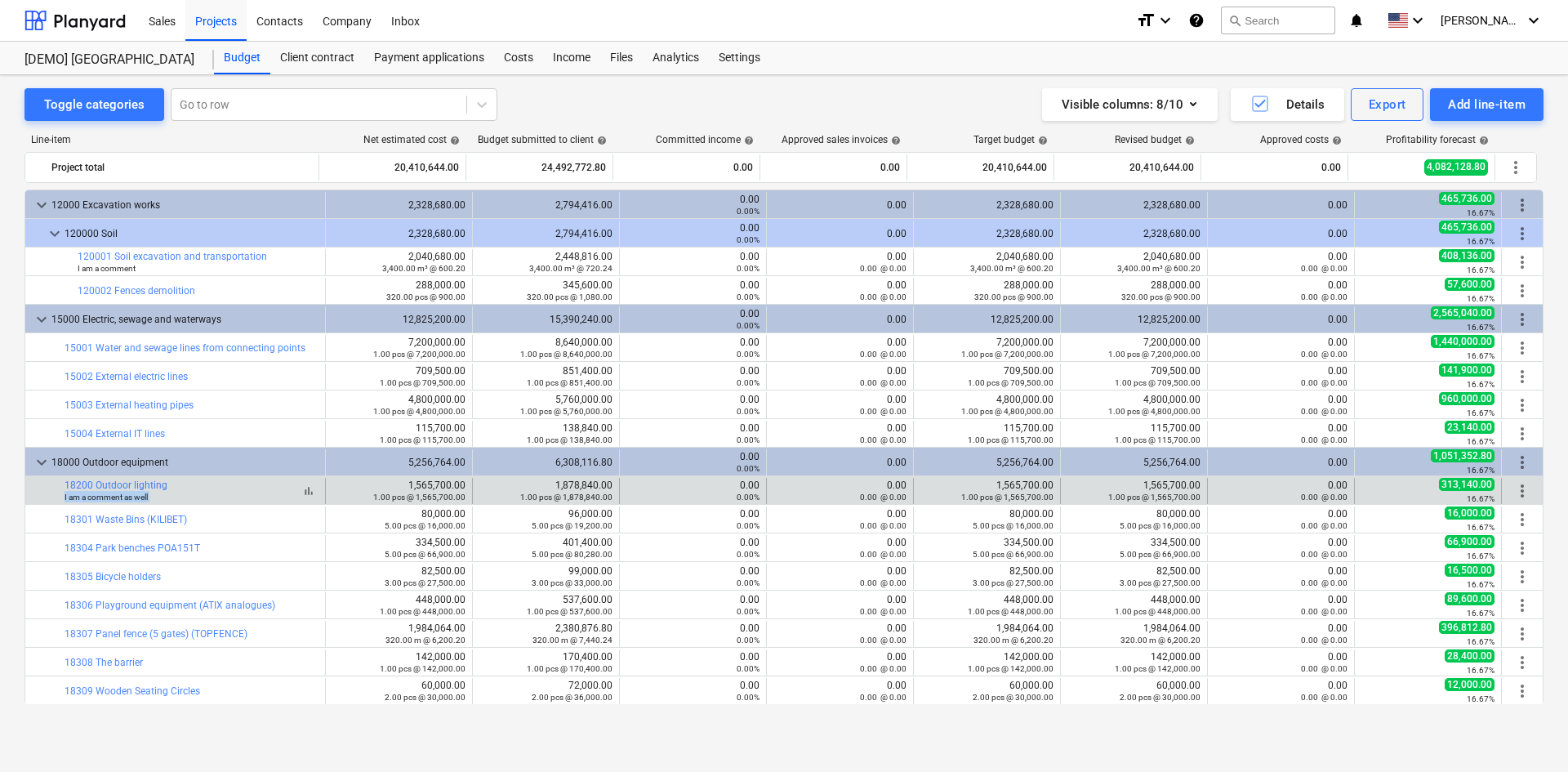
click at [73, 500] on small "I am a comment as well" at bounding box center [105, 496] width 83 height 9
click at [302, 494] on span "bar_chart" at bounding box center [308, 490] width 13 height 13
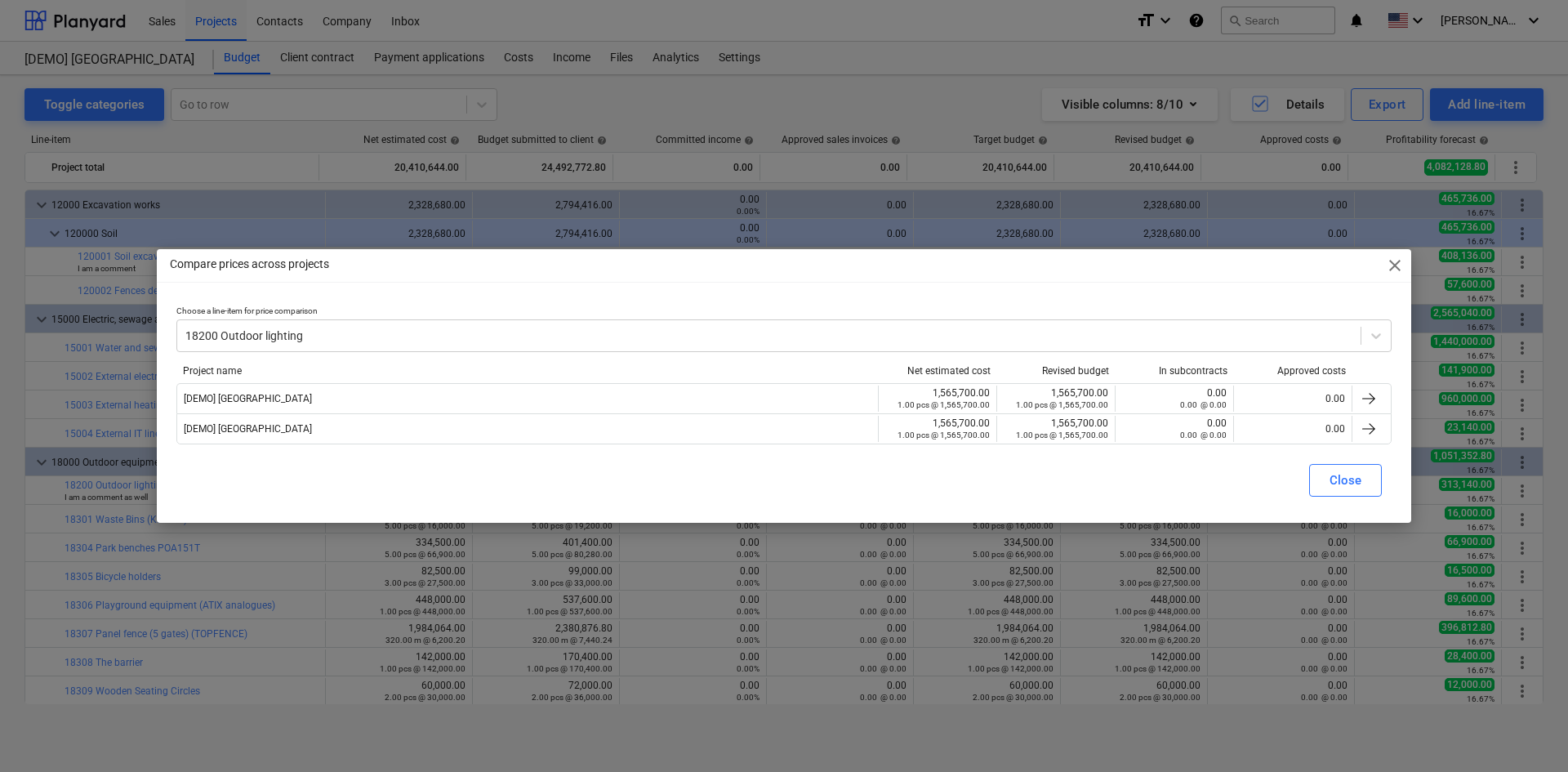
click at [1395, 263] on span "close" at bounding box center [1395, 265] width 19 height 19
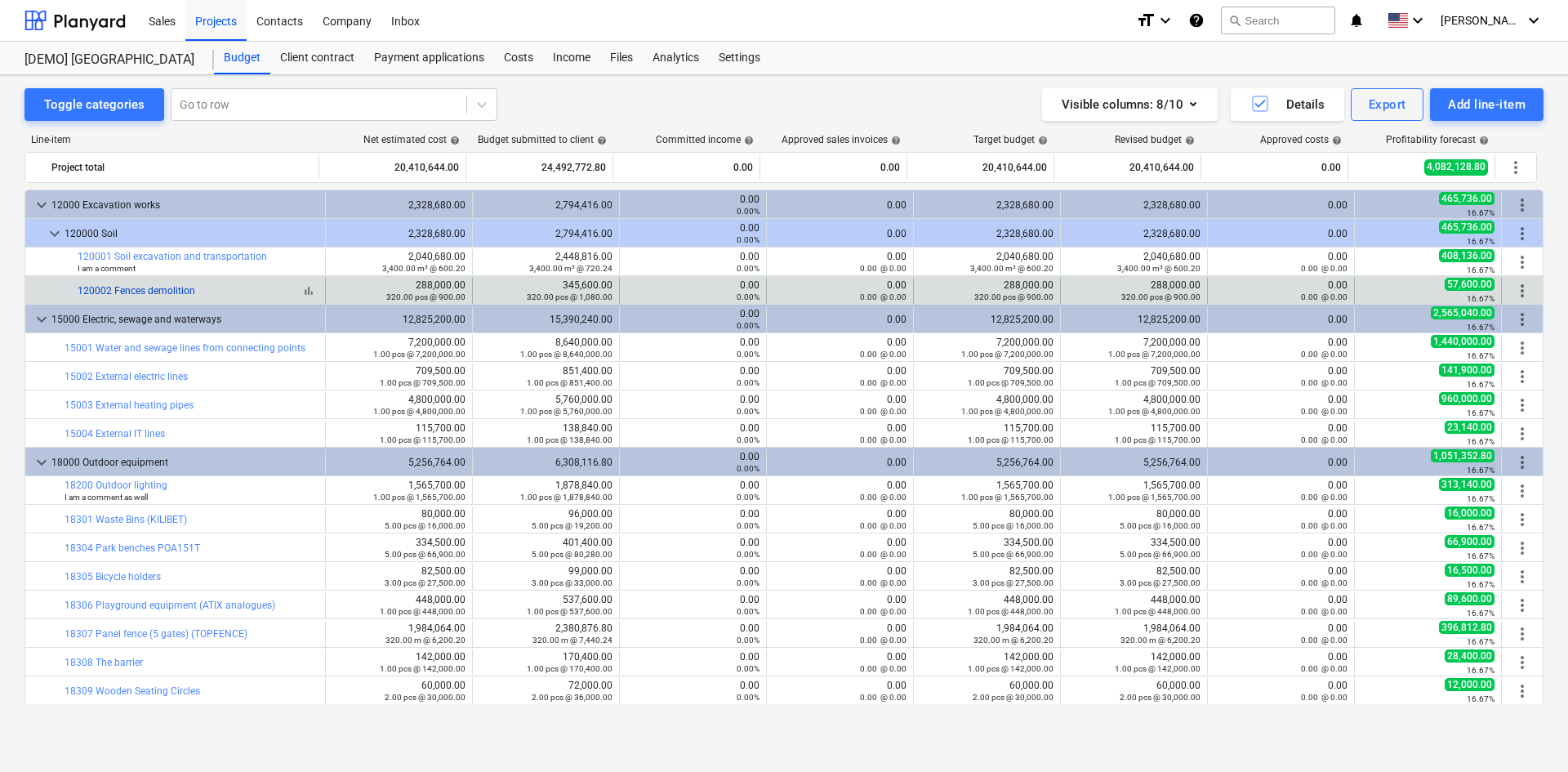
click at [143, 287] on link "120002 Fences demolition" at bounding box center [136, 290] width 118 height 12
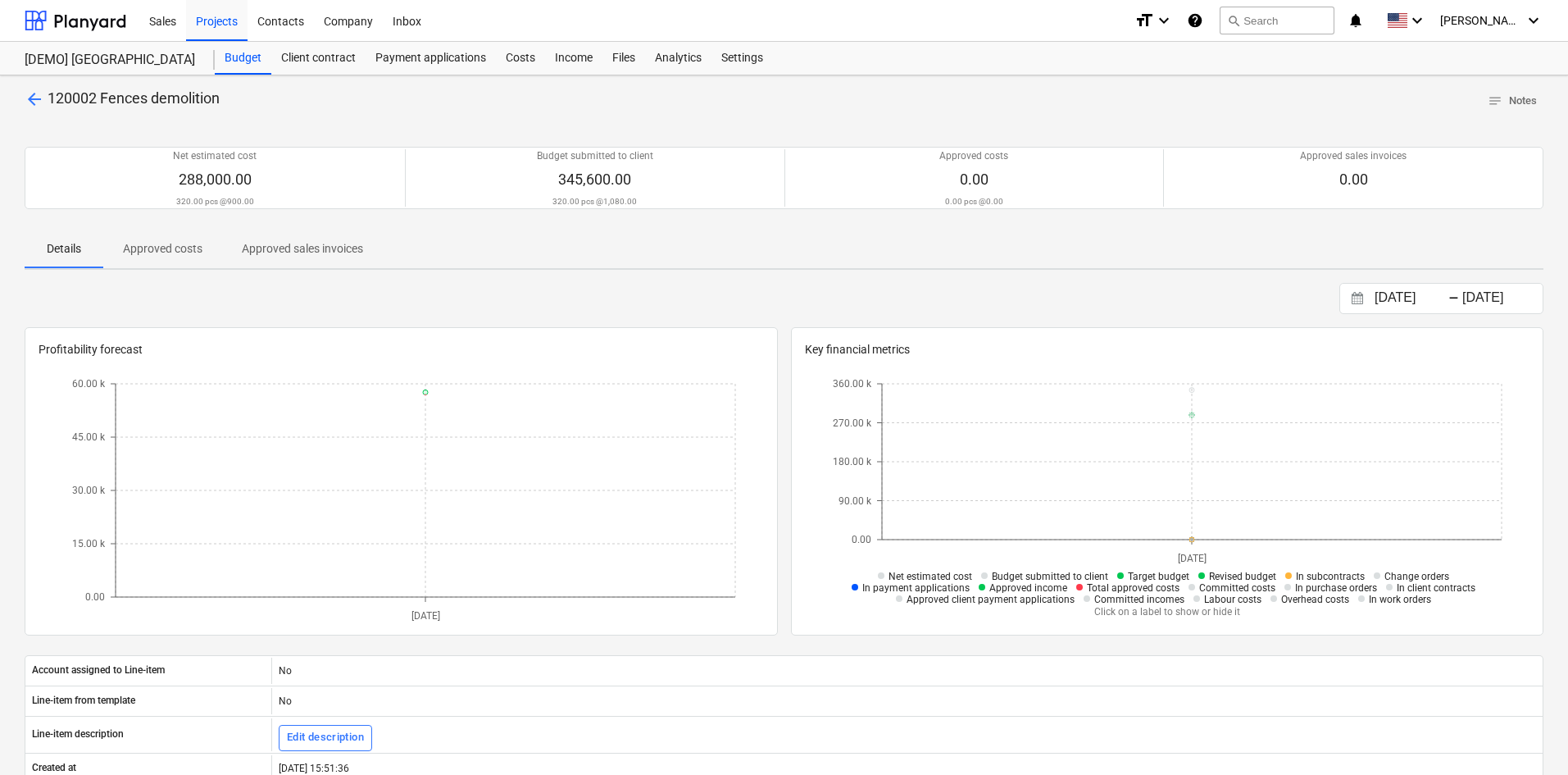
click at [120, 229] on button "Approved costs" at bounding box center [162, 249] width 118 height 39
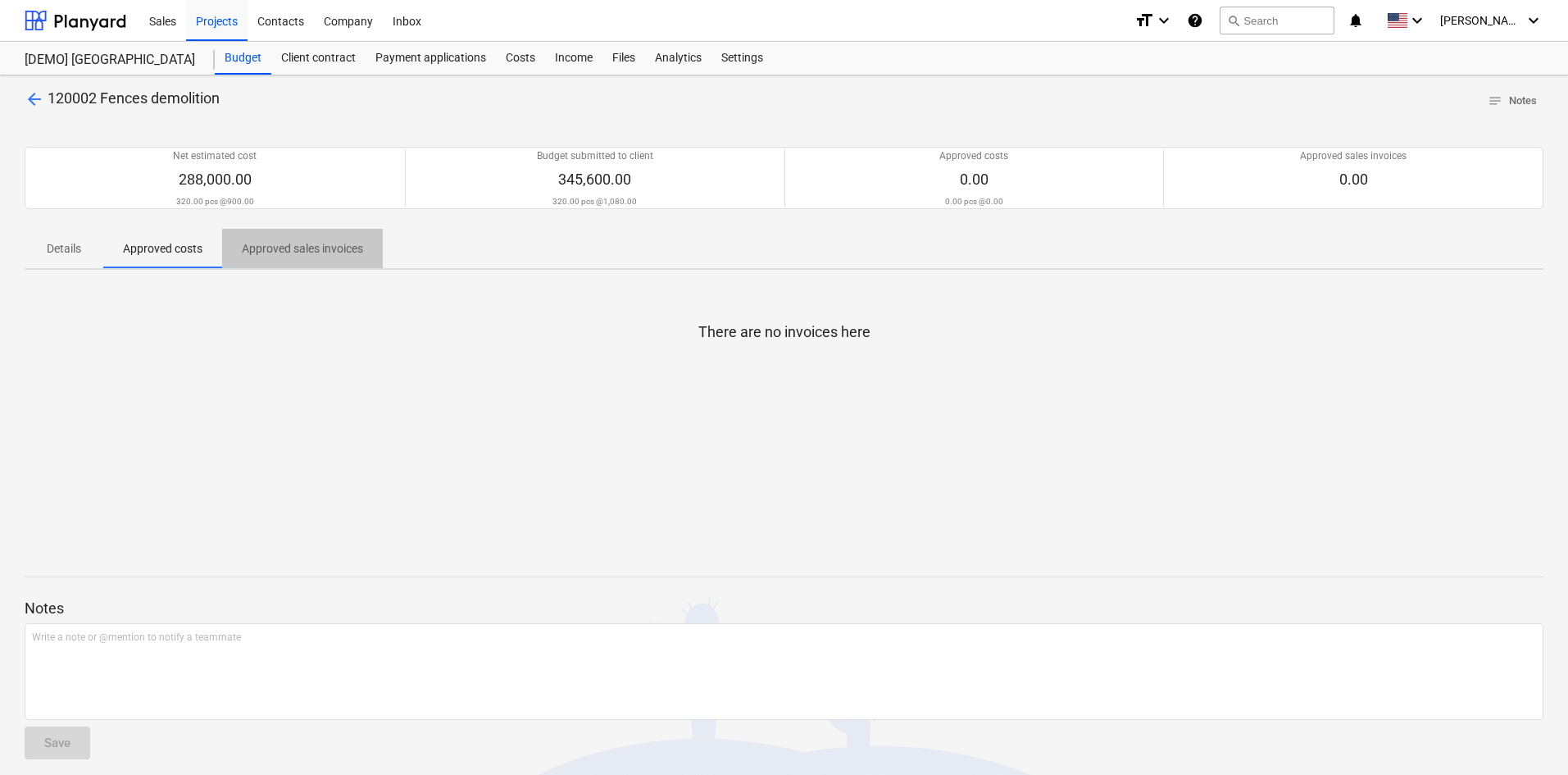
click at [366, 255] on span "Approved sales invoices" at bounding box center [302, 249] width 160 height 27
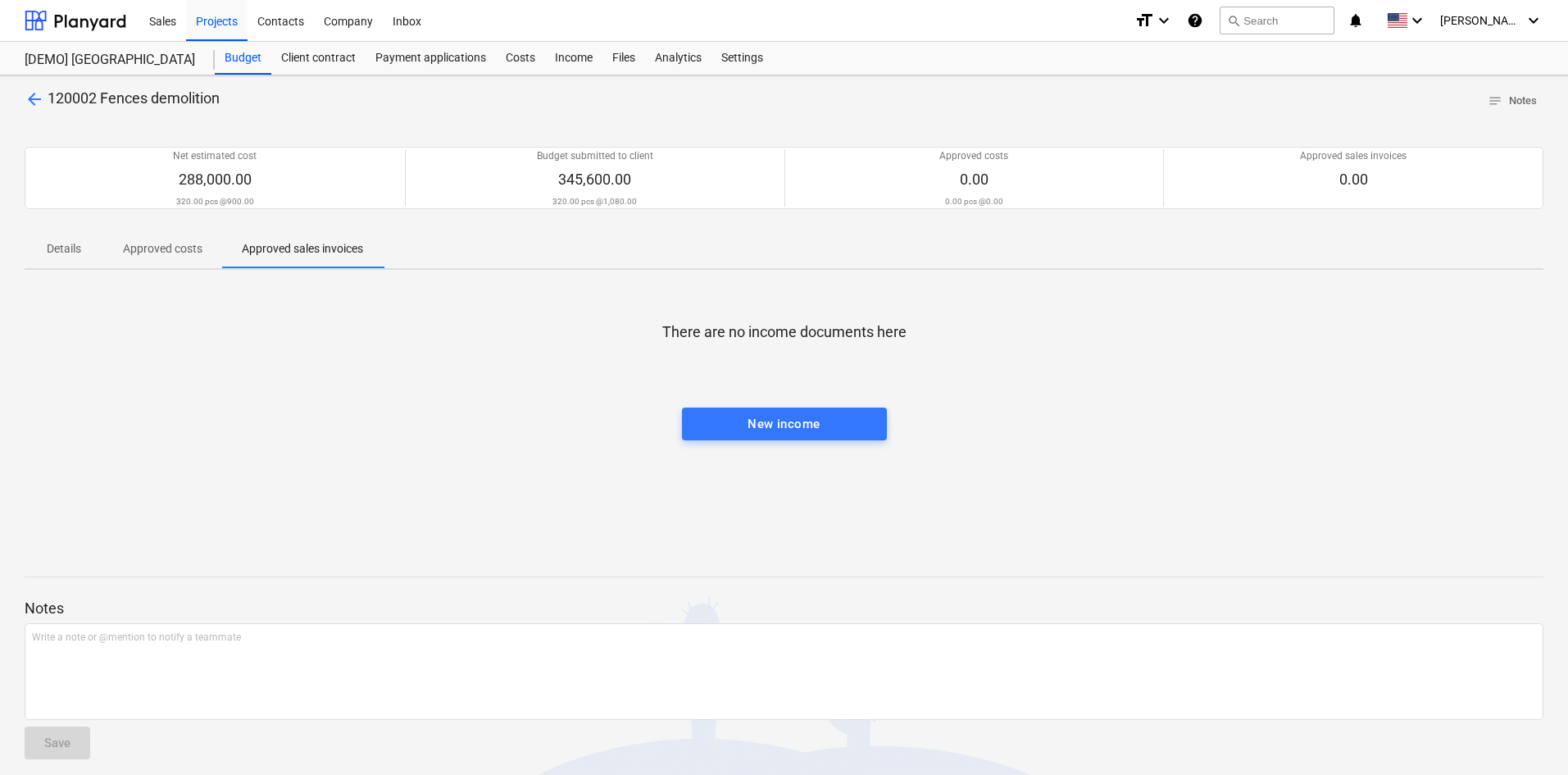
click at [83, 253] on span "Details" at bounding box center [64, 249] width 78 height 27
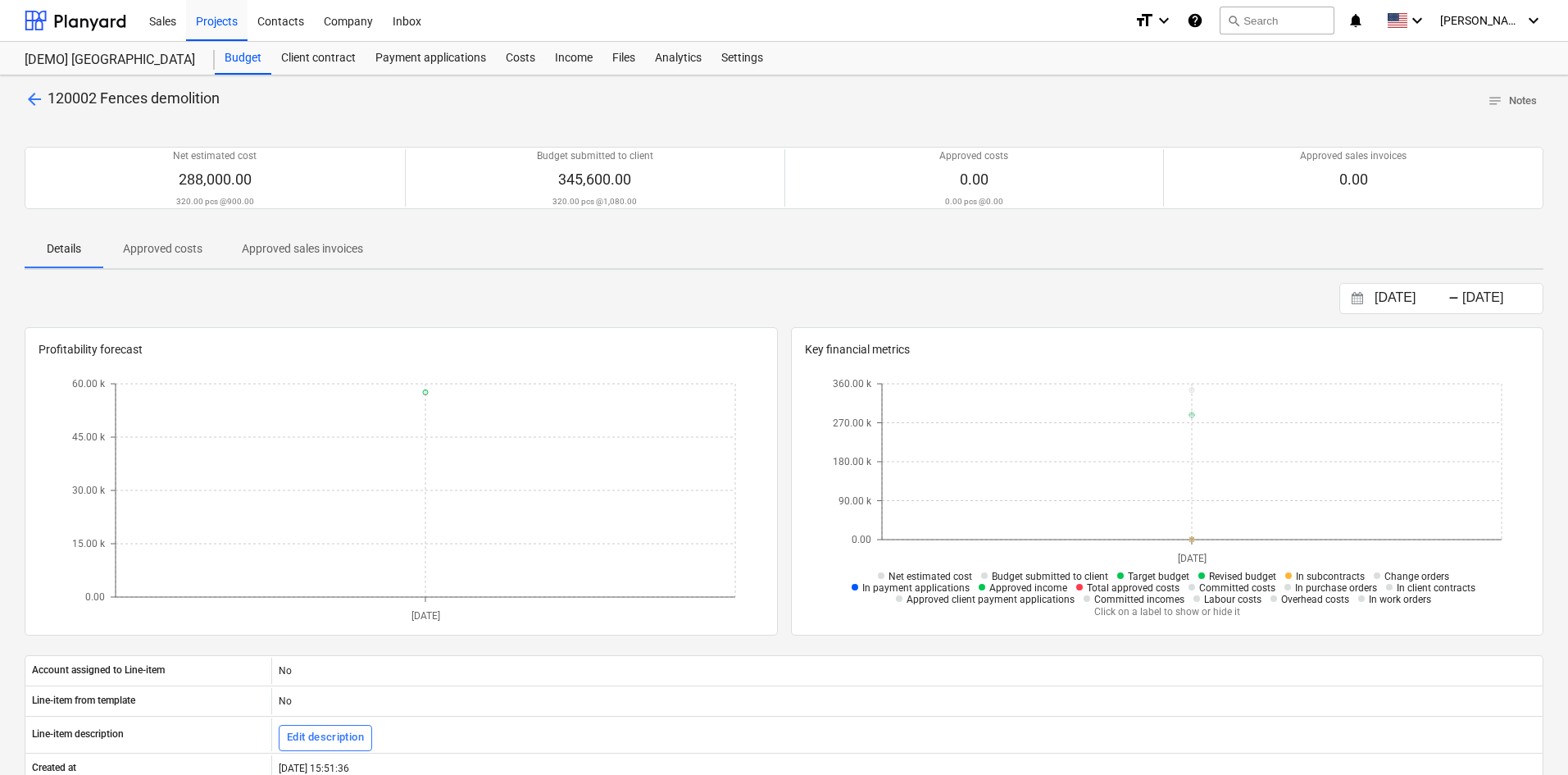
click at [27, 99] on span "arrow_back" at bounding box center [34, 99] width 20 height 20
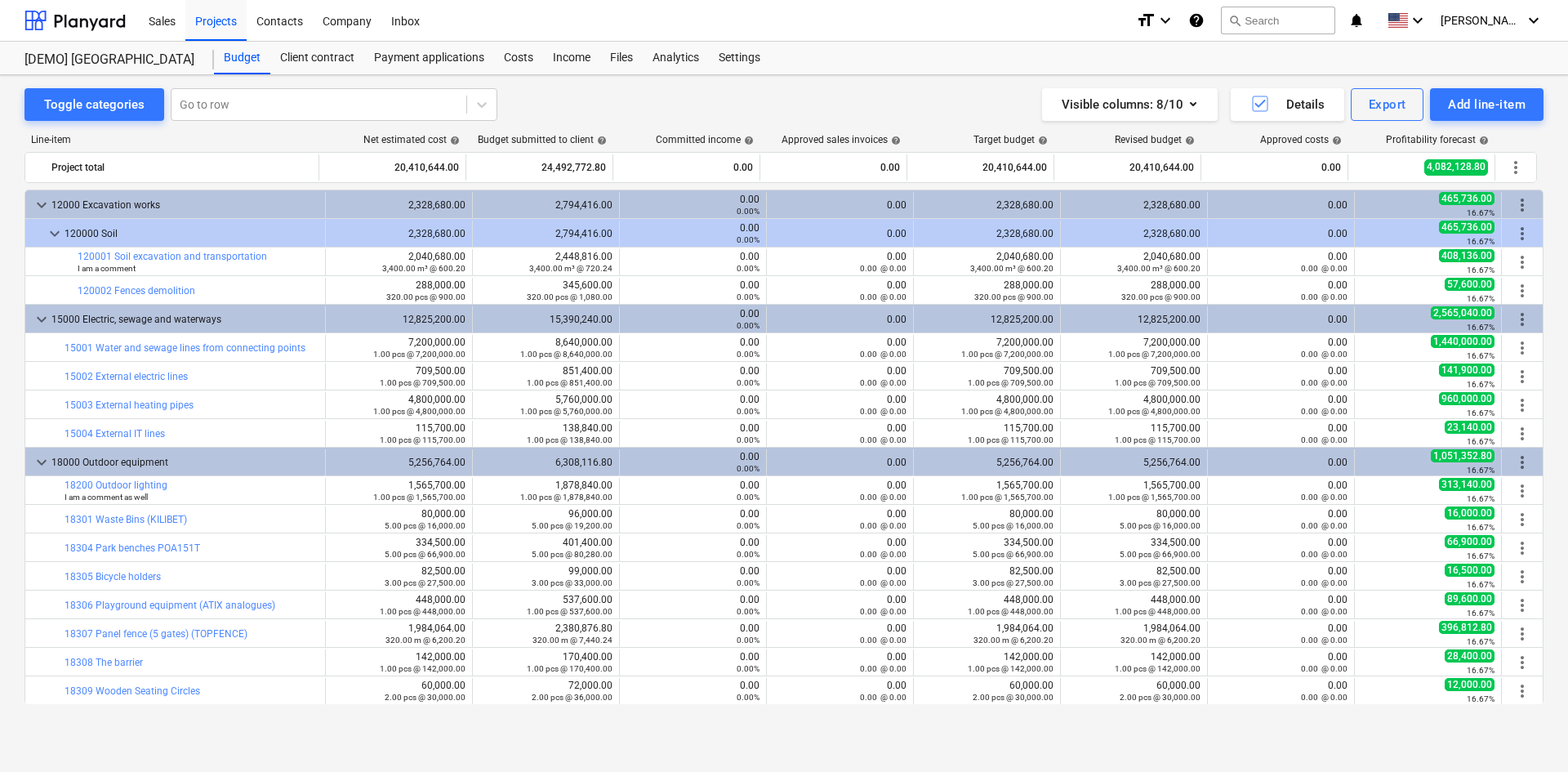
click at [585, 111] on div "Toggle categories Go to row Visible columns : 8/10 Details Export Add line-item" at bounding box center [784, 104] width 1518 height 33
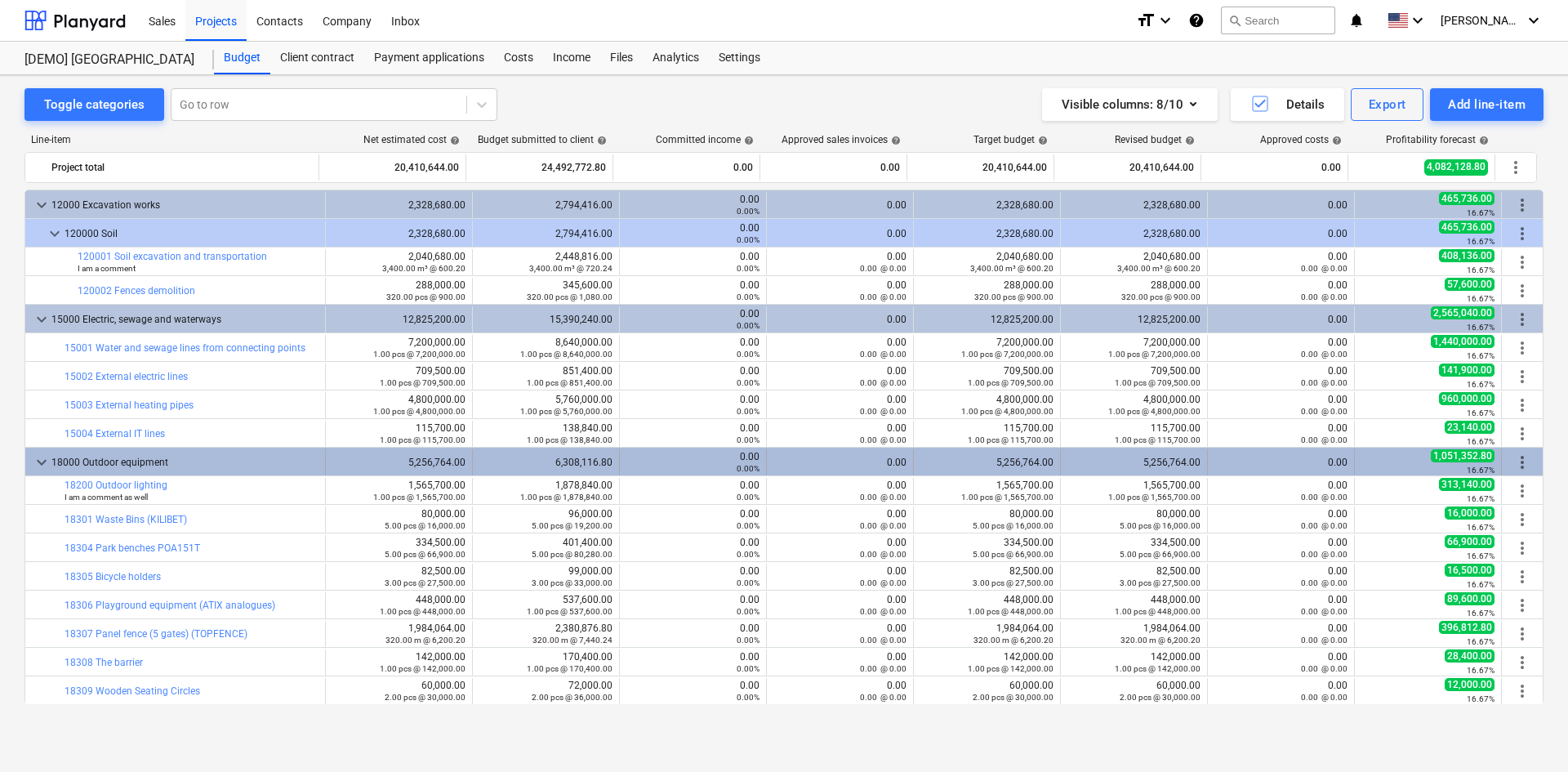
click at [1072, 459] on div "5,256,764.00" at bounding box center [1133, 462] width 134 height 12
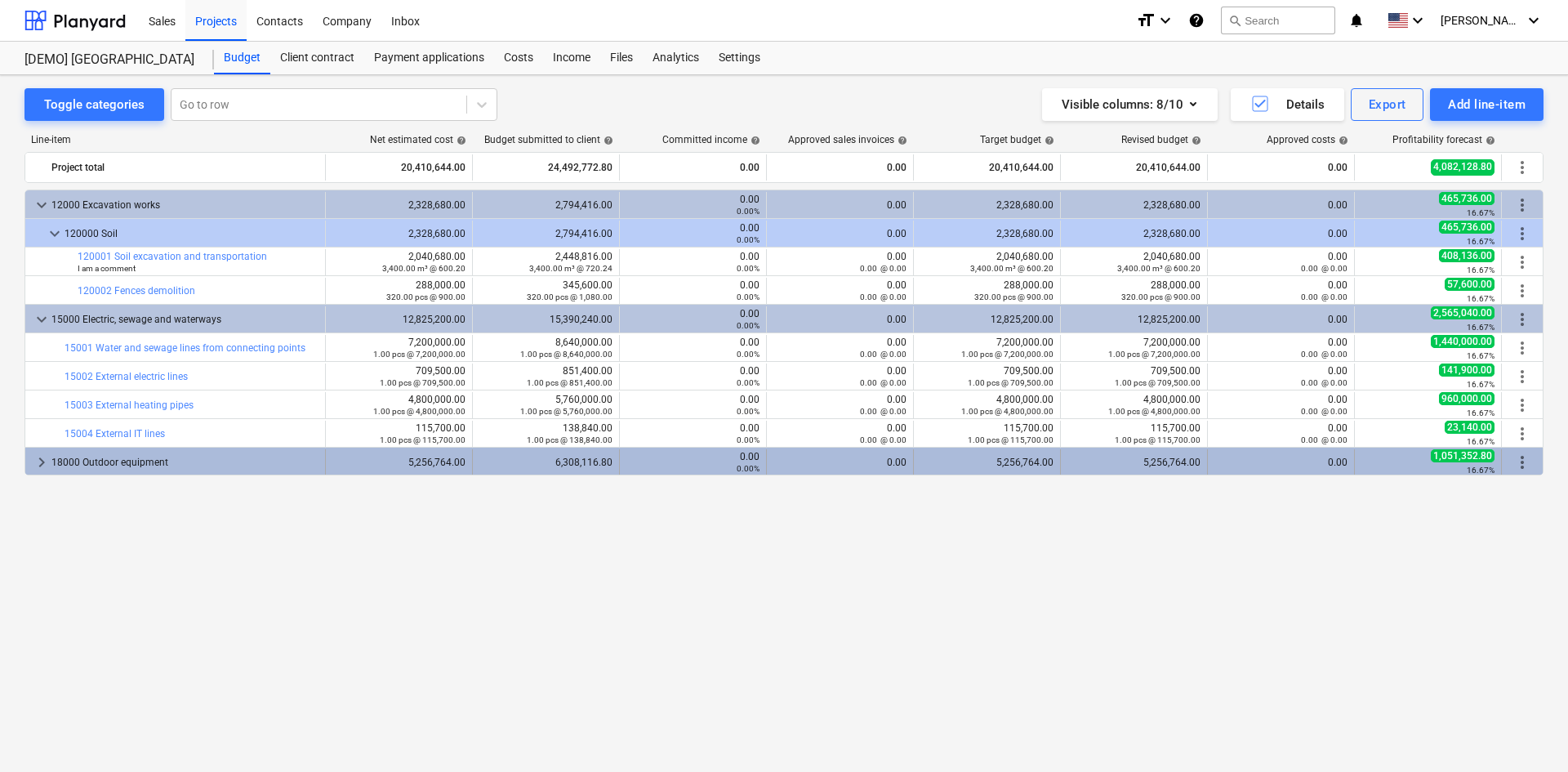
click at [142, 464] on div "18000 Outdoor equipment" at bounding box center [185, 462] width 267 height 26
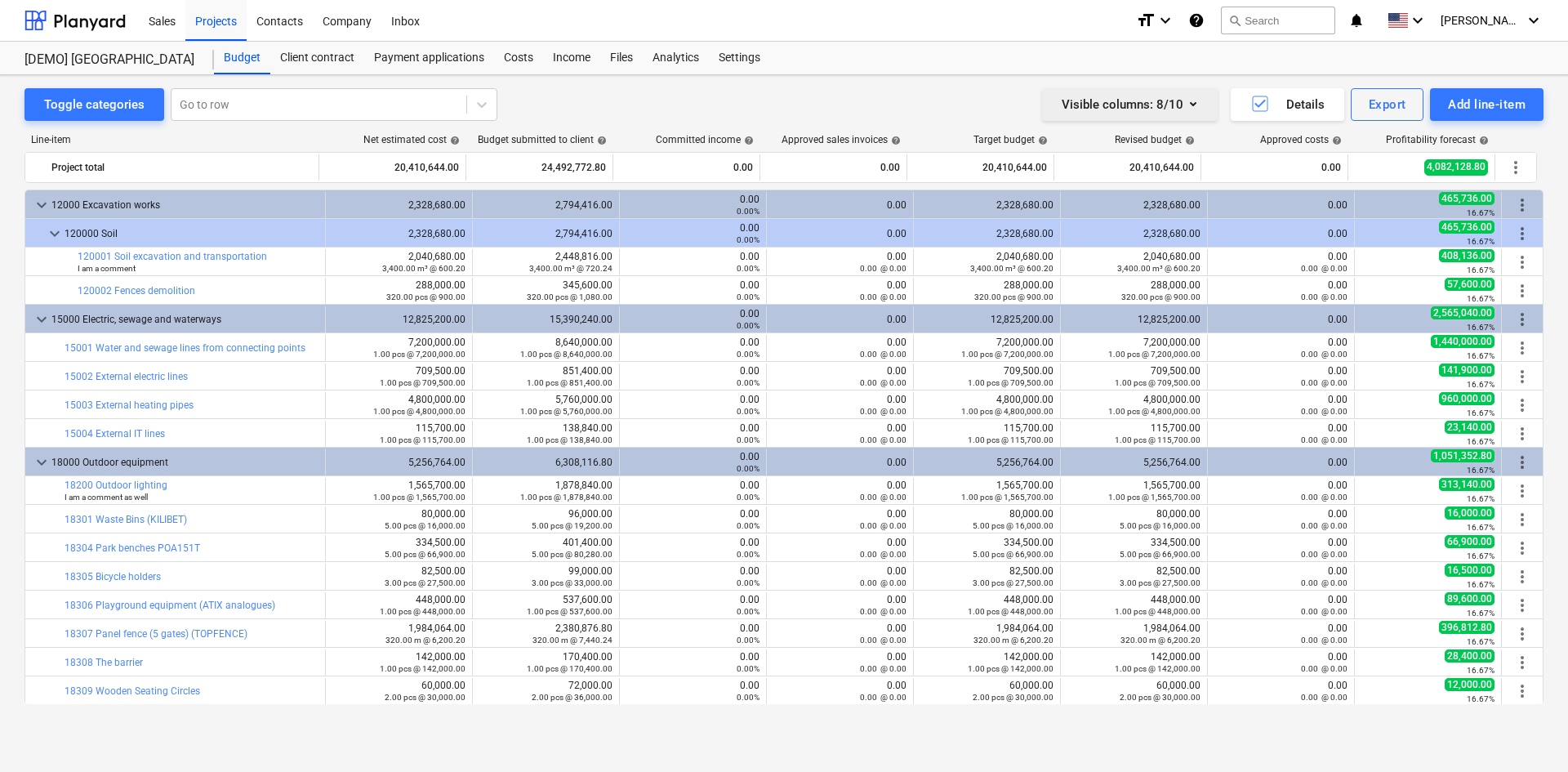
click at [1200, 113] on button "Visible columns : 8/10" at bounding box center [1129, 104] width 175 height 33
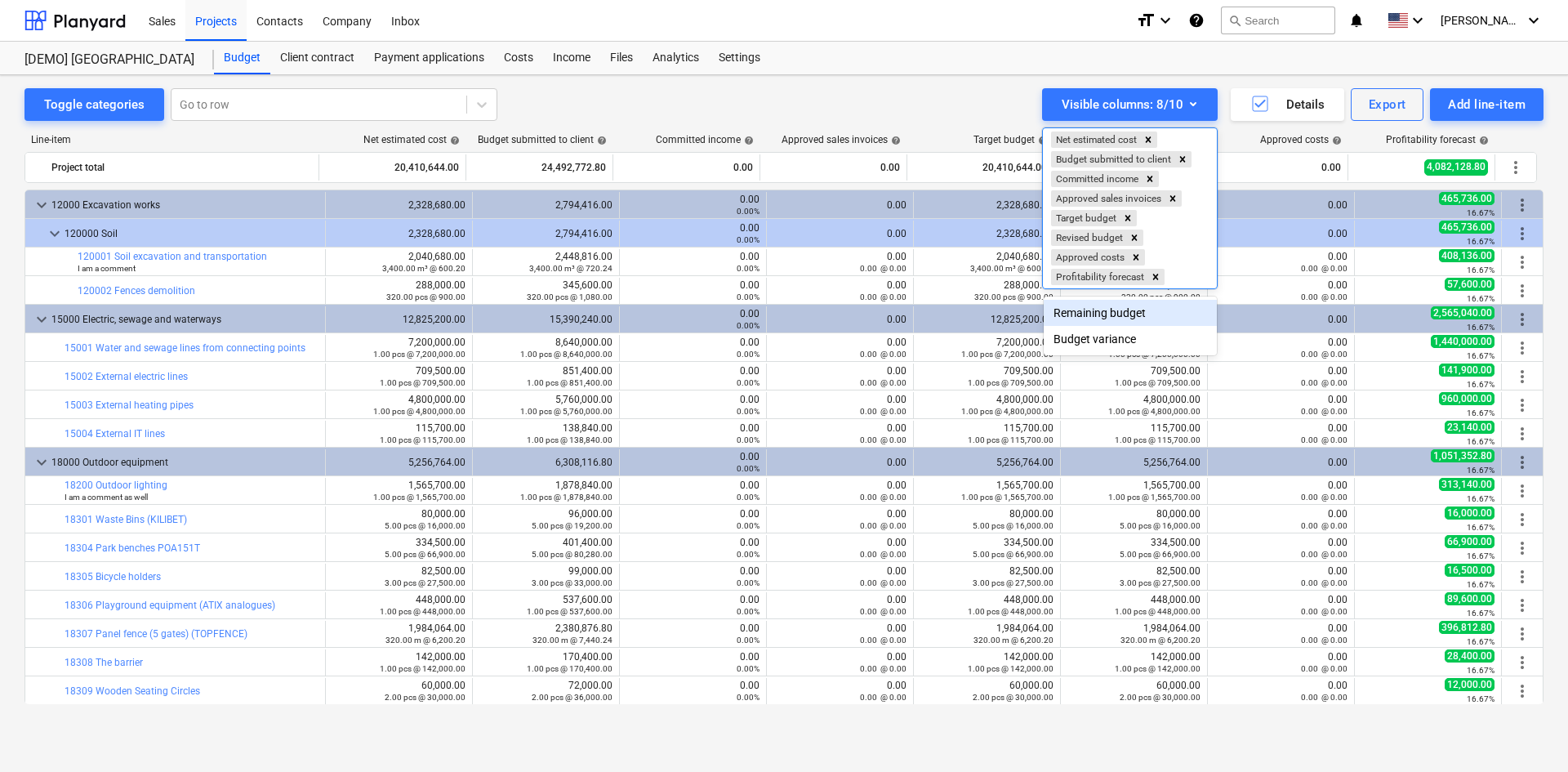
click at [1138, 311] on div "Remaining budget" at bounding box center [1130, 313] width 173 height 26
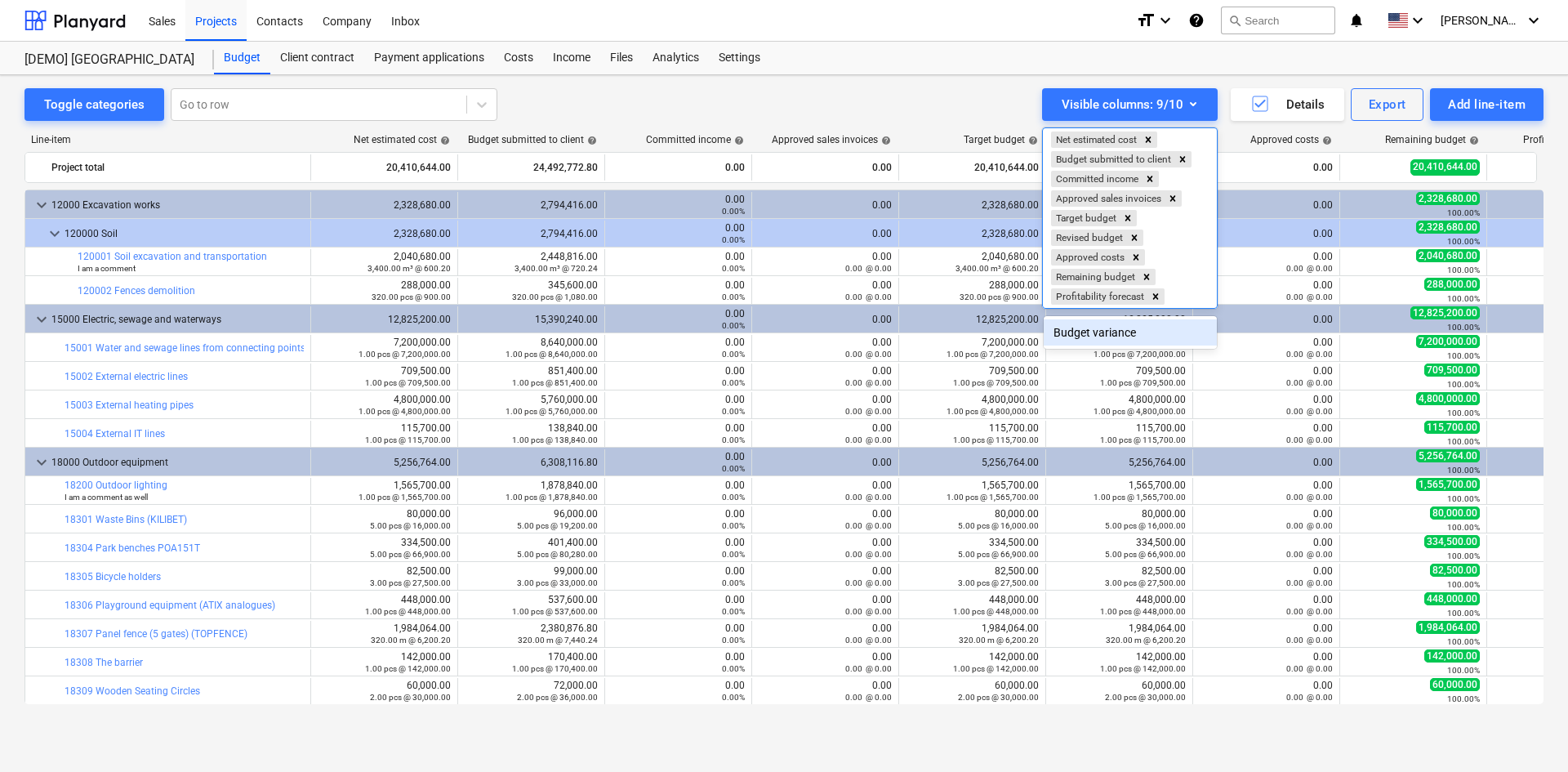
click at [1140, 337] on div "Budget variance" at bounding box center [1130, 332] width 173 height 26
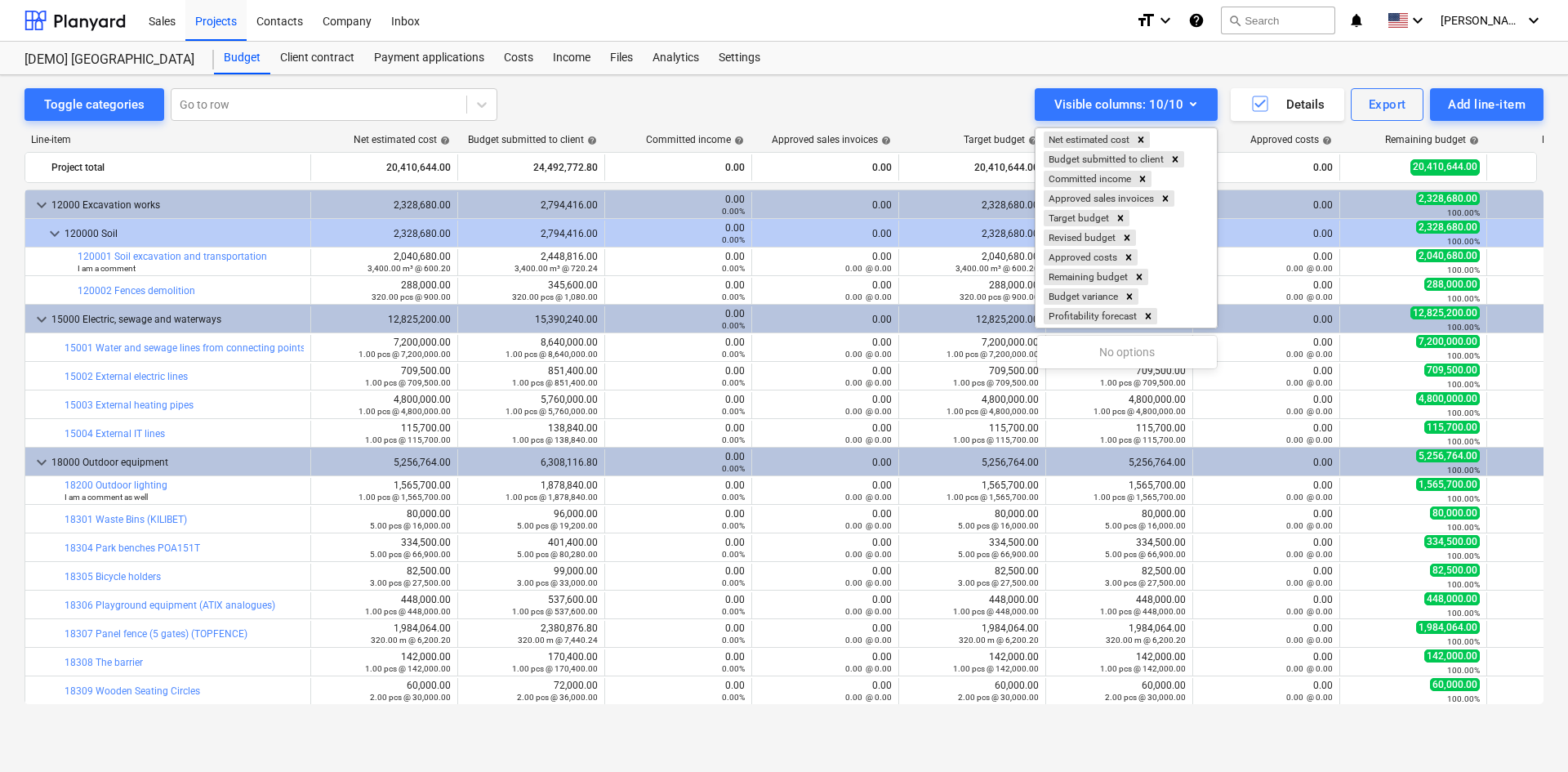
click at [947, 118] on div at bounding box center [784, 386] width 1568 height 772
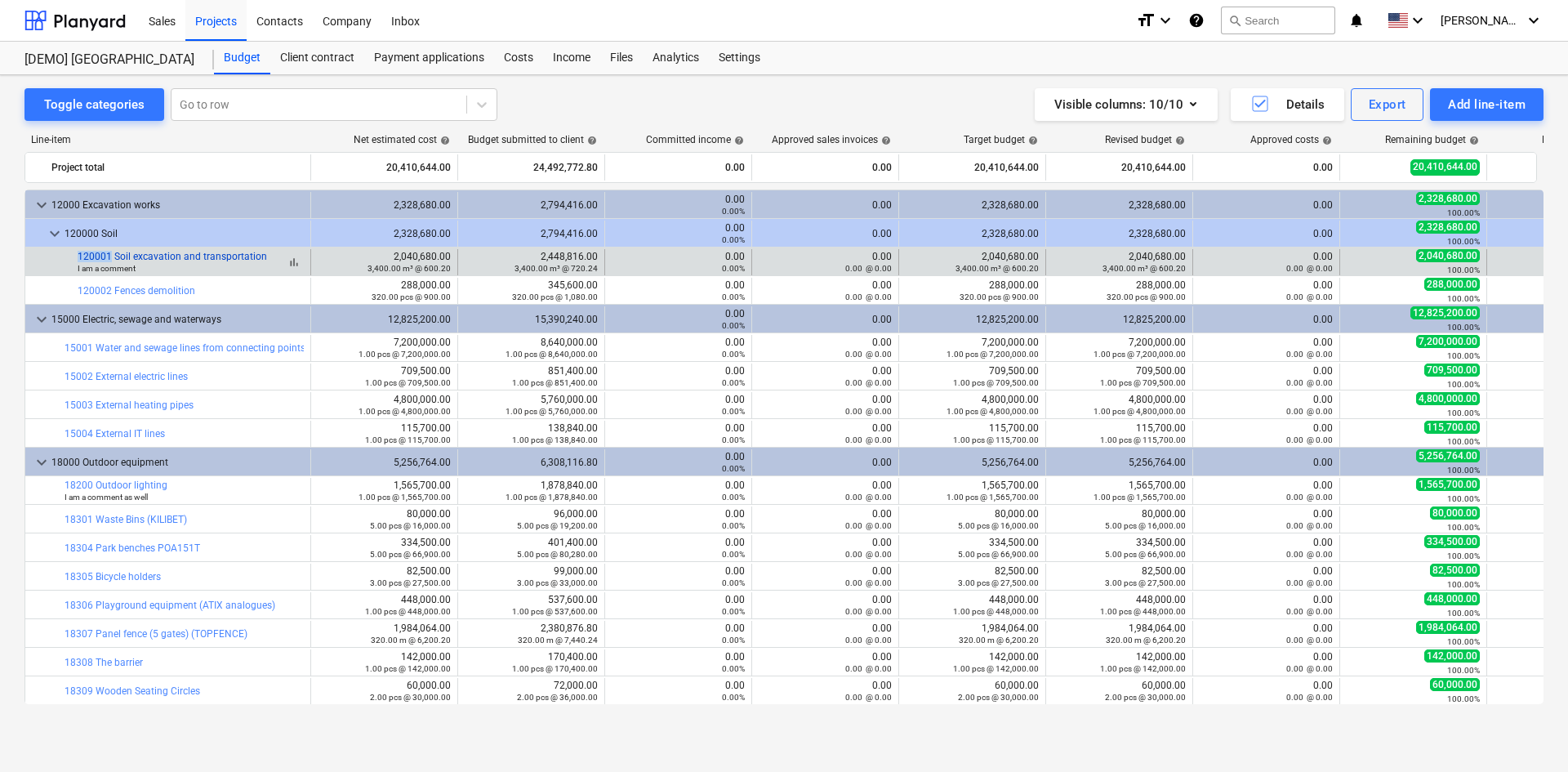
drag, startPoint x: 68, startPoint y: 255, endPoint x: 110, endPoint y: 259, distance: 42.2
click at [110, 259] on div "bar_chart 120001 Soil excavation and transportation I am a comment" at bounding box center [168, 262] width 286 height 26
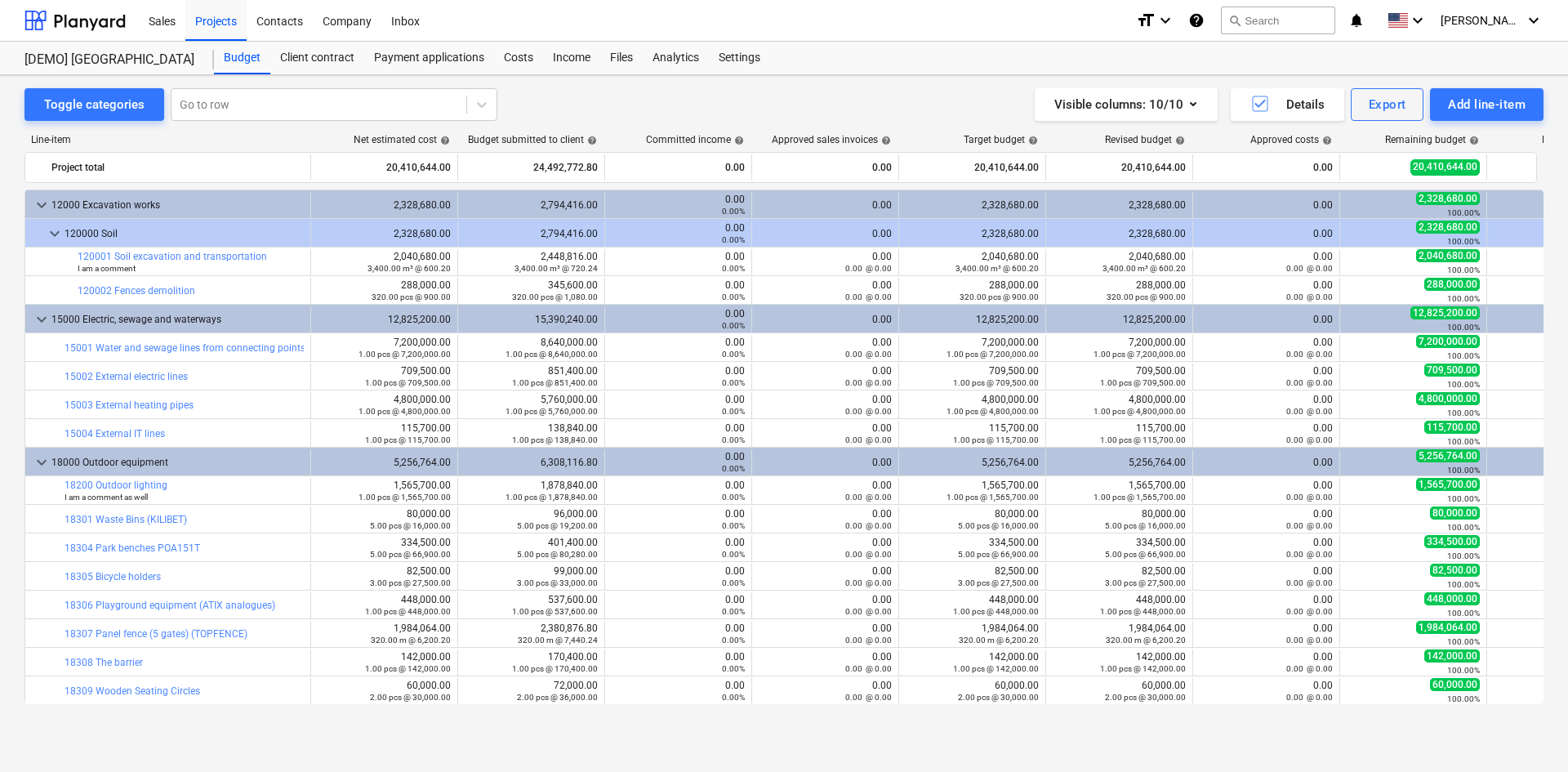
click at [272, 717] on div "Line-item Net estimated cost help Budget submitted to client help Committed inc…" at bounding box center [784, 422] width 1518 height 602
click at [1098, 111] on div "Visible columns : 10/10" at bounding box center [1126, 104] width 143 height 21
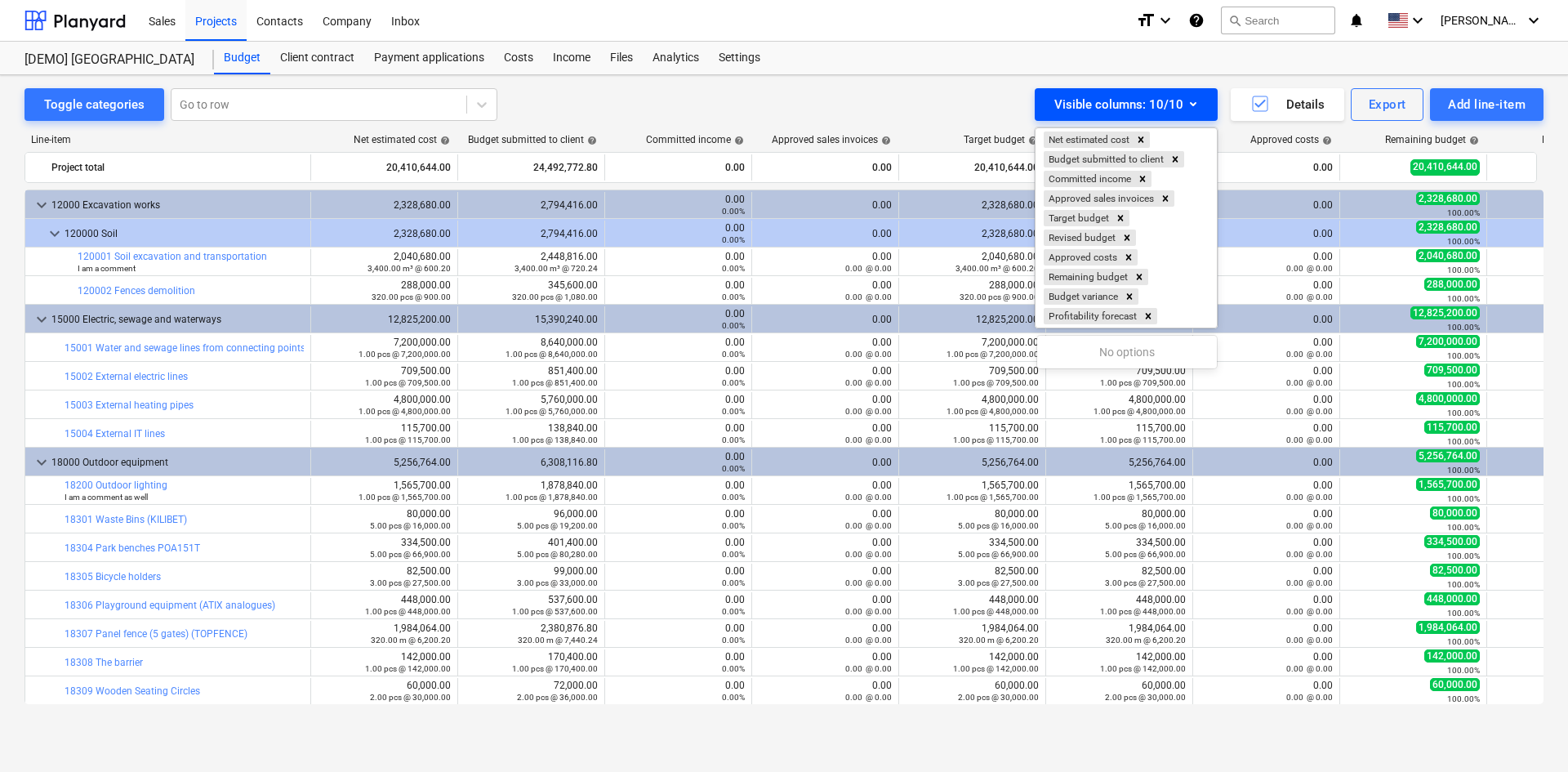
click at [1098, 111] on div at bounding box center [784, 386] width 1568 height 772
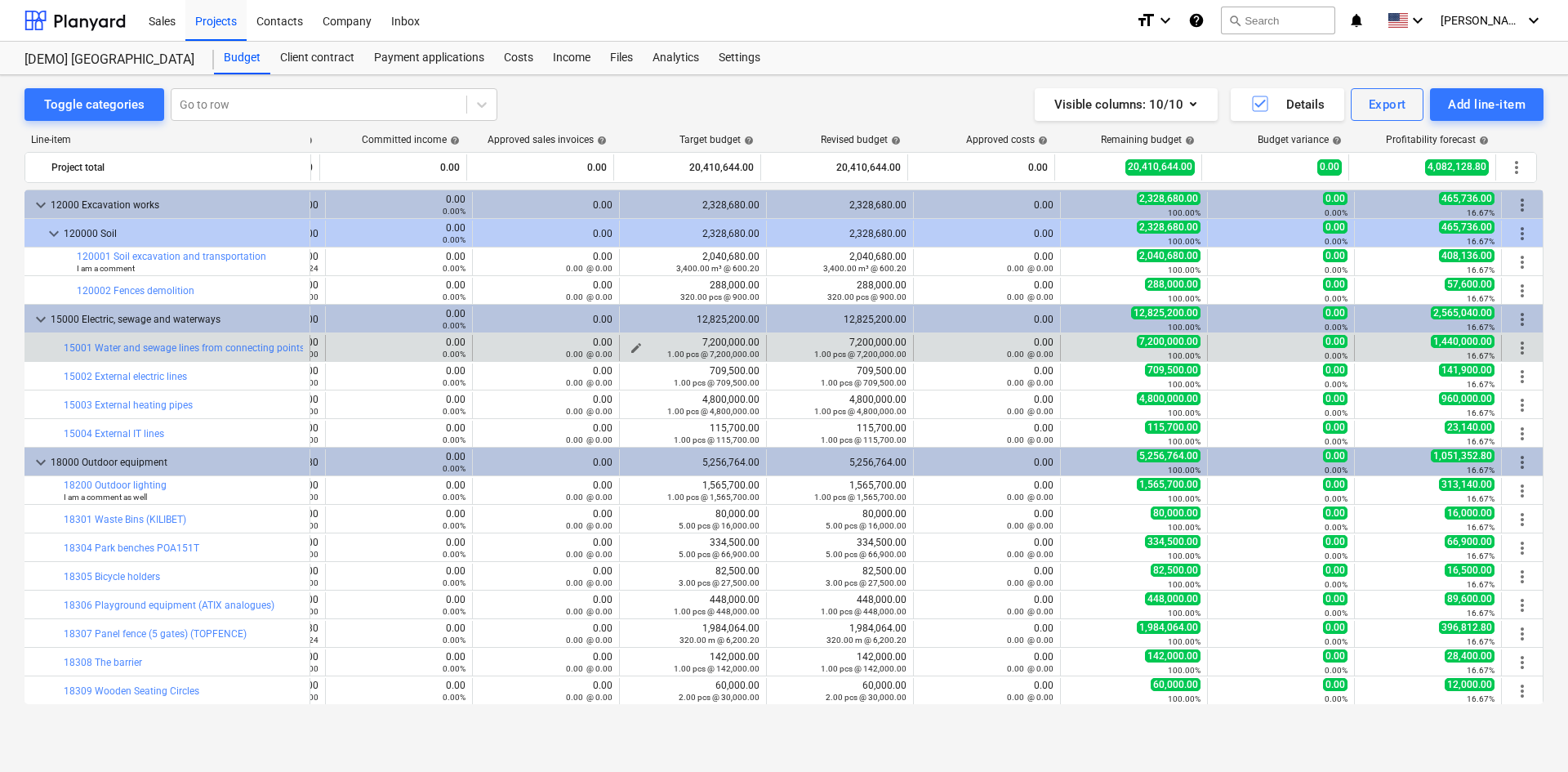
click at [708, 341] on div "7,200,000.00 1.00 pcs @ 7,200,000.00" at bounding box center [693, 347] width 134 height 22
click at [692, 354] on small "1.00 pcs @ 7,200,000.00" at bounding box center [713, 354] width 93 height 9
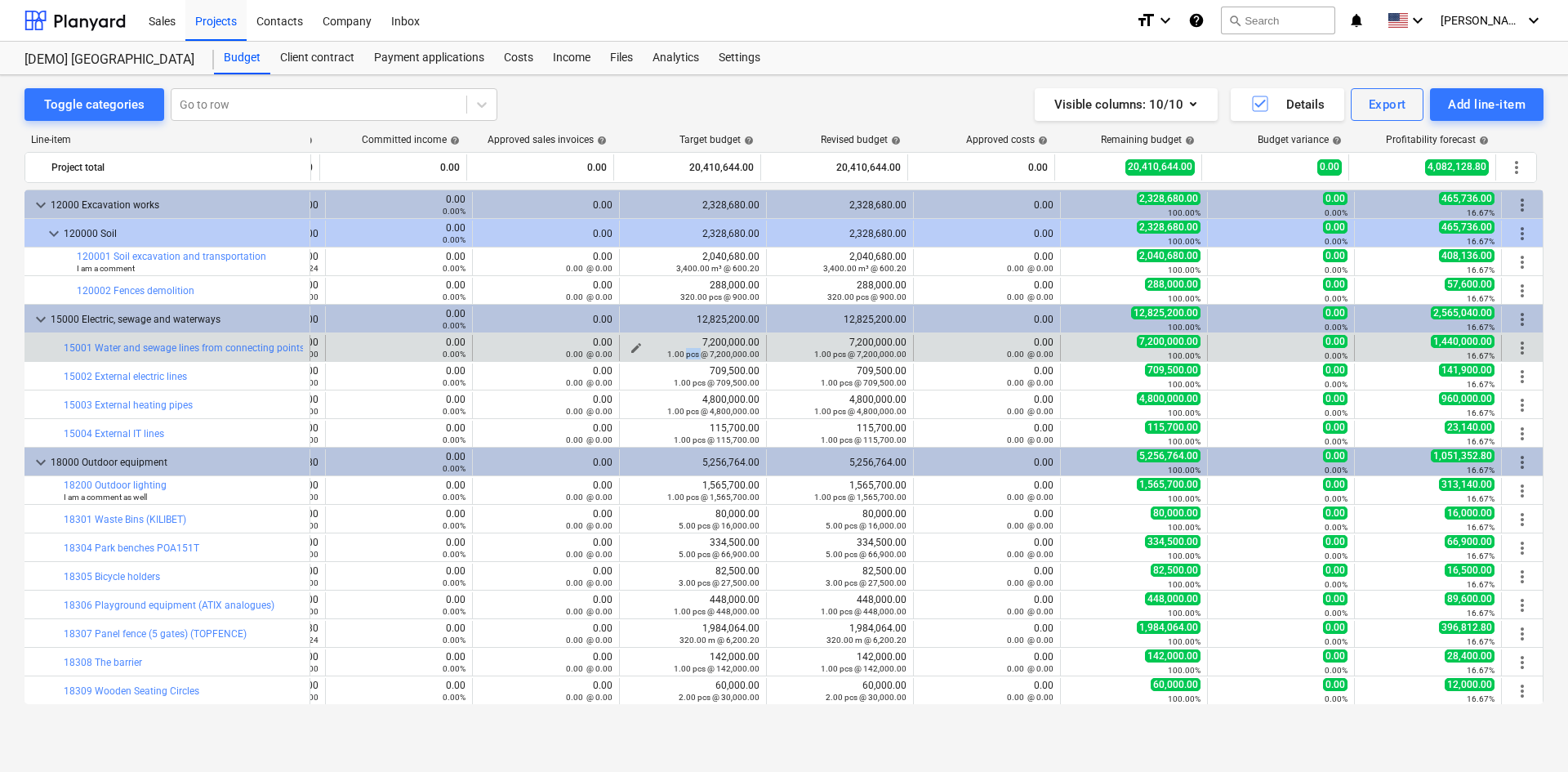
click at [692, 354] on small "1.00 pcs @ 7,200,000.00" at bounding box center [713, 354] width 93 height 9
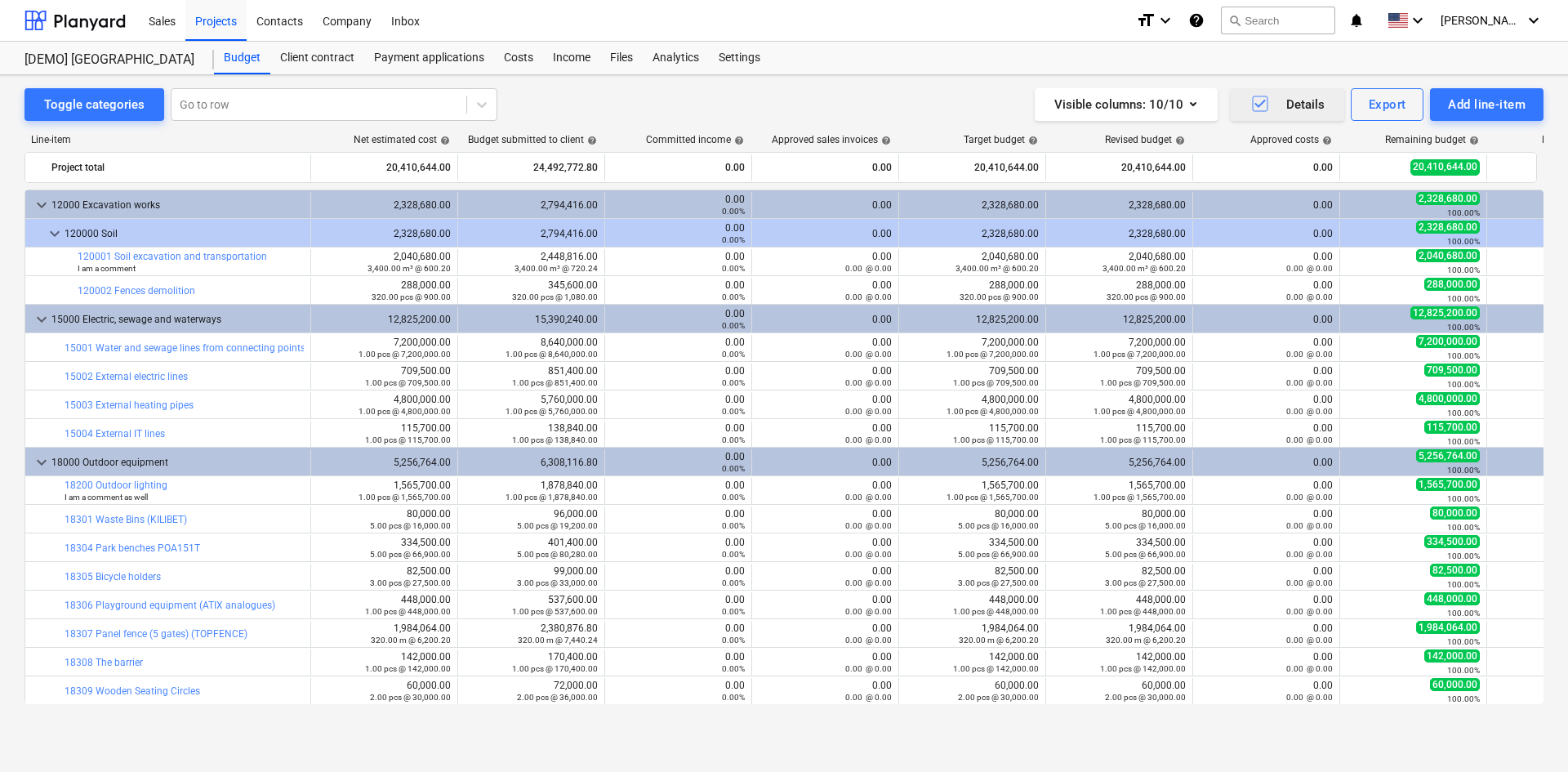
click at [1263, 107] on icon "button" at bounding box center [1260, 103] width 19 height 19
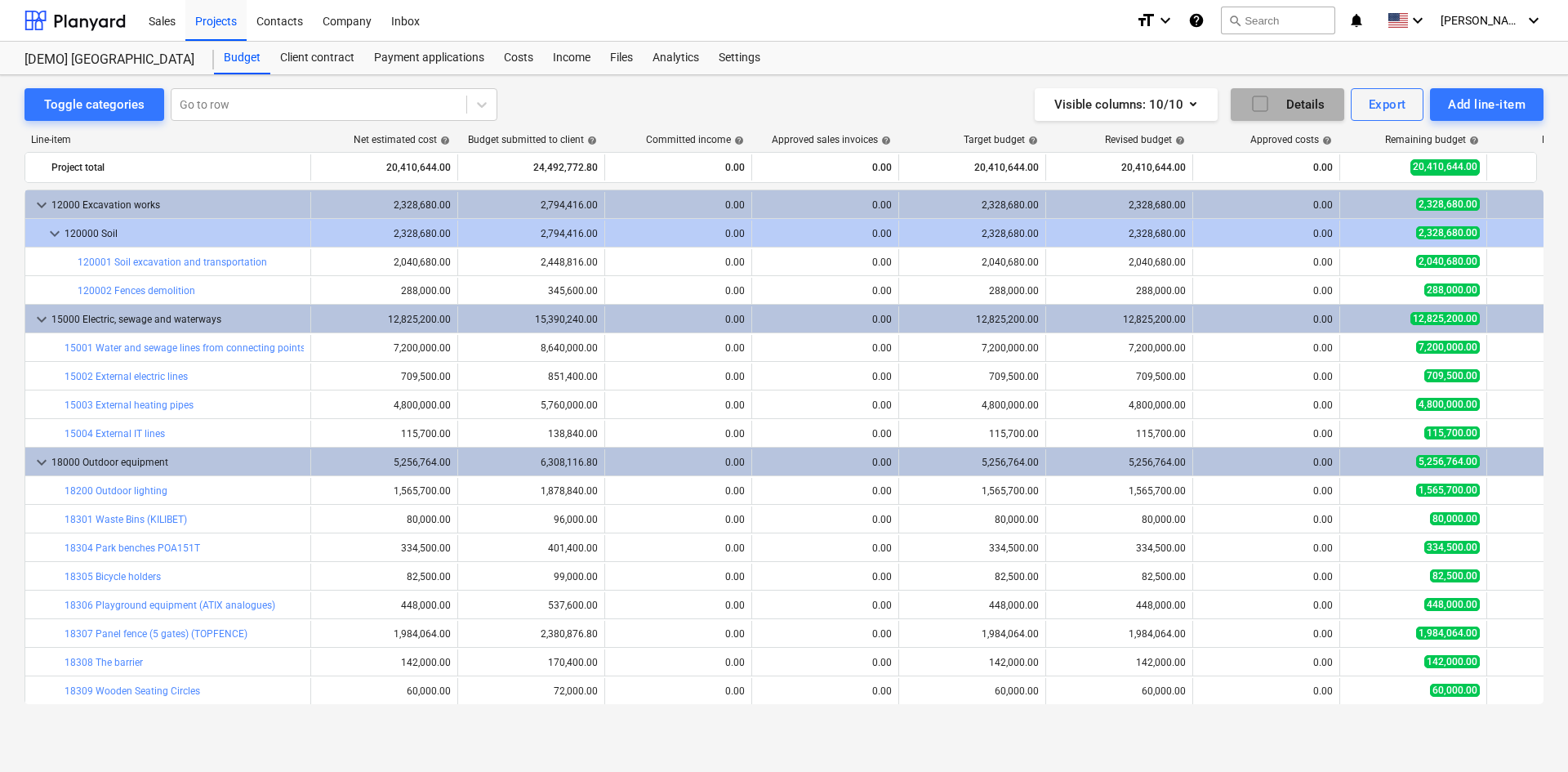
click at [1262, 100] on icon "button" at bounding box center [1260, 103] width 19 height 19
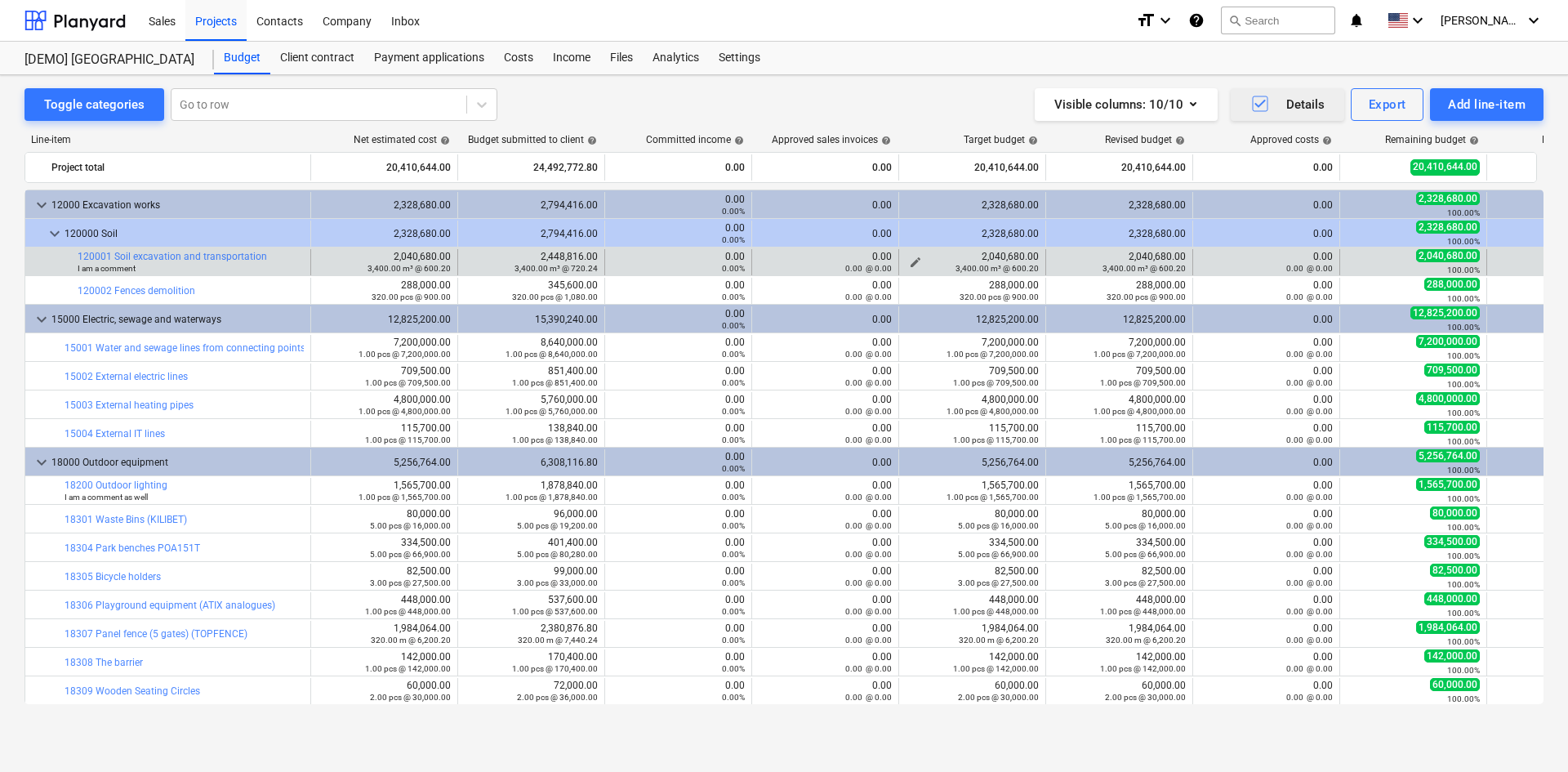
click at [985, 255] on div "2,040,680.00 3,400.00 m³ @ 600.20" at bounding box center [972, 261] width 134 height 22
click at [979, 268] on small "3,400.00 m³ @ 600.20" at bounding box center [996, 268] width 83 height 9
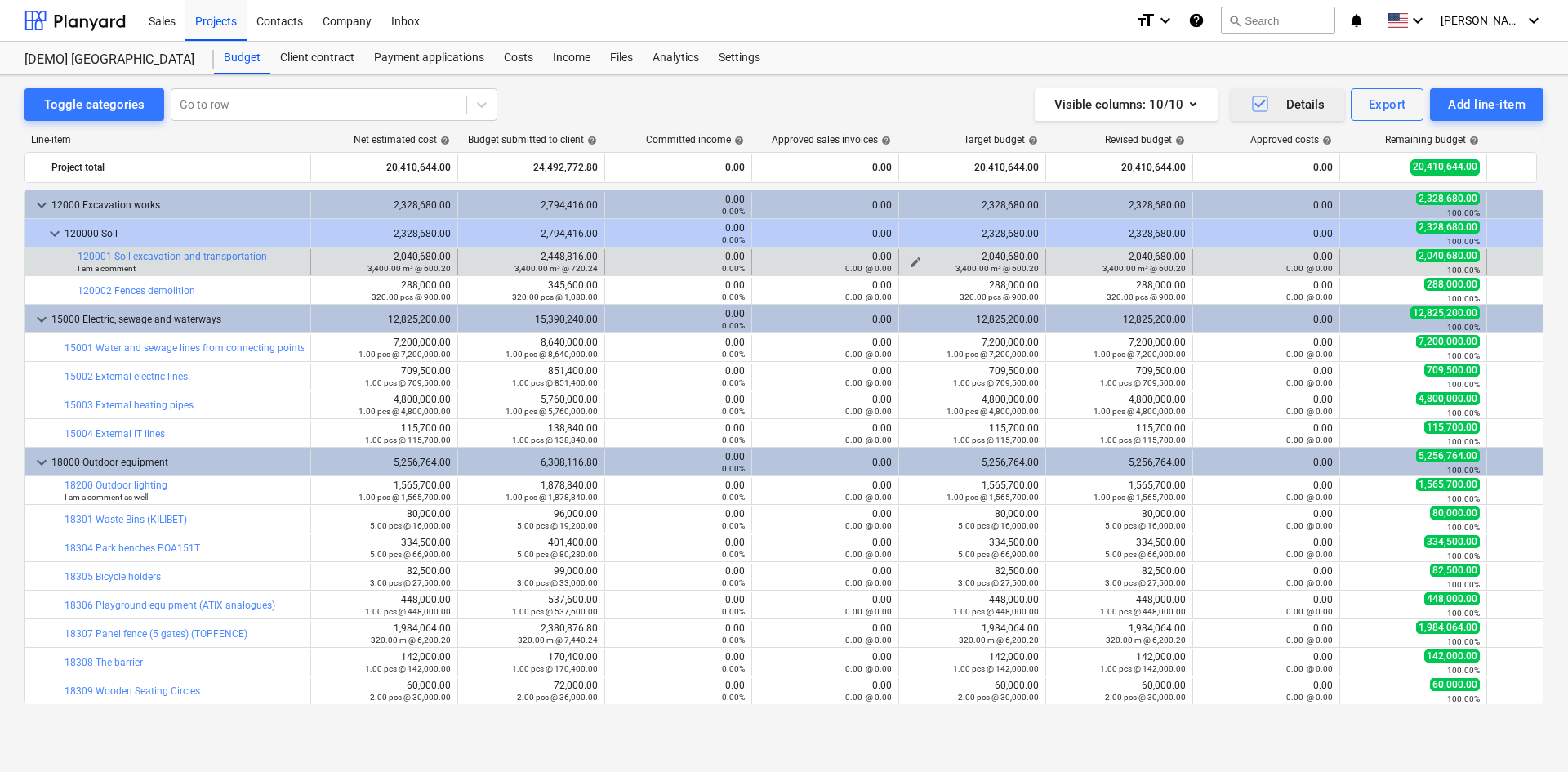
click at [1000, 266] on small "3,400.00 m³ @ 600.20" at bounding box center [996, 268] width 83 height 9
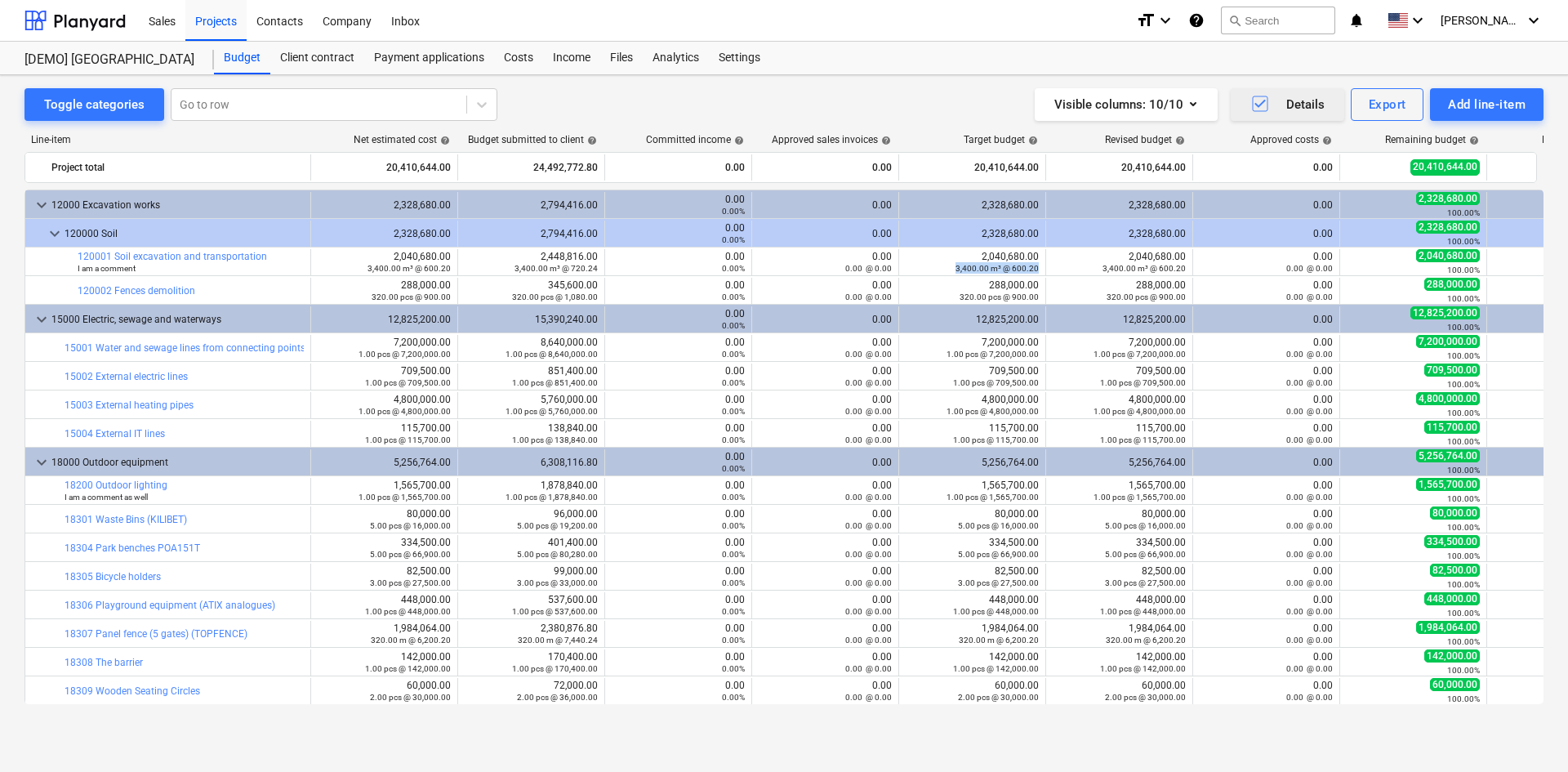
click at [1254, 103] on icon "button" at bounding box center [1260, 103] width 19 height 19
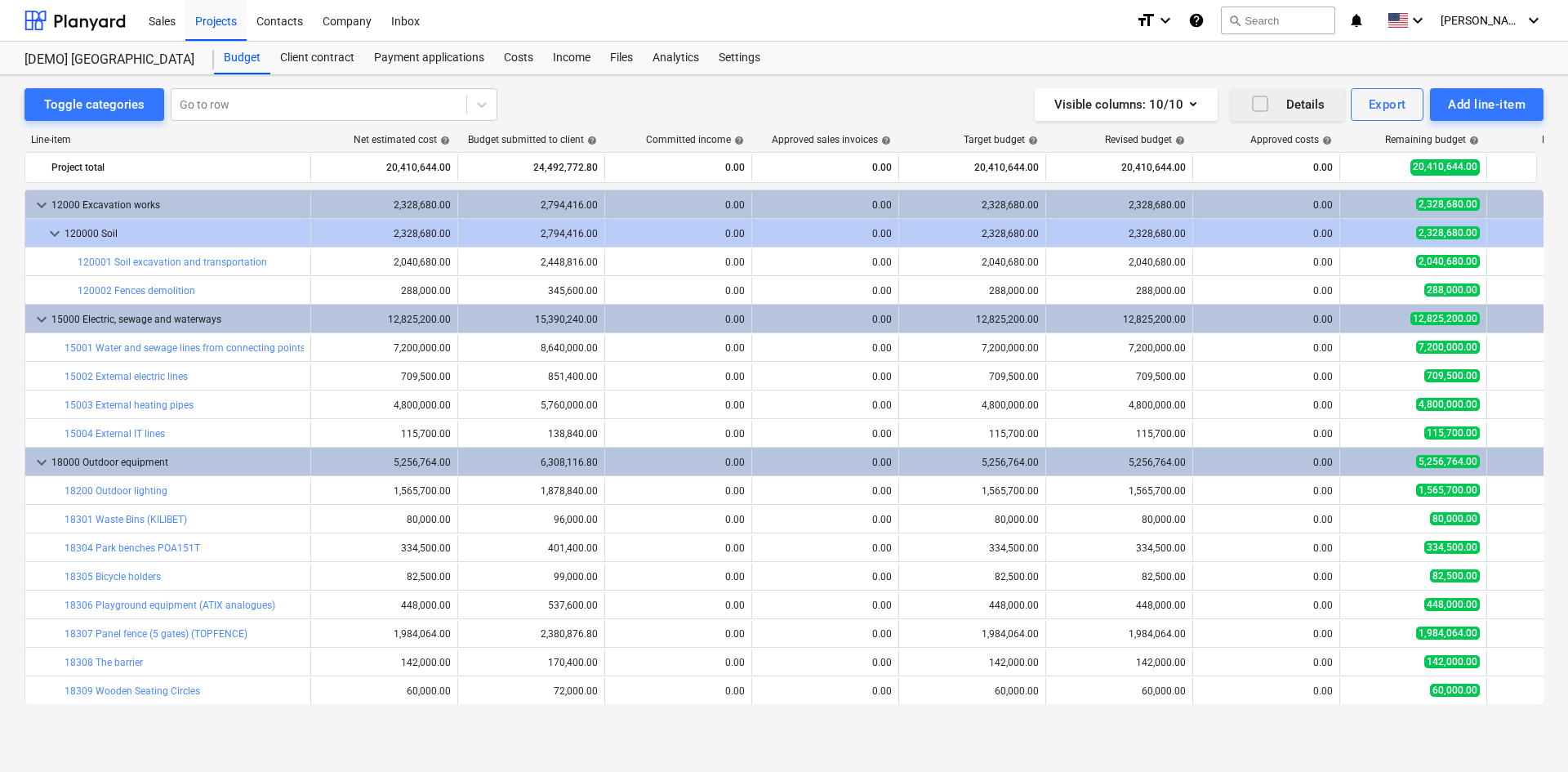
click at [1262, 100] on icon "button" at bounding box center [1260, 103] width 19 height 19
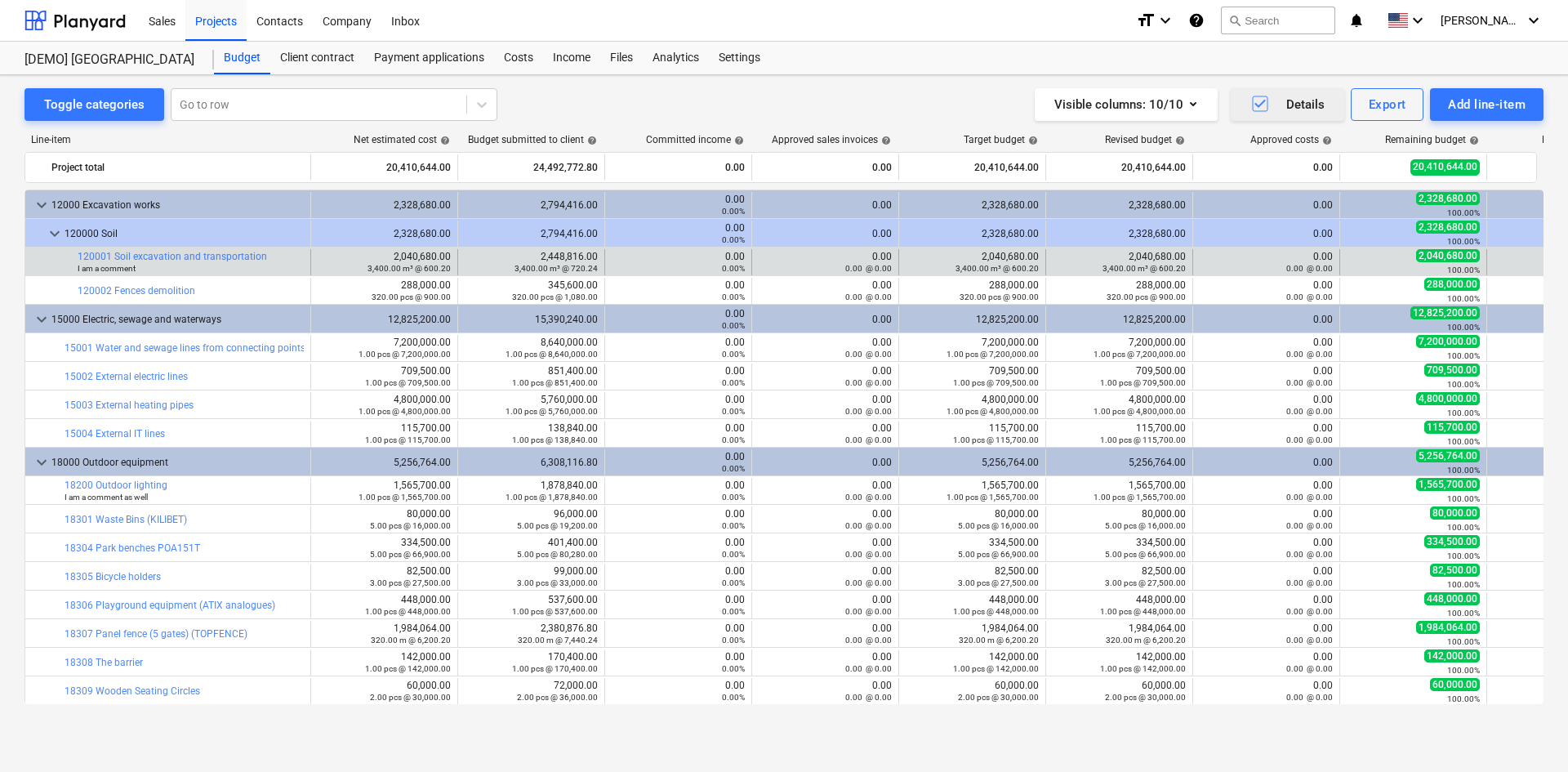
click at [727, 269] on small "0.00%" at bounding box center [733, 268] width 22 height 9
click at [729, 269] on small "0.00%" at bounding box center [733, 268] width 22 height 9
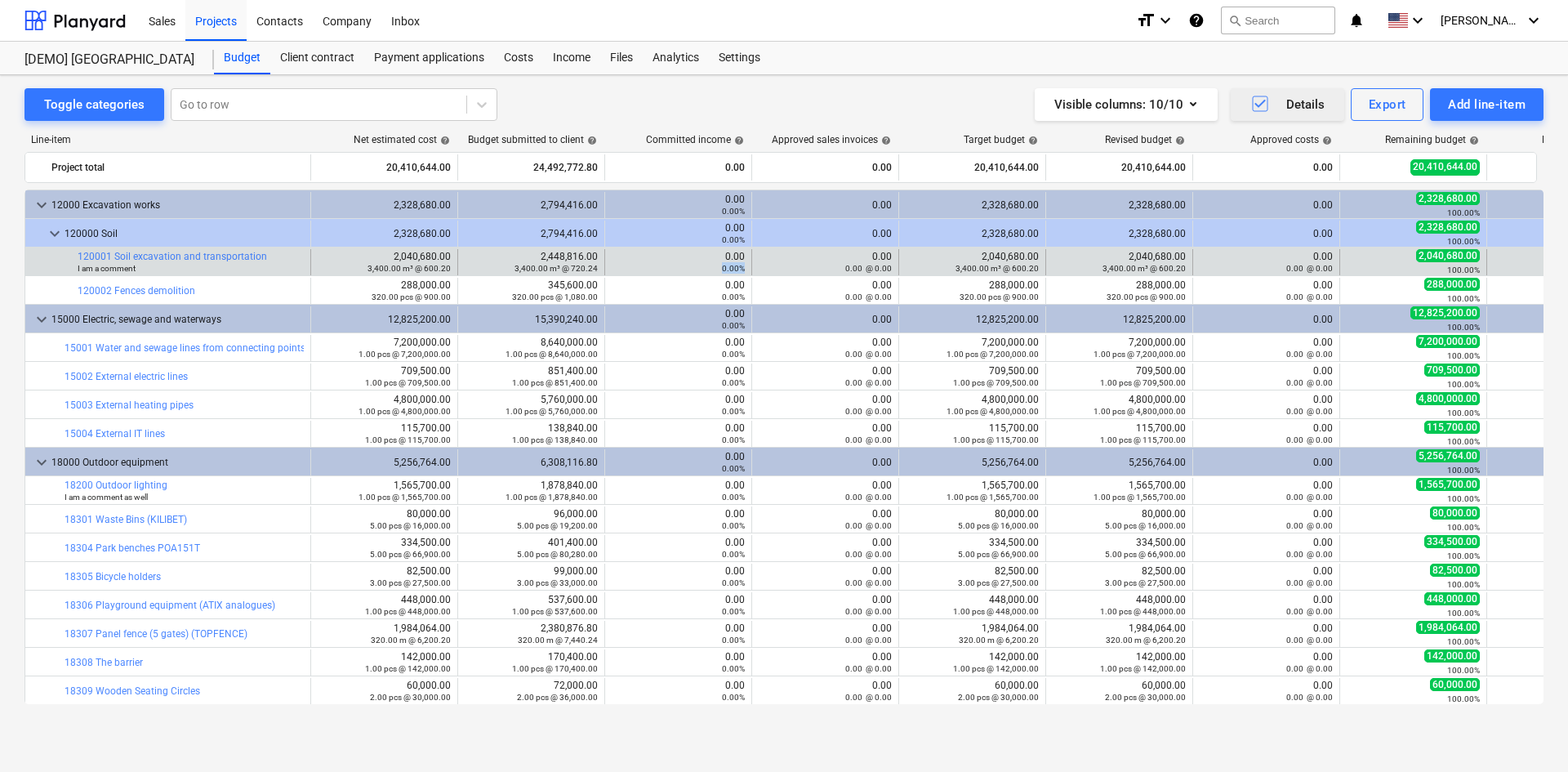
click at [729, 269] on small "0.00%" at bounding box center [733, 268] width 22 height 9
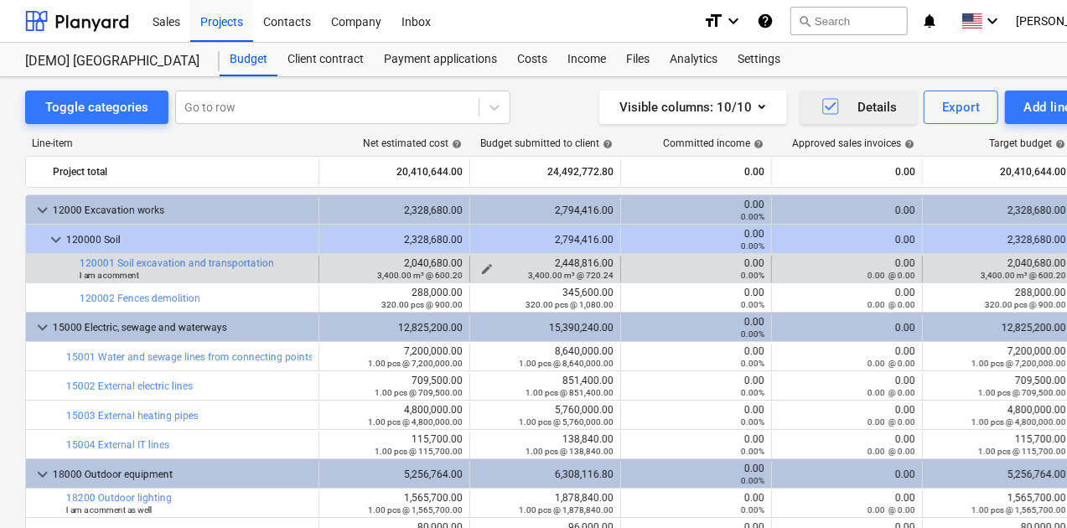
click at [586, 263] on div "2,448,816.00 3,400.00 m³ @ 720.24" at bounding box center [545, 268] width 137 height 23
click at [550, 261] on div "2,448,816.00 3,400.00 m³ @ 720.24" at bounding box center [545, 268] width 137 height 23
click at [548, 267] on div "2,448,816.00 3,400.00 m³ @ 720.24" at bounding box center [545, 268] width 137 height 23
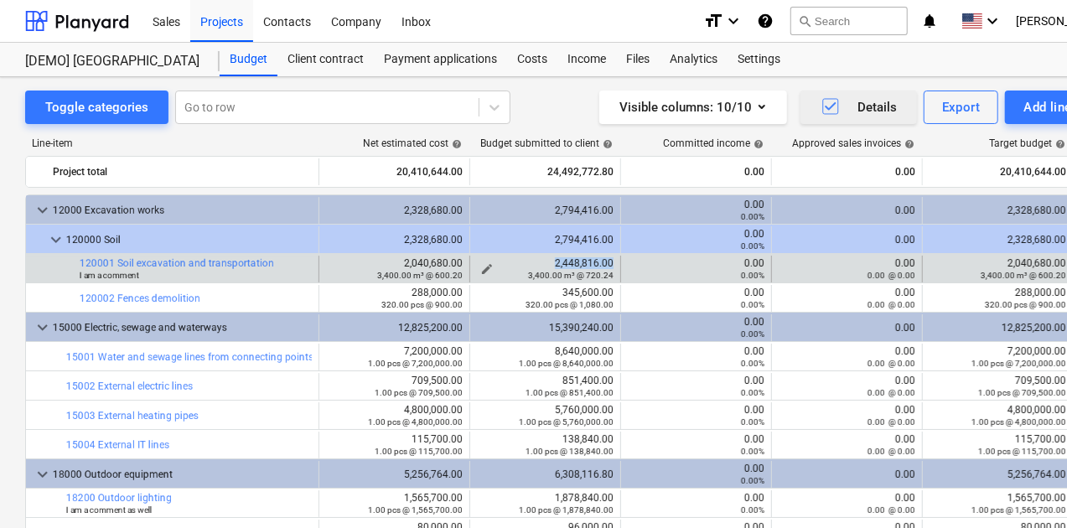
click at [548, 267] on div "2,448,816.00 3,400.00 m³ @ 720.24" at bounding box center [545, 268] width 137 height 23
click at [556, 273] on small "3,400.00 m³ @ 720.24" at bounding box center [570, 275] width 85 height 9
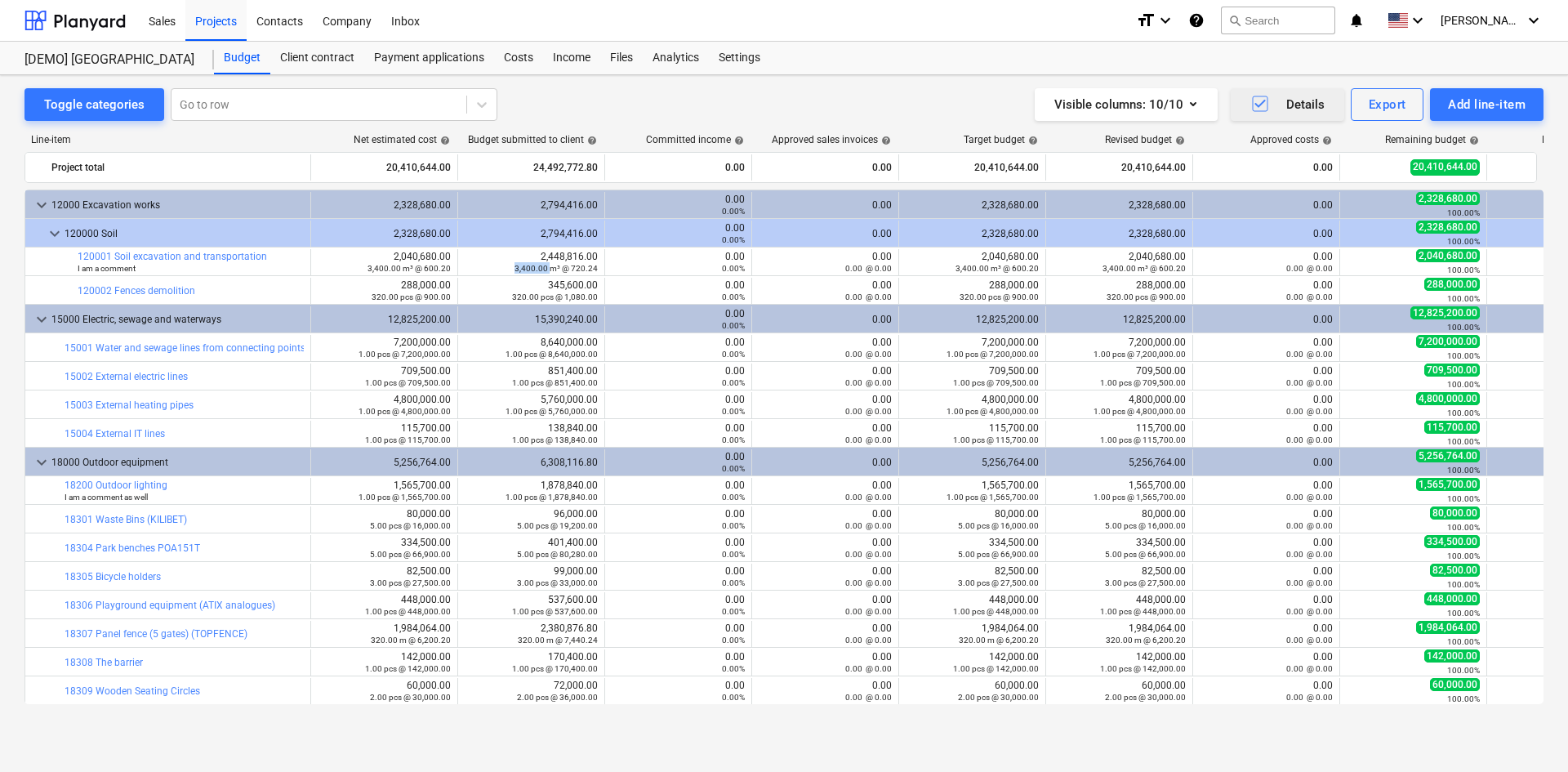
click at [526, 268] on small "3,400.00 m³ @ 720.24" at bounding box center [555, 268] width 83 height 9
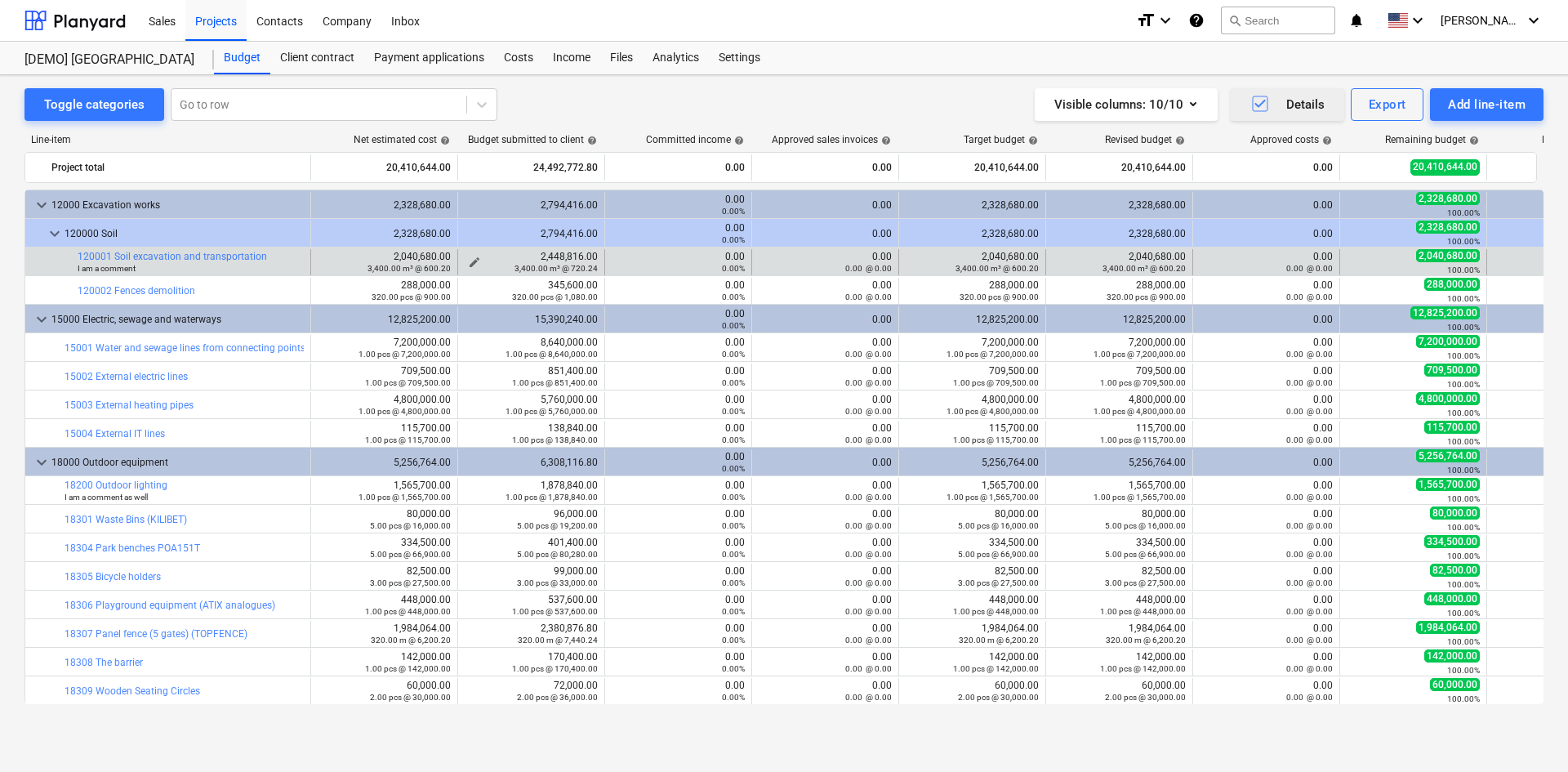
click at [550, 254] on div "2,448,816.00 3,400.00 m³ @ 720.24" at bounding box center [531, 261] width 134 height 22
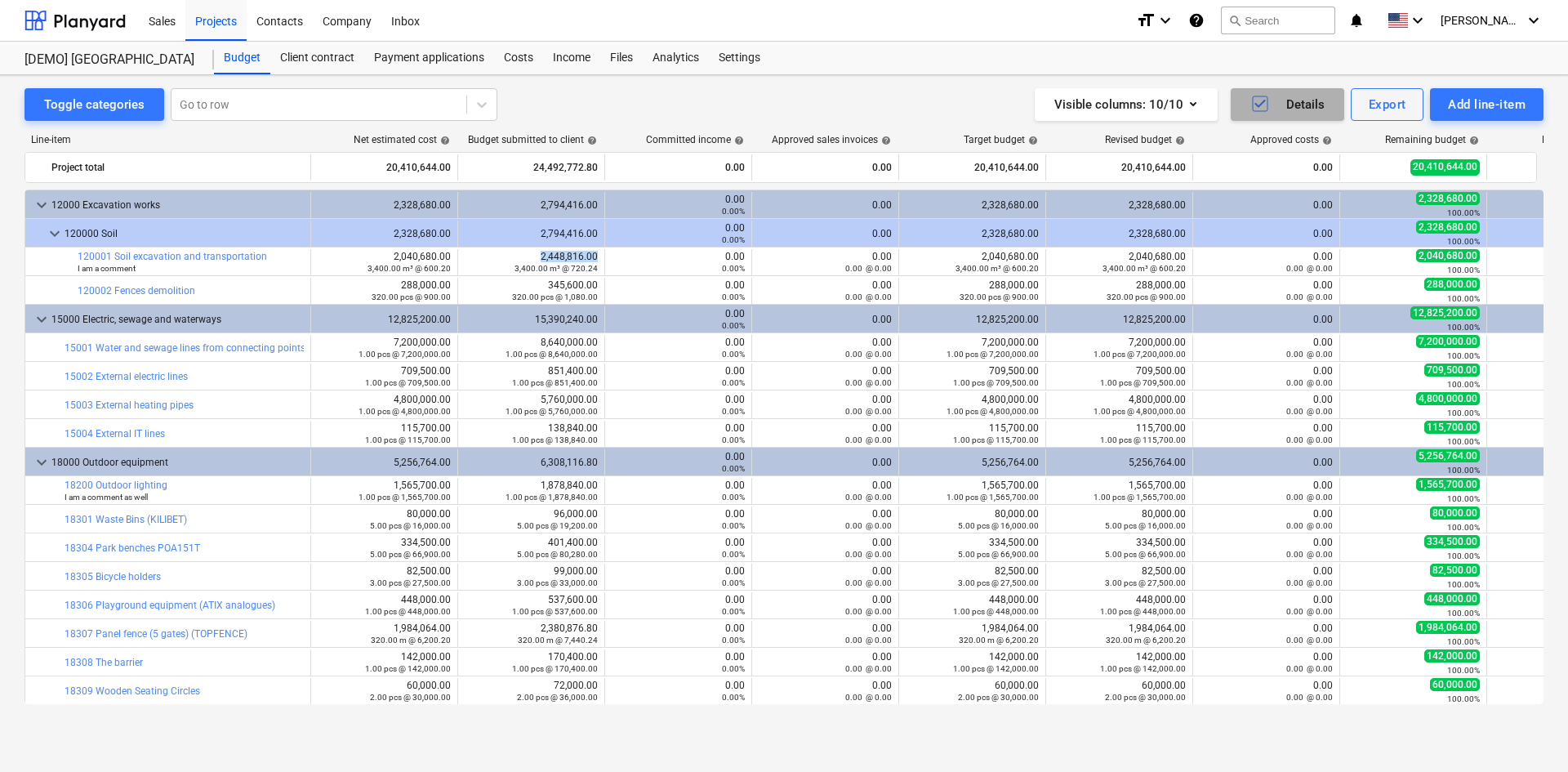
click at [1247, 103] on span "button" at bounding box center [1253, 103] width 33 height 19
